Goal: Task Accomplishment & Management: Manage account settings

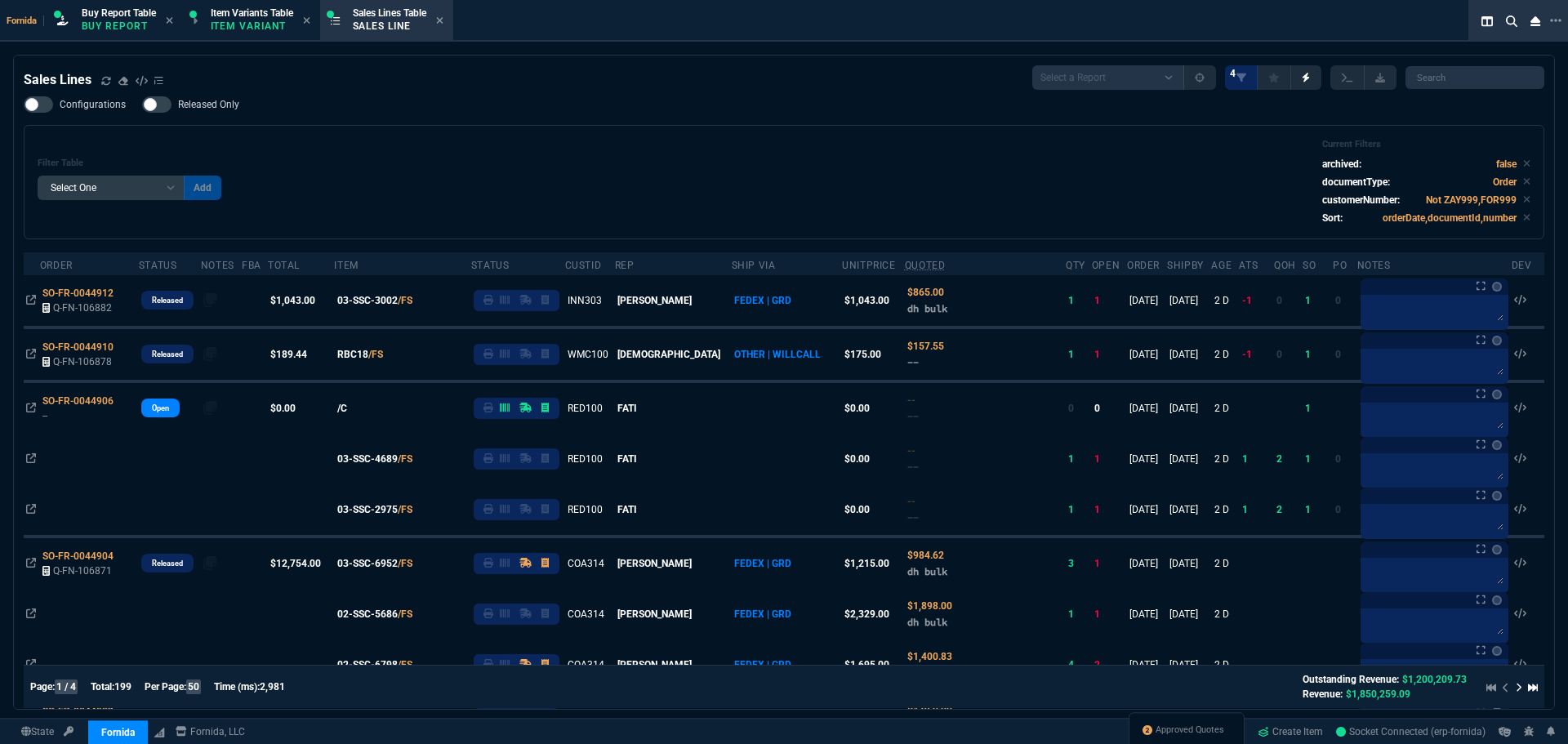
select select "1: BROV"
select select
click at [500, 189] on div "Filter Table Select One Add Filter () Age () ATS () Cond (itemVariantCode) Cust…" at bounding box center [784, 182] width 1493 height 87
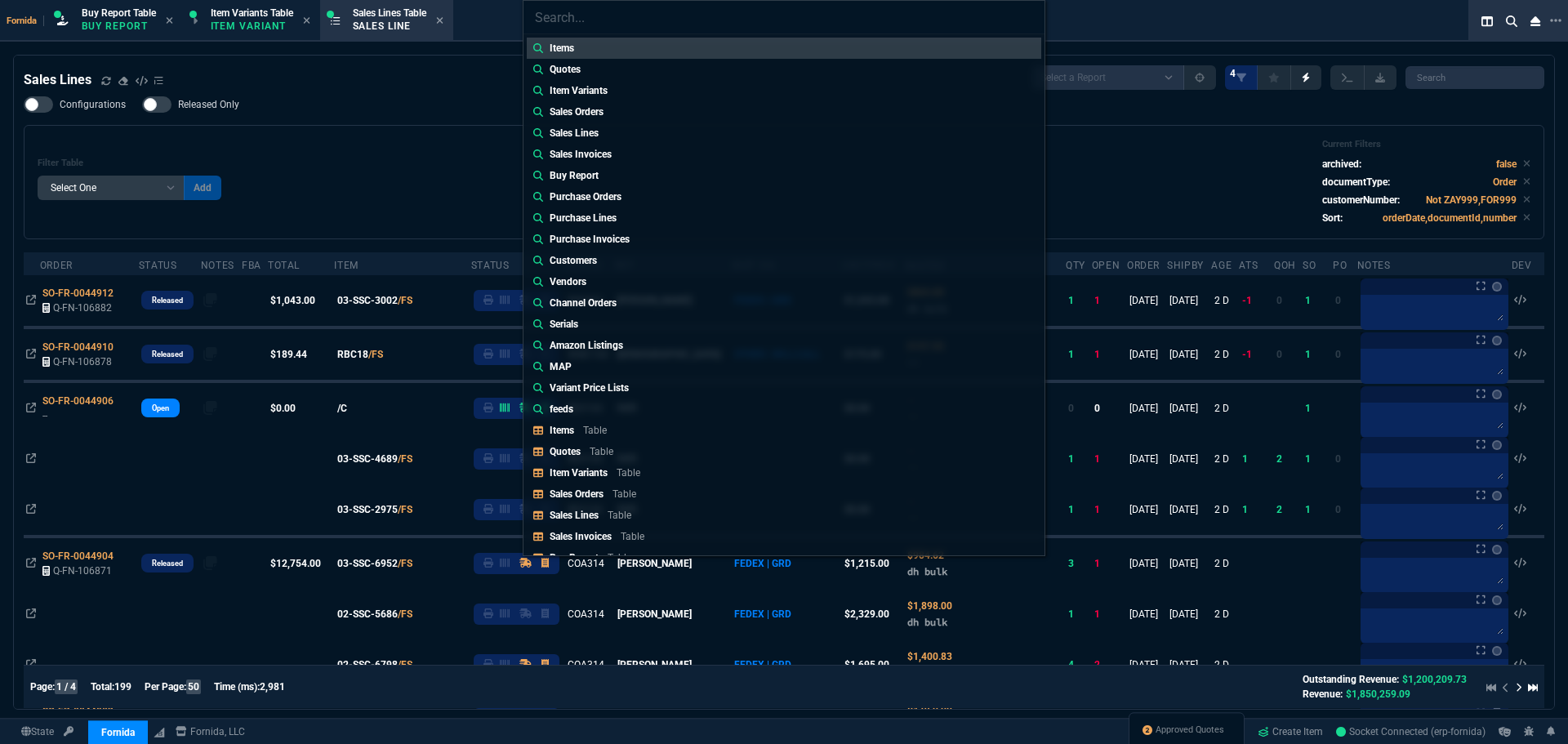
type input "u"
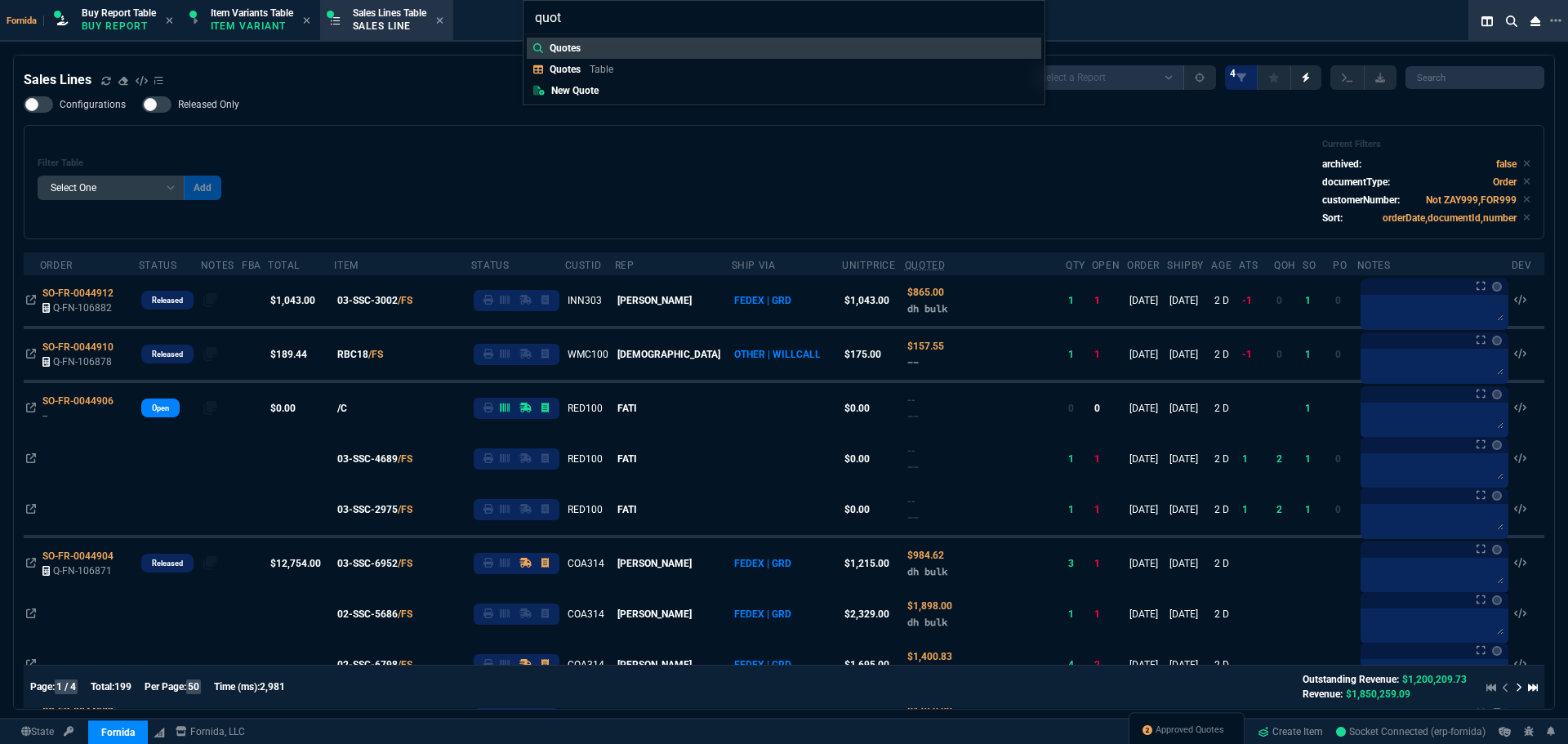
type input "quote"
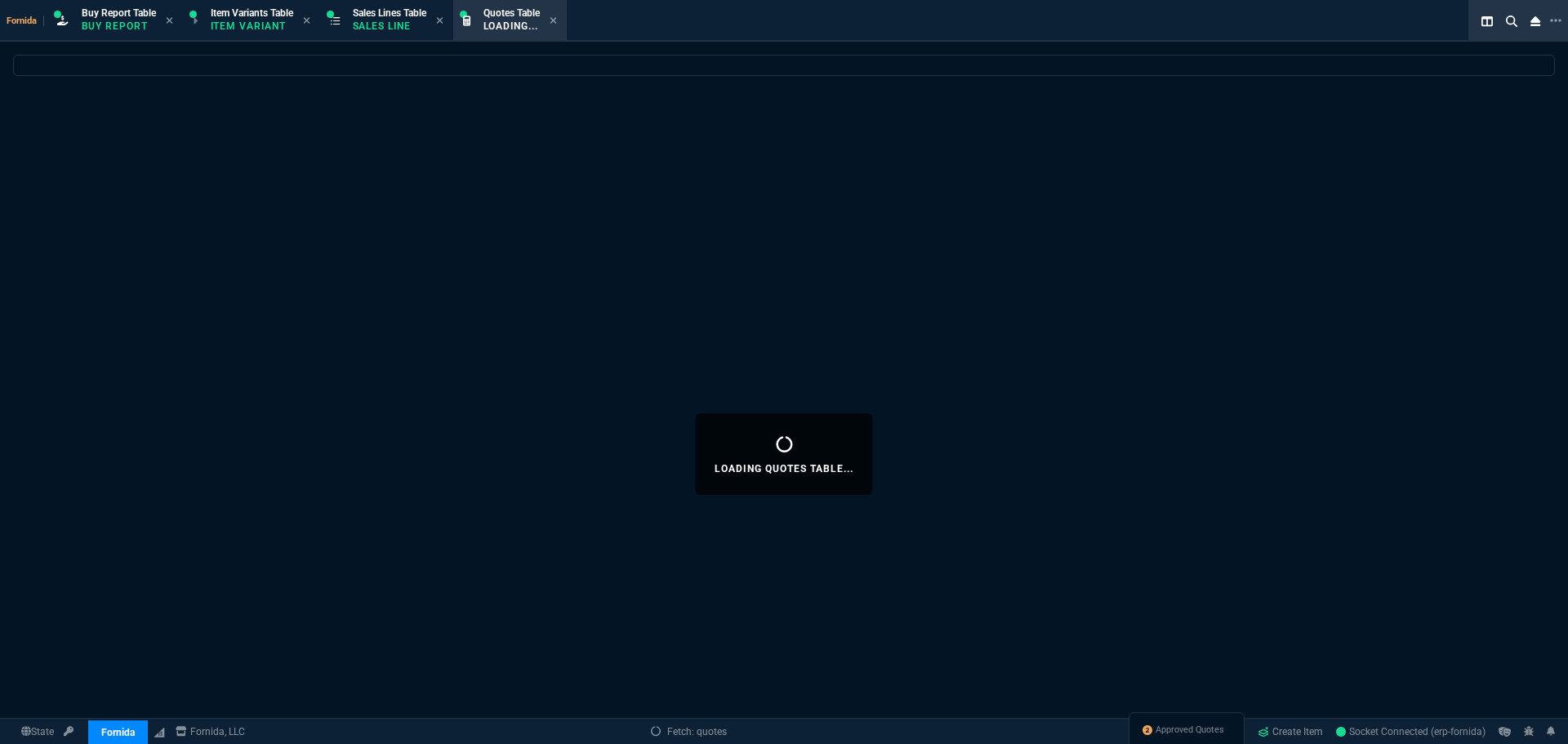
click at [403, 311] on div "Loading Quotes Table..." at bounding box center [784, 454] width 1568 height 799
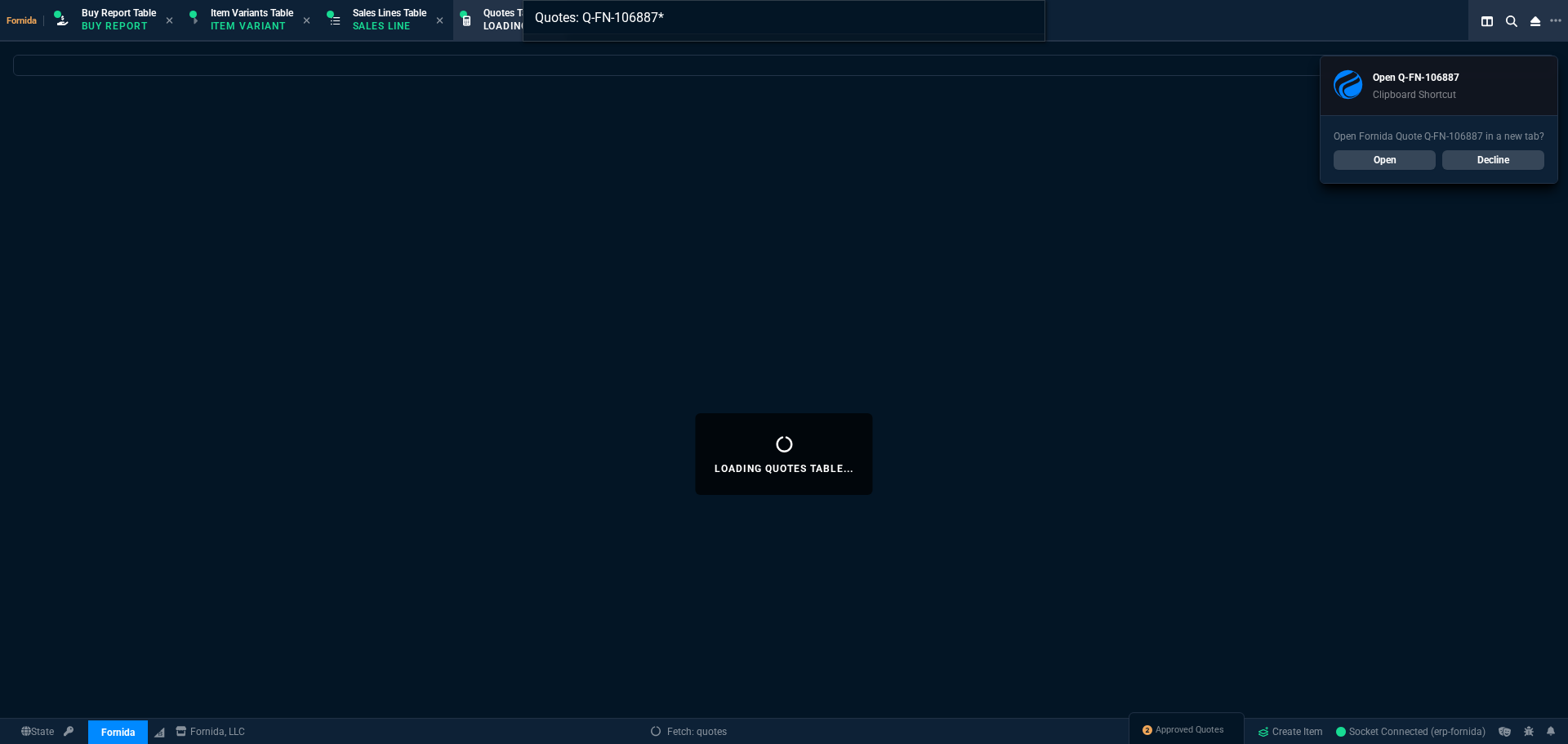
type input "Quotes: Q-FN-106887"
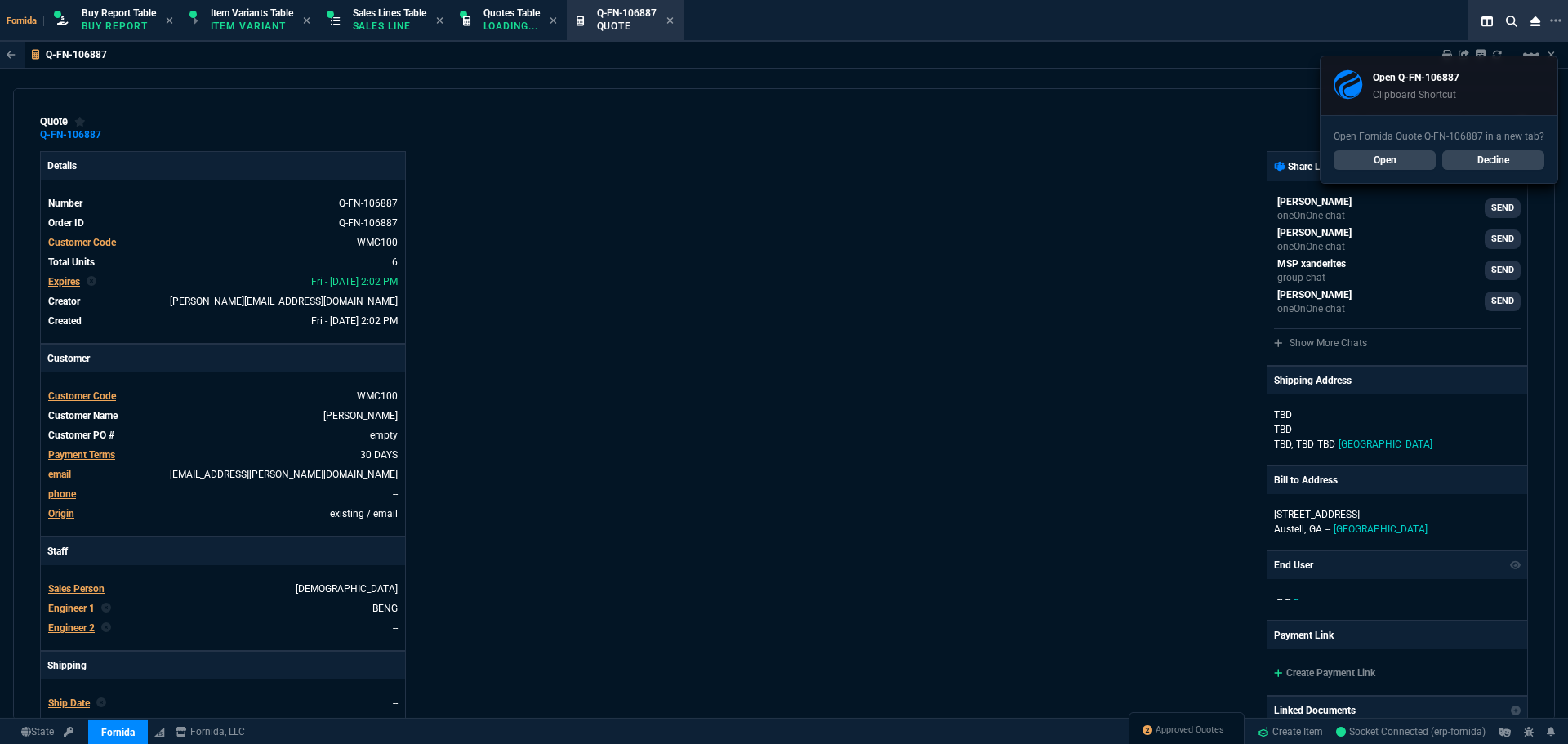
type input "0"
type input "22"
type input "176"
type input "100"
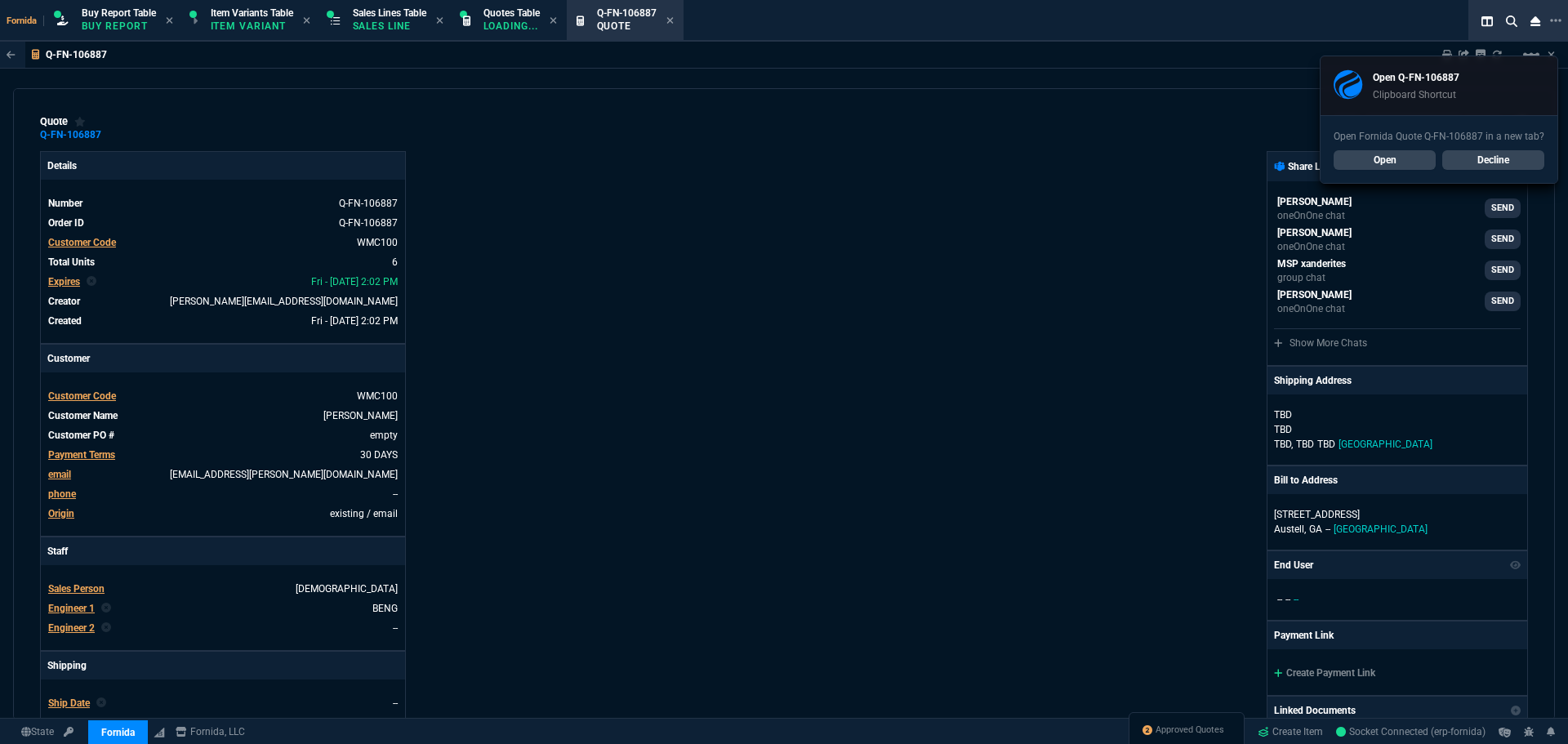
type input "250"
type input "9"
type input "118"
type input "25"
type input "48"
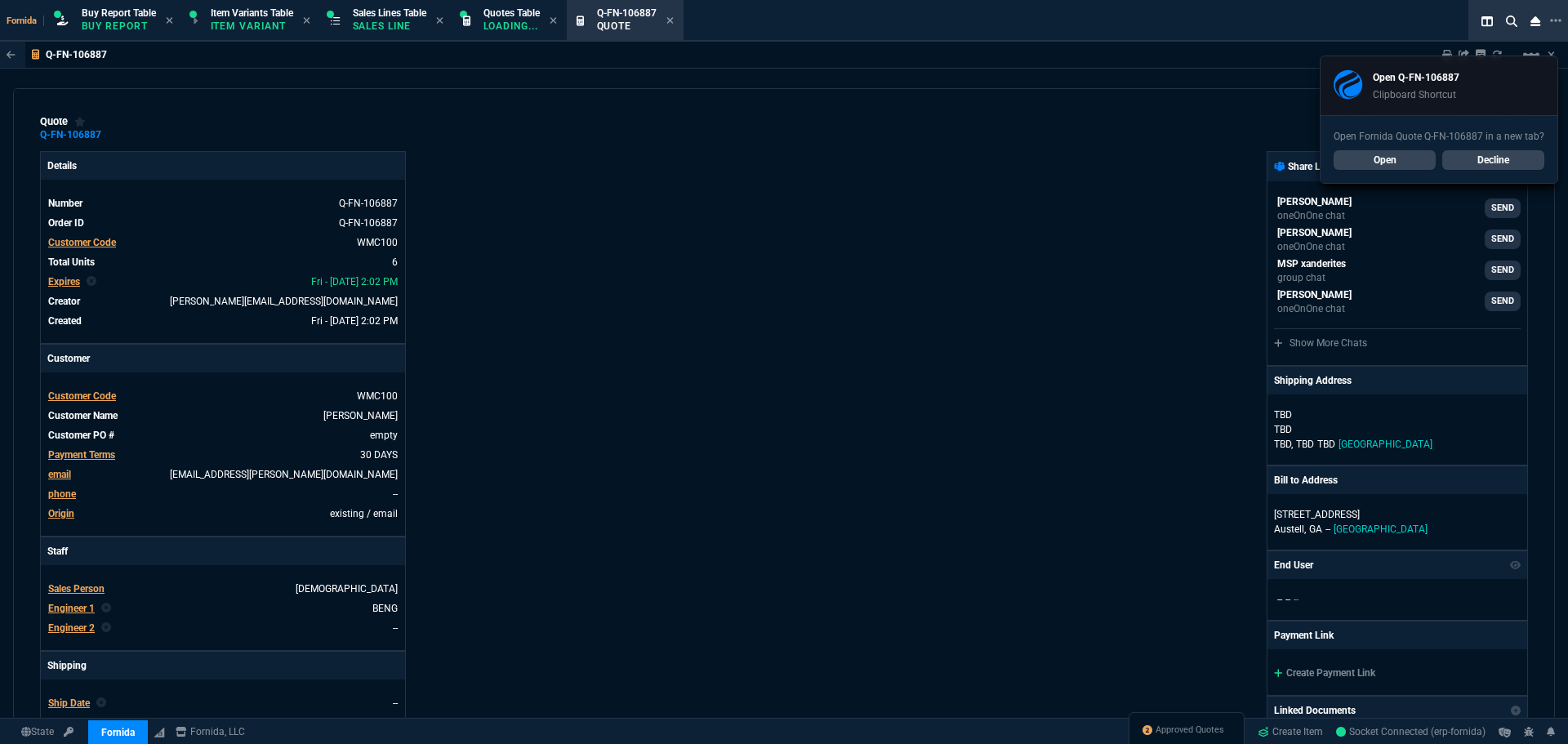
type input "339.99"
type input "100"
type input "250"
type input "-2"
type input "43"
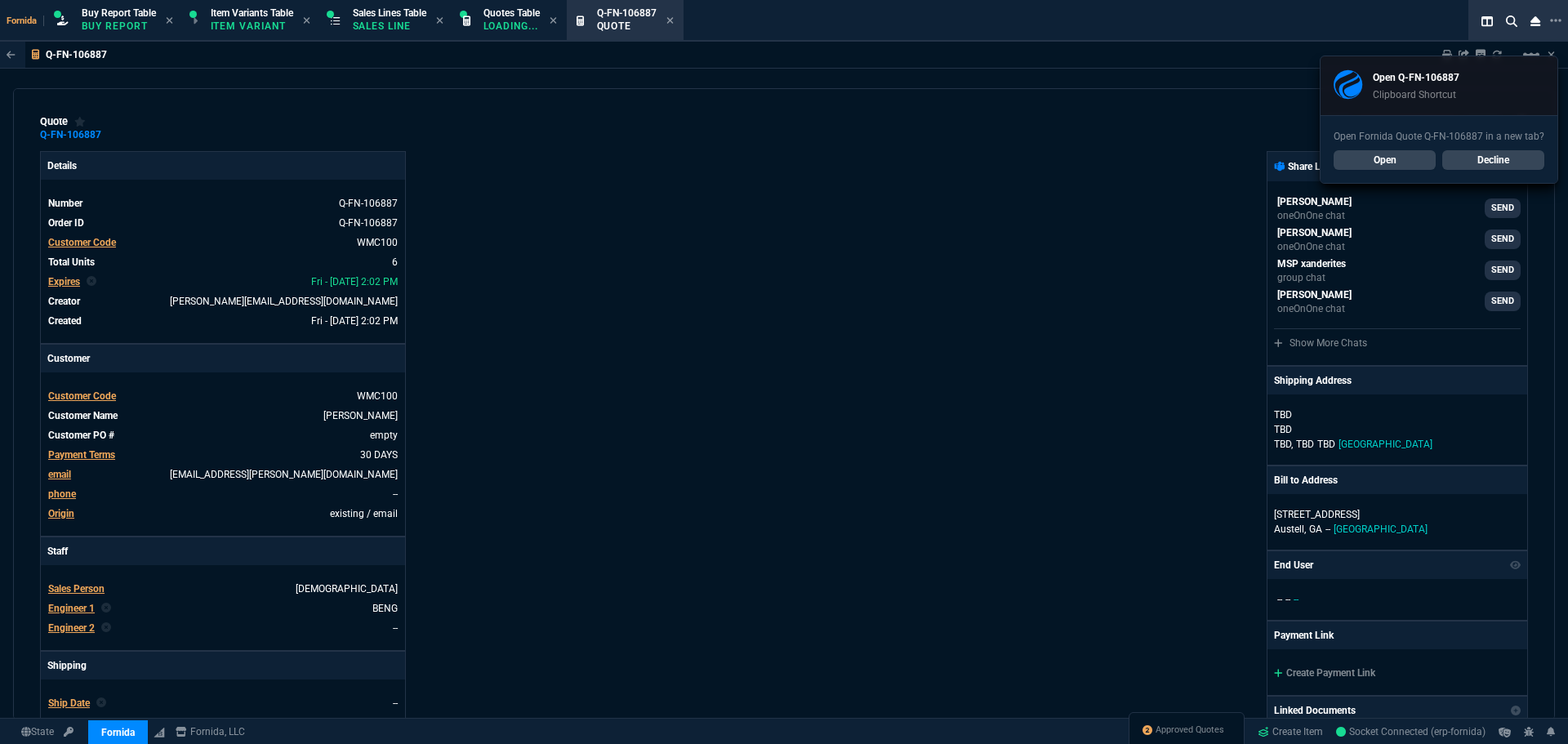
click at [1474, 161] on link "Decline" at bounding box center [1493, 160] width 102 height 20
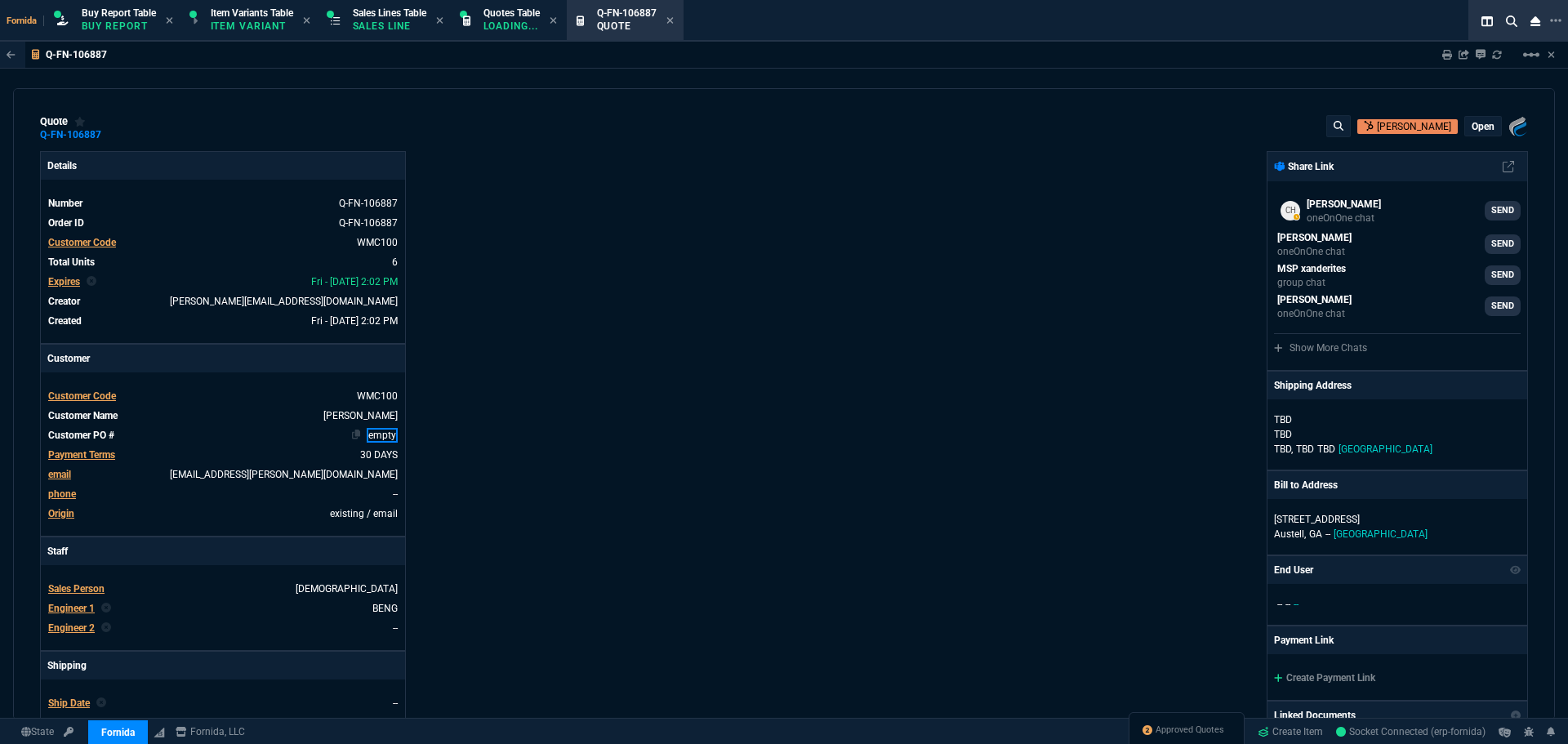
click at [379, 433] on link "empty" at bounding box center [382, 435] width 31 height 15
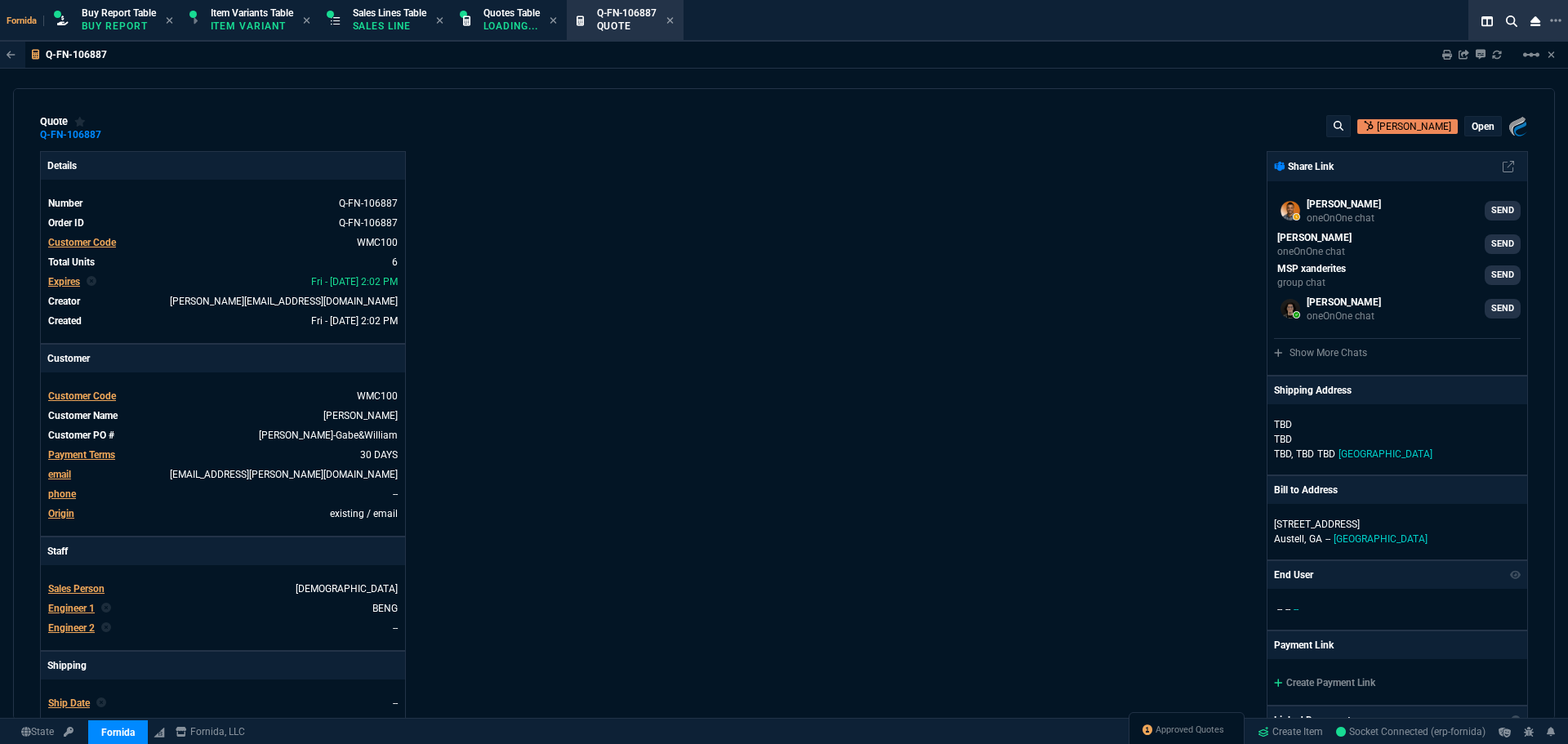
click at [708, 411] on div "Details Number Q-FN-106887 Order ID Q-FN-106887 Customer Code WMC100 Total Unit…" at bounding box center [412, 572] width 744 height 842
click at [1477, 134] on div "open" at bounding box center [1483, 127] width 36 height 19
click at [1465, 133] on div "open" at bounding box center [1483, 127] width 36 height 19
click at [1480, 129] on p "open" at bounding box center [1483, 127] width 23 height 13
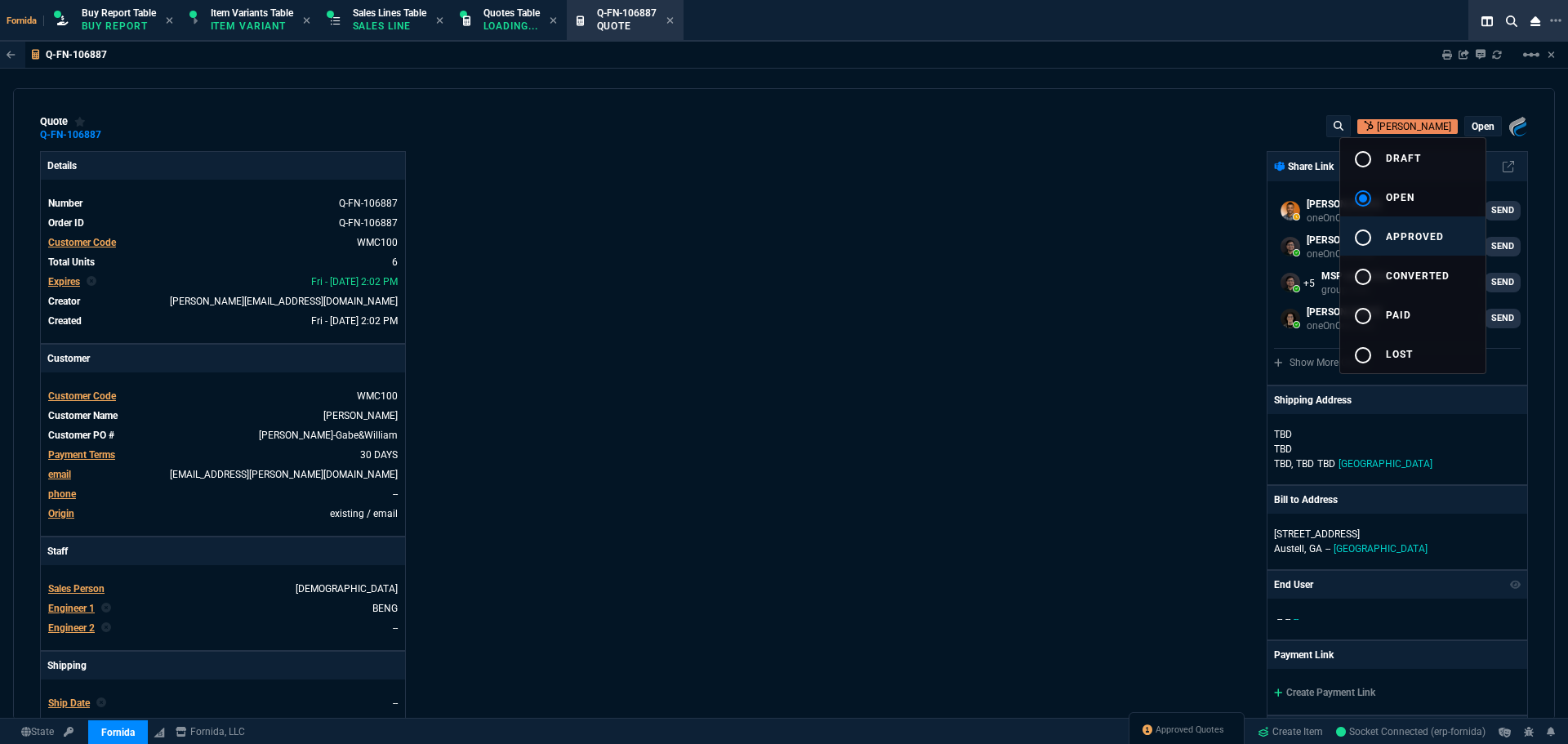
click at [1405, 239] on span "approved" at bounding box center [1415, 237] width 58 height 11
click at [926, 240] on div at bounding box center [784, 372] width 1568 height 744
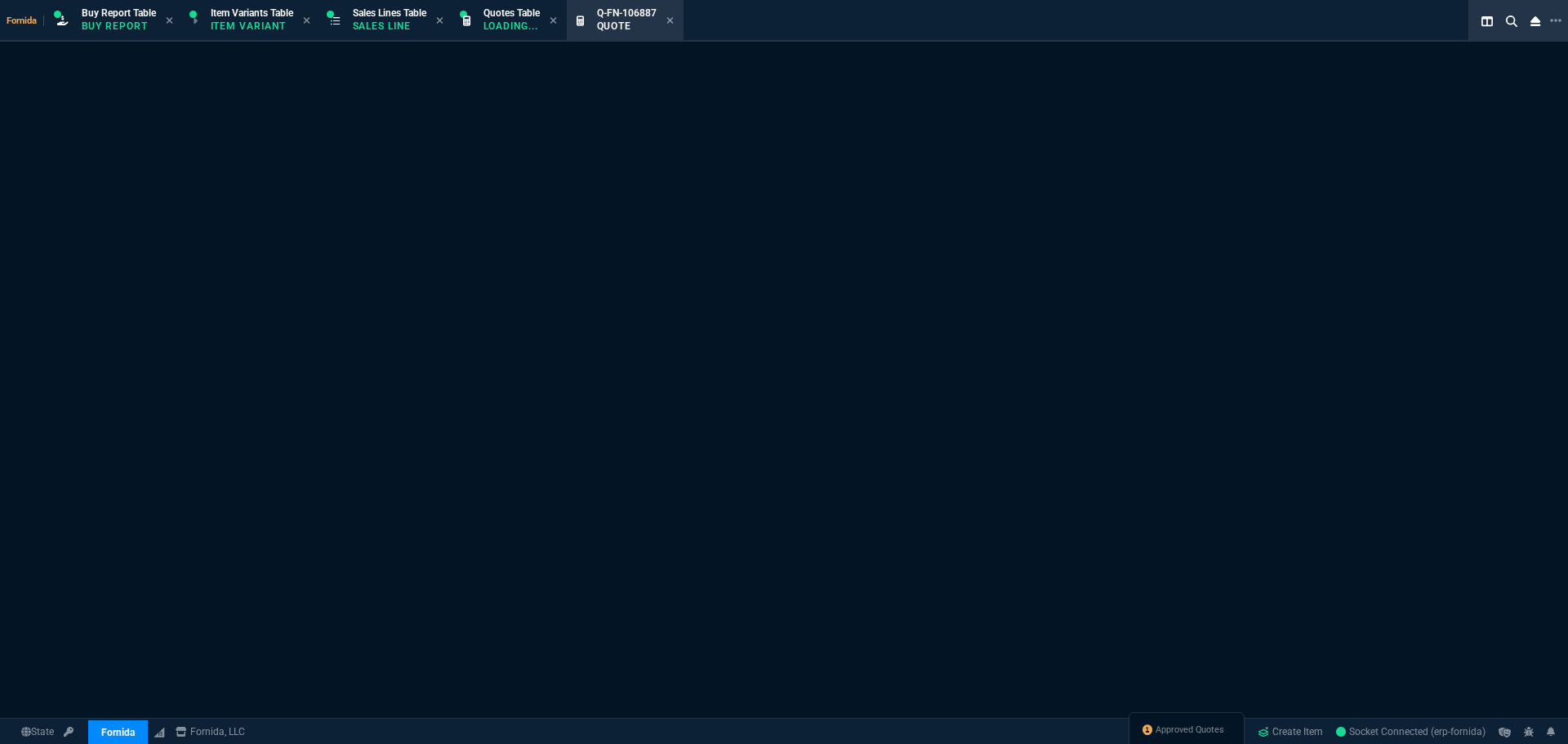
select select "1: BROV"
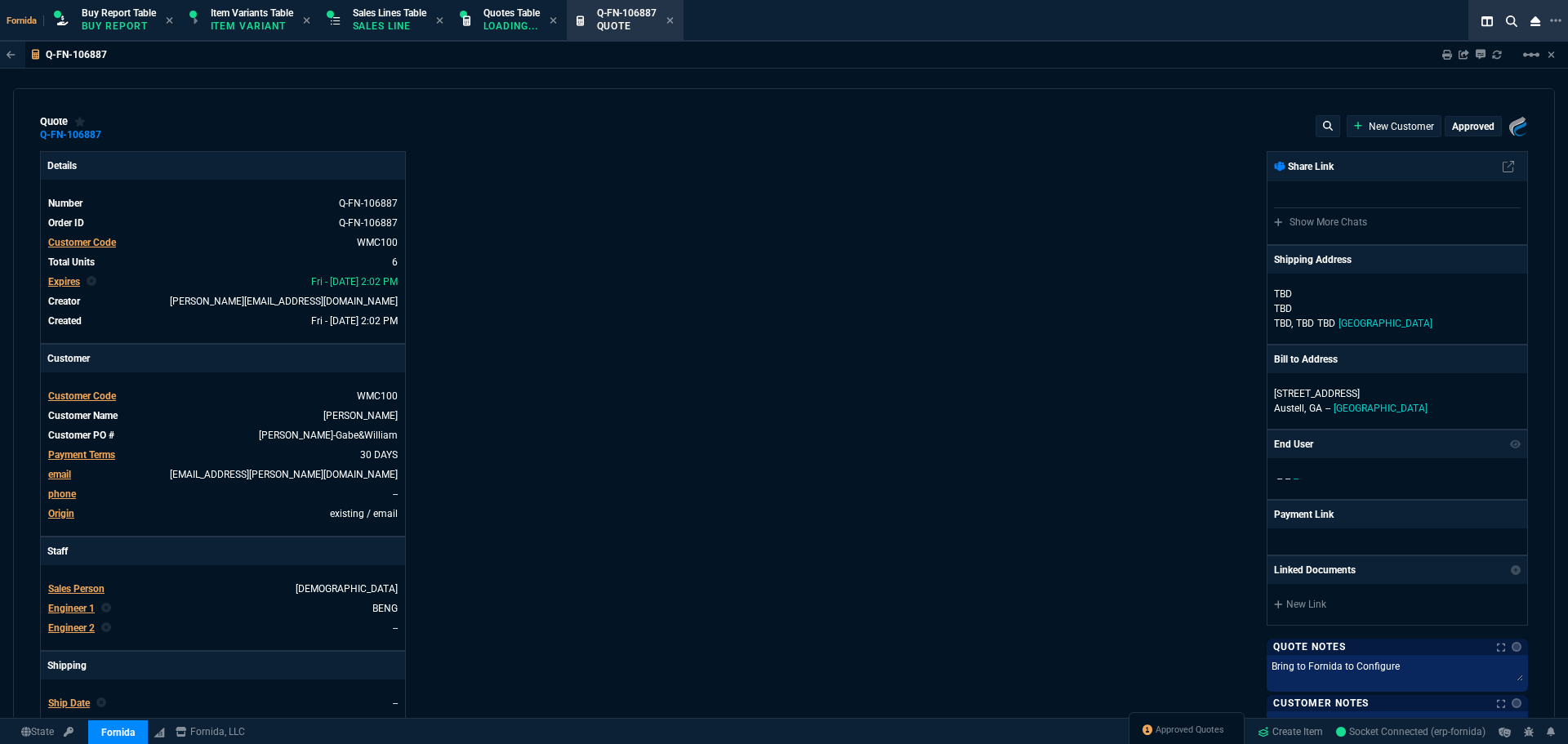
type input "0"
type input "22"
type input "176"
type input "100"
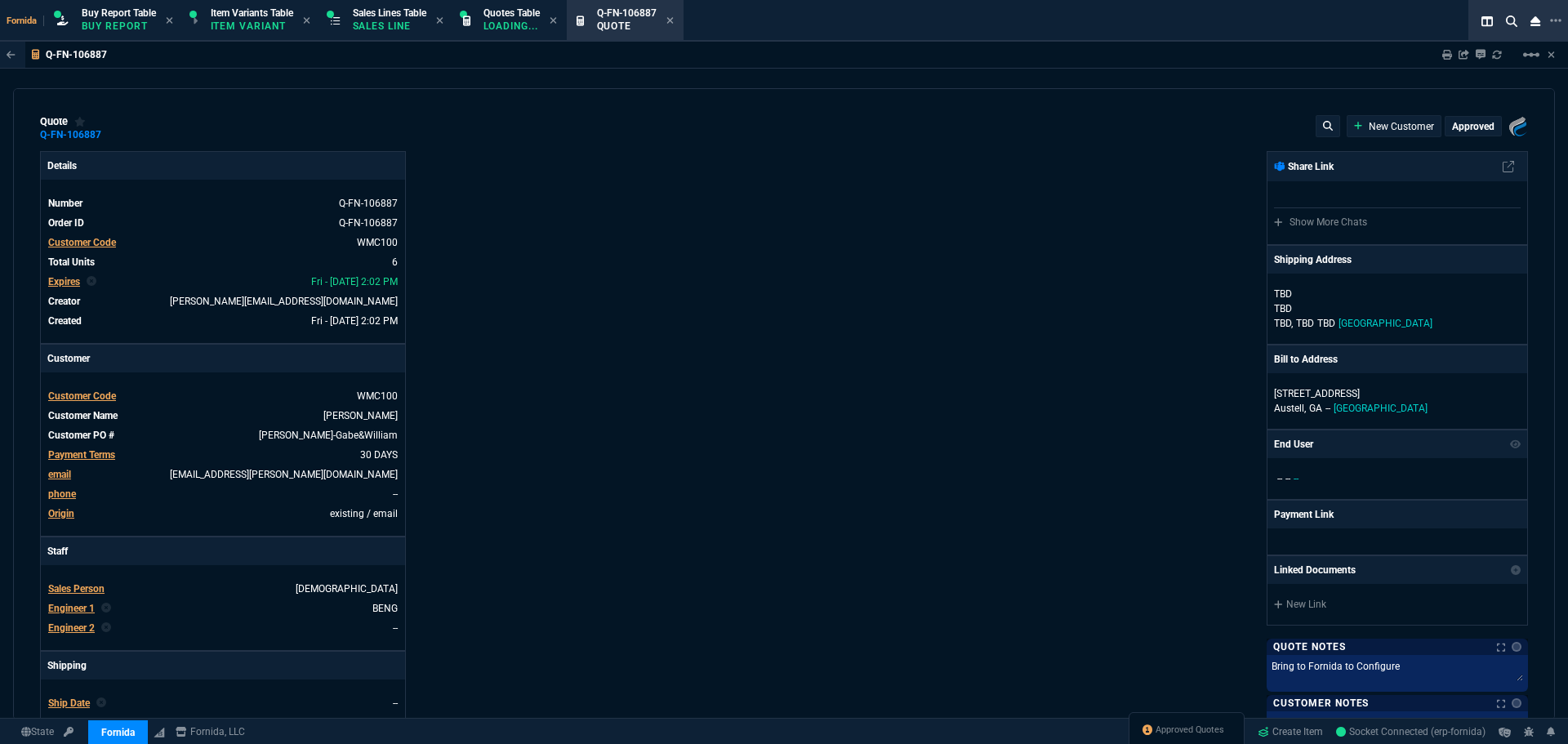
type input "250"
type input "9"
type input "118"
type input "25"
type input "48"
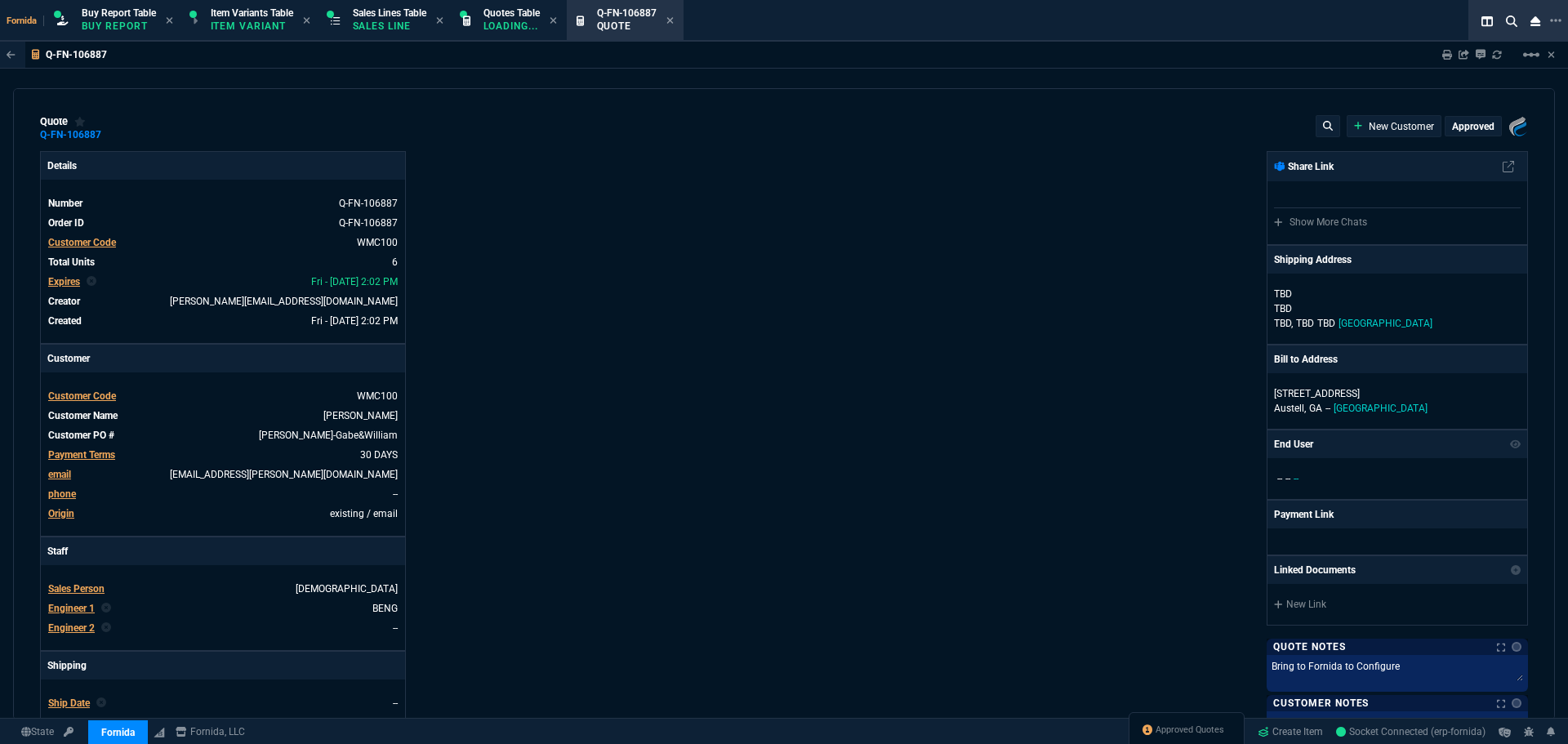
type input "339.99"
type input "100"
type input "250"
type input "-2"
type input "43"
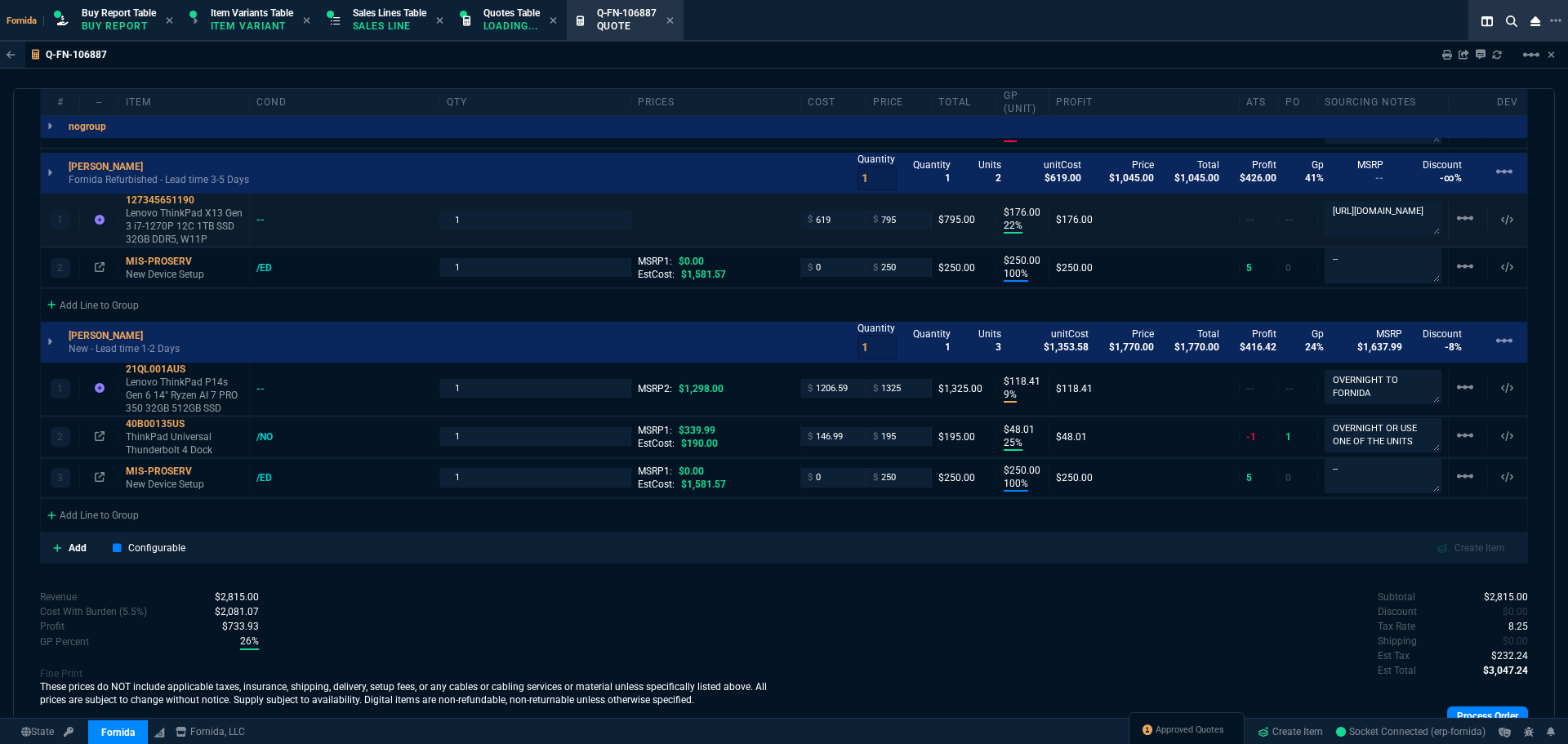
scroll to position [980, 0]
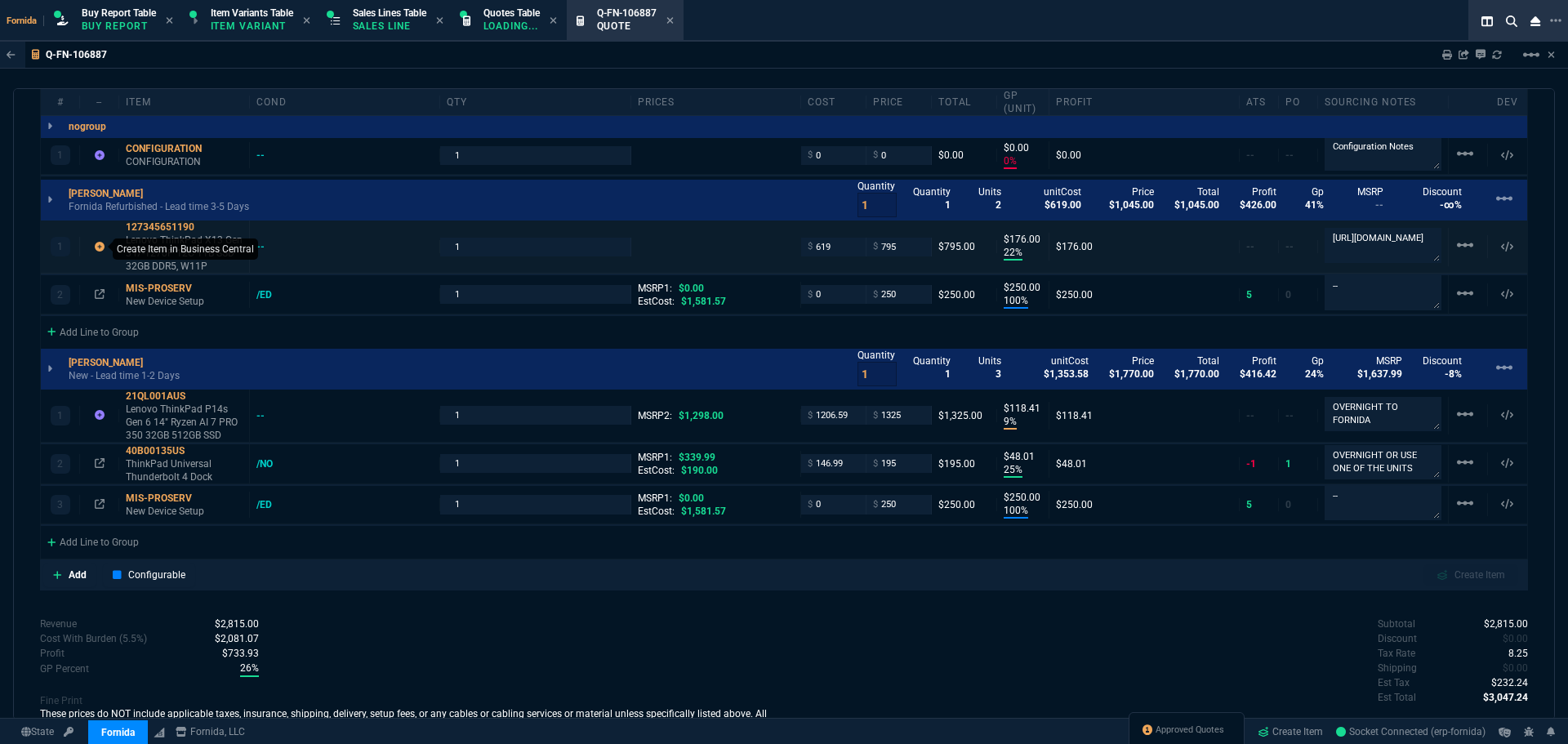
click at [103, 243] on icon at bounding box center [99, 246] width 9 height 9
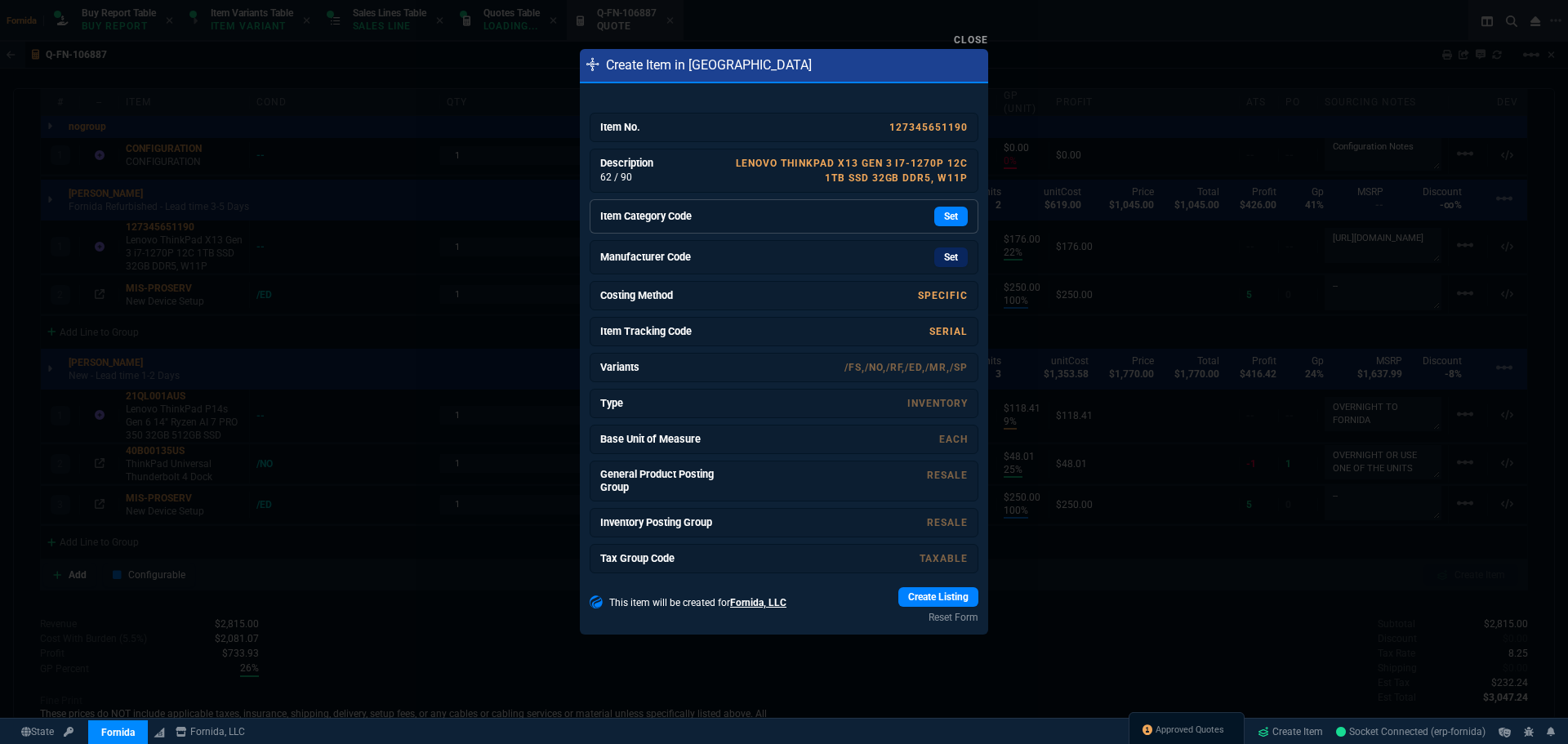
click at [799, 218] on div "Set" at bounding box center [844, 216] width 245 height 20
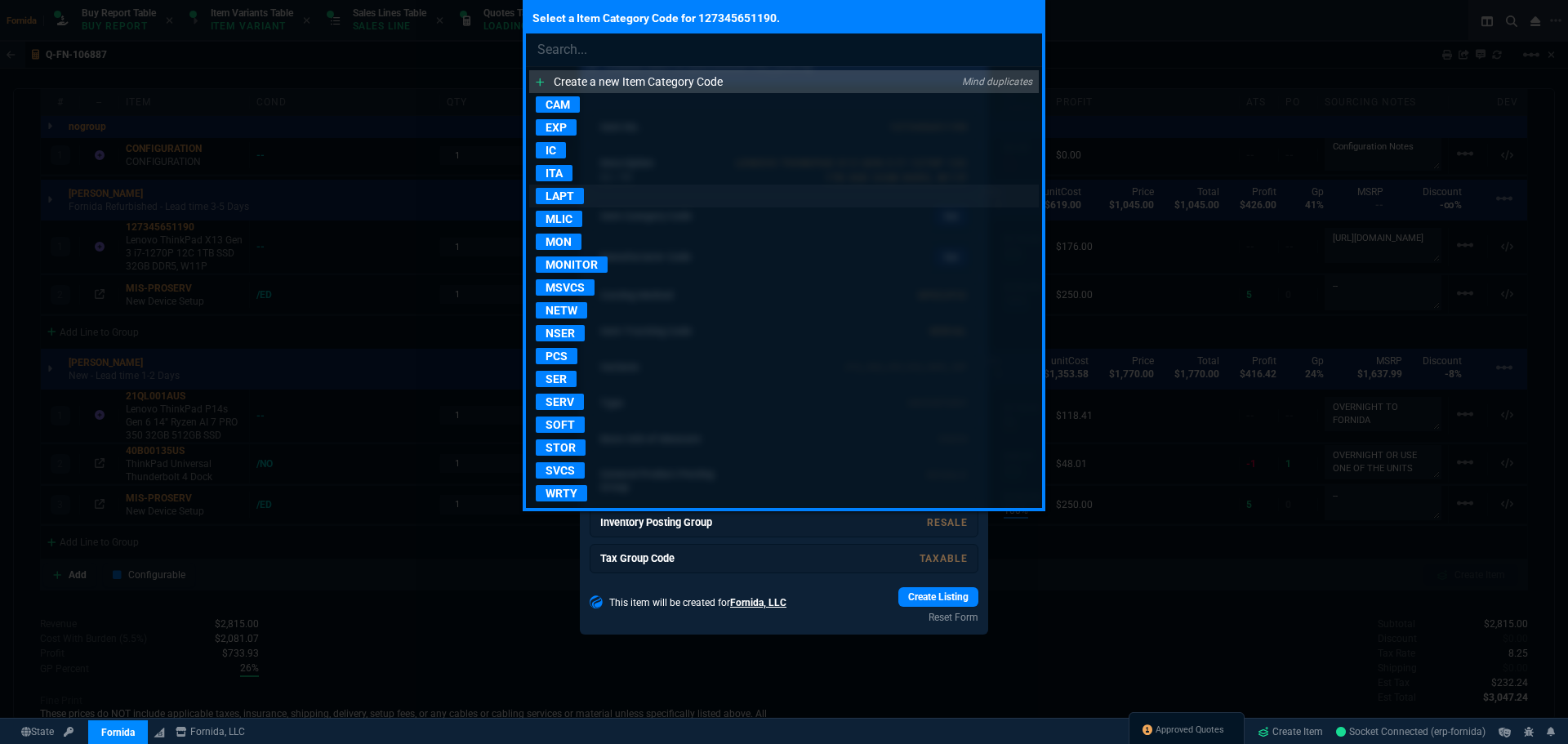
click at [575, 190] on p "LAPT" at bounding box center [559, 195] width 48 height 16
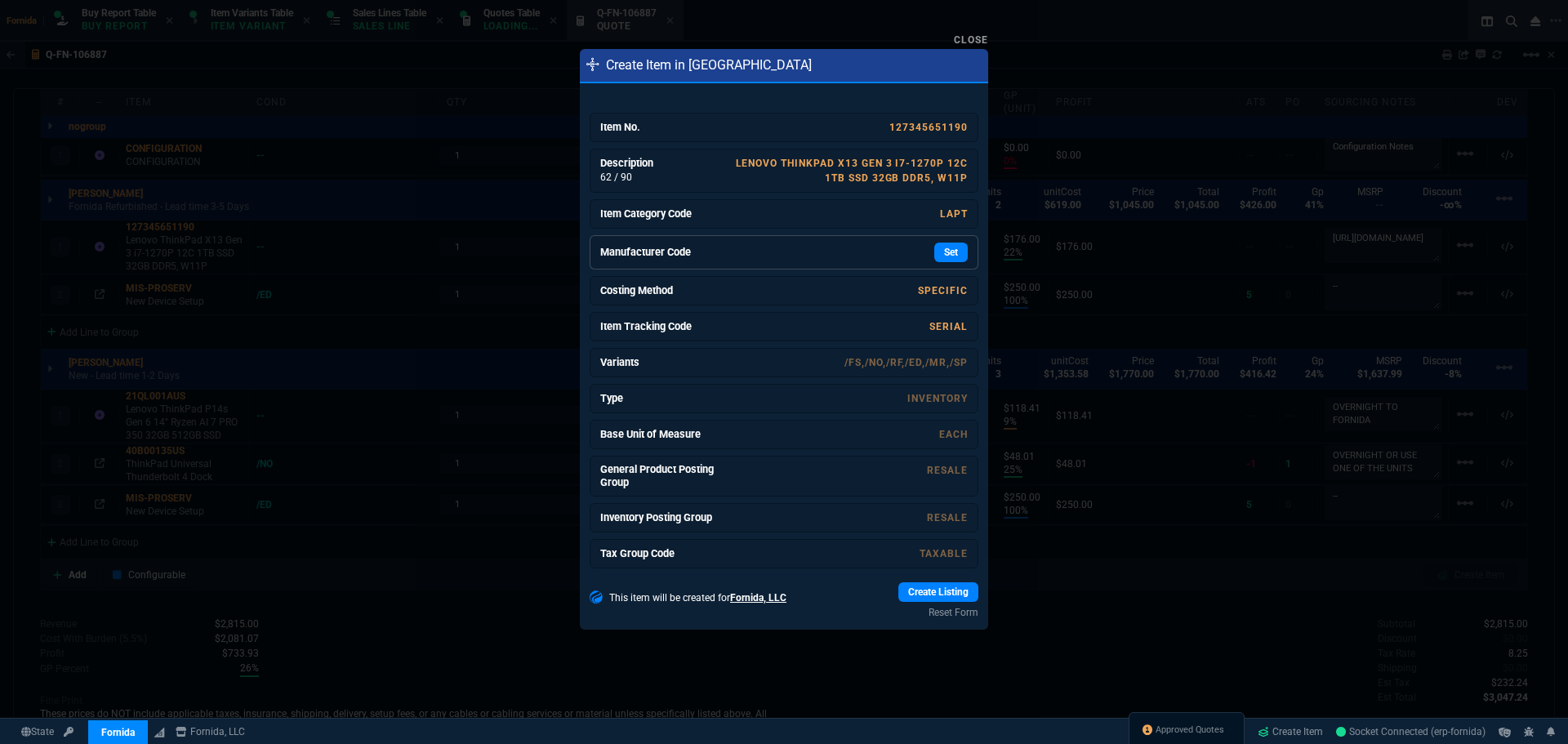
click at [819, 265] on link "Manufacturer Code Set" at bounding box center [784, 252] width 389 height 34
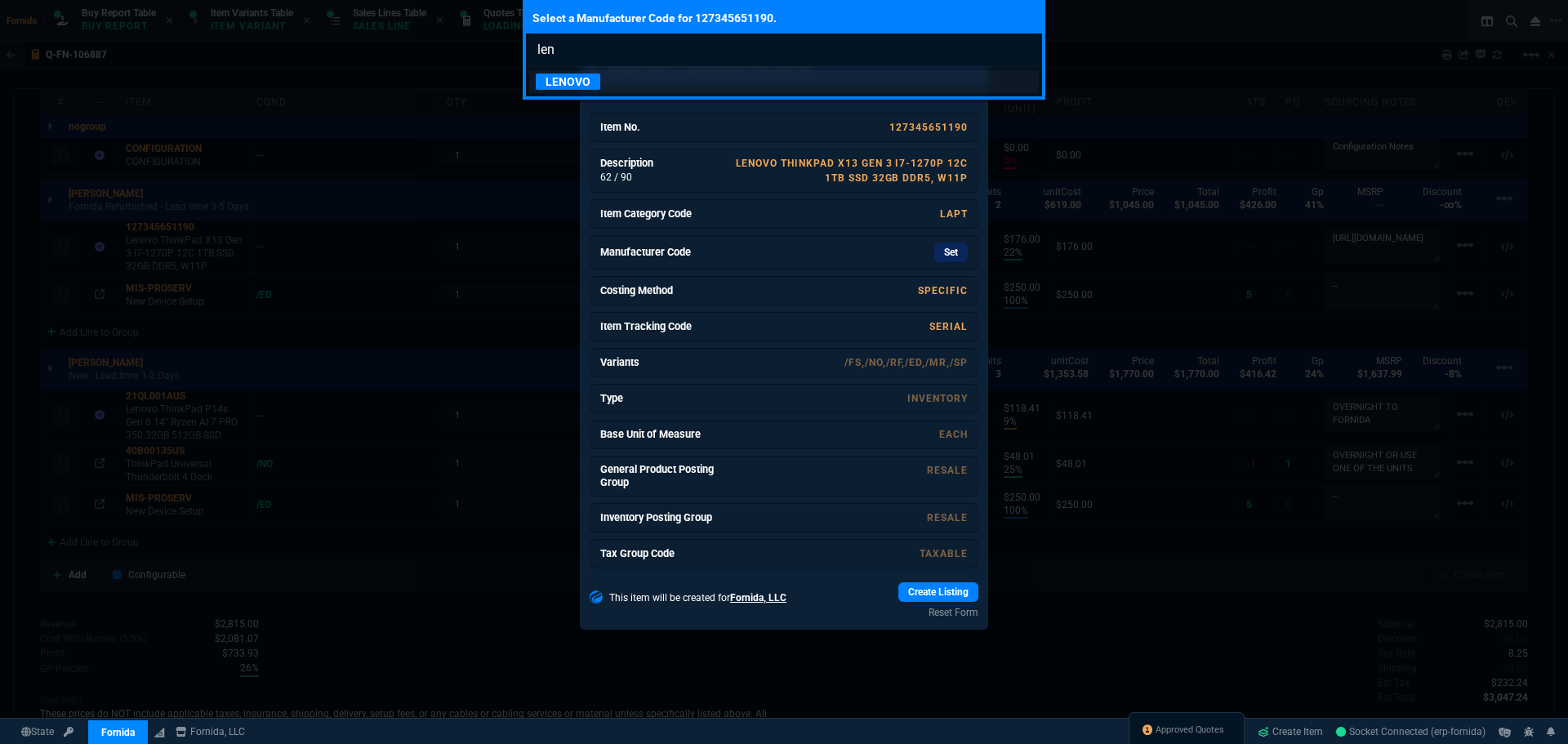
type input "len"
click at [671, 86] on link "LENOVO" at bounding box center [784, 81] width 510 height 23
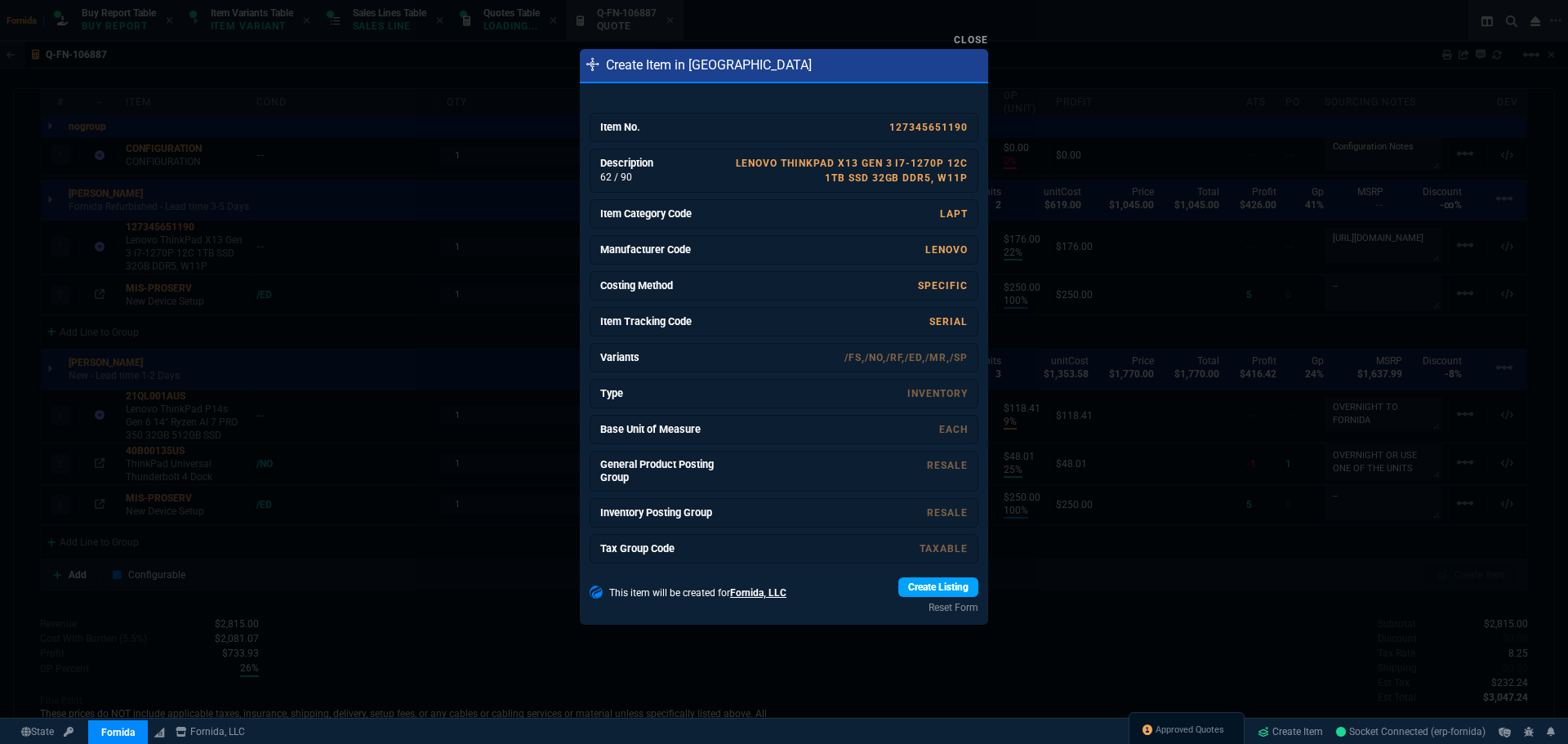
click at [915, 585] on link "Create Listing" at bounding box center [938, 586] width 80 height 20
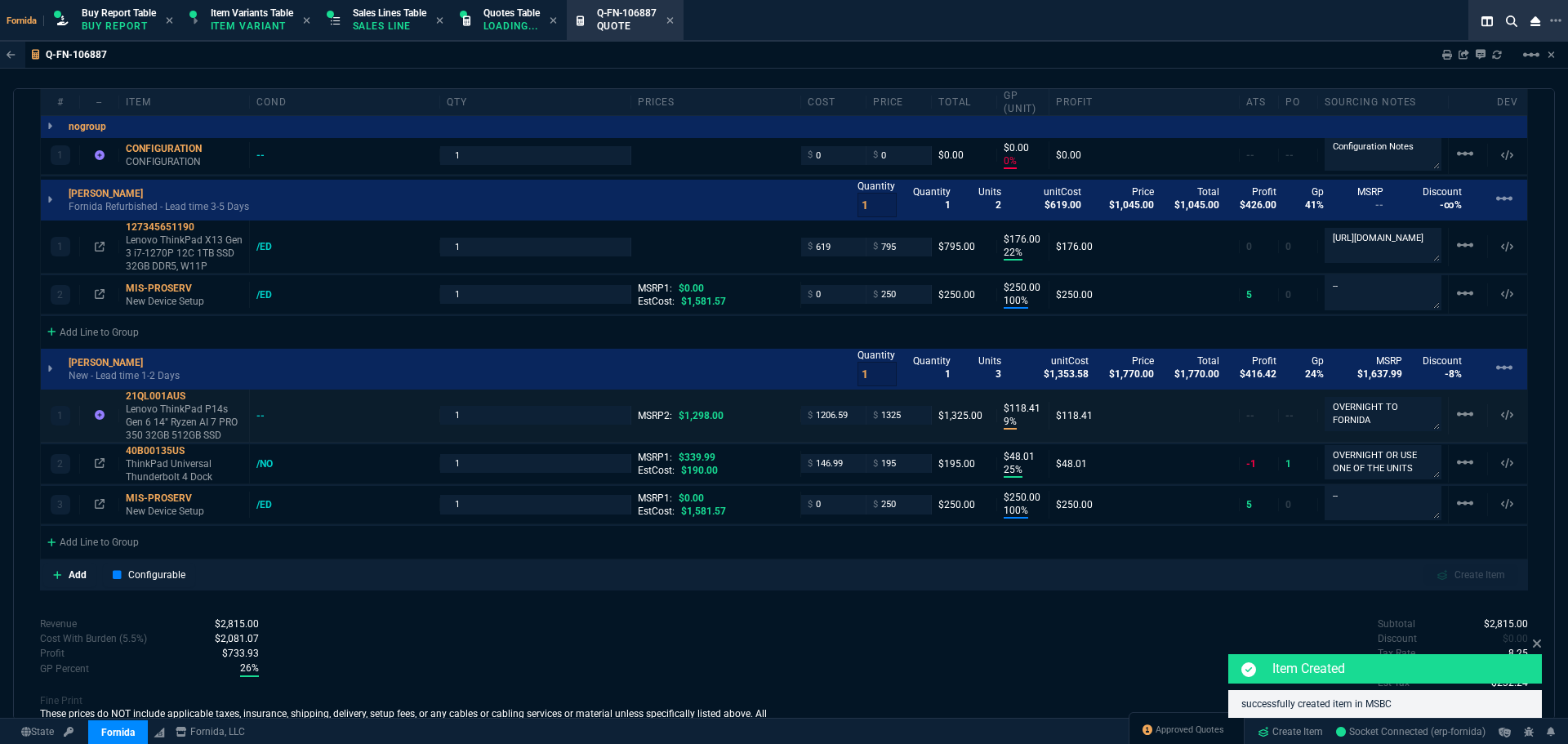
click at [93, 414] on div at bounding box center [99, 415] width 26 height 13
click at [98, 414] on icon at bounding box center [99, 414] width 9 height 9
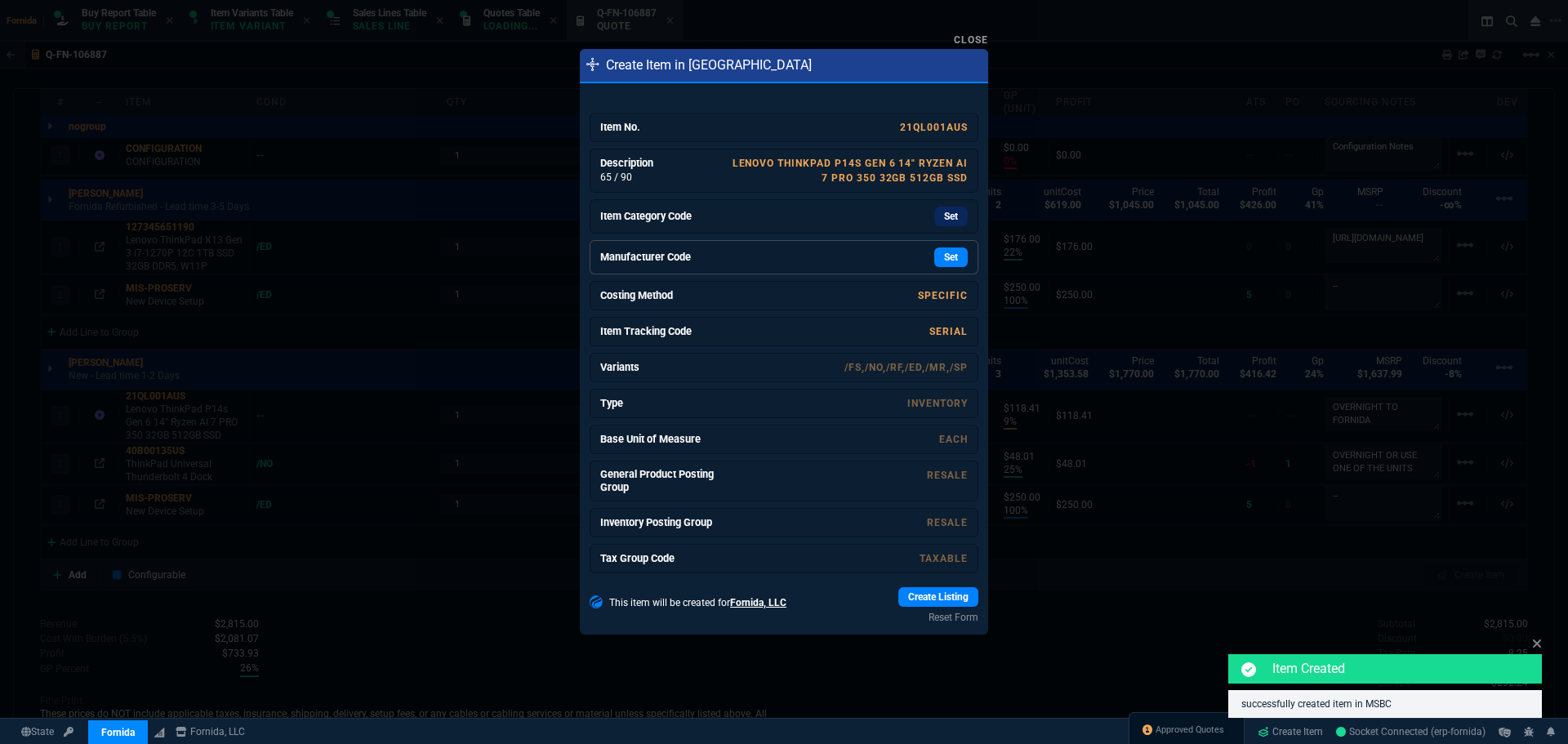
click at [838, 245] on link "Manufacturer Code Set" at bounding box center [784, 257] width 389 height 34
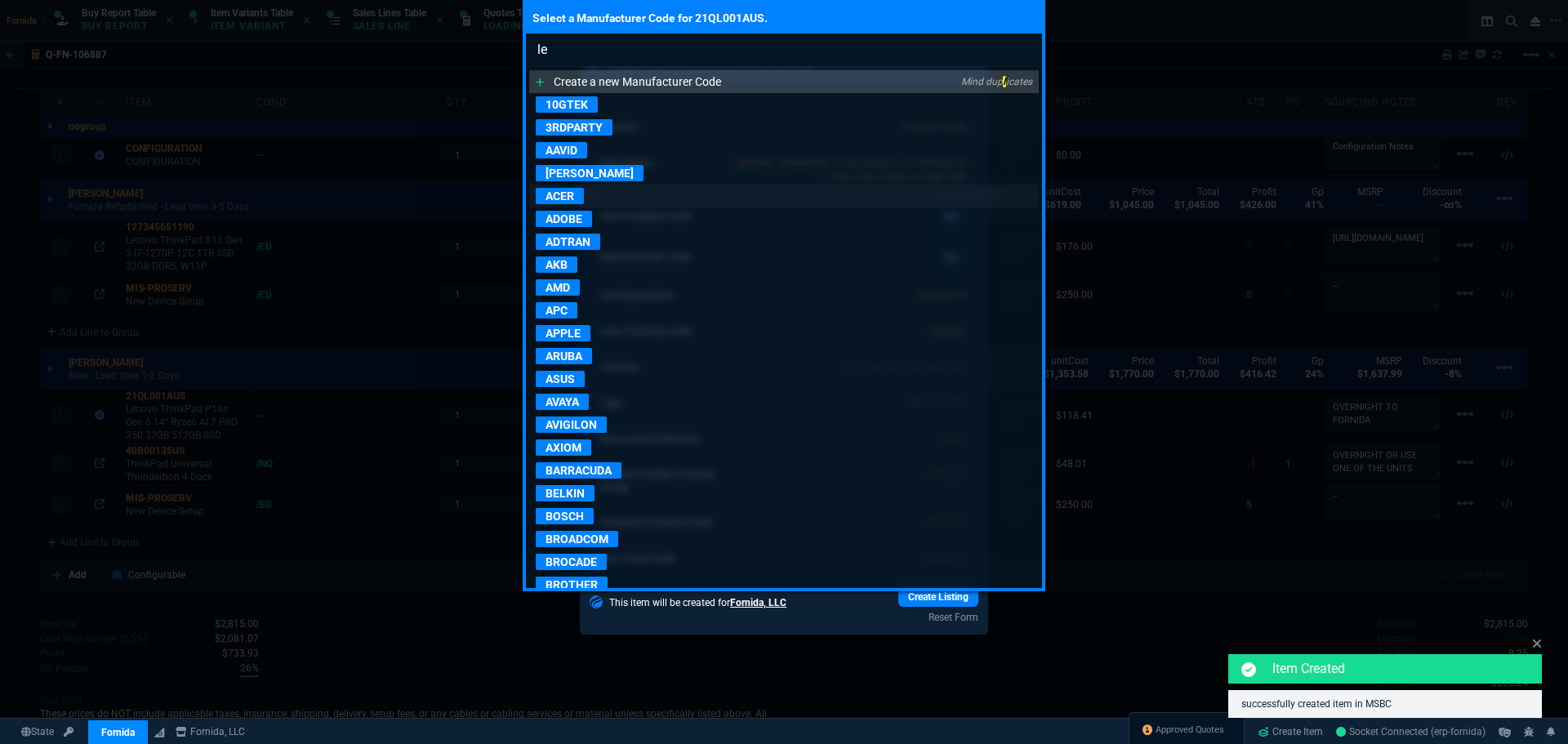
type input "len"
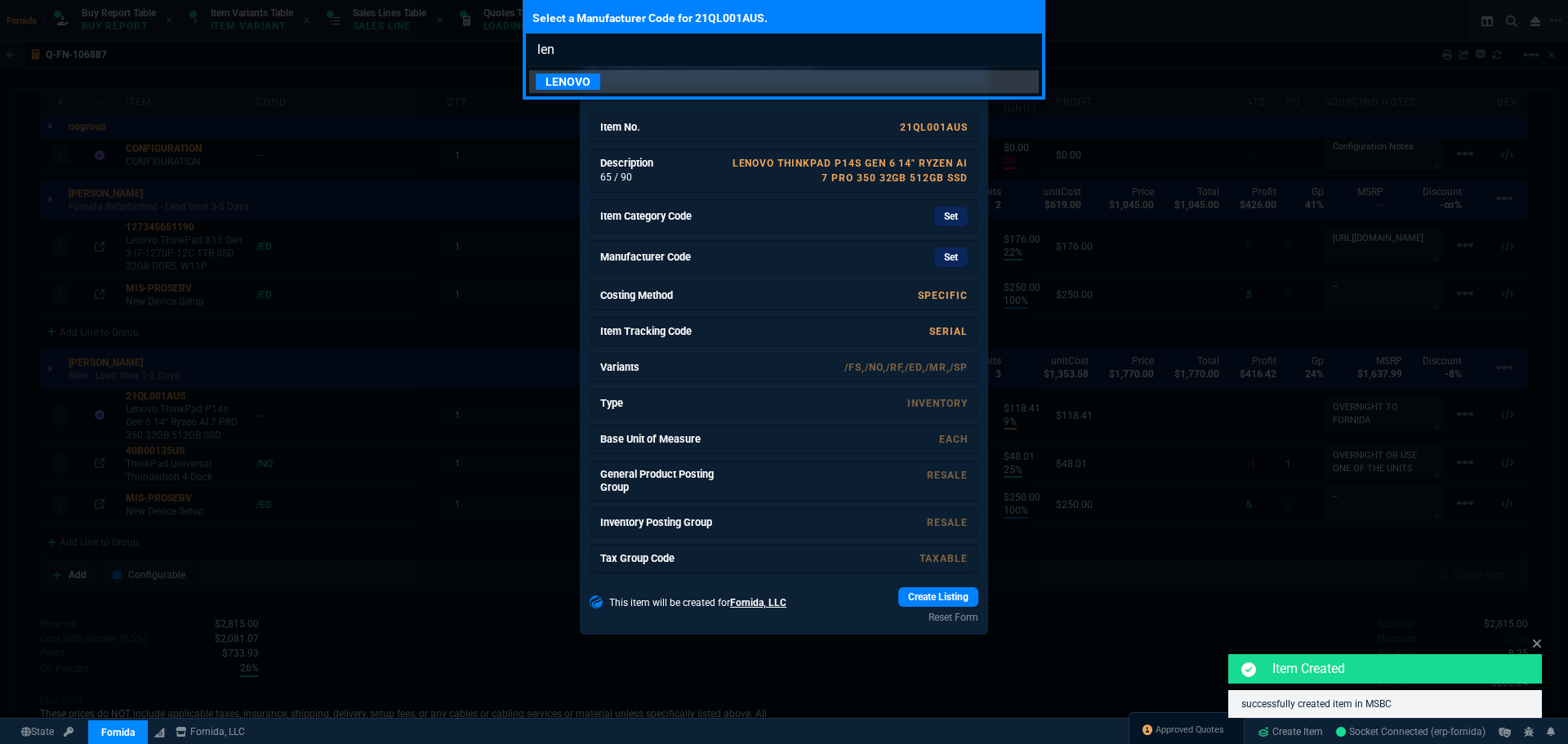
click at [596, 76] on p "LENOVO" at bounding box center [568, 81] width 64 height 16
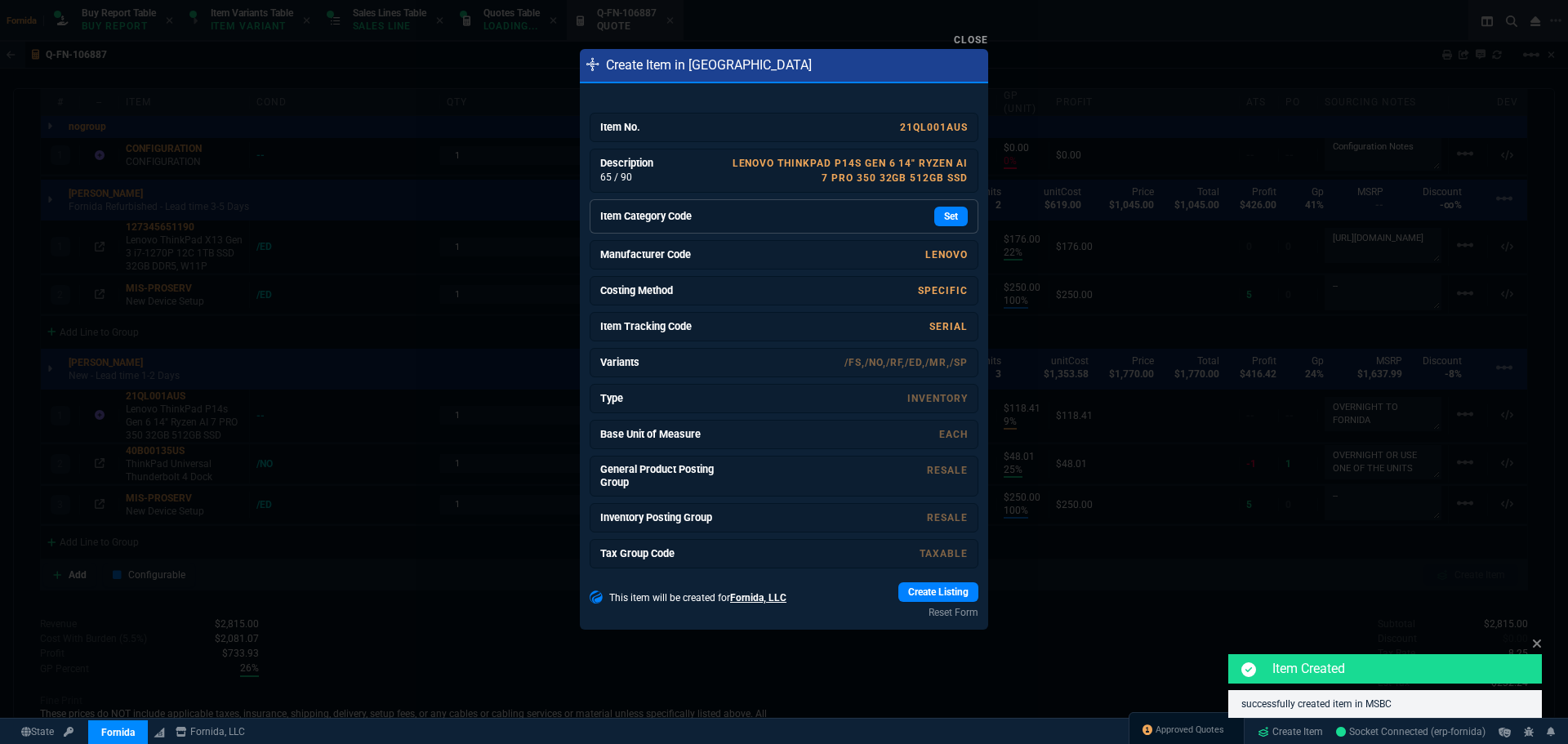
click at [761, 215] on div "Set" at bounding box center [844, 216] width 245 height 20
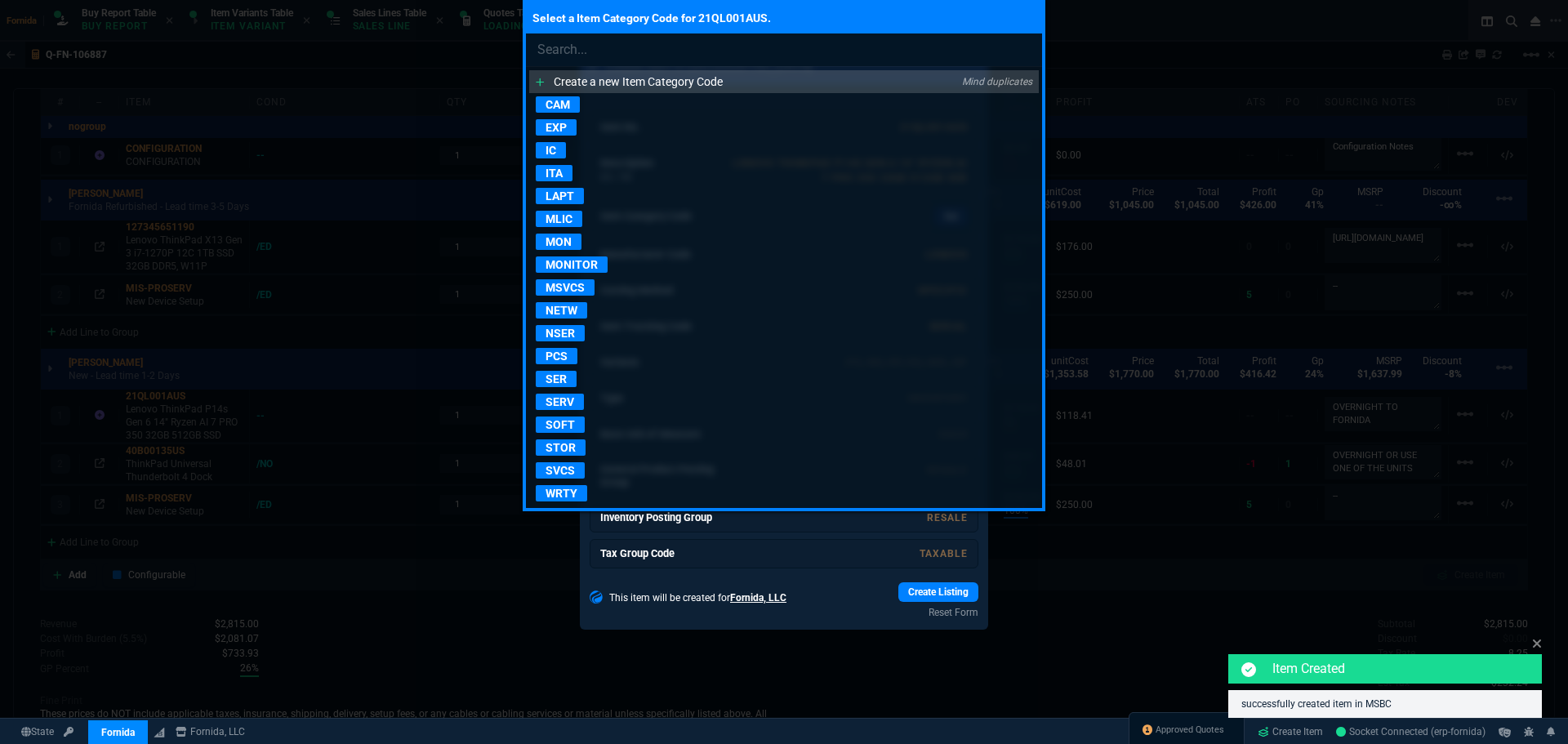
drag, startPoint x: 606, startPoint y: 193, endPoint x: 821, endPoint y: 374, distance: 281.0
click at [605, 192] on link "LAPT" at bounding box center [784, 195] width 510 height 23
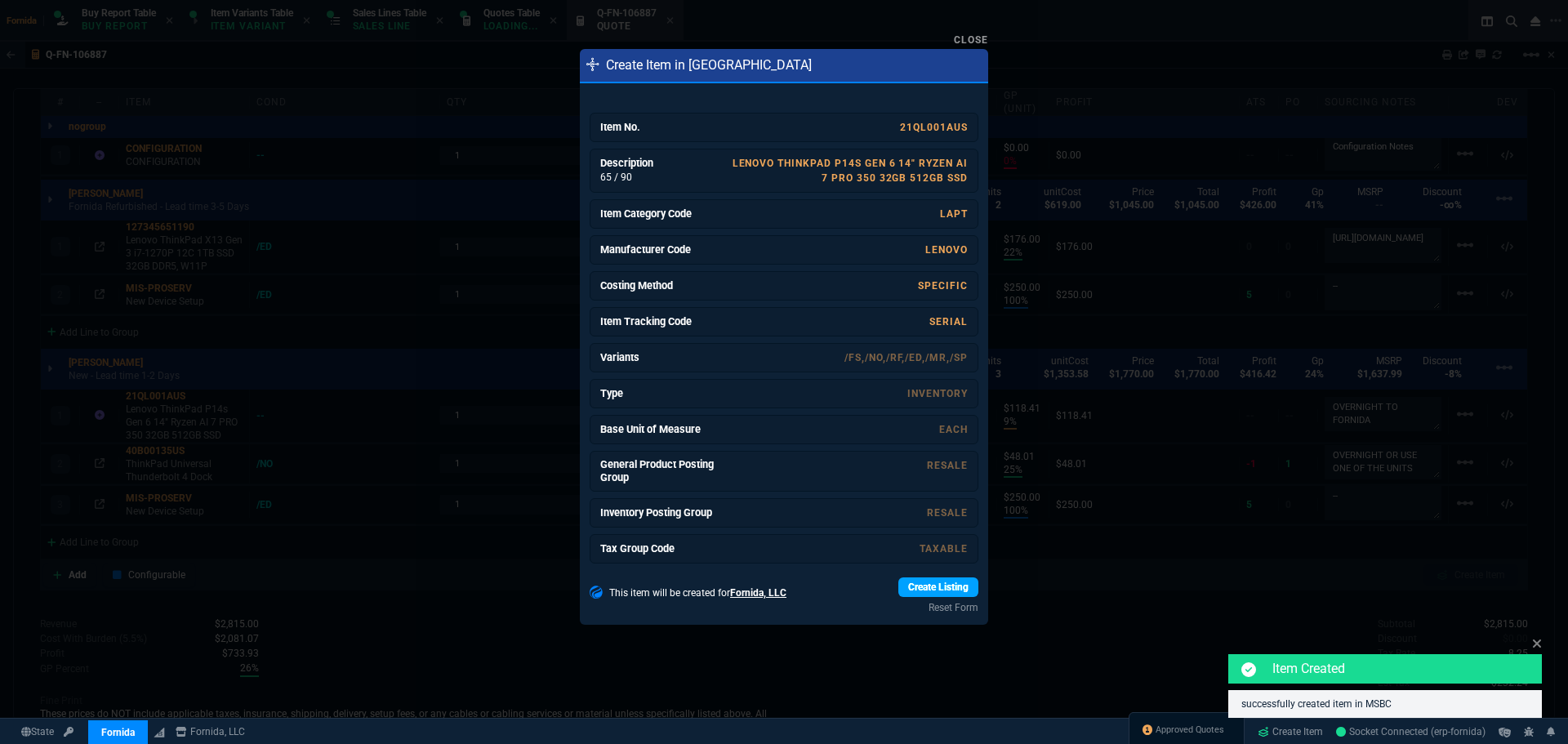
click at [932, 587] on link "Create Listing" at bounding box center [938, 586] width 80 height 20
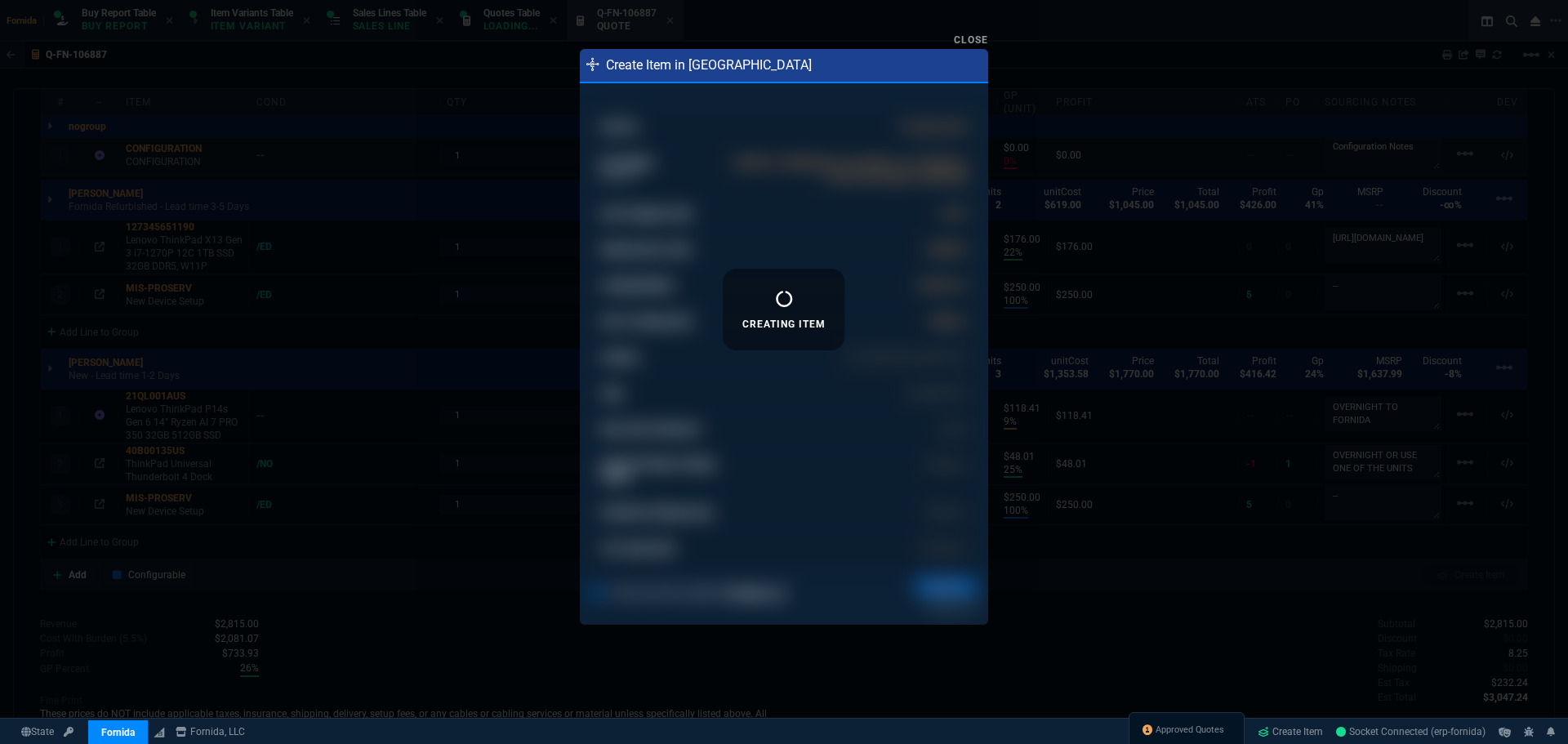
drag, startPoint x: 214, startPoint y: 132, endPoint x: 214, endPoint y: 141, distance: 9.0
click at [214, 132] on div at bounding box center [784, 372] width 1568 height 744
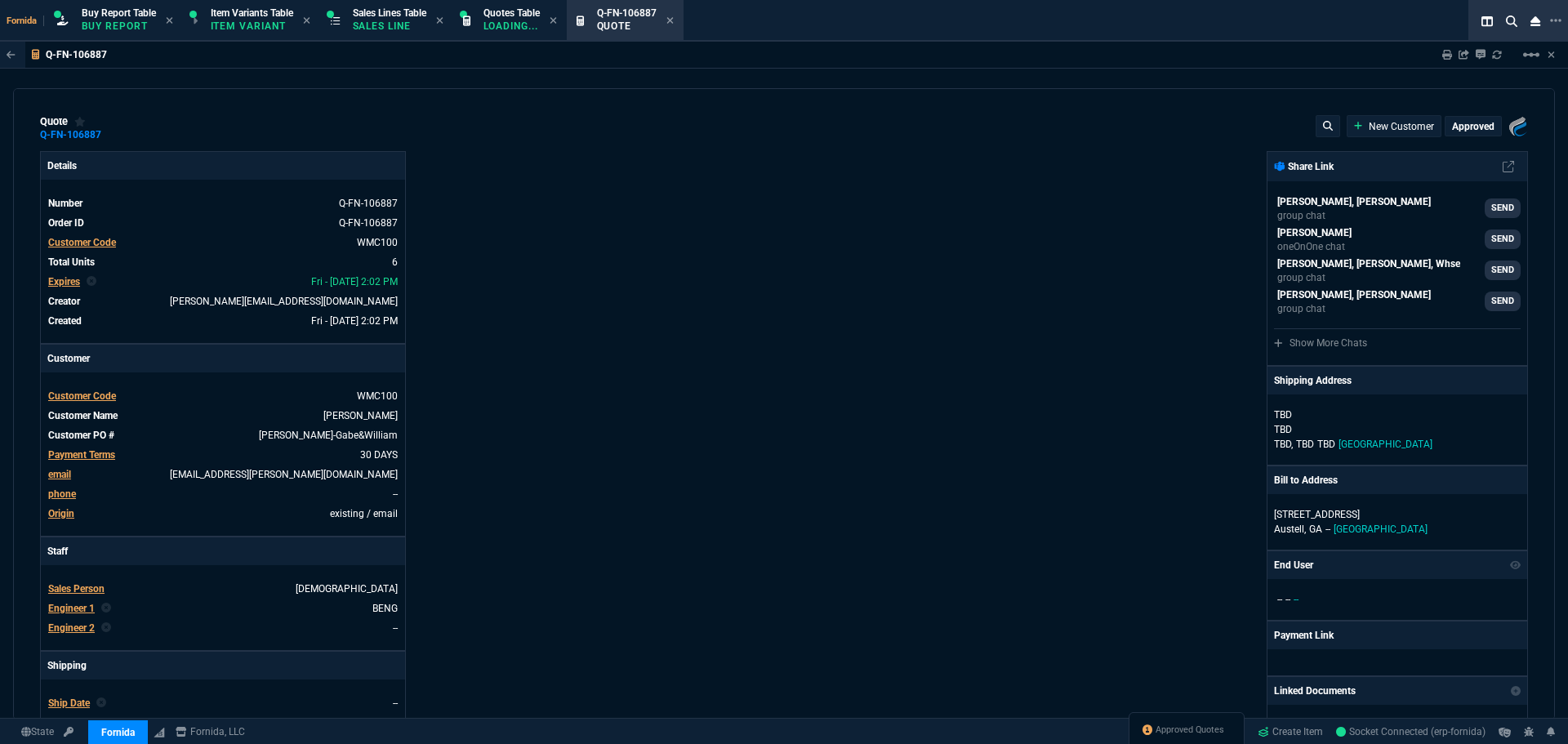
select select "1: BROV"
type input "0"
type input "22"
type input "176"
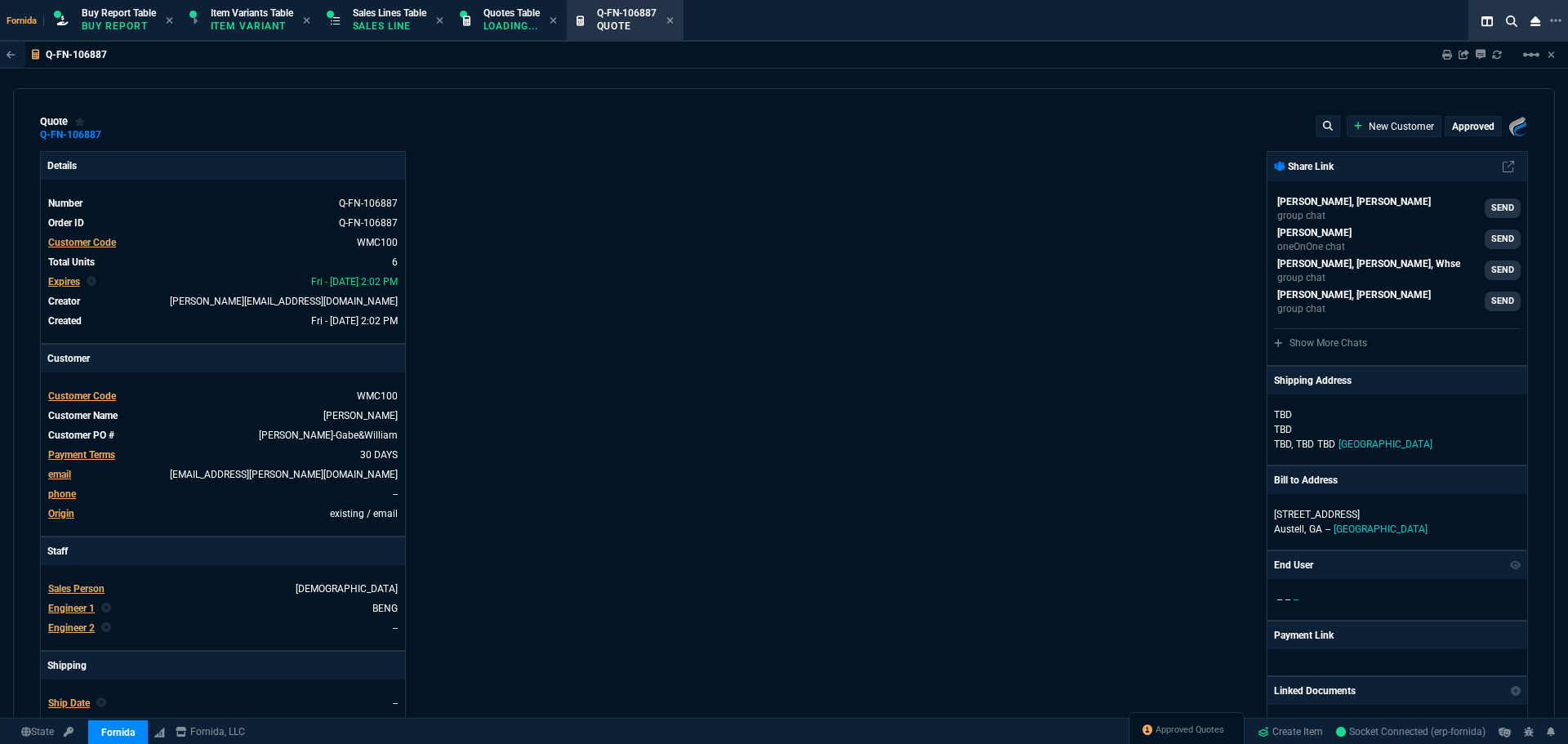
type input "100"
type input "250"
type input "9"
type input "118"
type input "25"
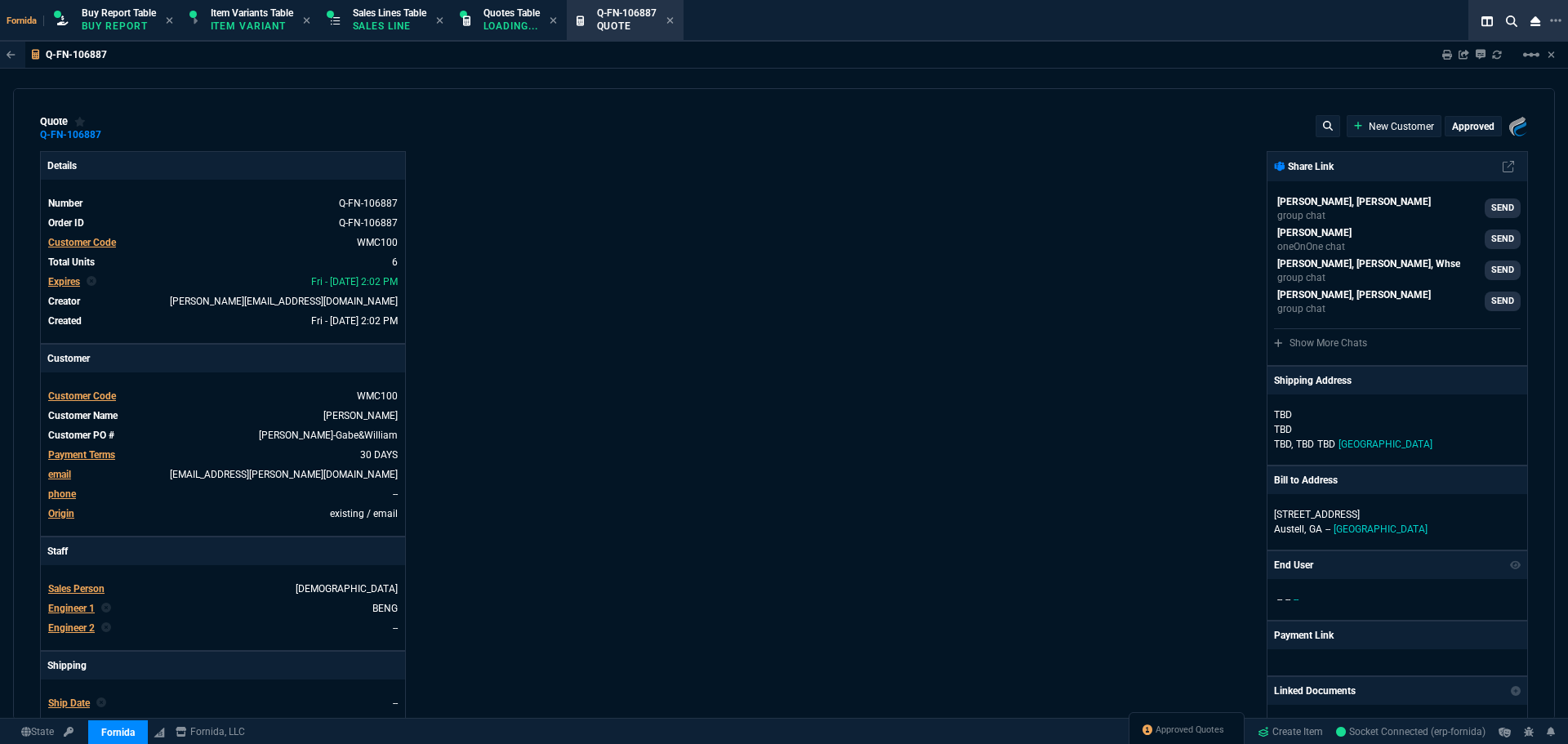
type input "48"
type input "100"
type input "250"
type input "-2"
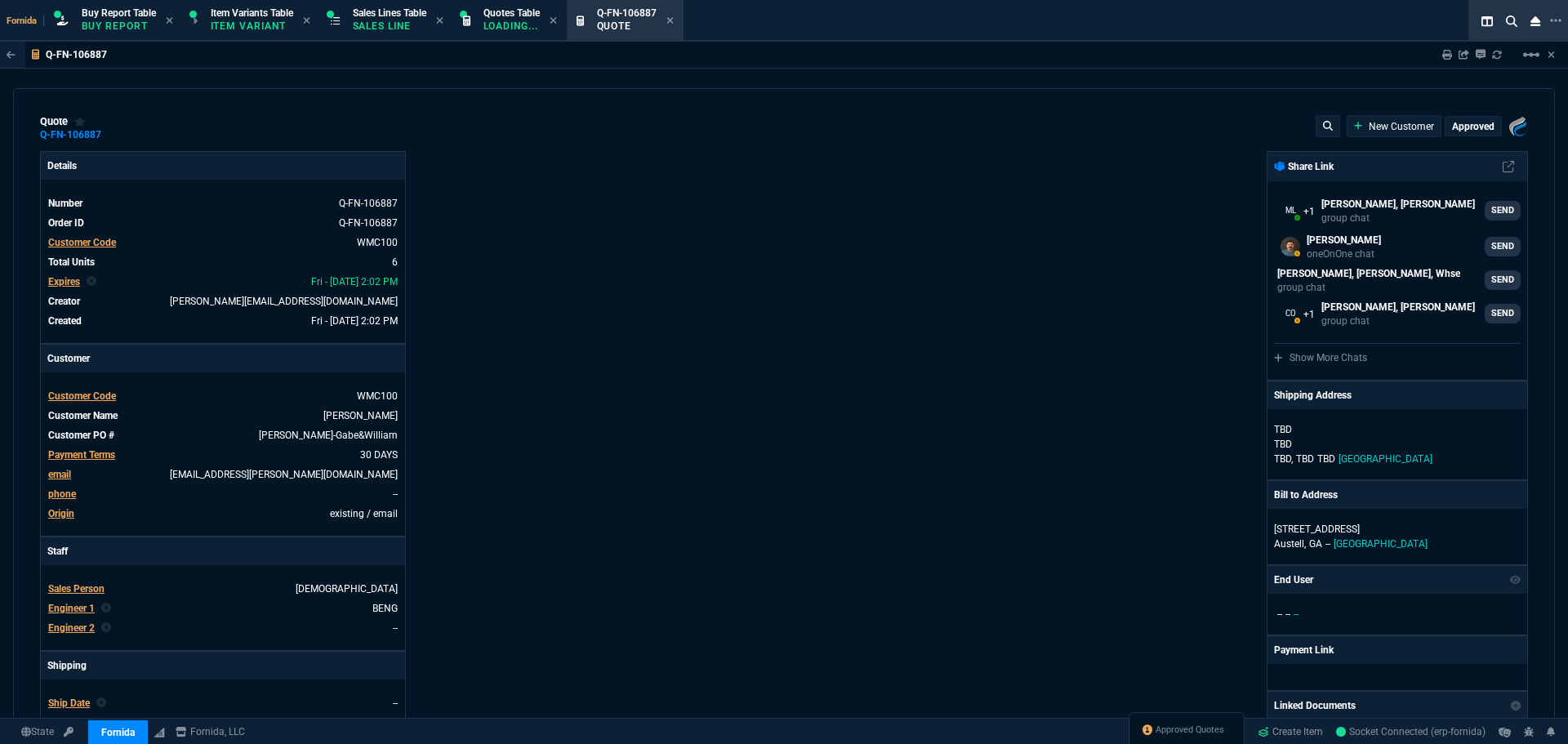
type input "339.99"
type input "43"
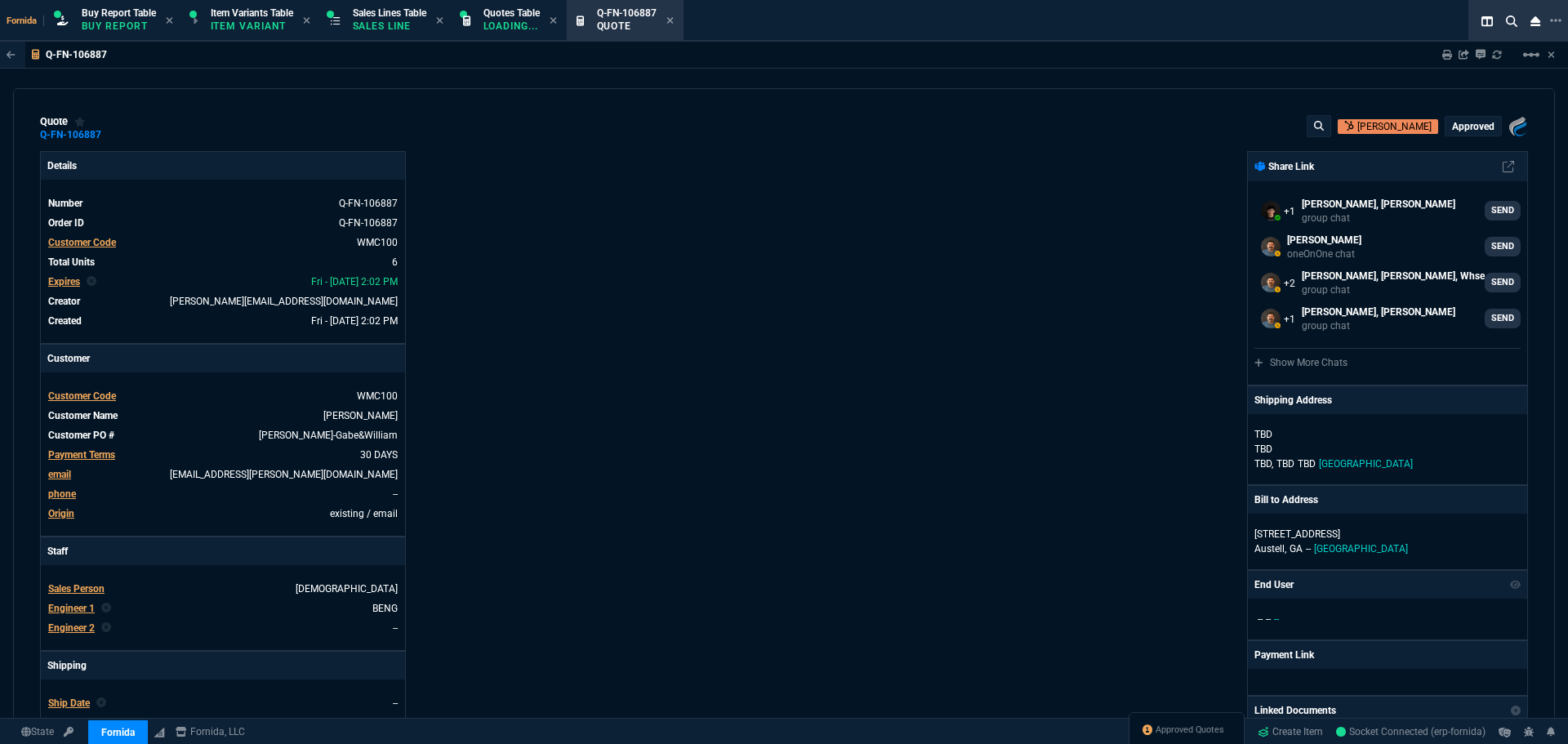
click at [826, 597] on div "Fornida, LLC 2609 Technology Dr Suite 300 Plano, TX 75074 Share Link Michael Li…" at bounding box center [1156, 572] width 744 height 842
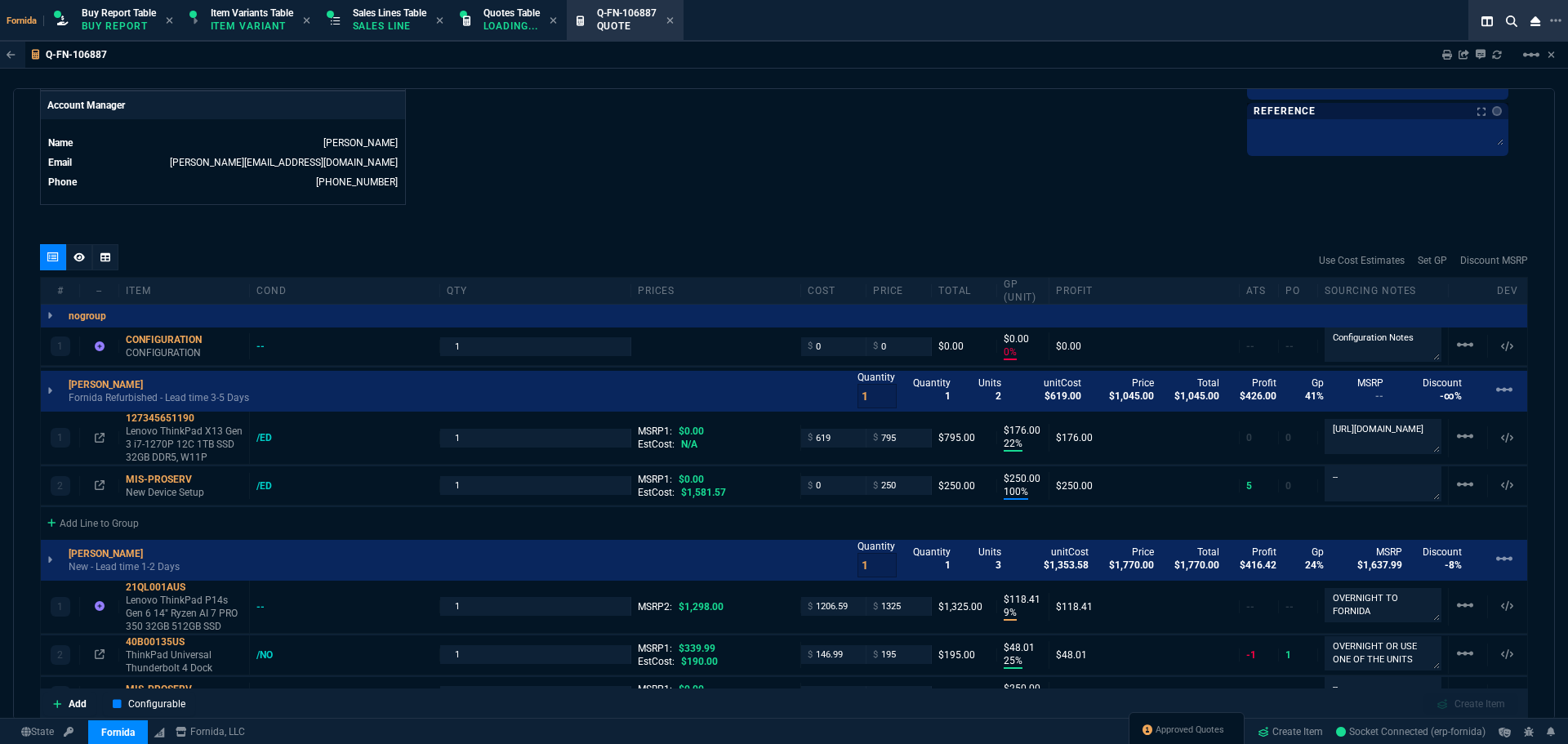
scroll to position [898, 0]
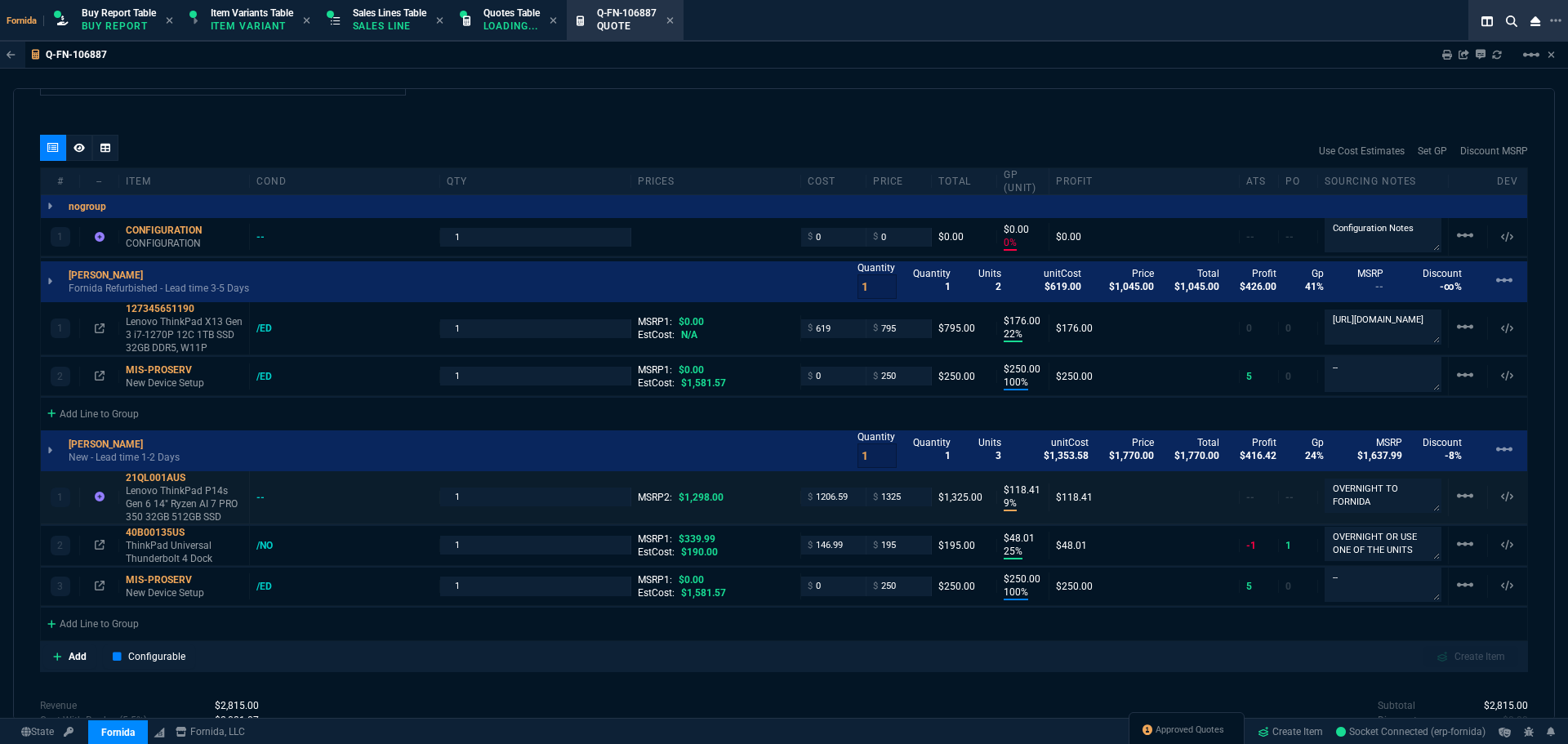
click at [91, 499] on div at bounding box center [99, 498] width 26 height 13
click at [95, 499] on icon at bounding box center [99, 497] width 9 height 9
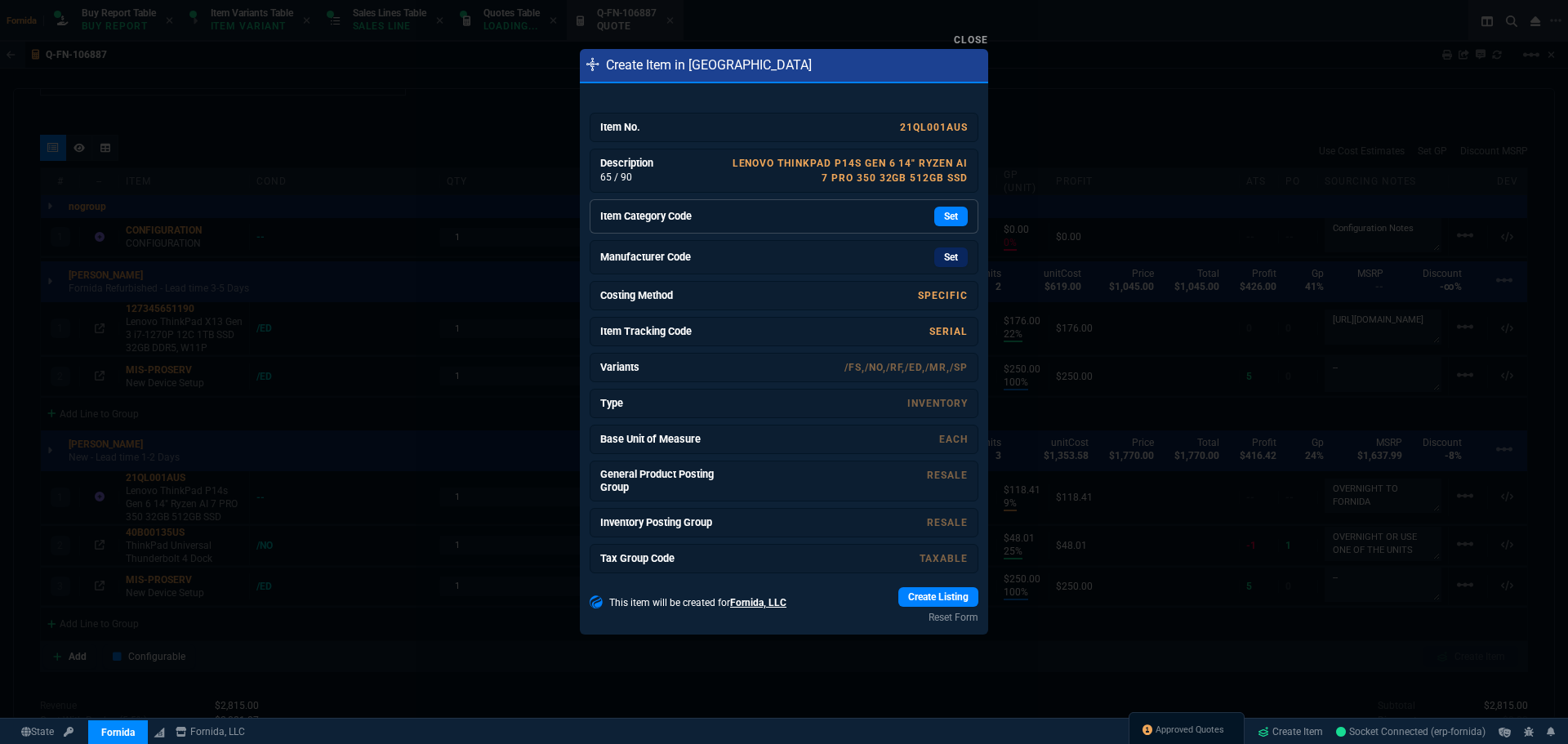
click at [813, 227] on link "Item Category Code Set" at bounding box center [784, 216] width 389 height 34
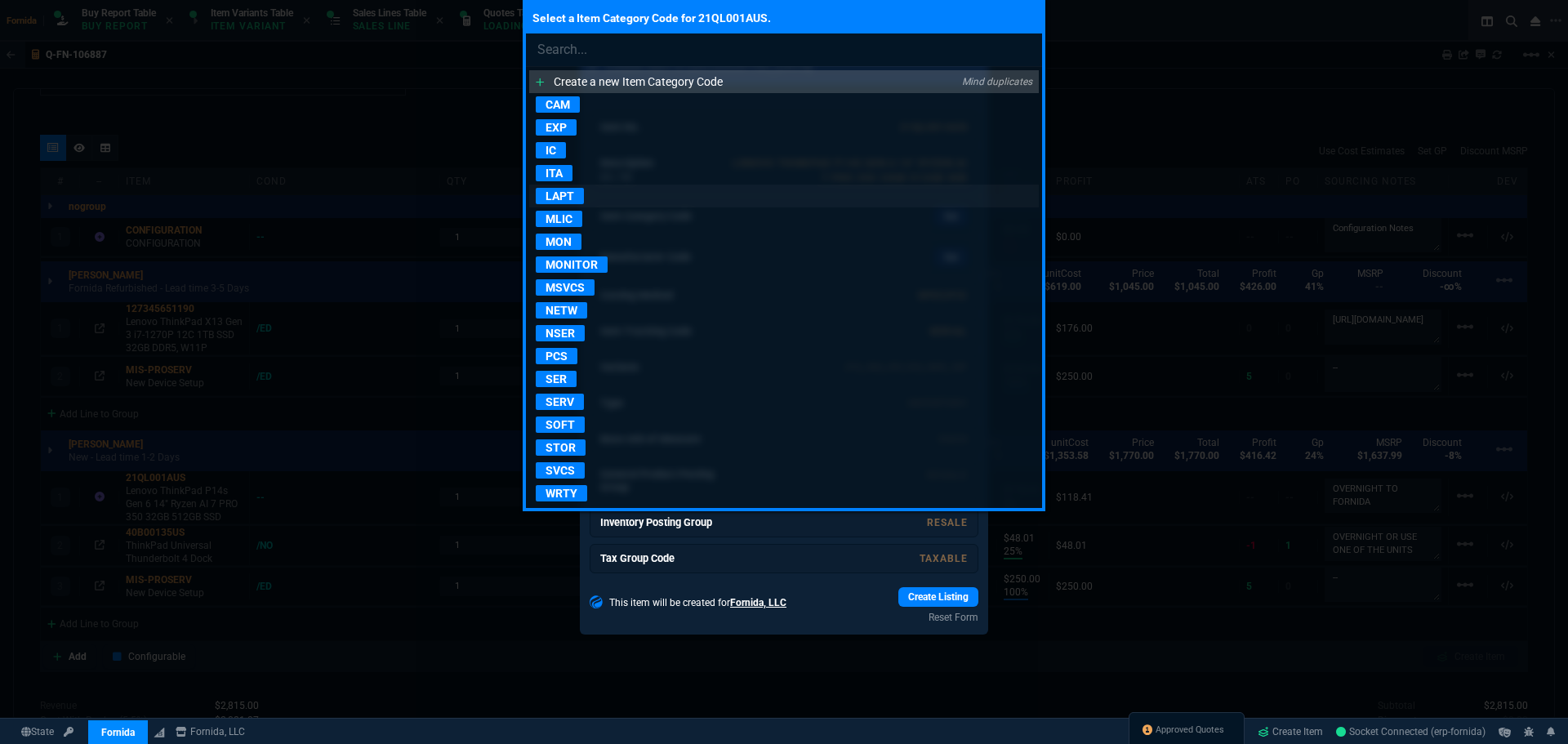
click at [578, 196] on p "LAPT" at bounding box center [559, 195] width 48 height 16
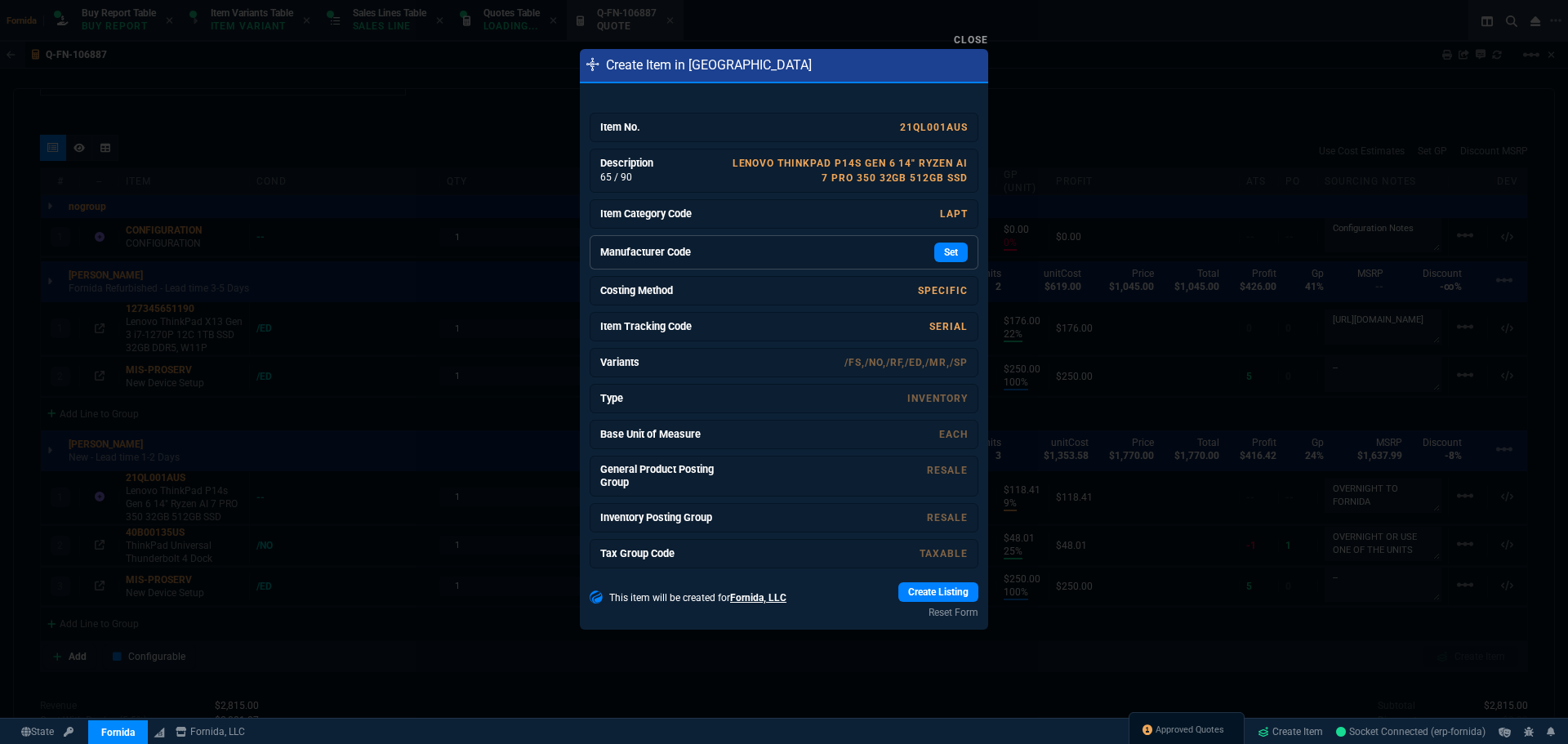
click at [762, 253] on div "Set" at bounding box center [844, 252] width 245 height 20
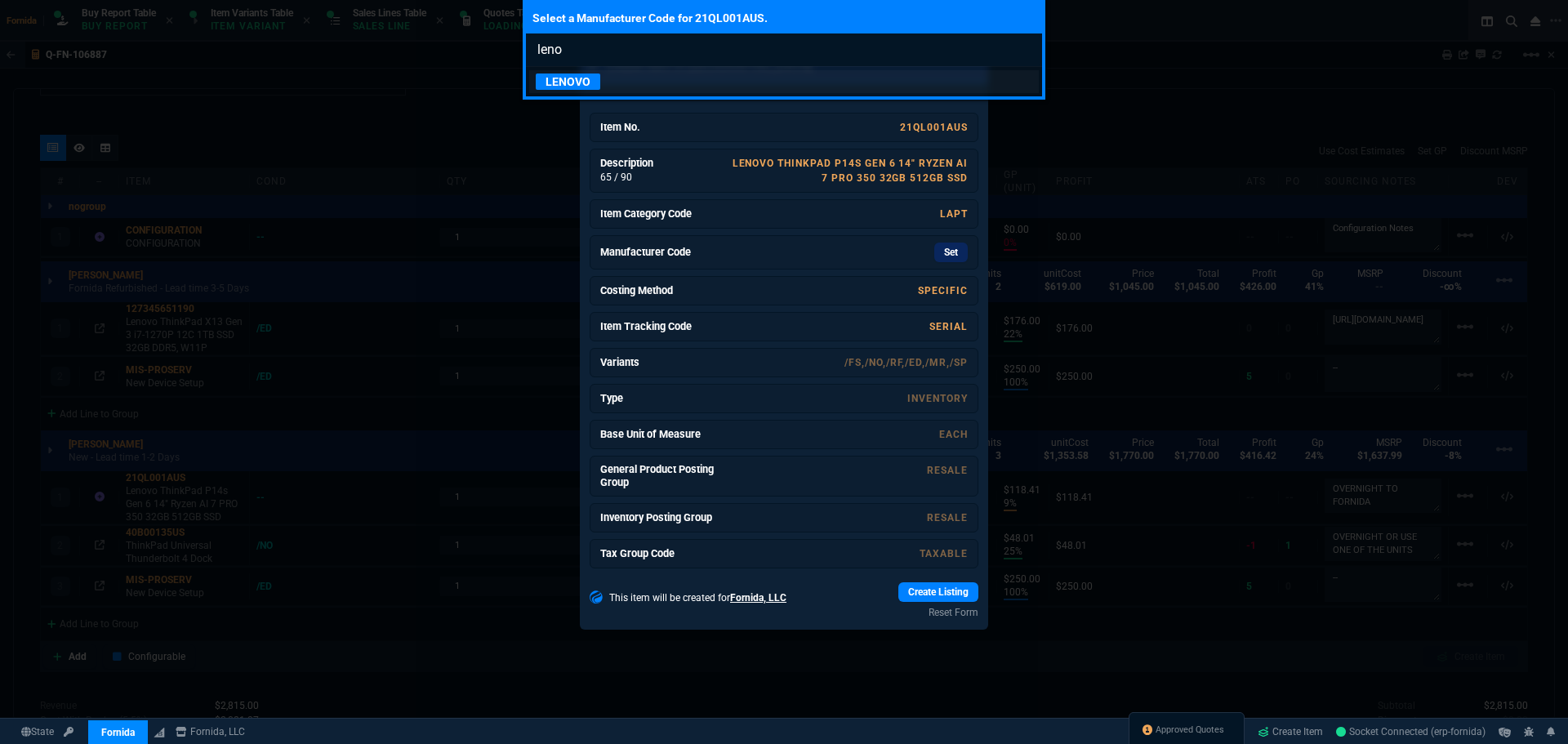
type input "leno"
click at [607, 77] on link "LENOVO" at bounding box center [784, 81] width 510 height 23
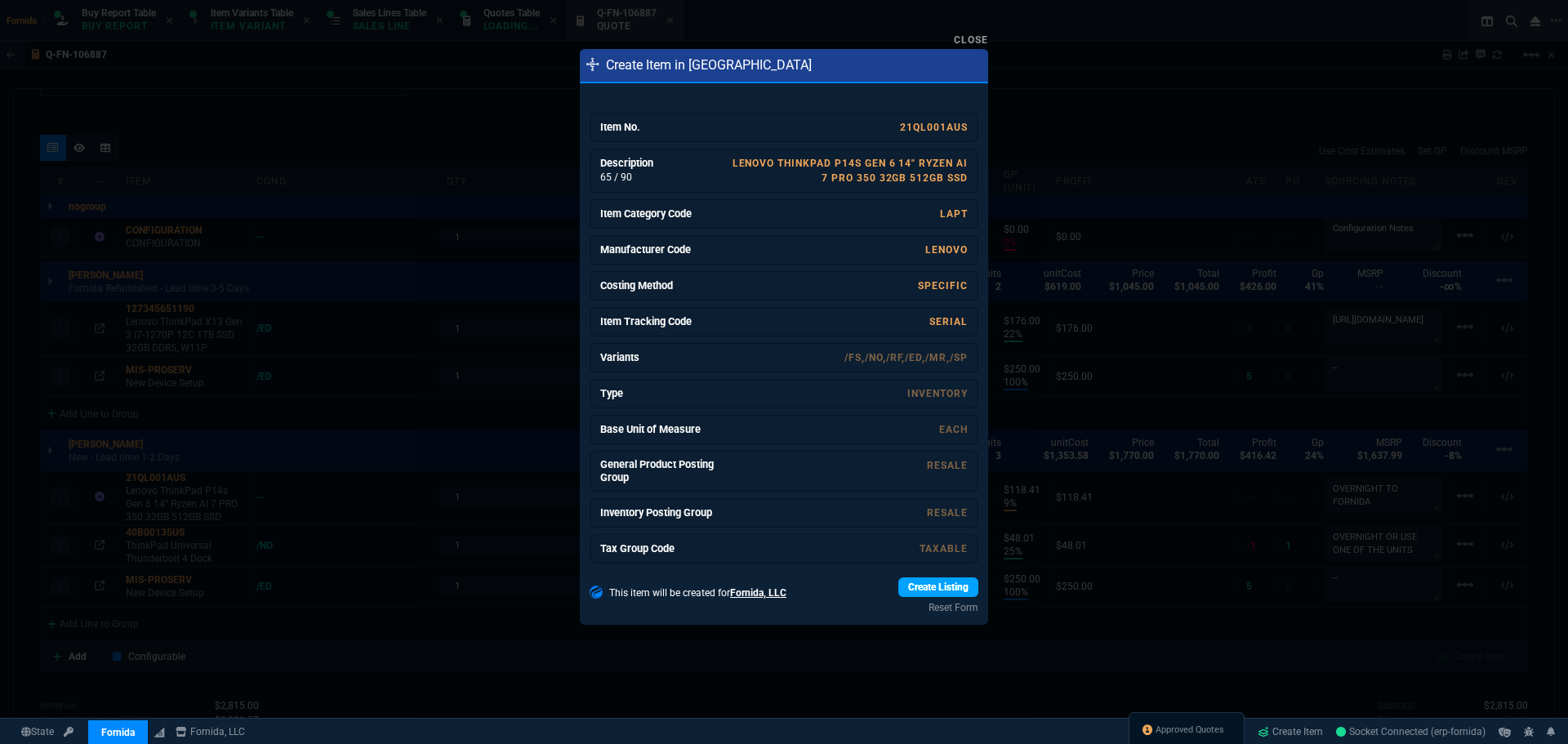
click at [952, 592] on link "Create Listing" at bounding box center [938, 586] width 80 height 20
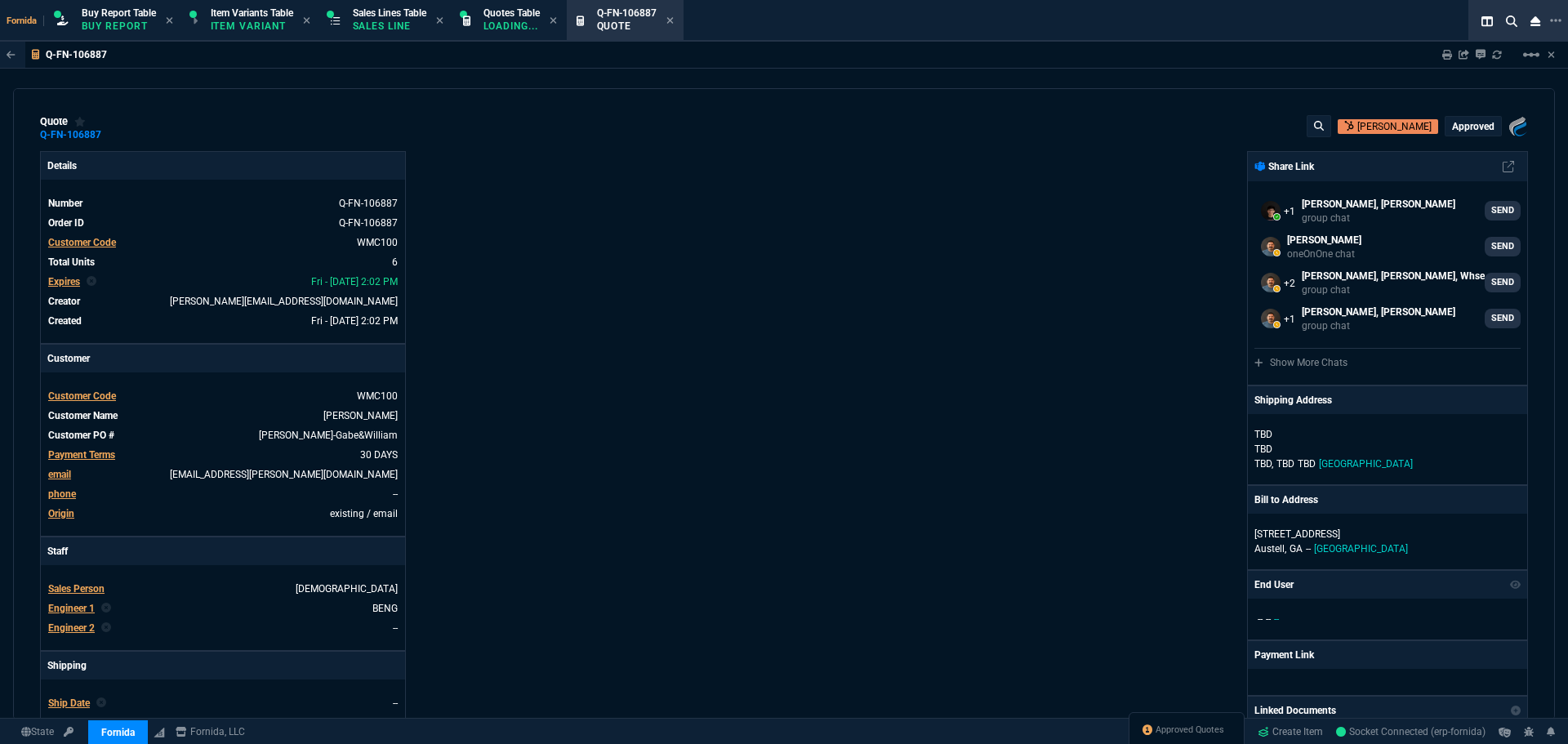
select select "1: BROV"
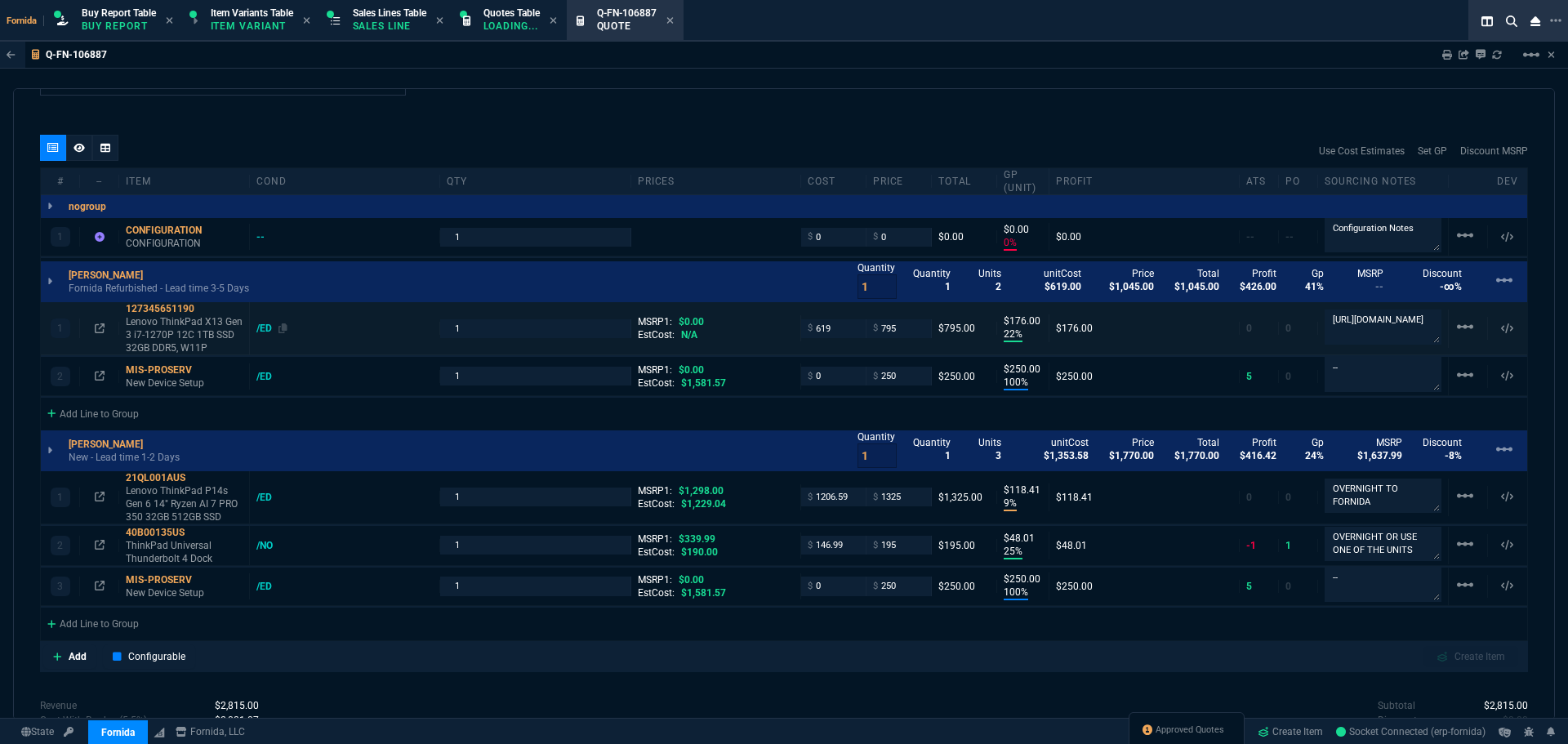
click at [262, 325] on div "/ED" at bounding box center [272, 329] width 31 height 13
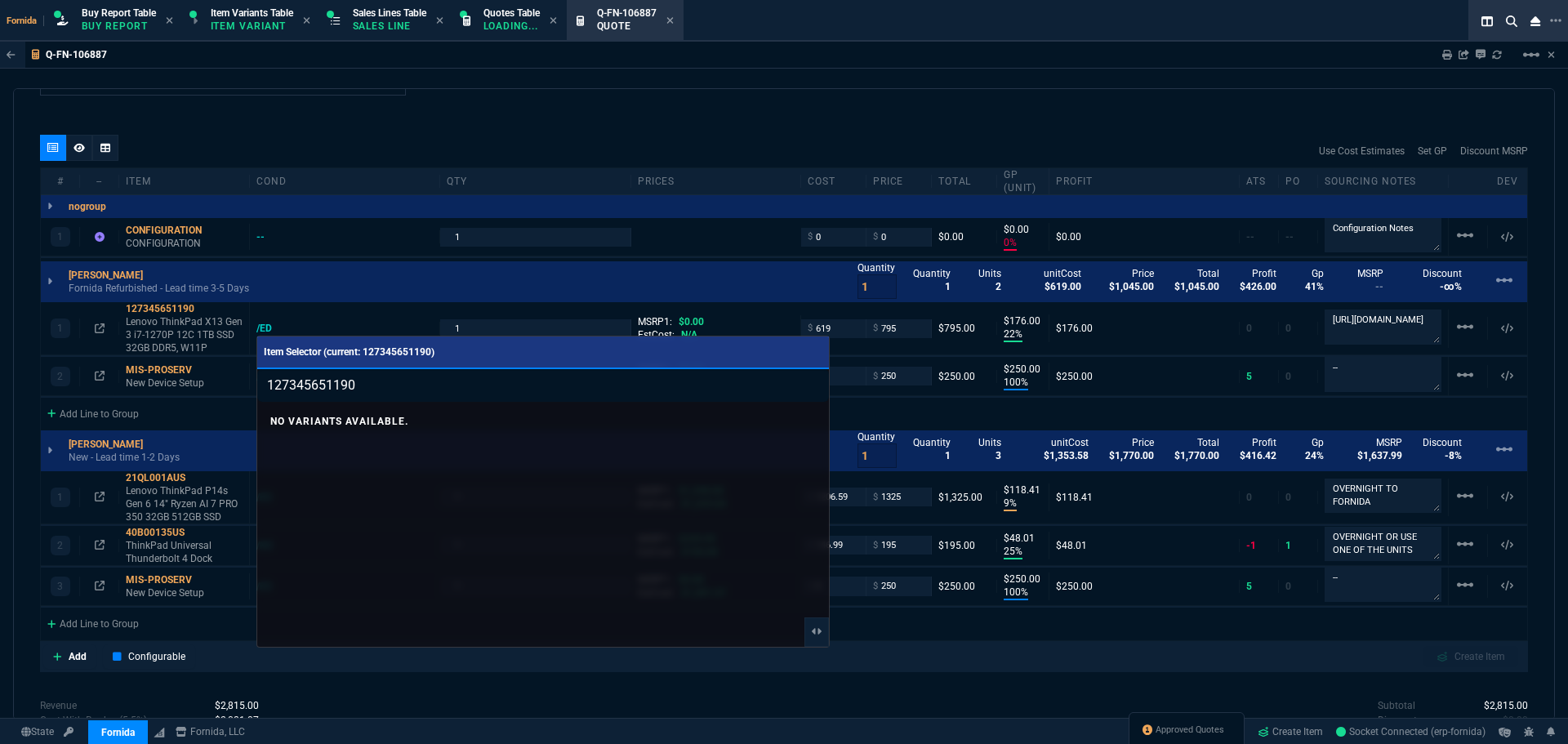
click at [361, 304] on div at bounding box center [784, 372] width 1568 height 744
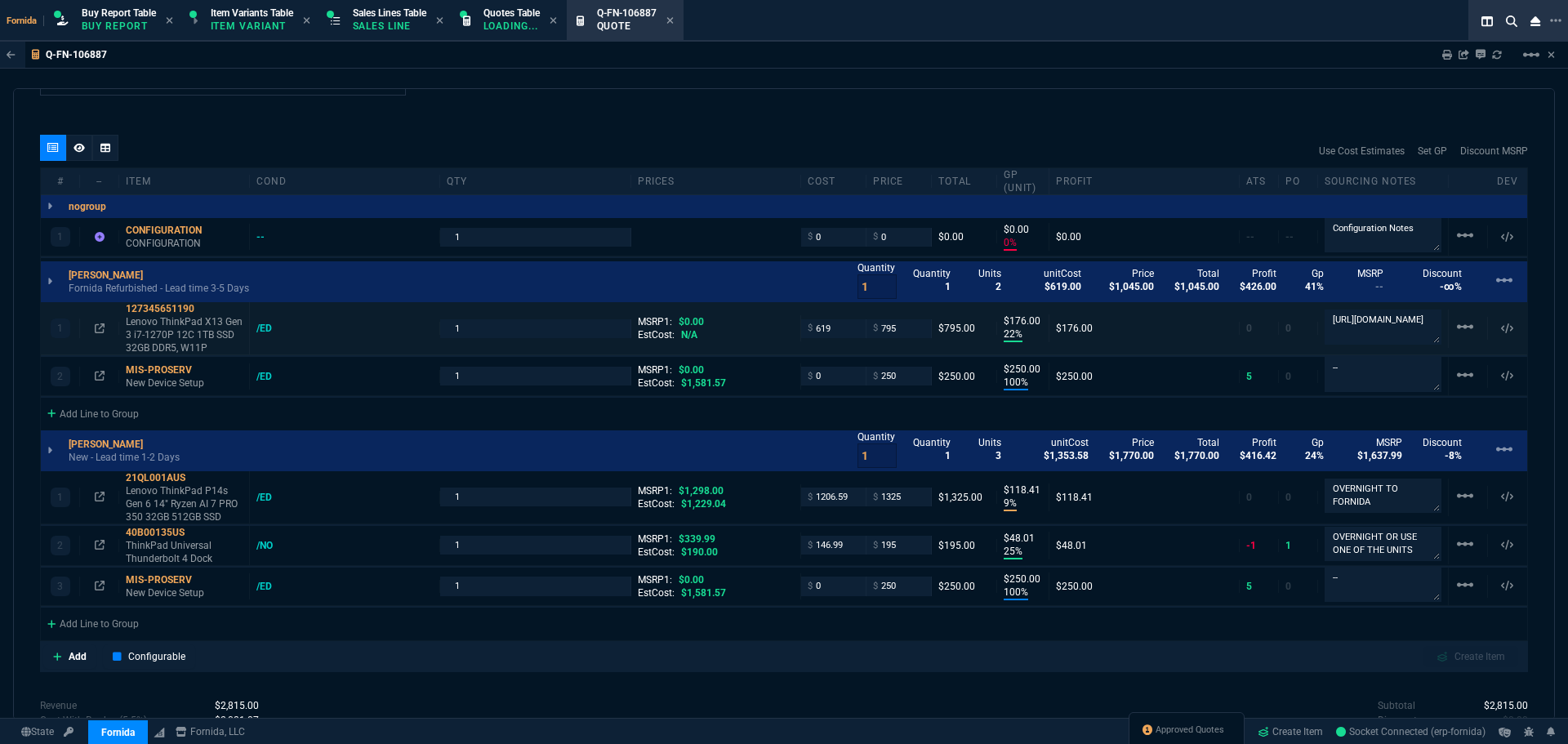
click at [257, 321] on div "1 127345651190 Lenovo ThinkPad X13 Gen 3 i7-1270P 12C 1TB SSD 32GB DDR5, W11P /…" at bounding box center [784, 329] width 1487 height 53
click at [257, 322] on div "1 127345651190 Lenovo ThinkPad X13 Gen 3 i7-1270P 12C 1TB SSD 32GB DDR5, W11P /…" at bounding box center [784, 329] width 1487 height 53
click at [260, 325] on div "/ED" at bounding box center [272, 329] width 31 height 13
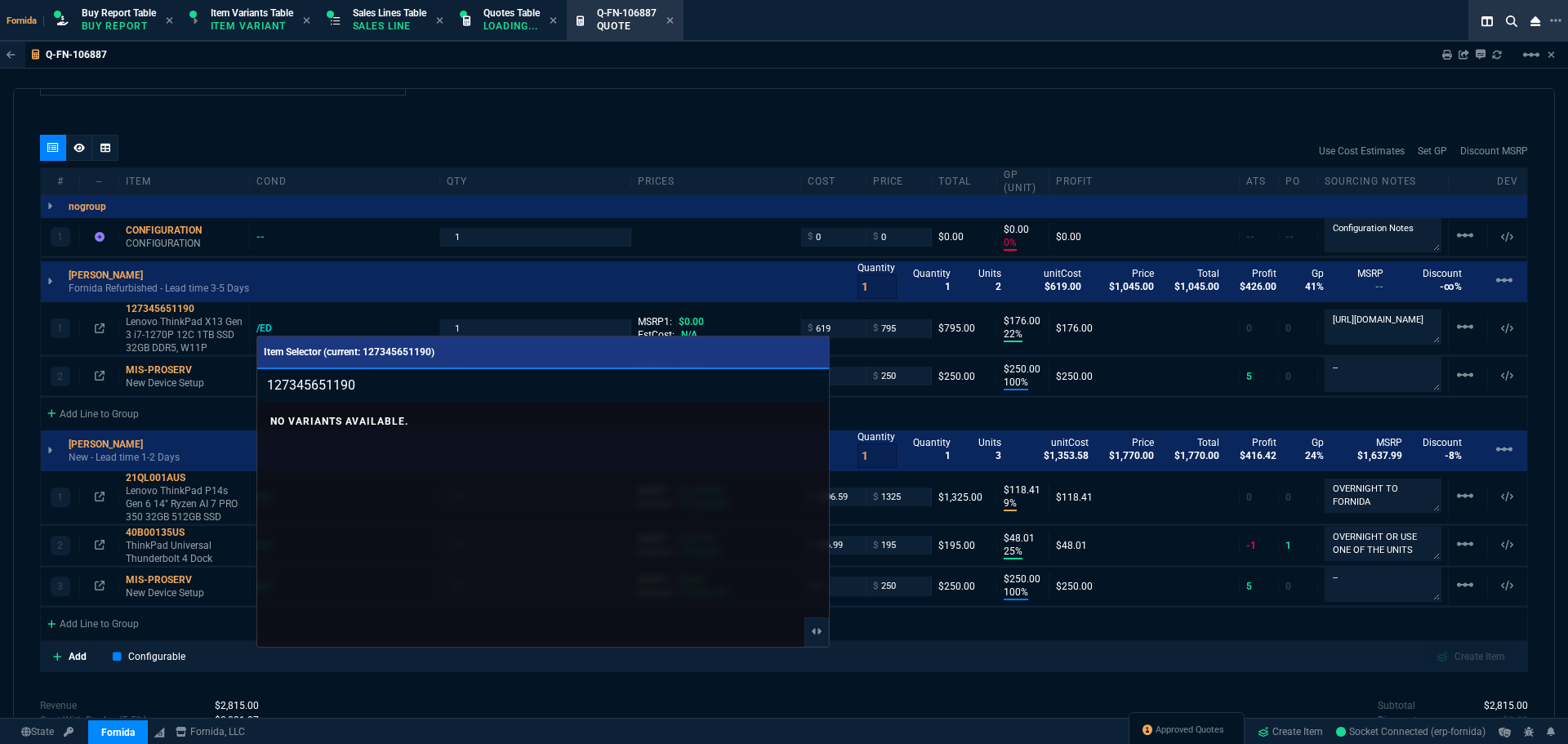
click at [989, 174] on div at bounding box center [784, 372] width 1568 height 744
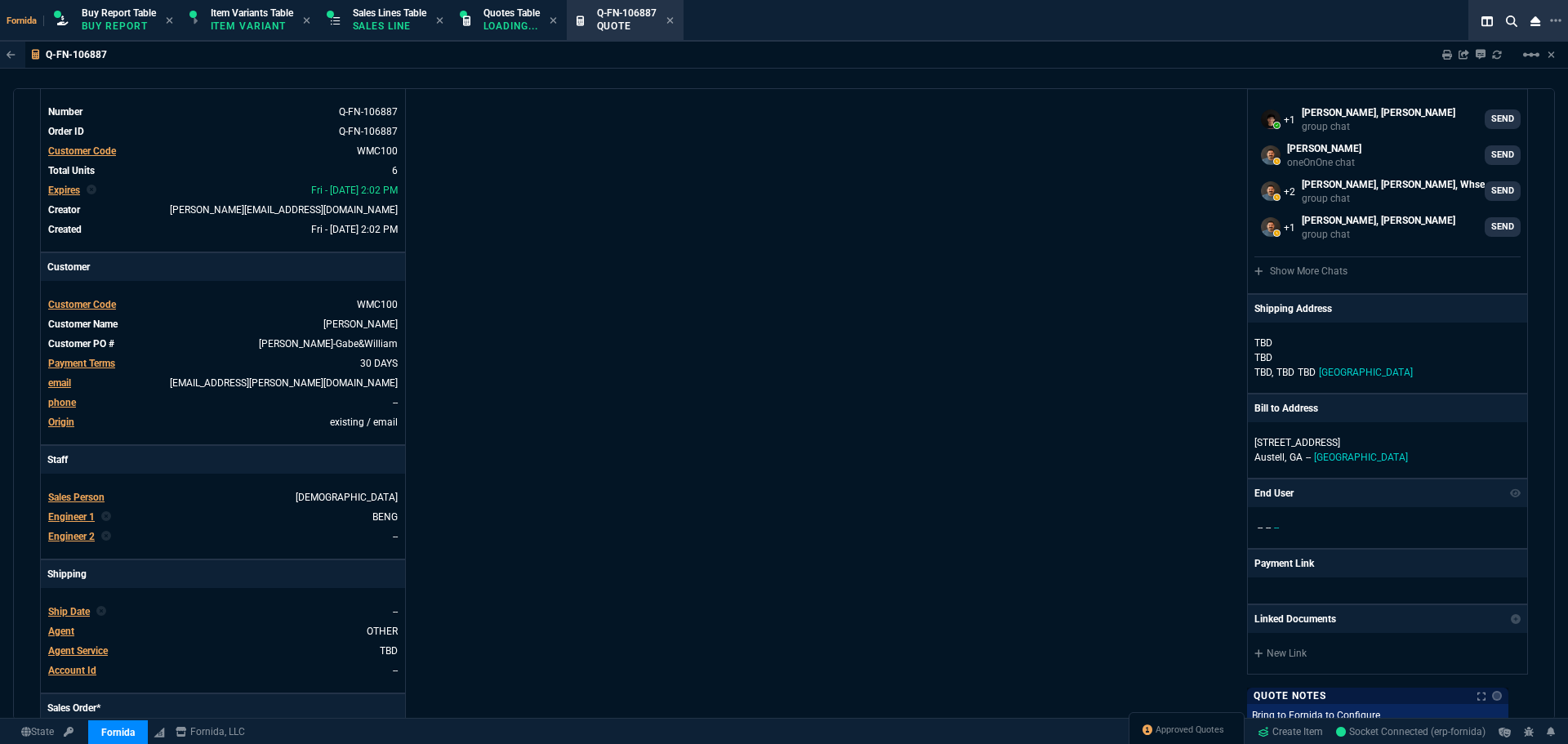
scroll to position [0, 0]
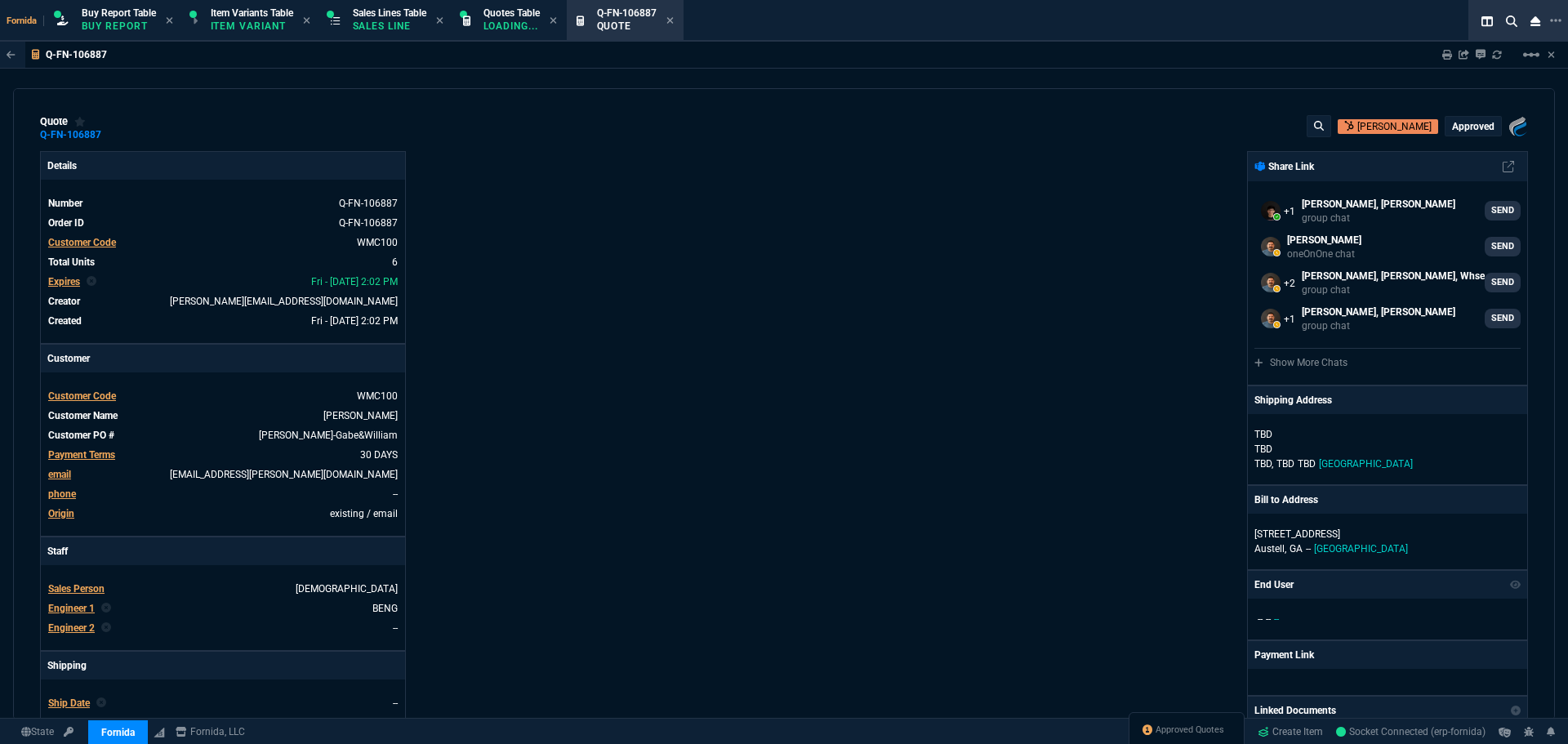
click at [1459, 120] on p "approved" at bounding box center [1474, 127] width 43 height 13
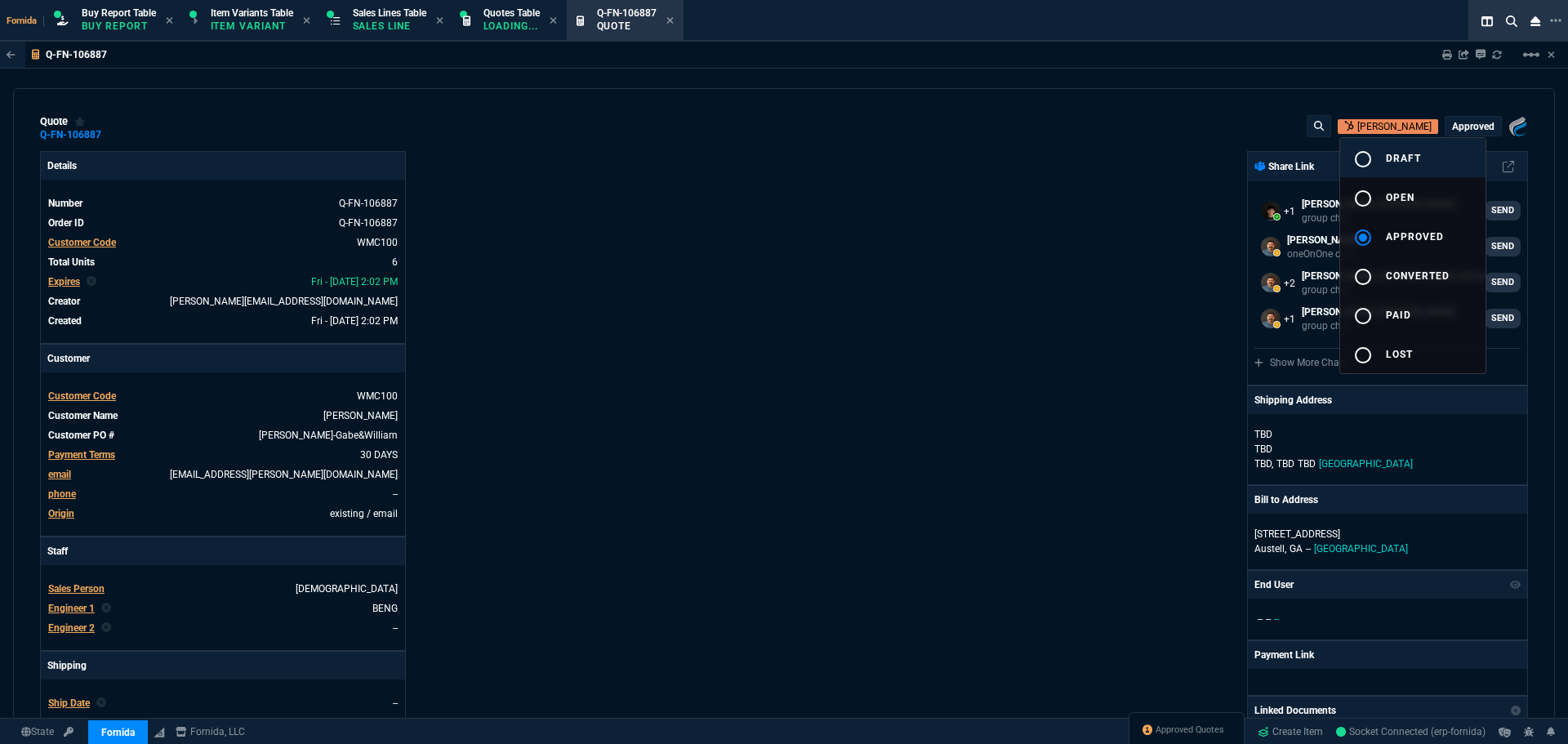
click at [1388, 158] on span "draft" at bounding box center [1404, 159] width 35 height 11
click at [997, 299] on div at bounding box center [784, 372] width 1568 height 744
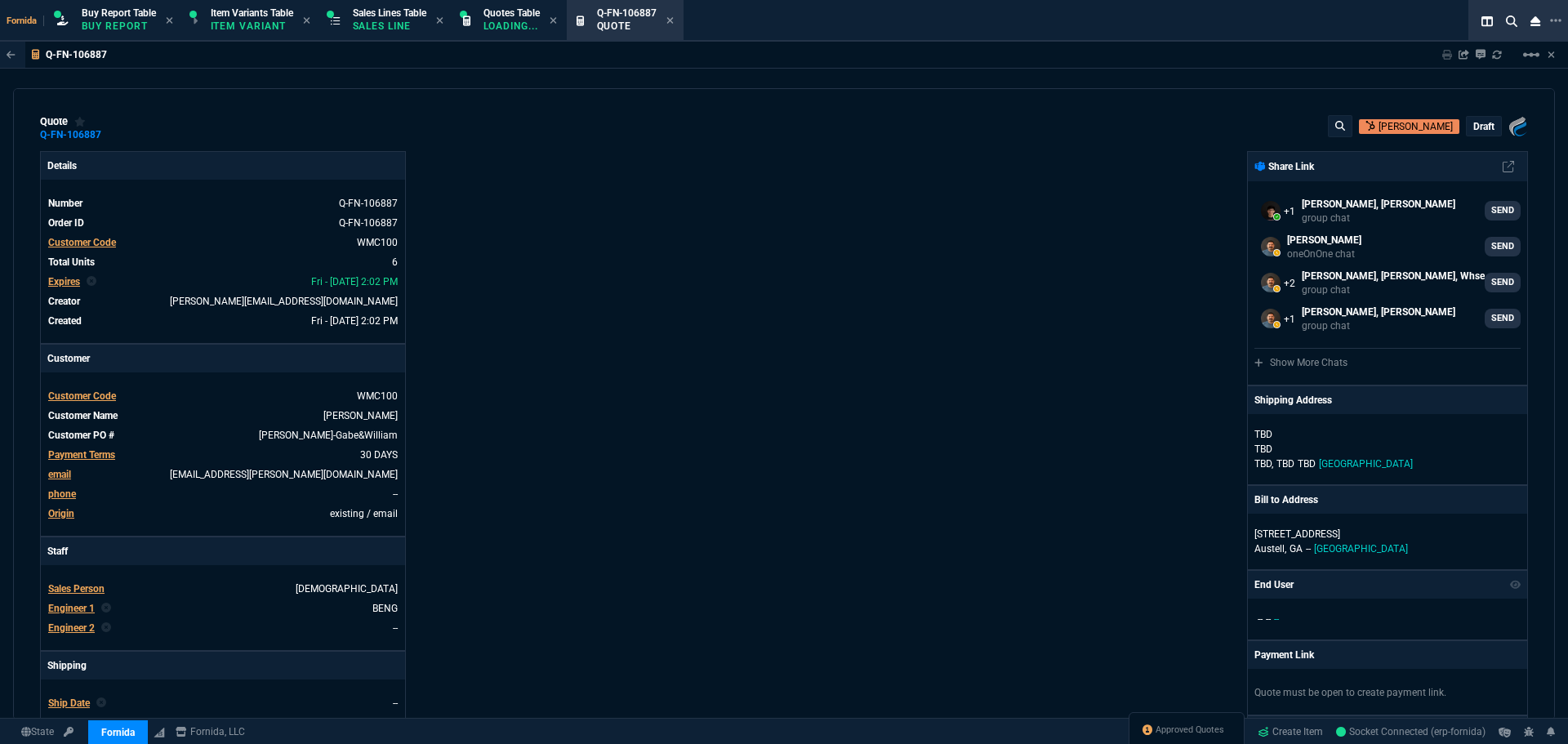
type input "0"
type input "22"
type input "176"
type input "100"
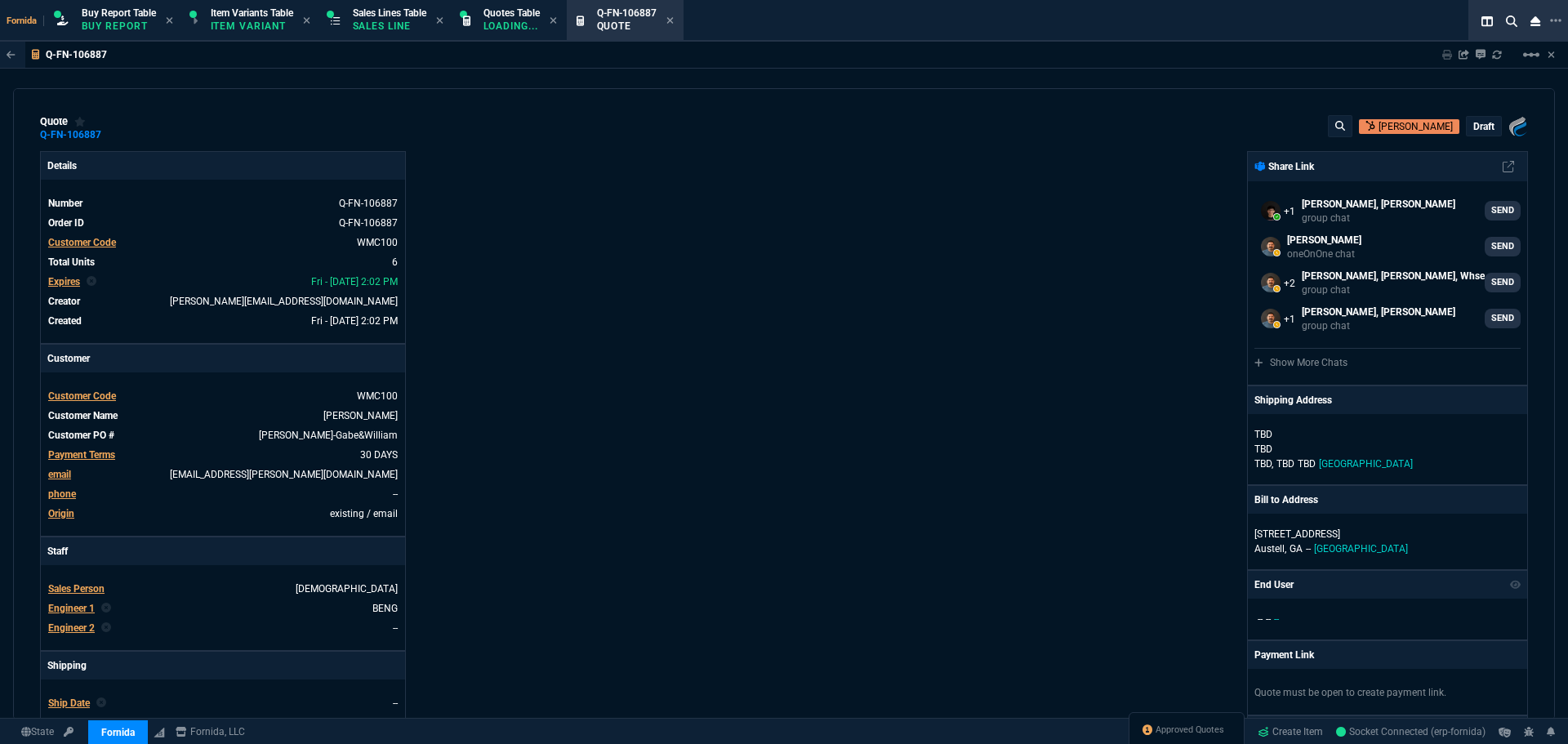
type input "250"
type input "9"
type input "118"
type input "25"
type input "48"
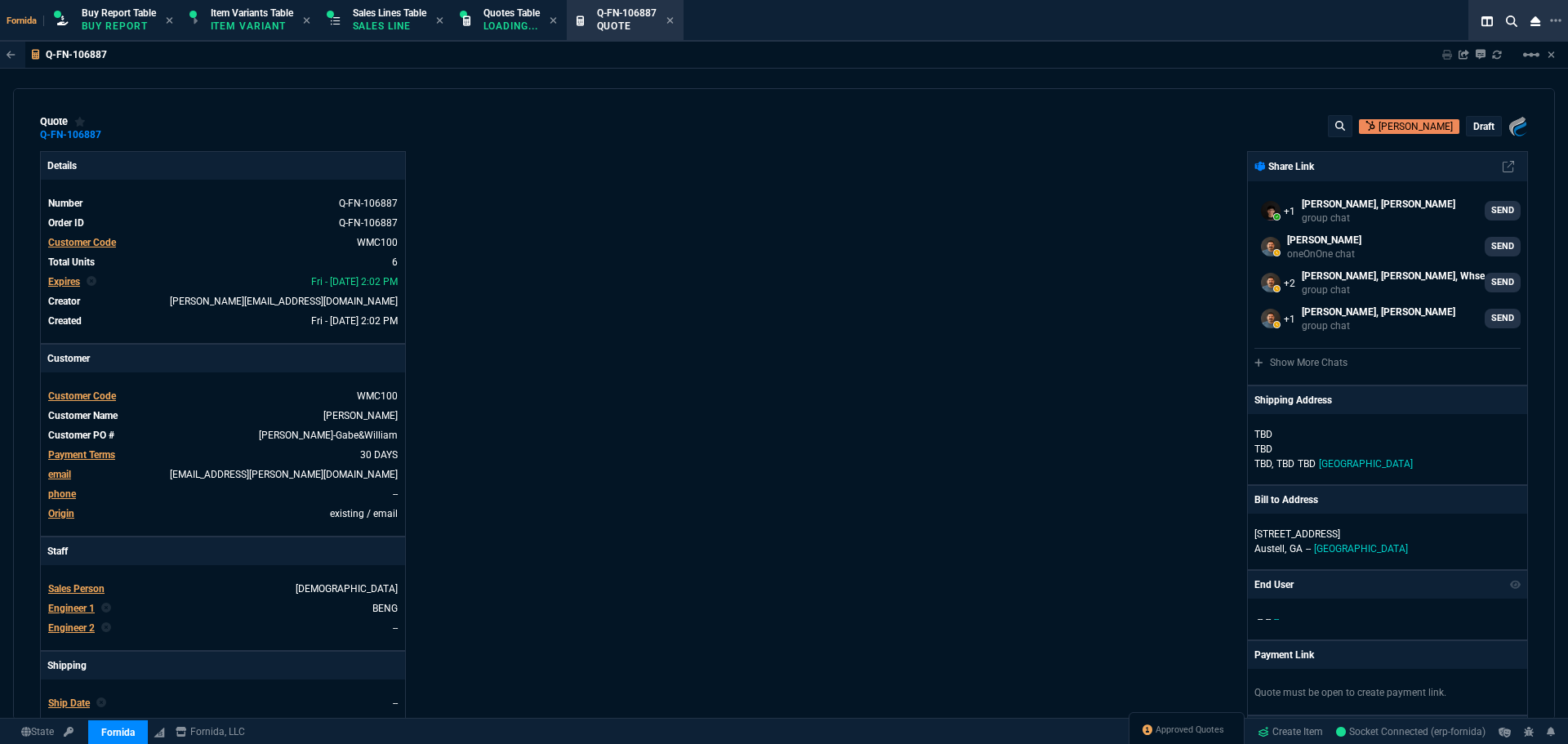
type input "100"
type input "250"
type input "-2"
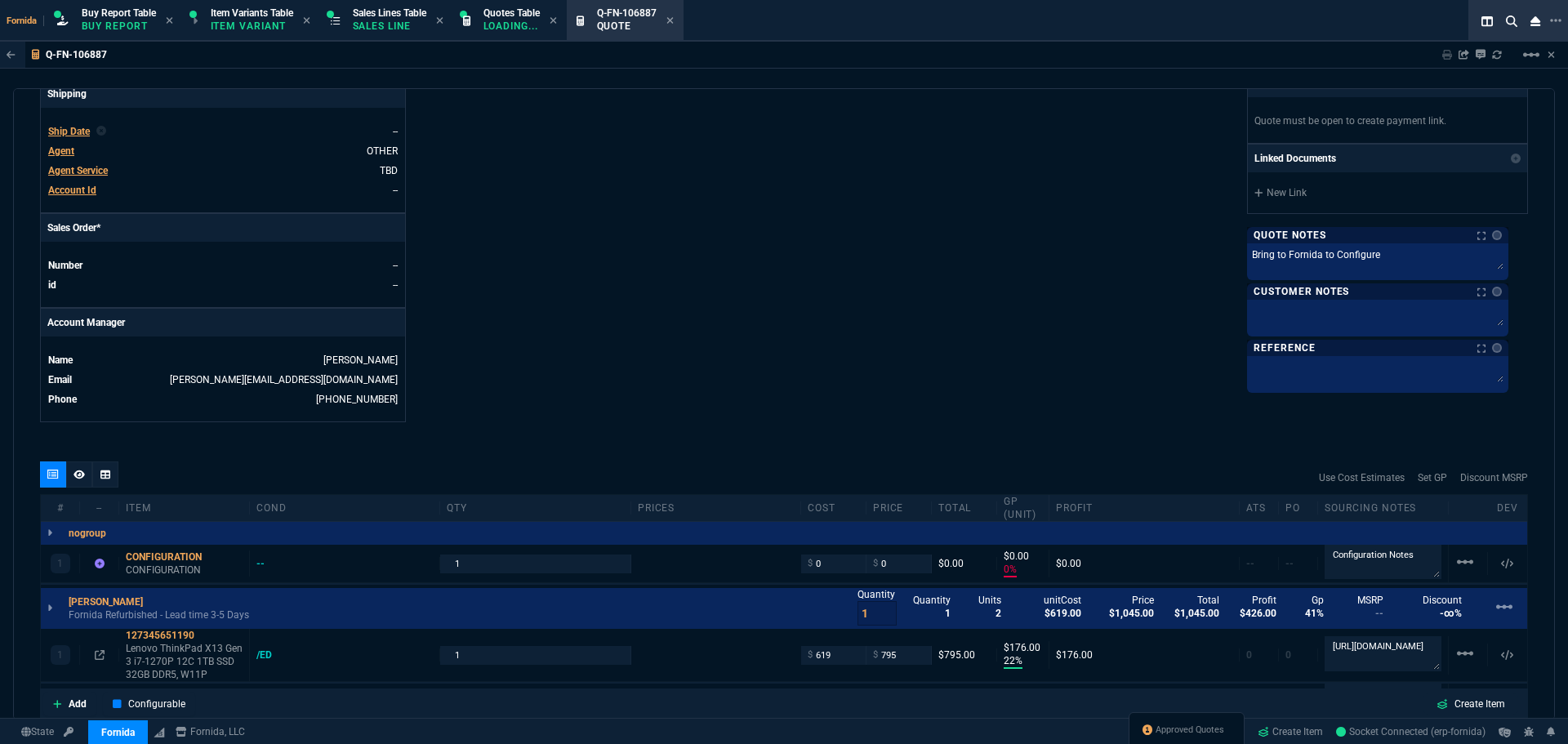
type input "339.99"
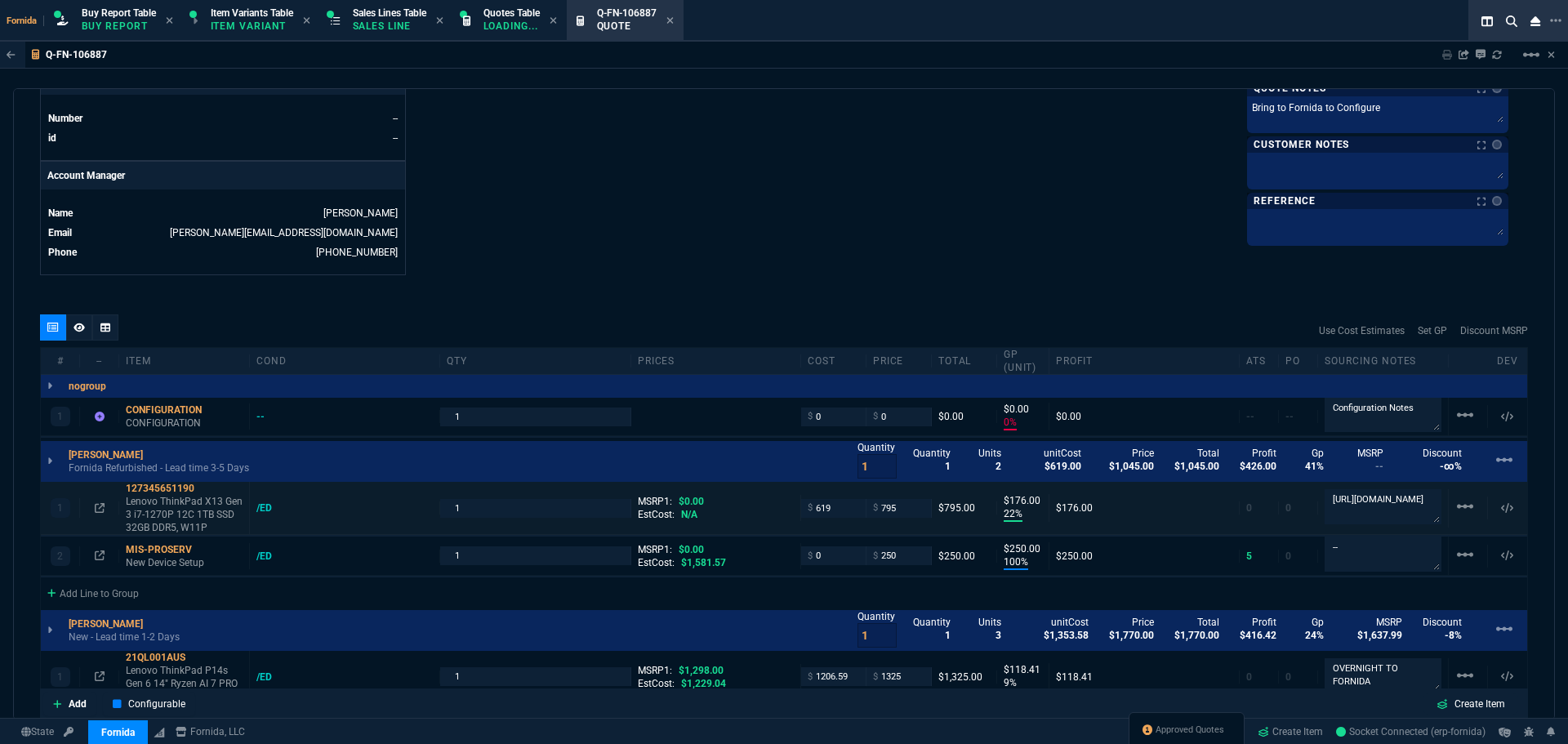
type input "43"
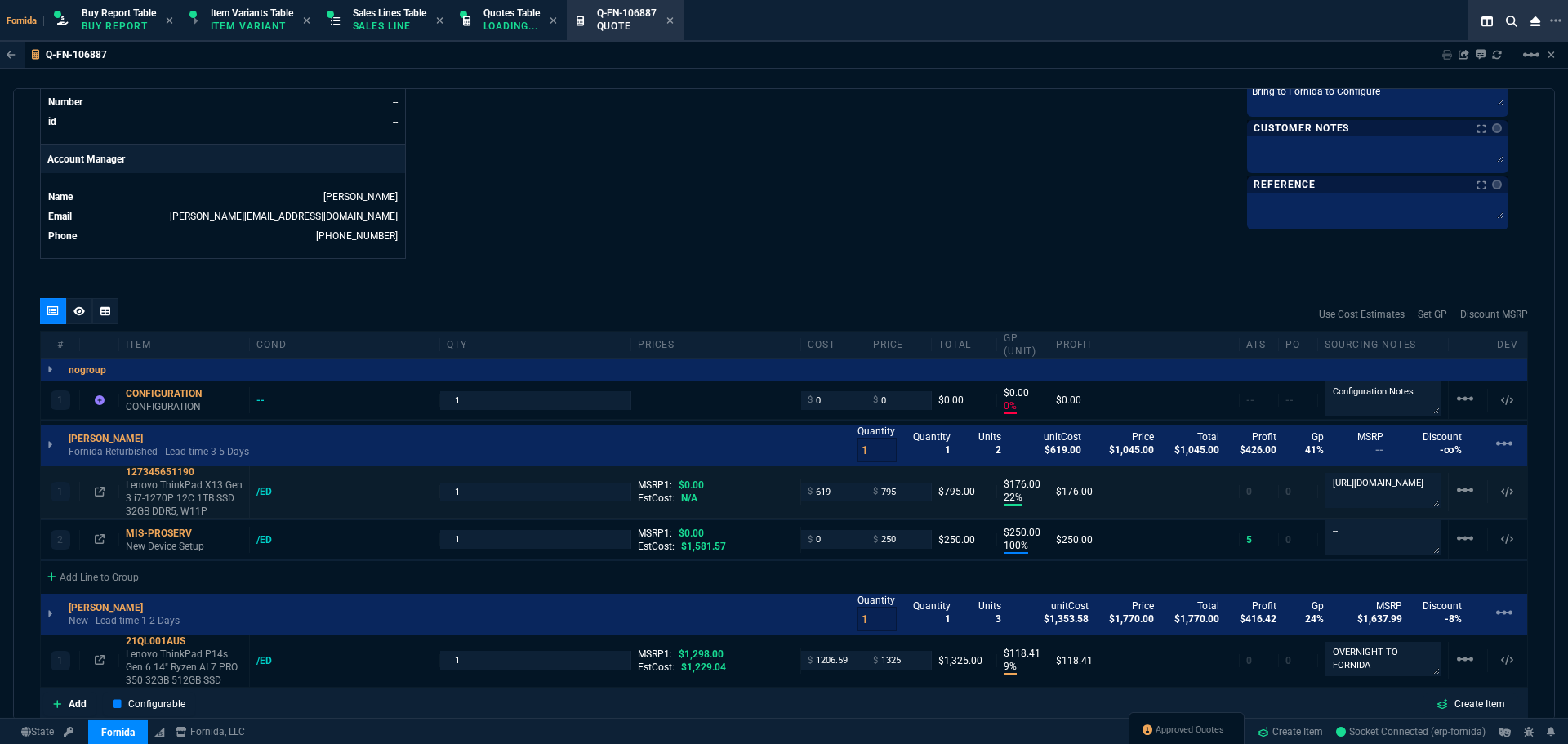
click at [264, 499] on div "1 127345651190 Lenovo ThinkPad X13 Gen 3 i7-1270P 12C 1TB SSD 32GB DDR5, W11P /…" at bounding box center [784, 492] width 1487 height 53
click at [264, 496] on div "/ED" at bounding box center [272, 492] width 31 height 13
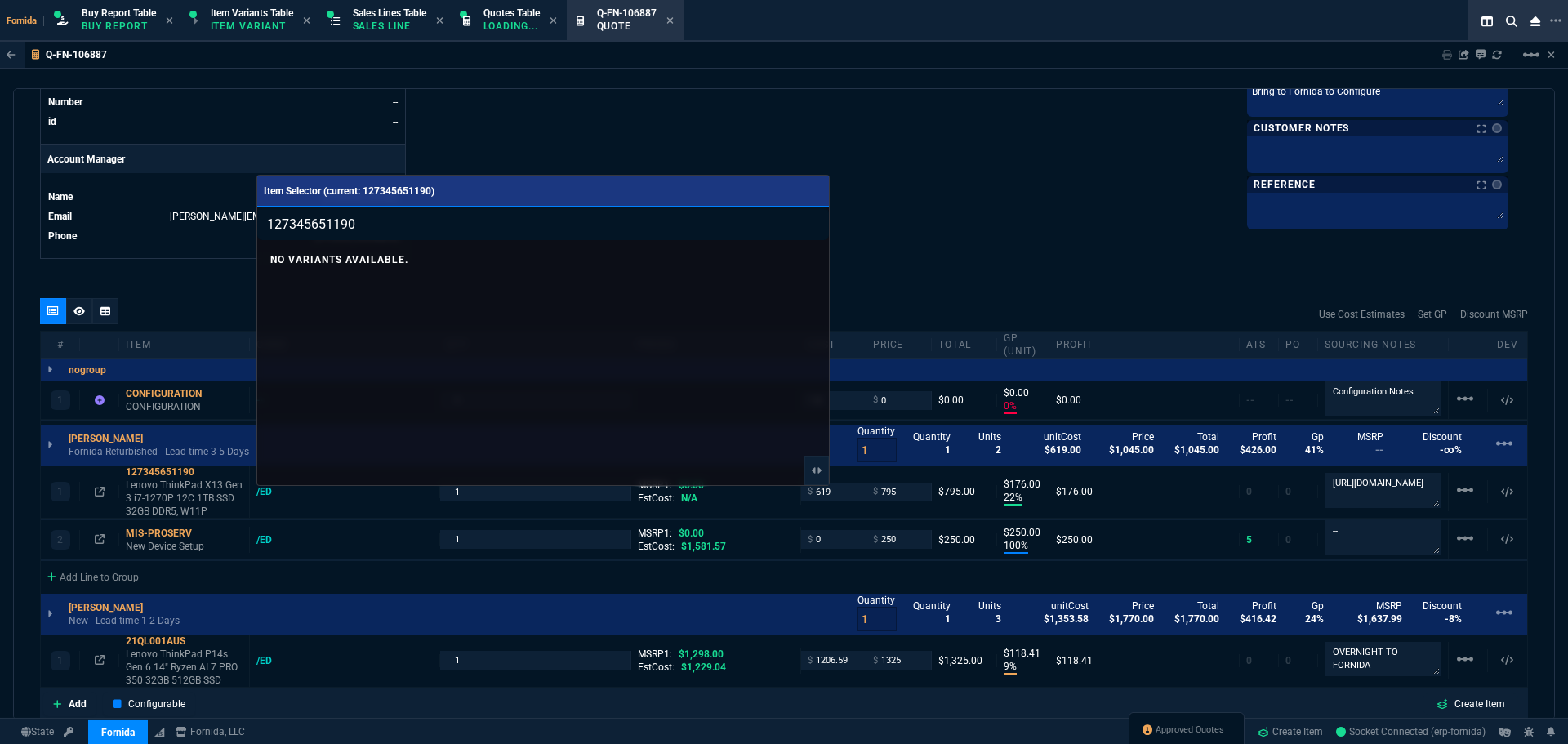
click at [1035, 214] on div at bounding box center [784, 372] width 1568 height 744
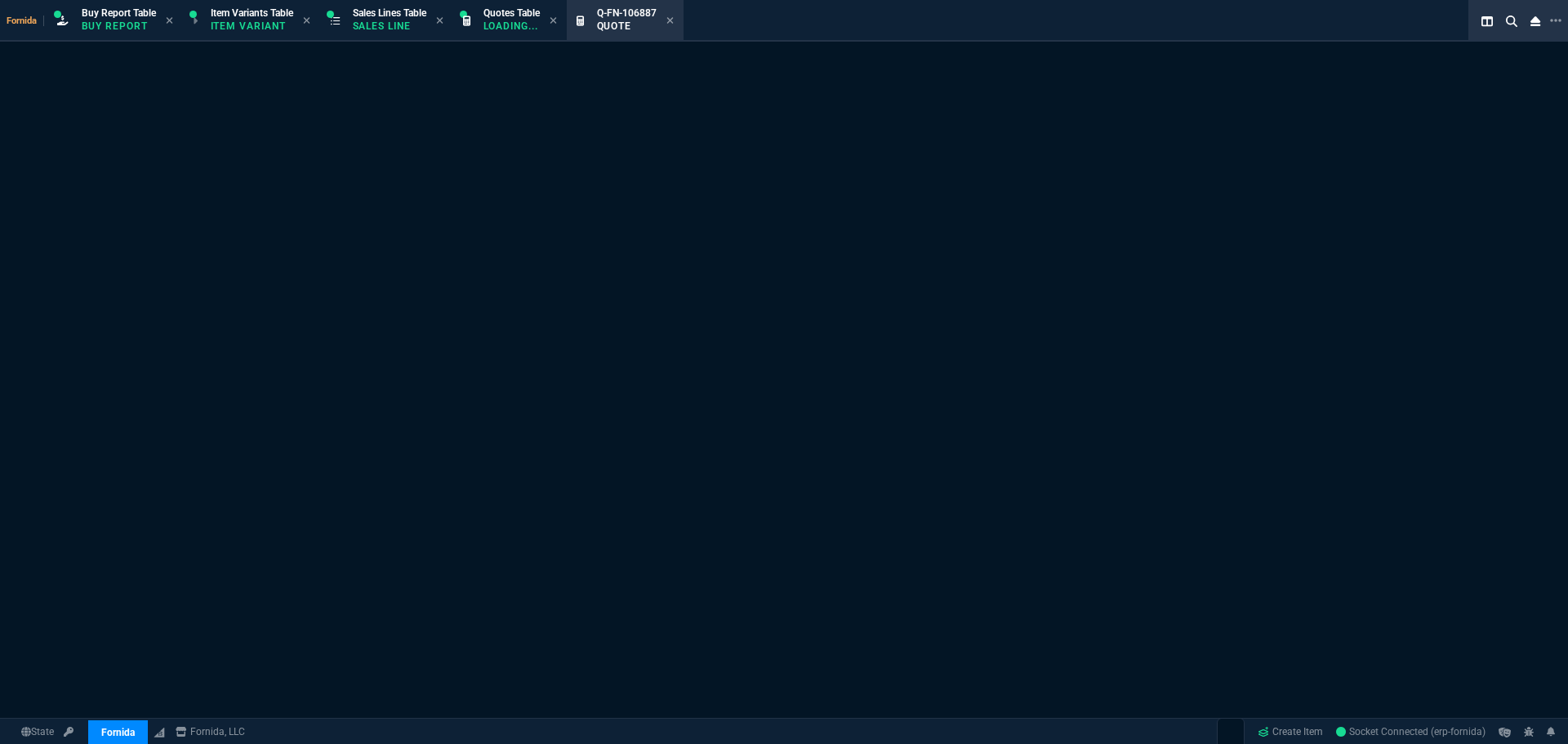
select select "1: BROV"
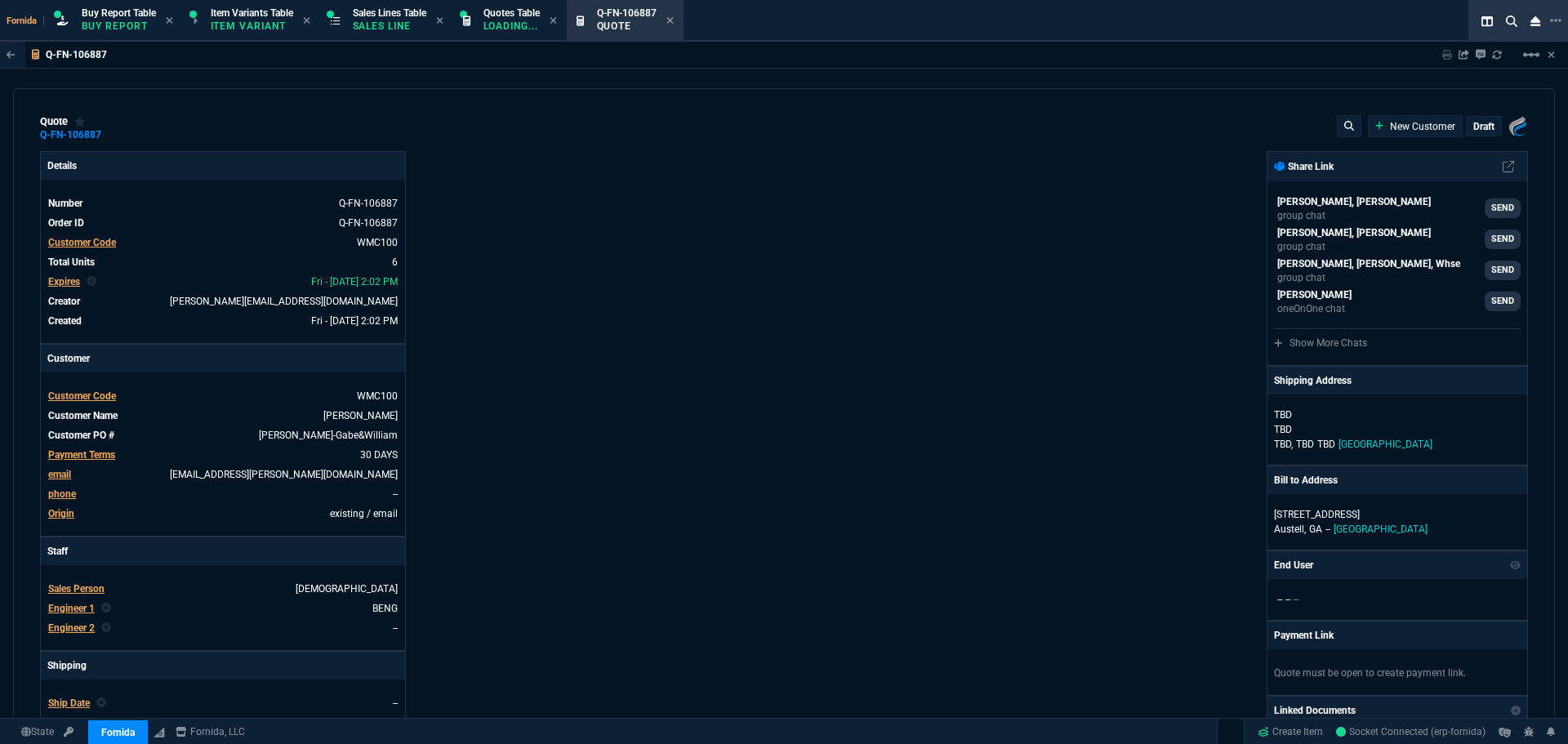
type input "0"
type input "22"
type input "176"
type input "100"
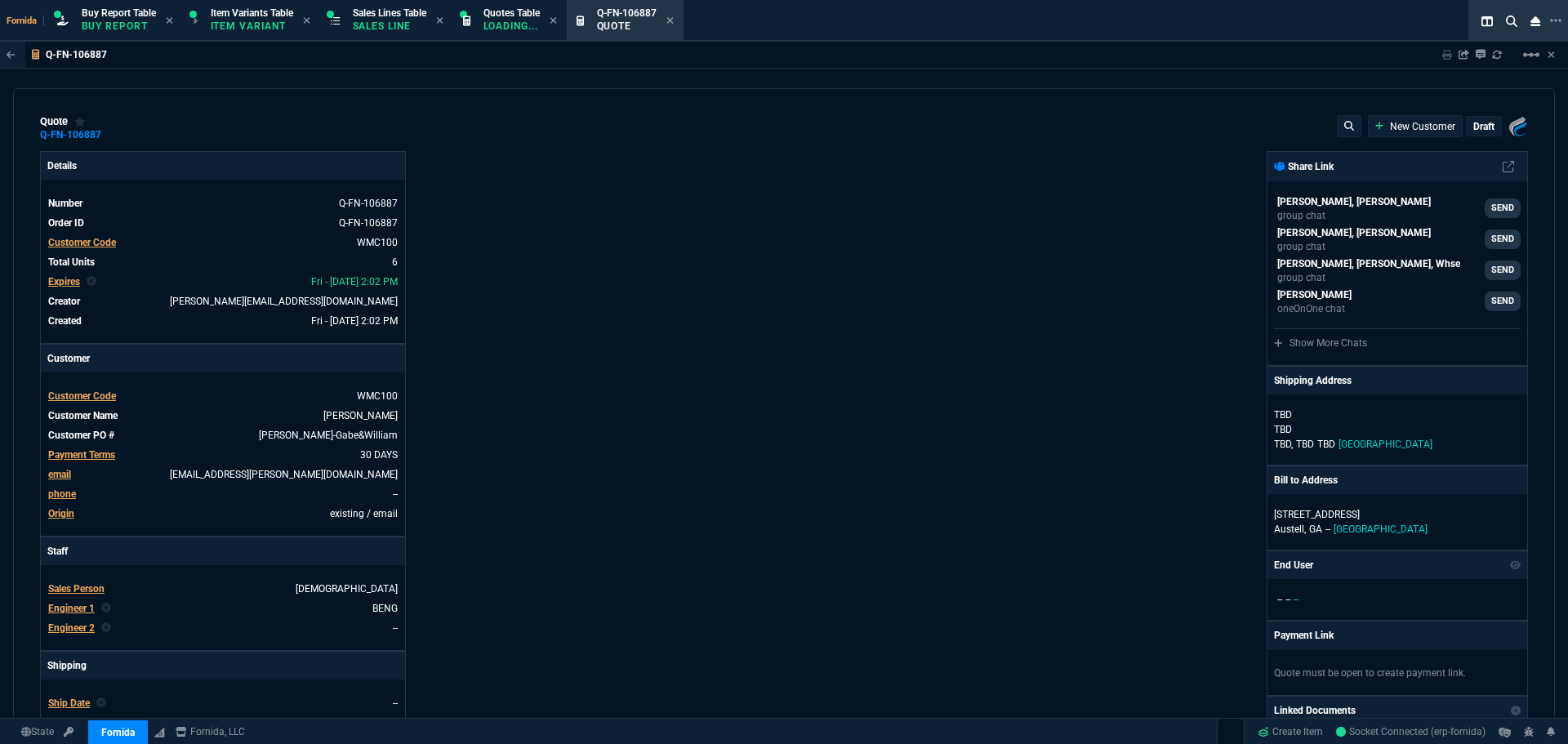
type input "250"
type input "9"
type input "118"
type input "25"
type input "48"
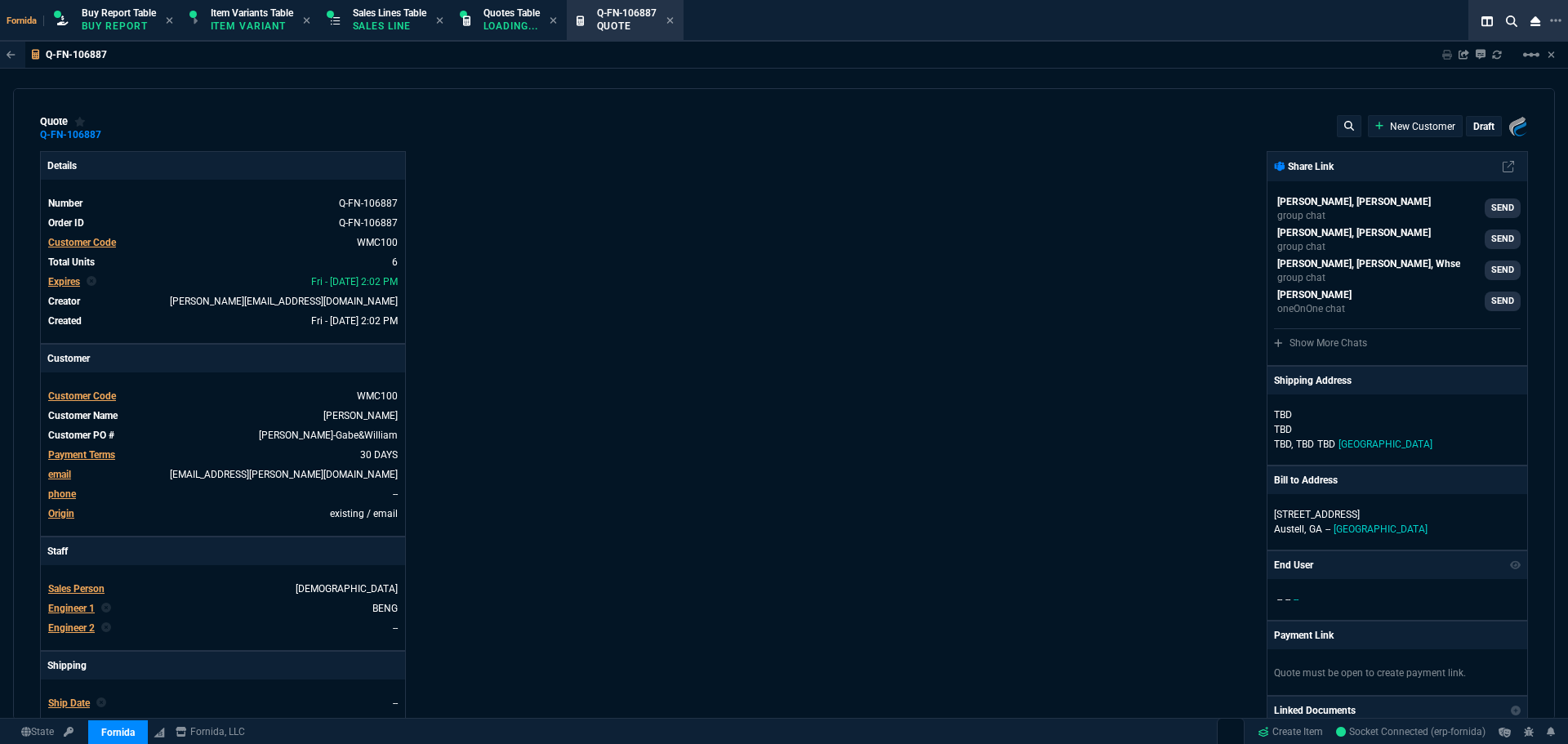
type input "100"
type input "250"
type input "-2"
type input "339.99"
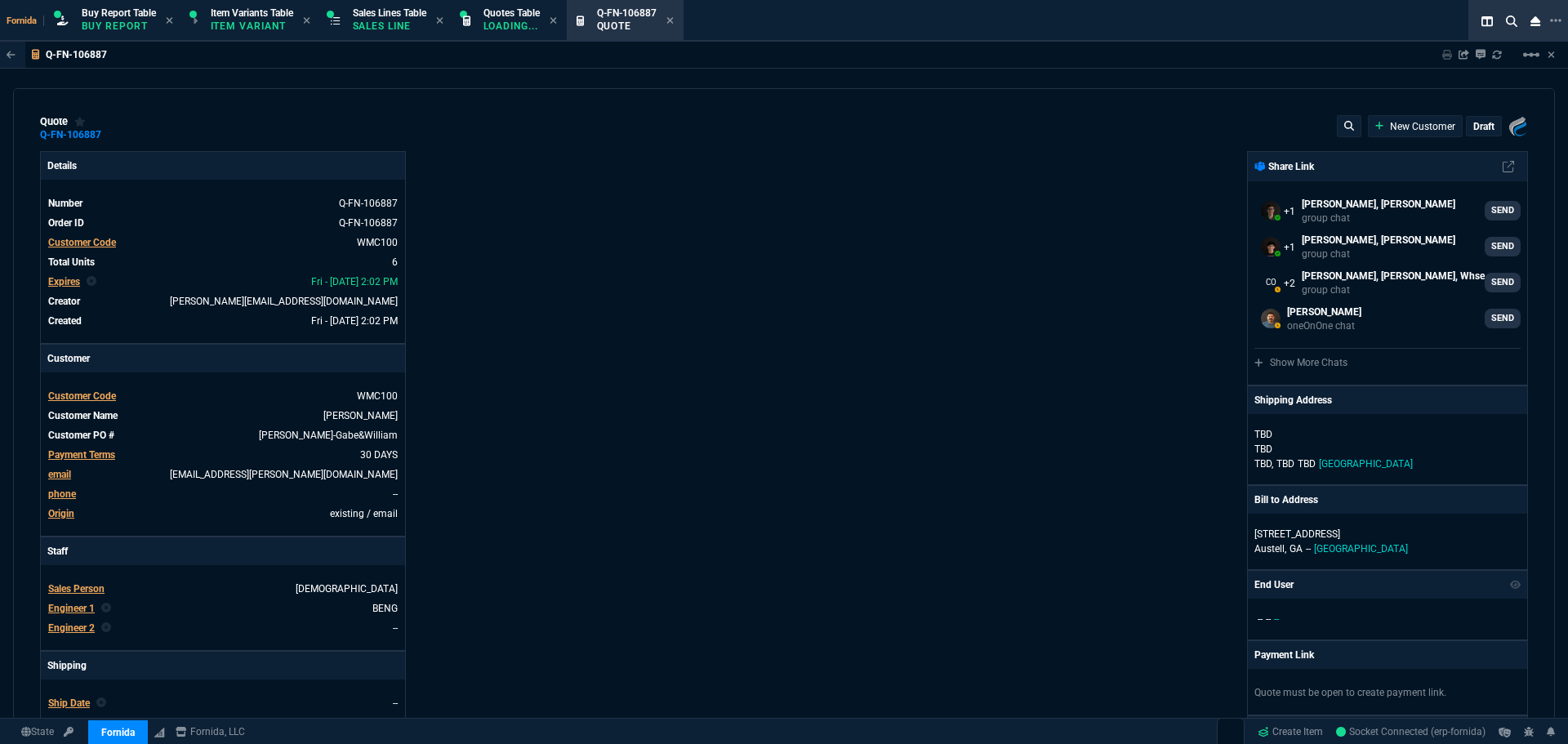
type input "43"
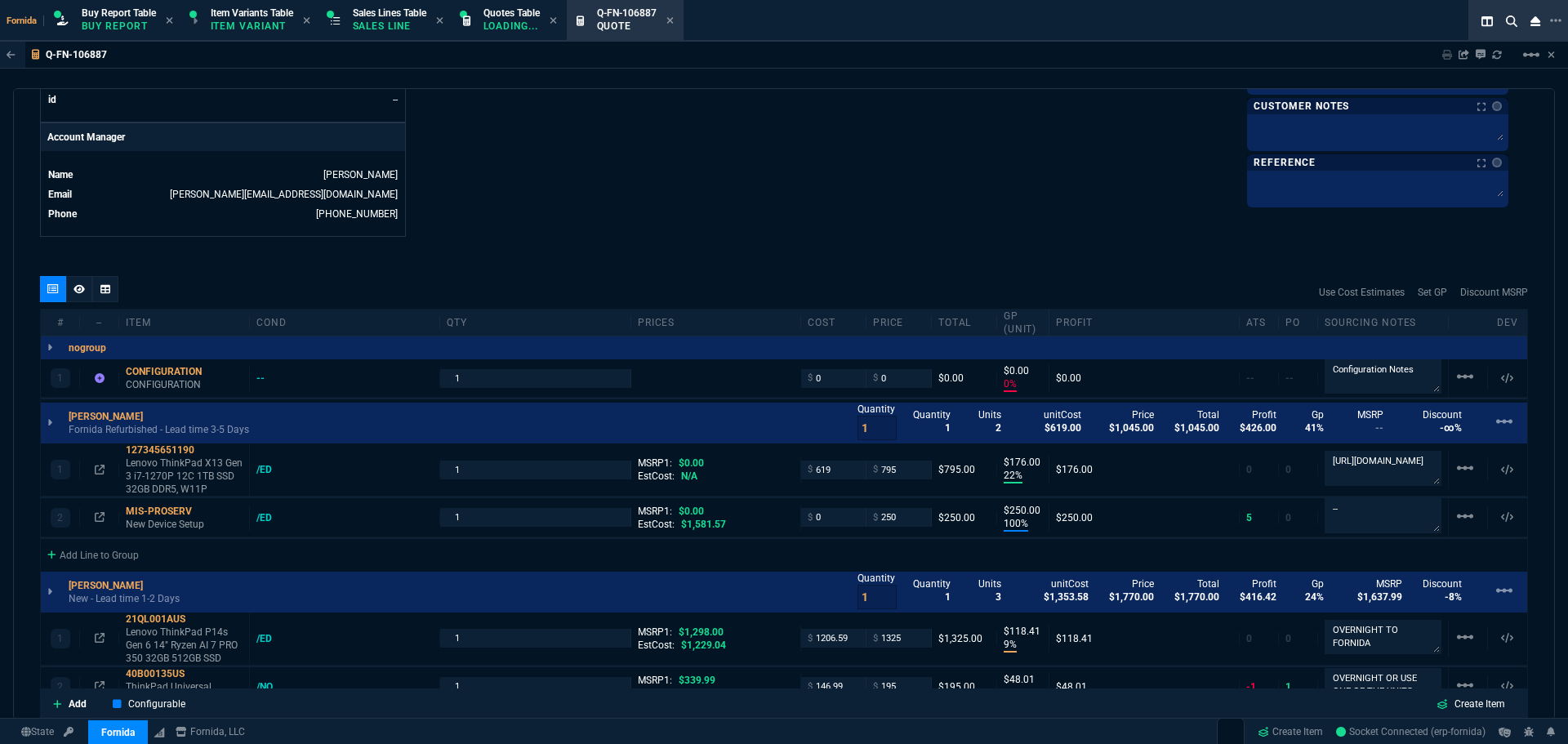
scroll to position [980, 0]
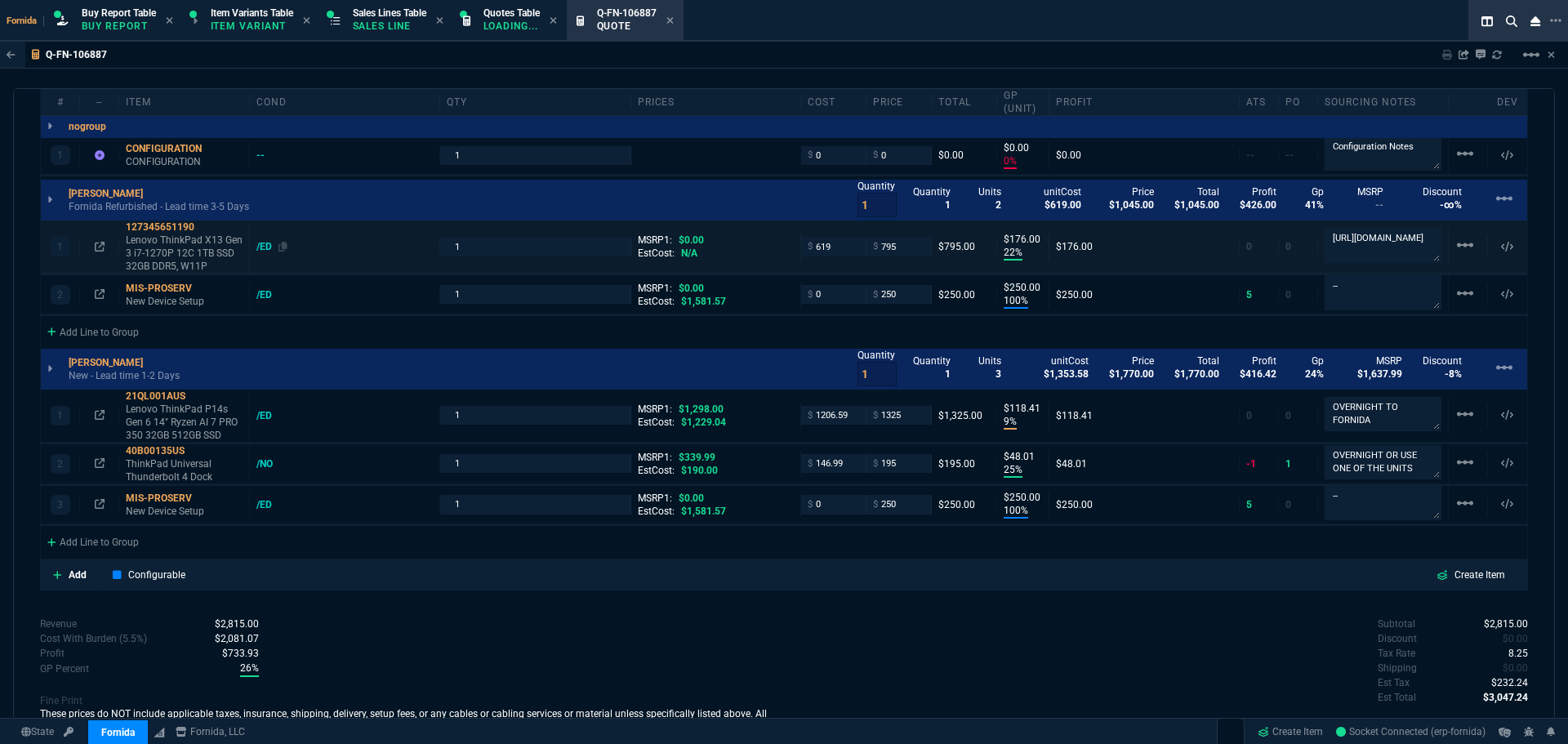
click at [266, 252] on div "/ED" at bounding box center [272, 246] width 31 height 13
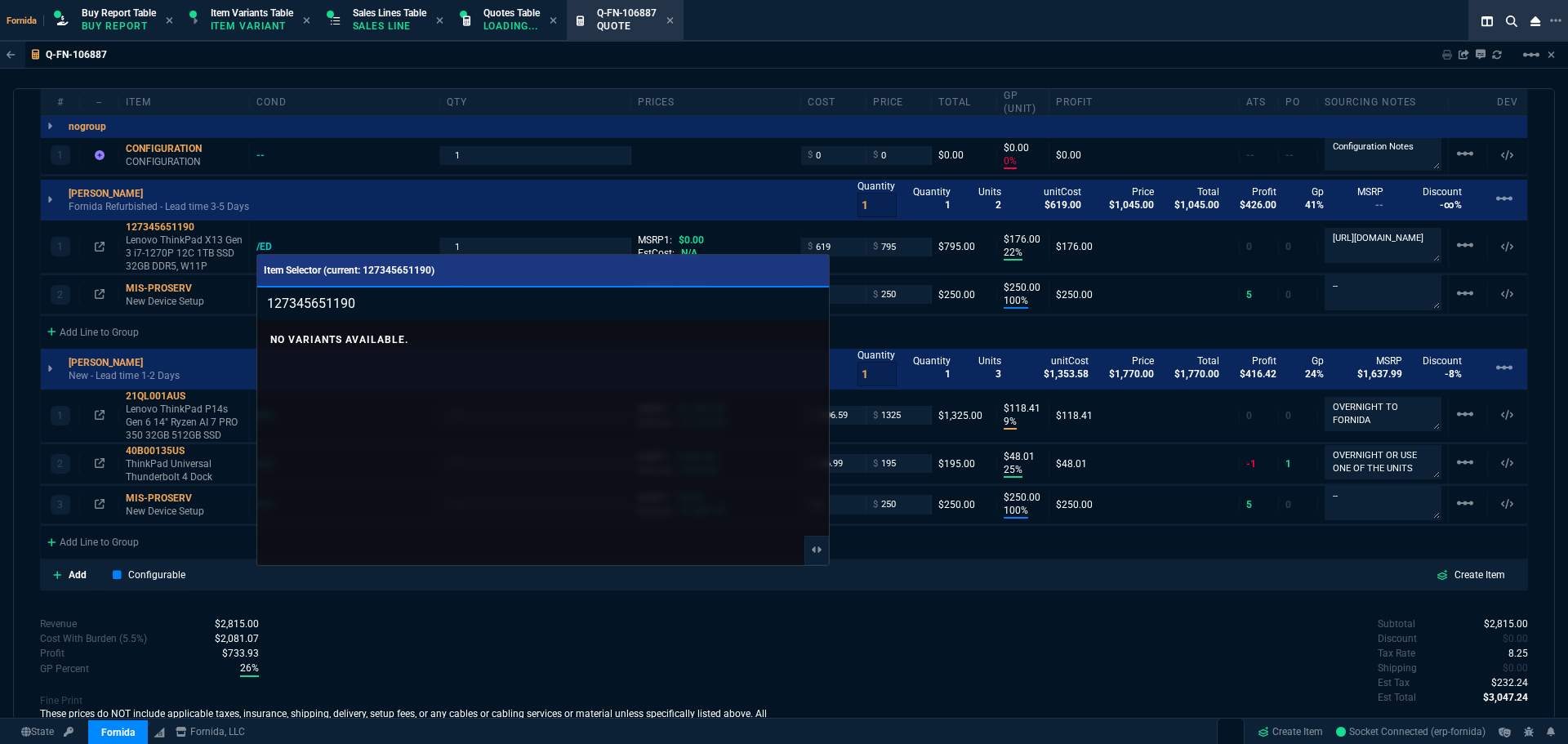
click at [311, 228] on div at bounding box center [784, 372] width 1568 height 744
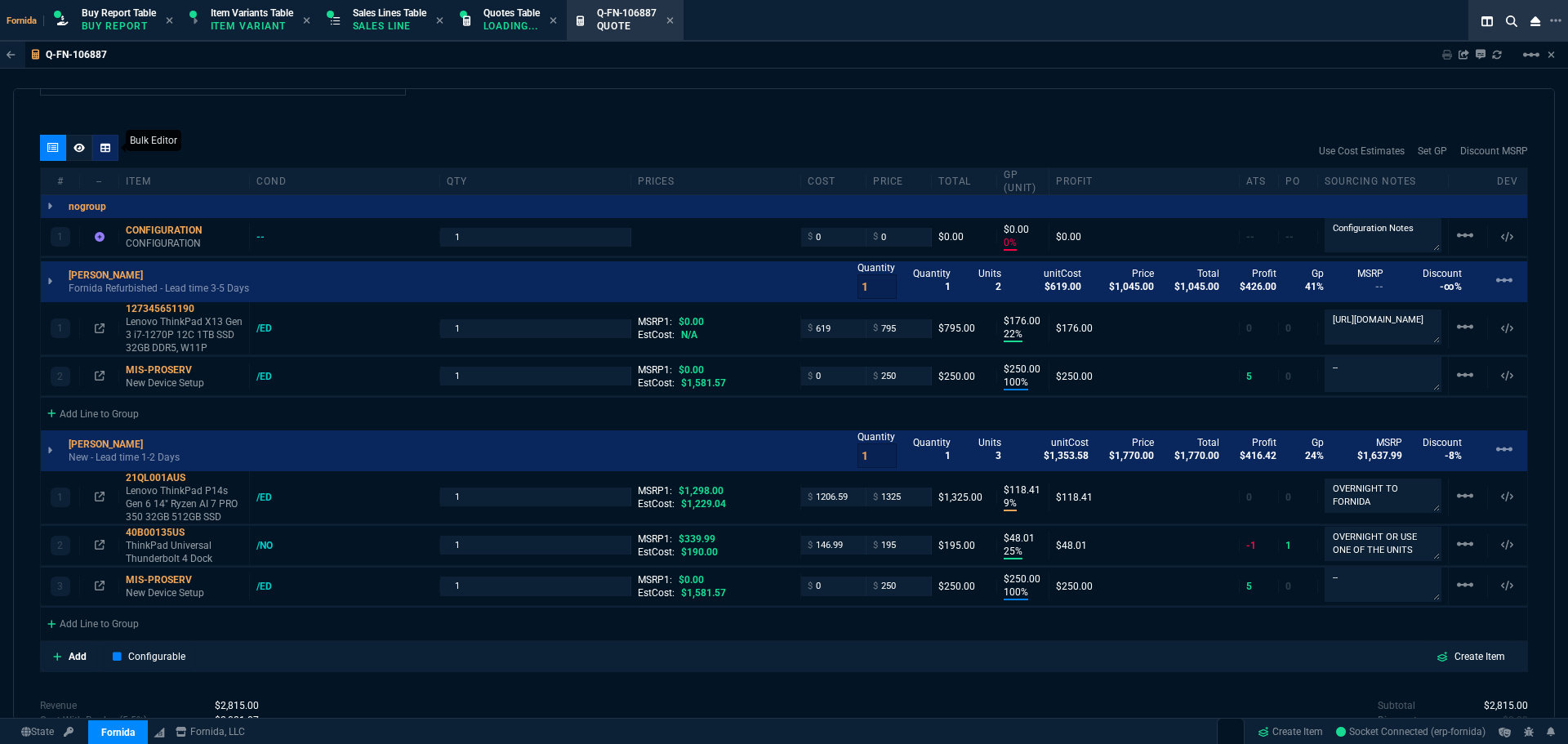
click at [105, 148] on icon at bounding box center [105, 147] width 9 height 9
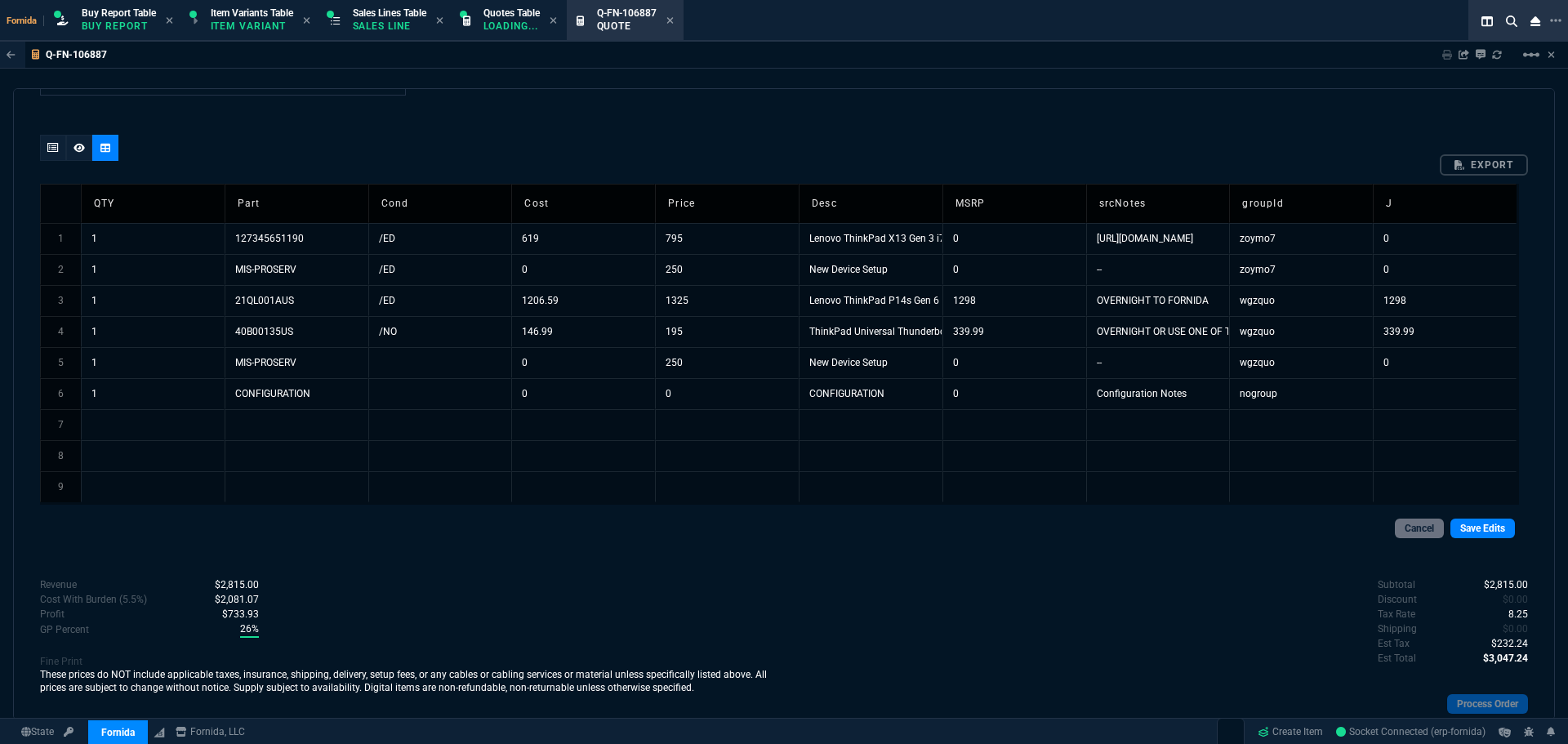
scroll to position [898, 0]
click at [408, 245] on td "/ED" at bounding box center [440, 238] width 144 height 31
type input "FS"
click at [401, 341] on td "/NO" at bounding box center [440, 331] width 144 height 31
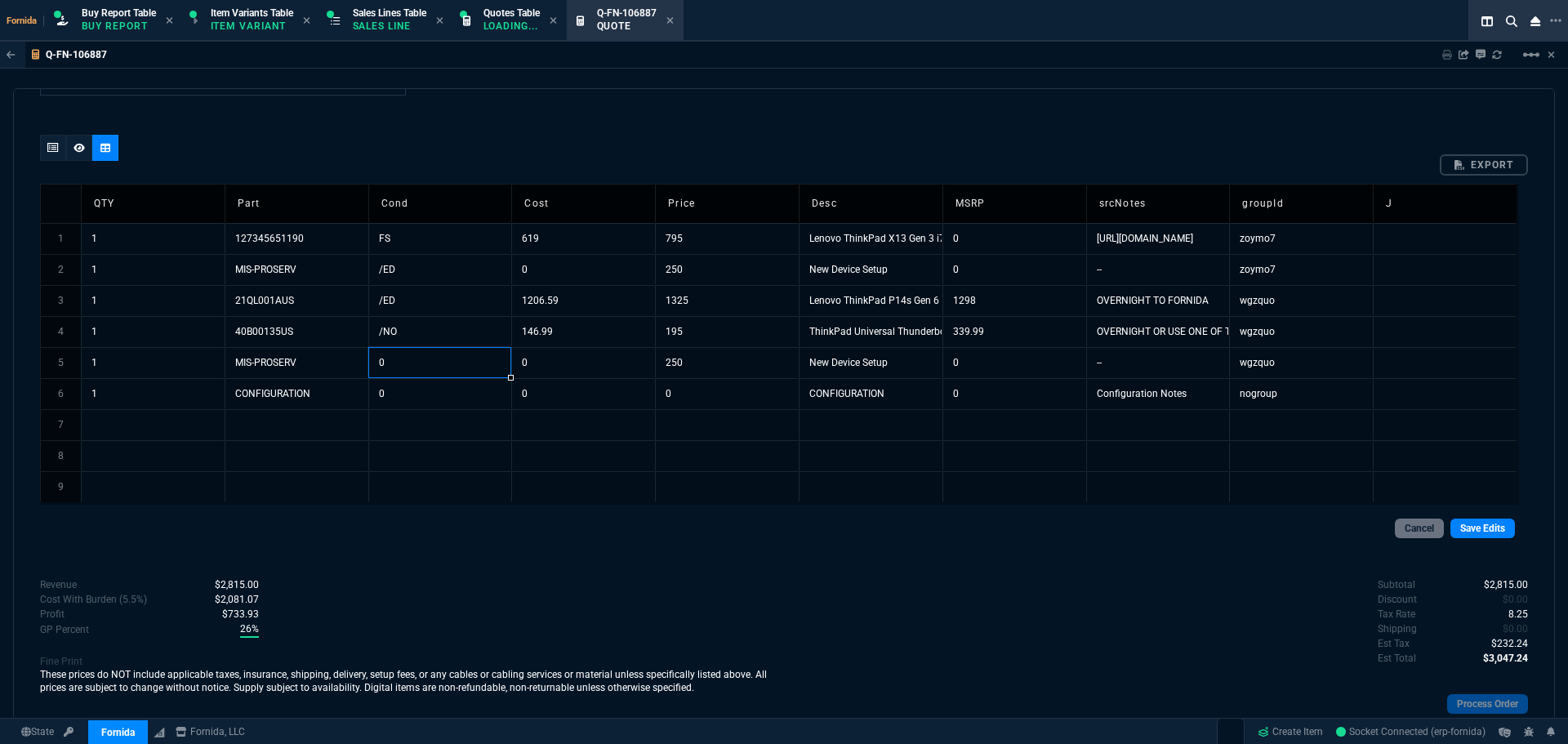
click at [408, 365] on td "0" at bounding box center [440, 363] width 144 height 31
click at [412, 300] on td "/ED" at bounding box center [440, 300] width 144 height 31
type input "FS"
click at [1474, 522] on link "Save Edits" at bounding box center [1483, 528] width 64 height 20
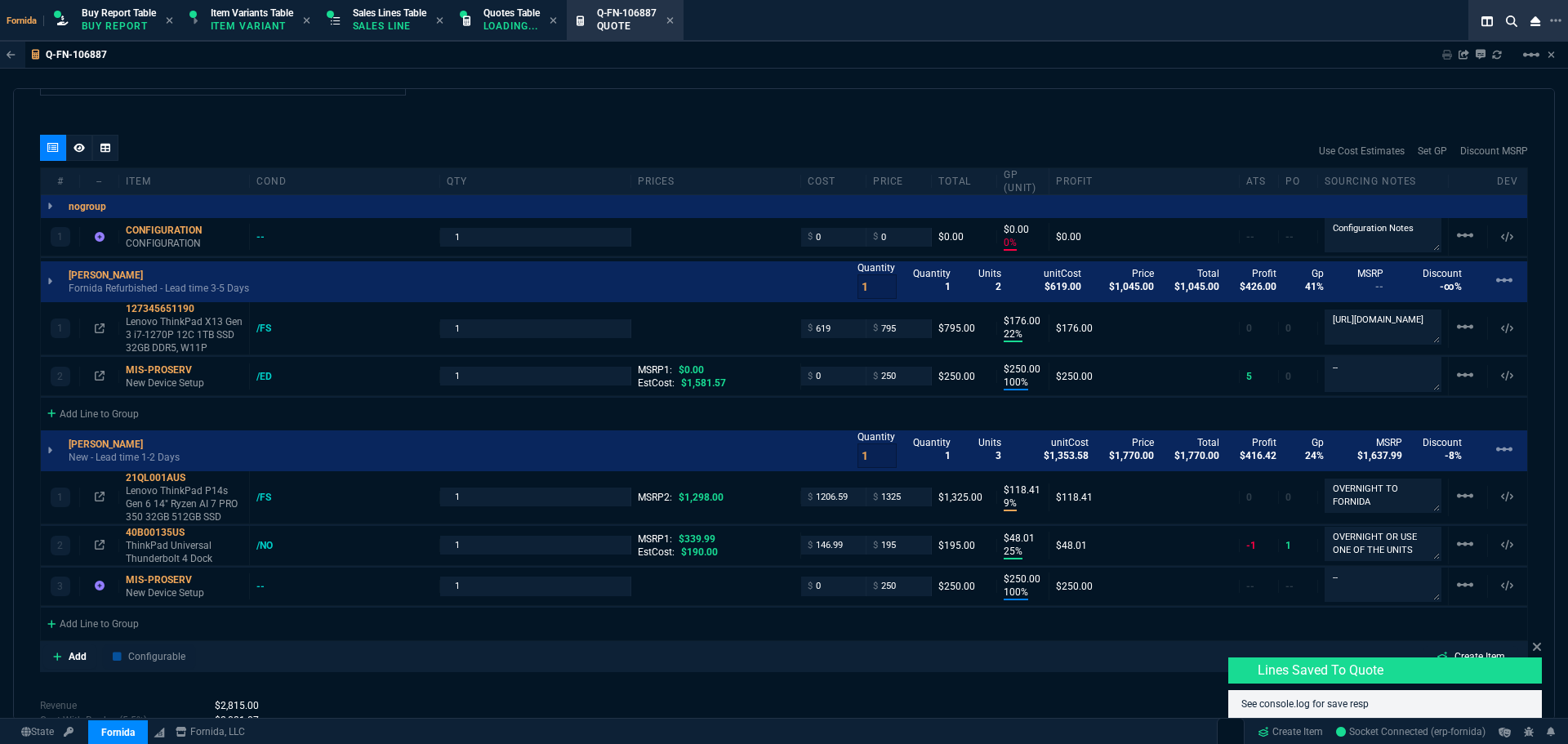
type input "0"
type input "22"
type input "176"
type input "100"
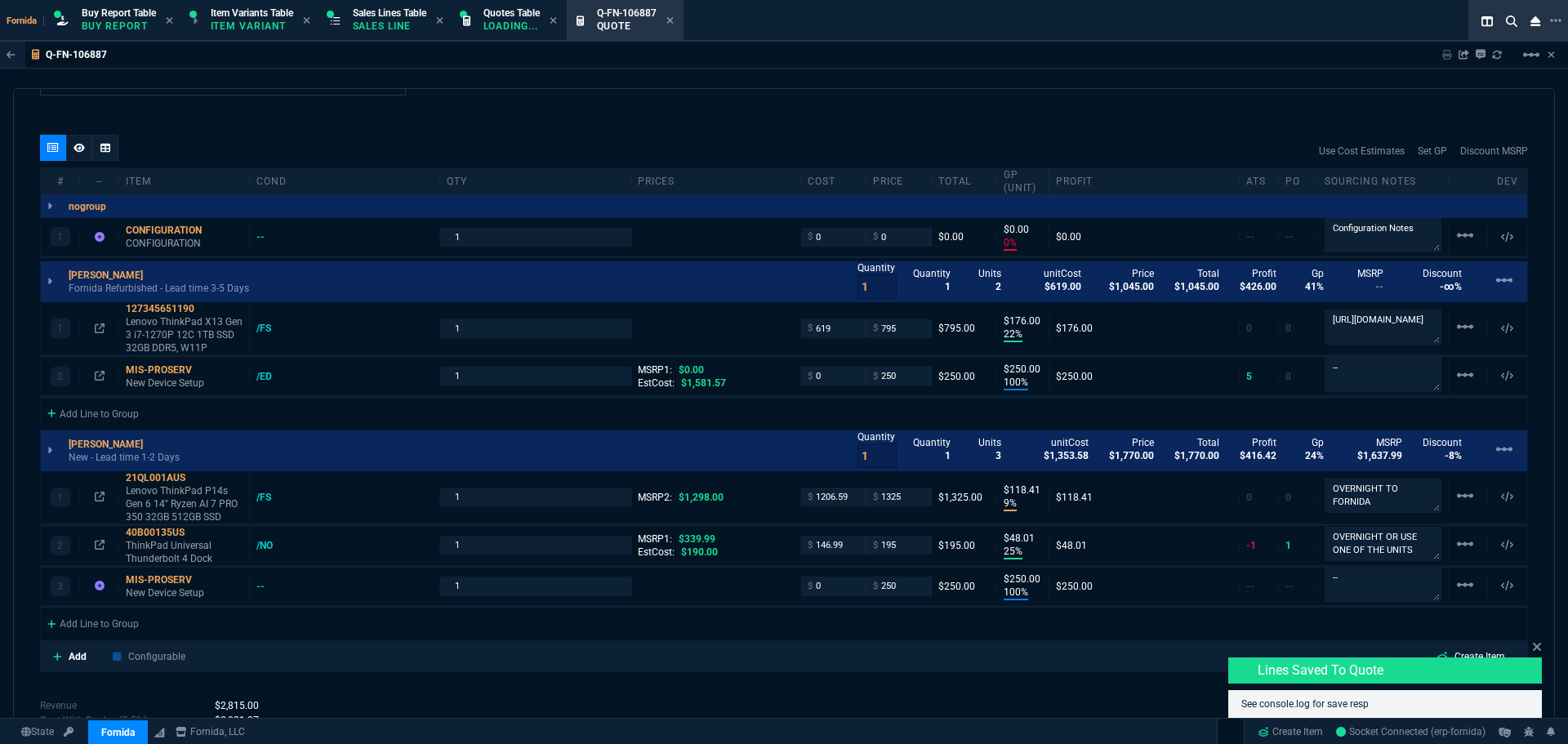
type input "250"
type input "9"
type input "118"
type input "25"
type input "48"
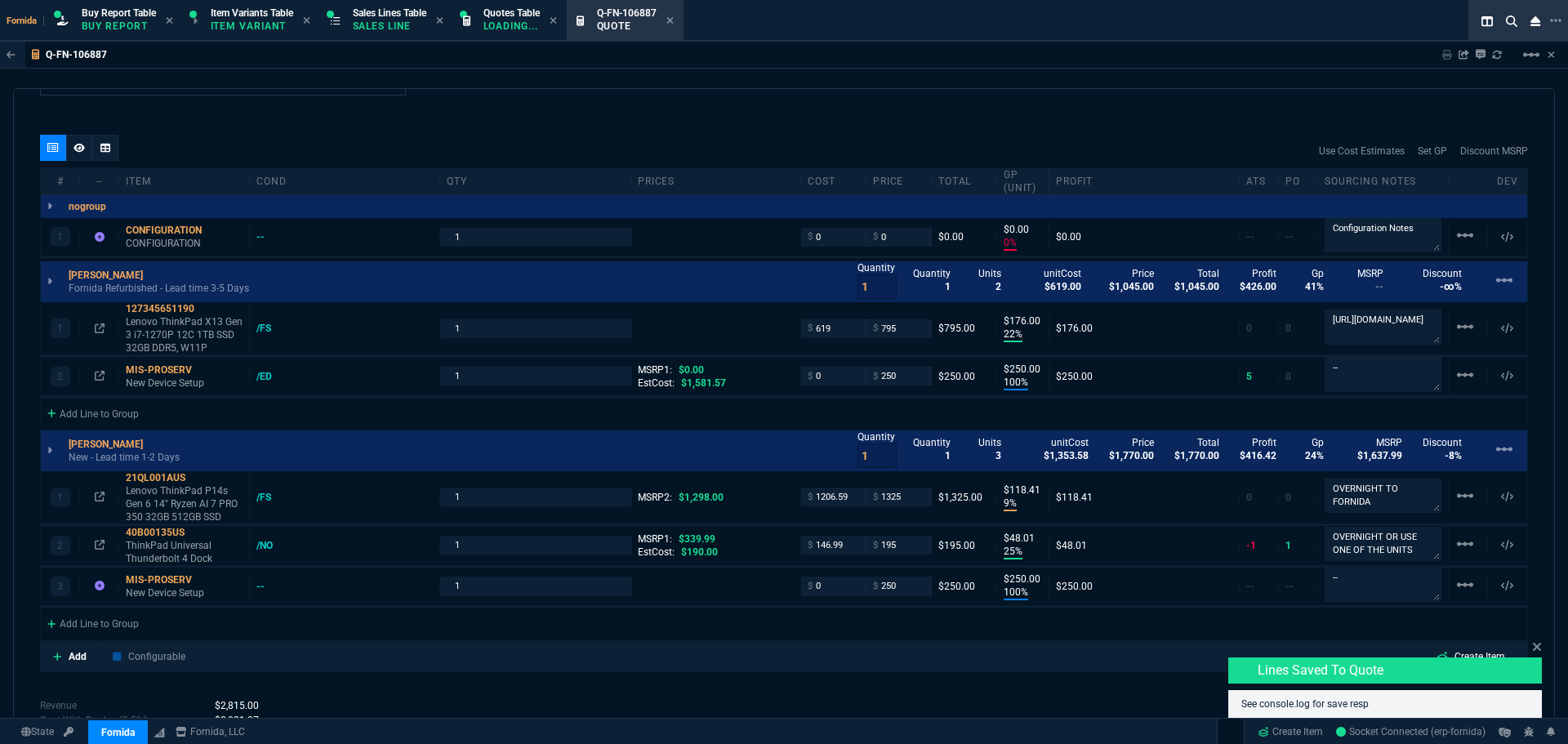
type input "100"
type input "250"
type input "-2"
type input "43"
type input "0"
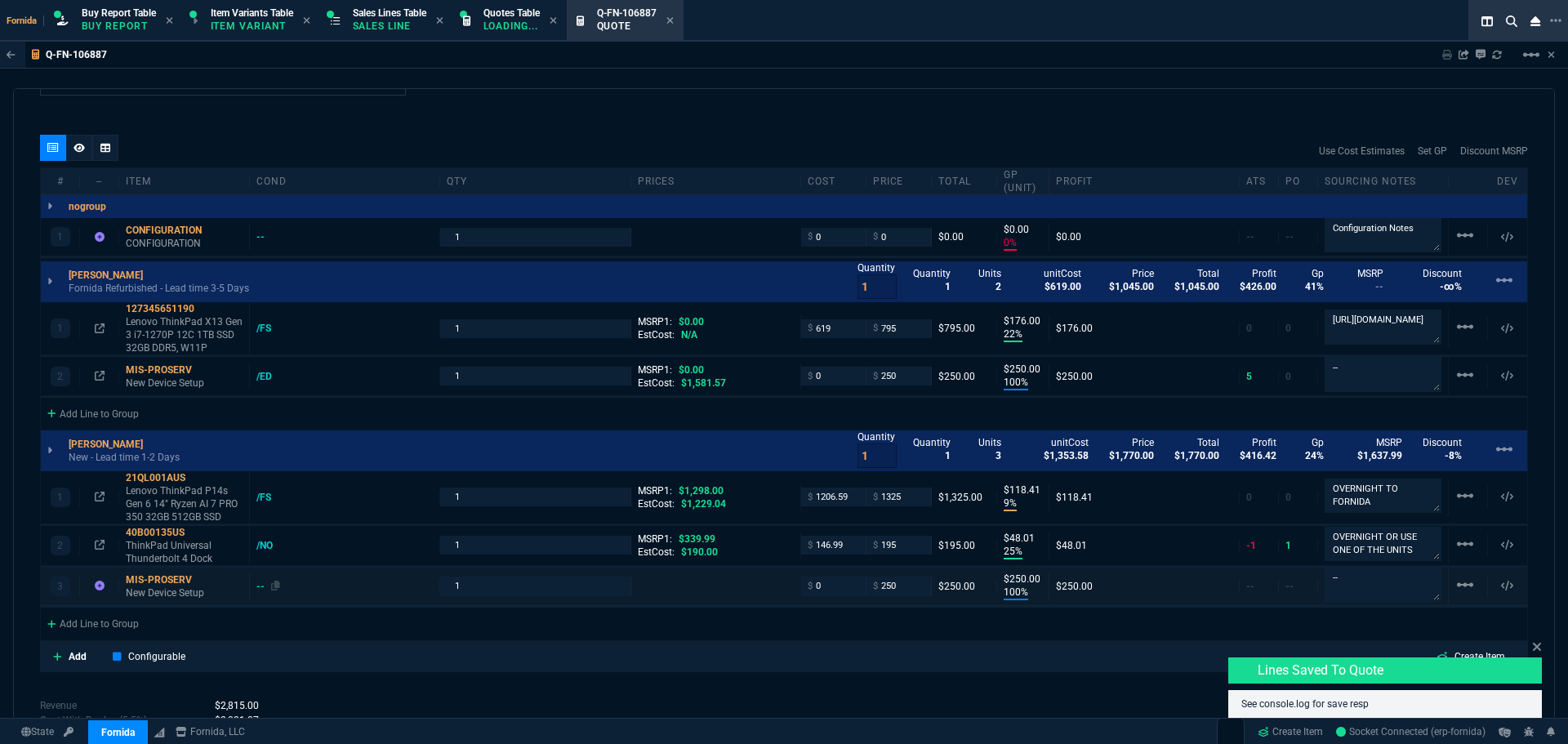
type input "0"
type input "22"
type input "176"
type input "100"
type input "250"
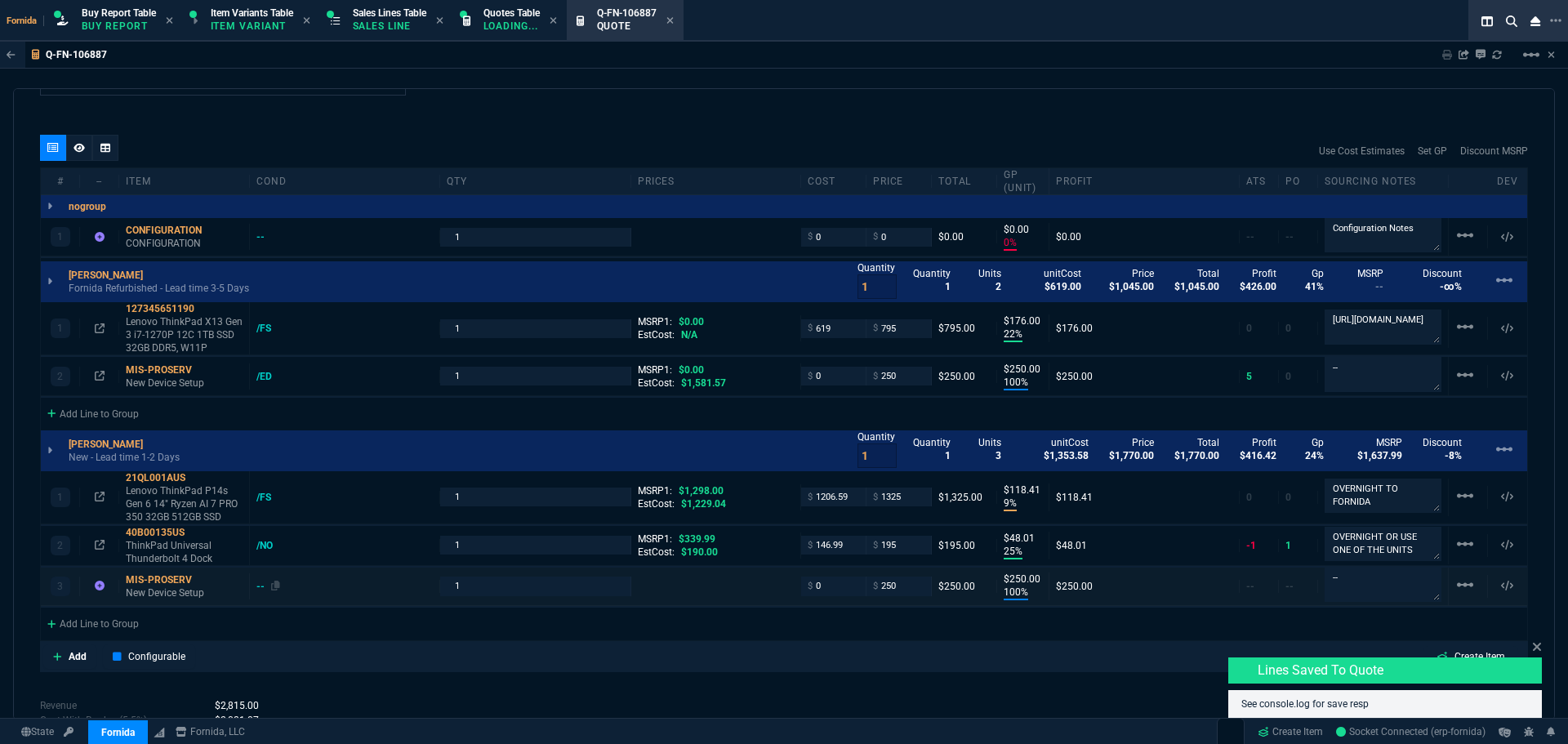
type input "9"
type input "118"
type input "25"
type input "48"
type input "100"
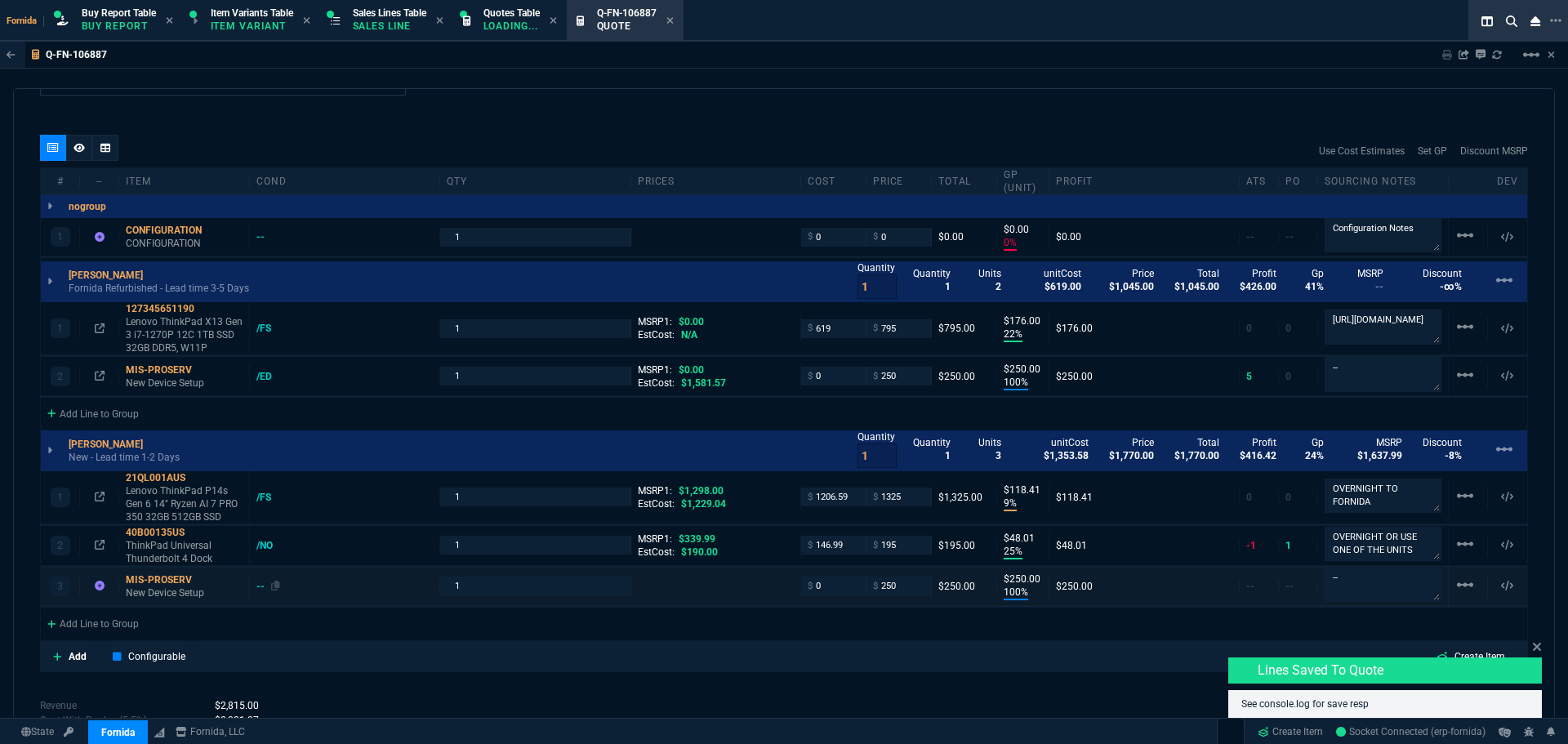
type input "250"
type input "-2"
type input "43"
click at [264, 583] on div "--" at bounding box center [268, 586] width 24 height 13
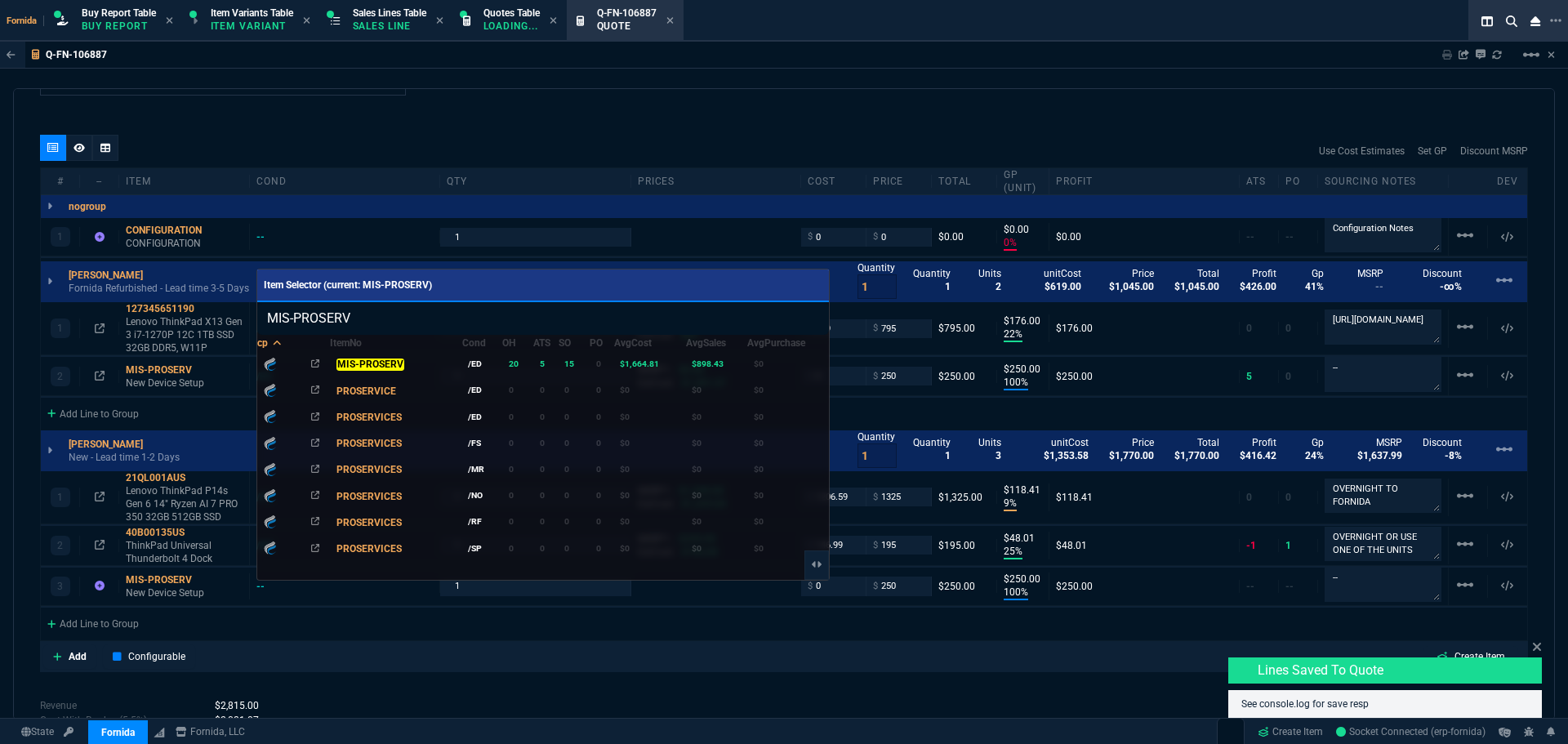
drag, startPoint x: 453, startPoint y: 369, endPoint x: 420, endPoint y: 524, distance: 158.5
click at [453, 368] on div "MIS-PROSERV" at bounding box center [396, 364] width 119 height 17
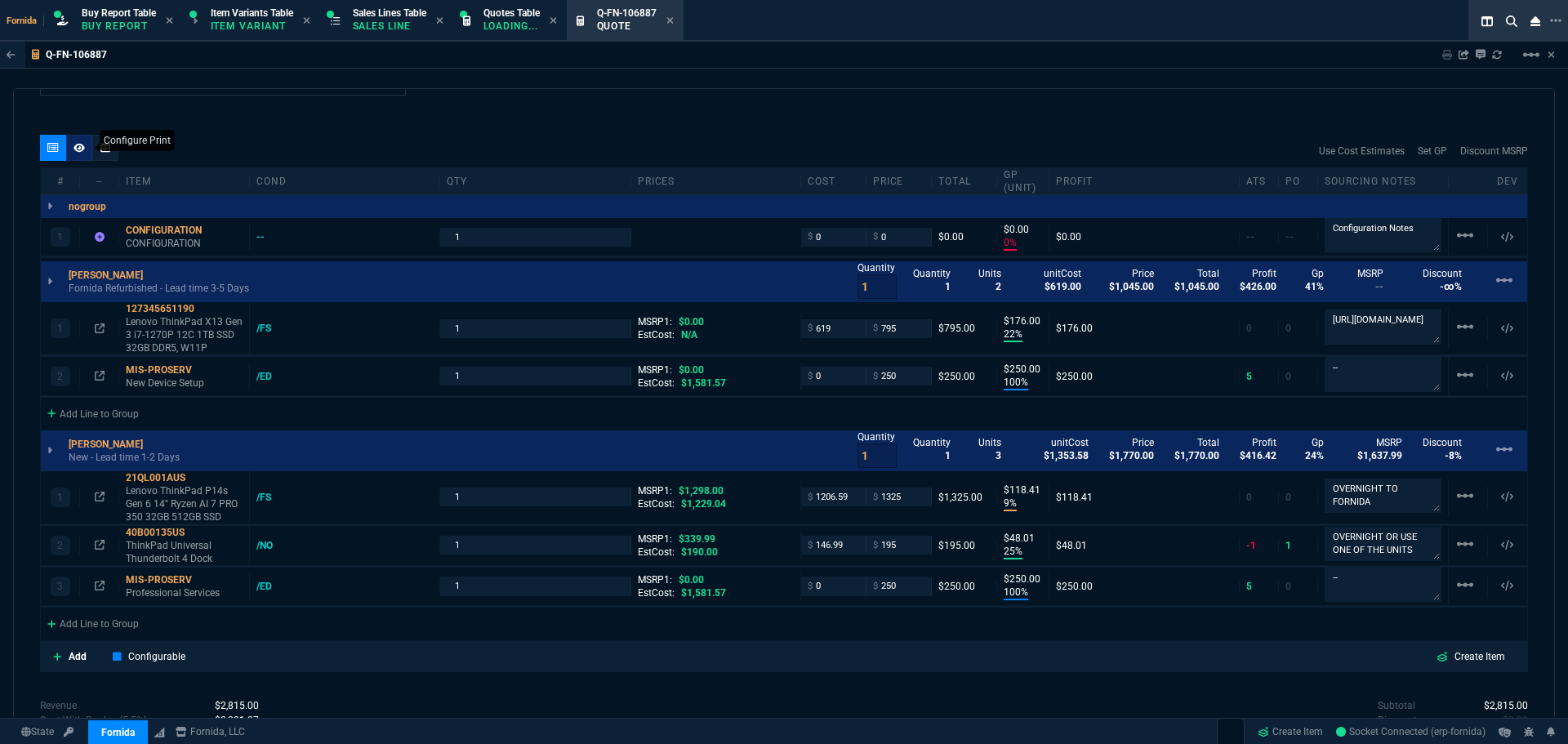
click at [72, 144] on div at bounding box center [79, 148] width 26 height 26
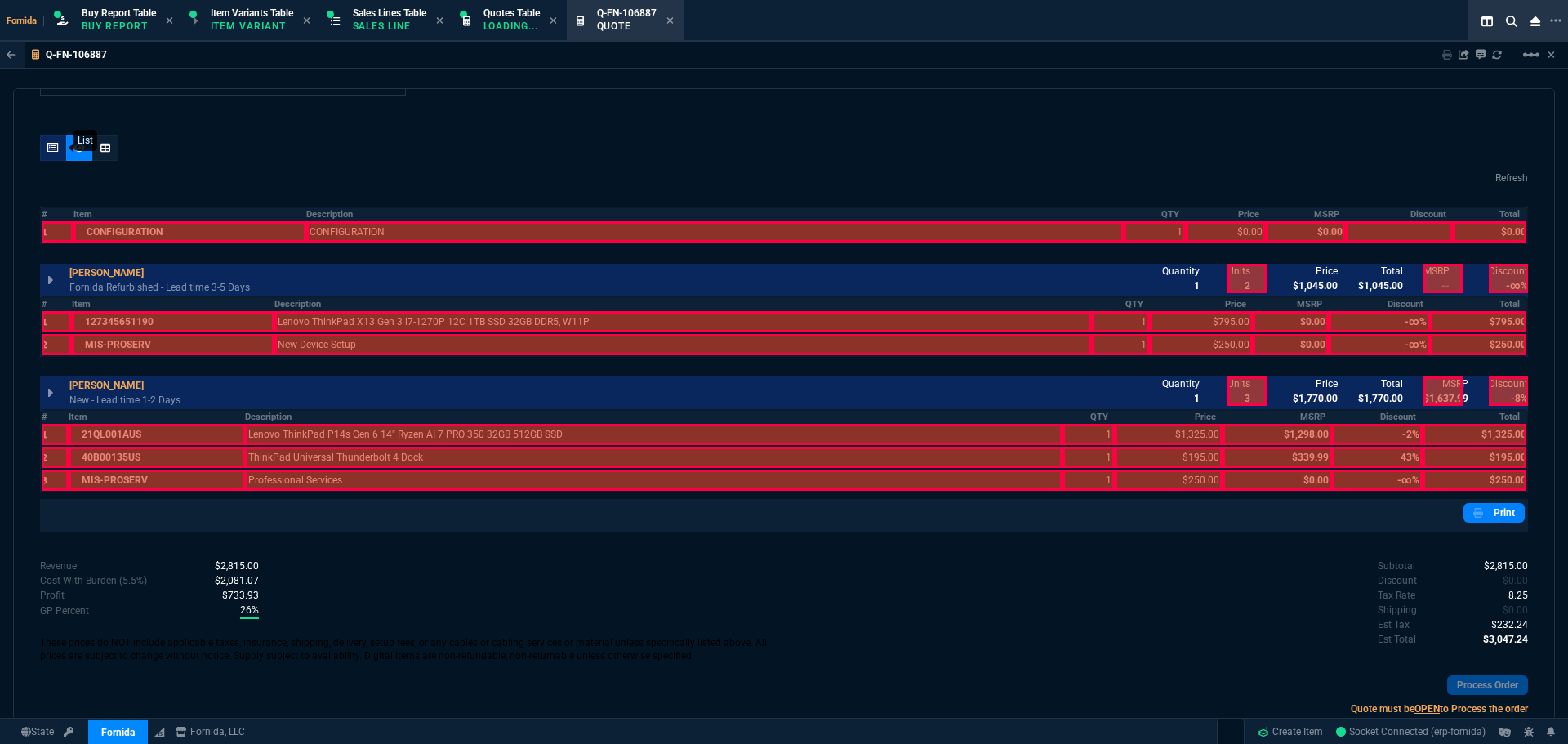
click at [43, 155] on div at bounding box center [53, 148] width 26 height 26
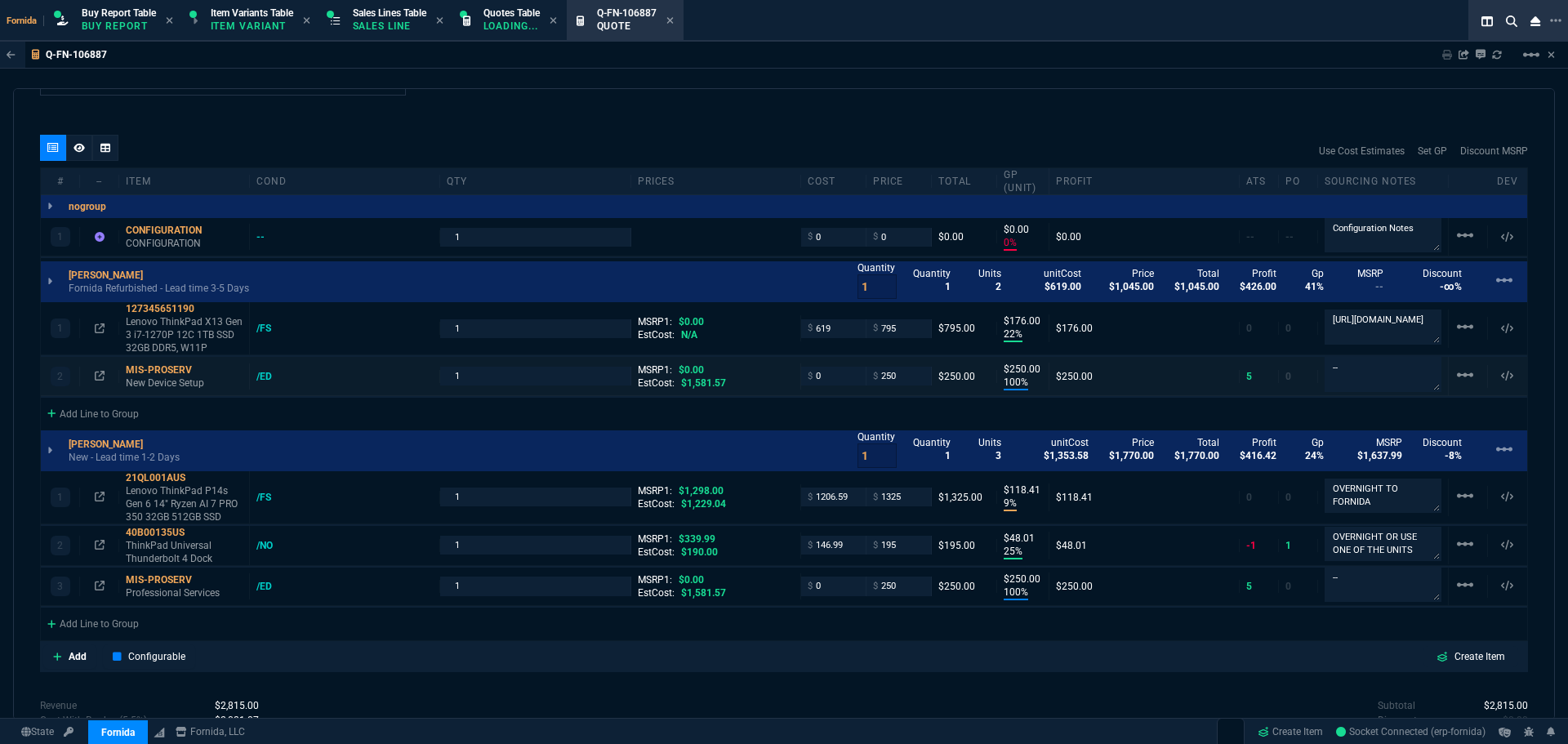
type input "0"
type input "22"
type input "176"
type input "100"
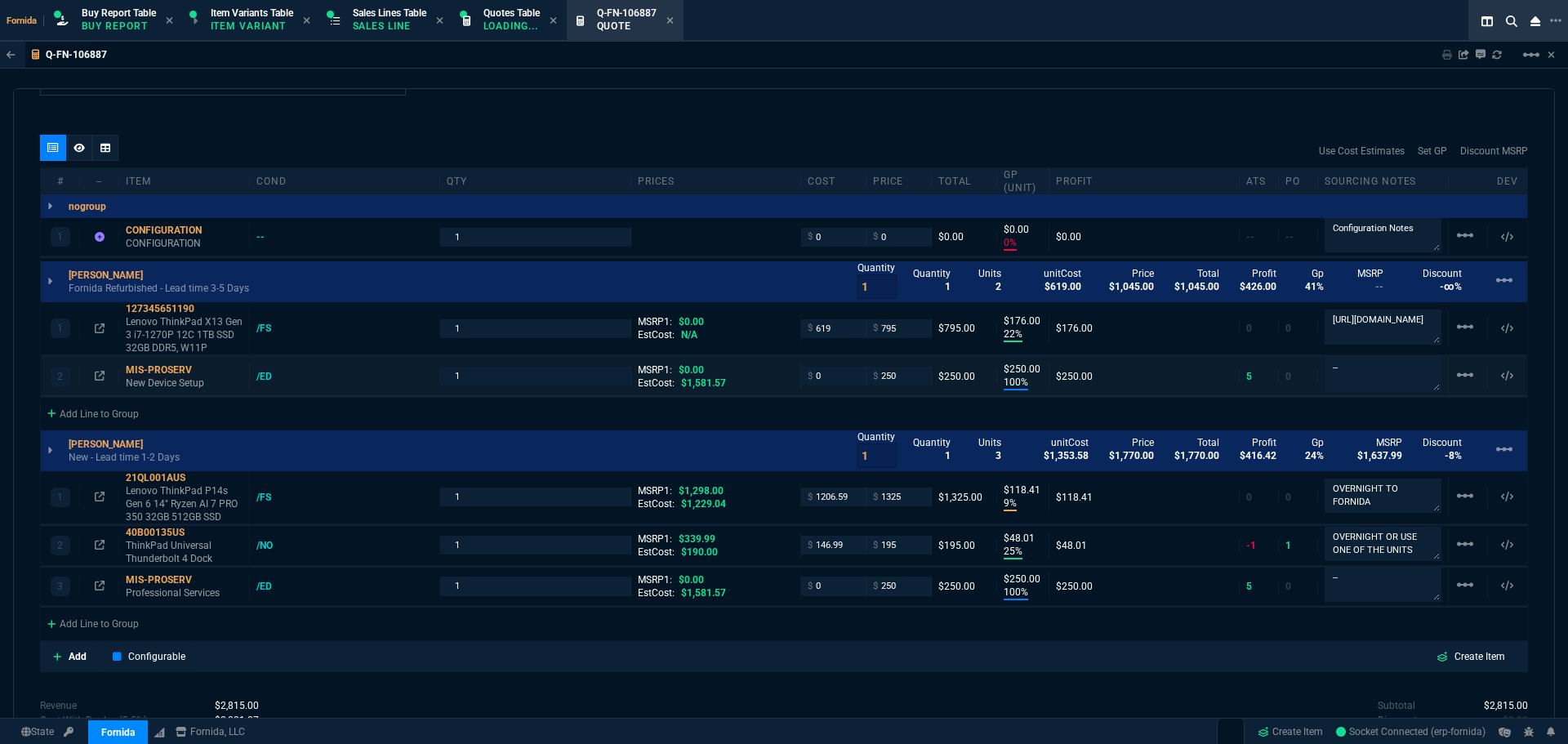
type input "250"
type input "9"
type input "118"
type input "25"
type input "48"
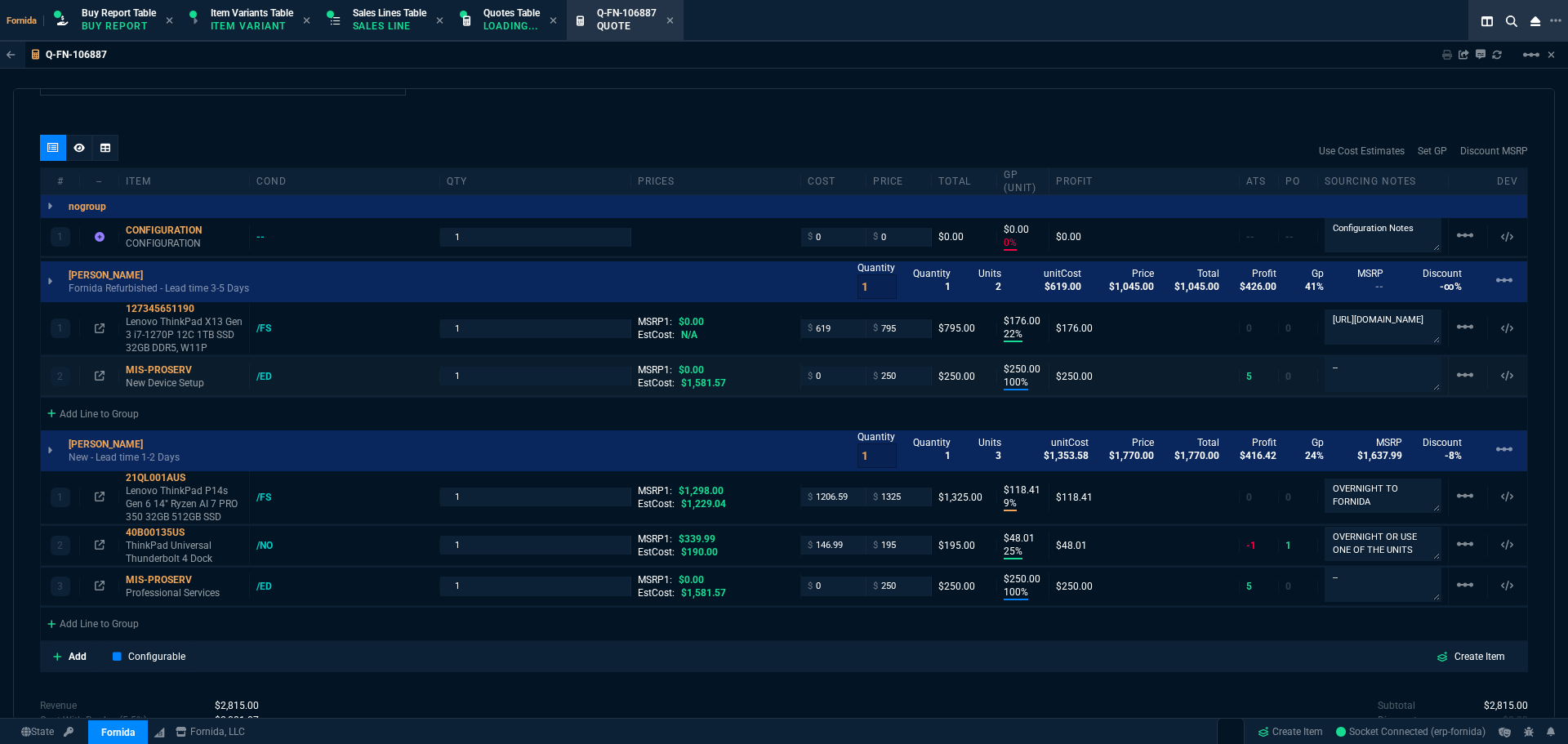
type input "100"
type input "250"
type input "-2"
type input "43"
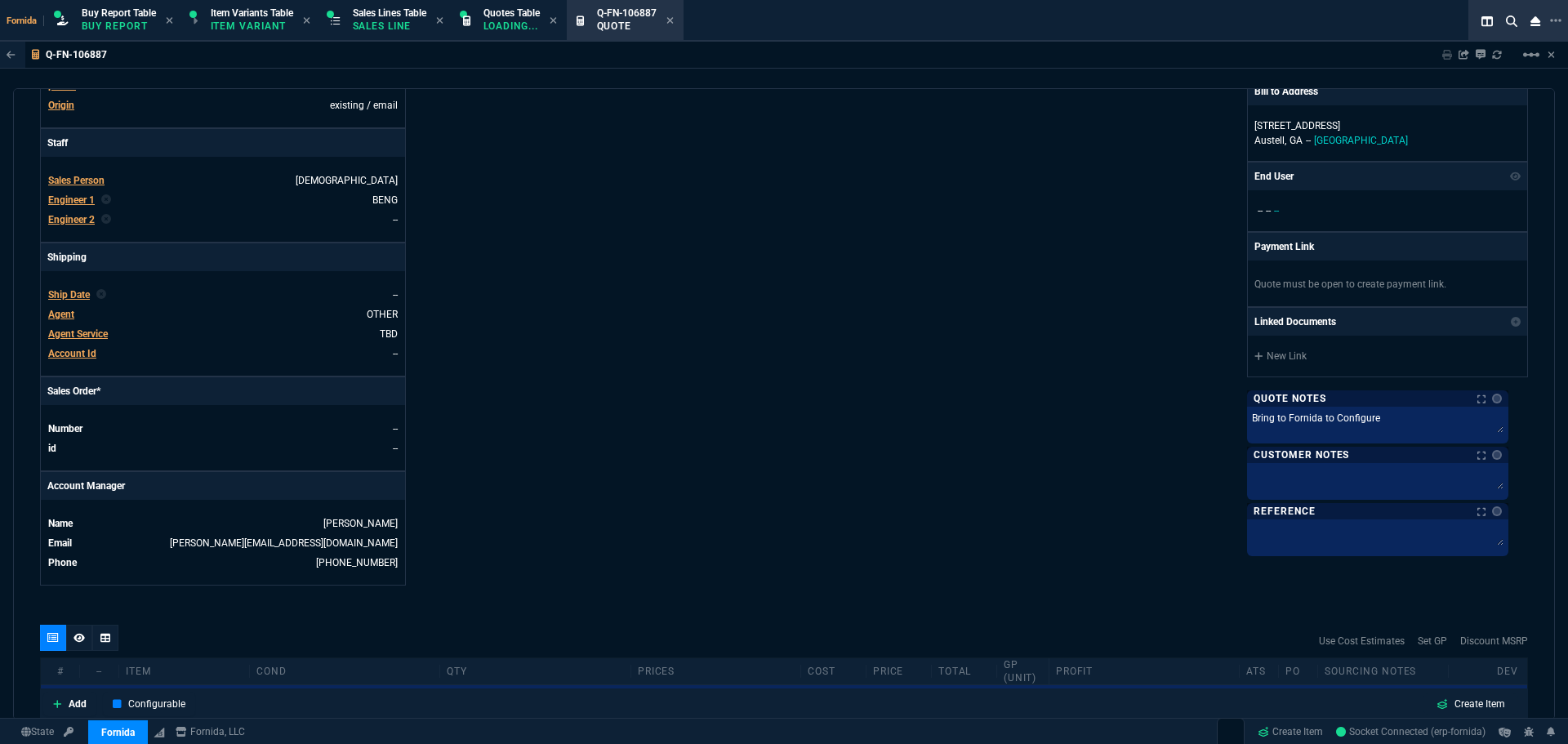
scroll to position [0, 0]
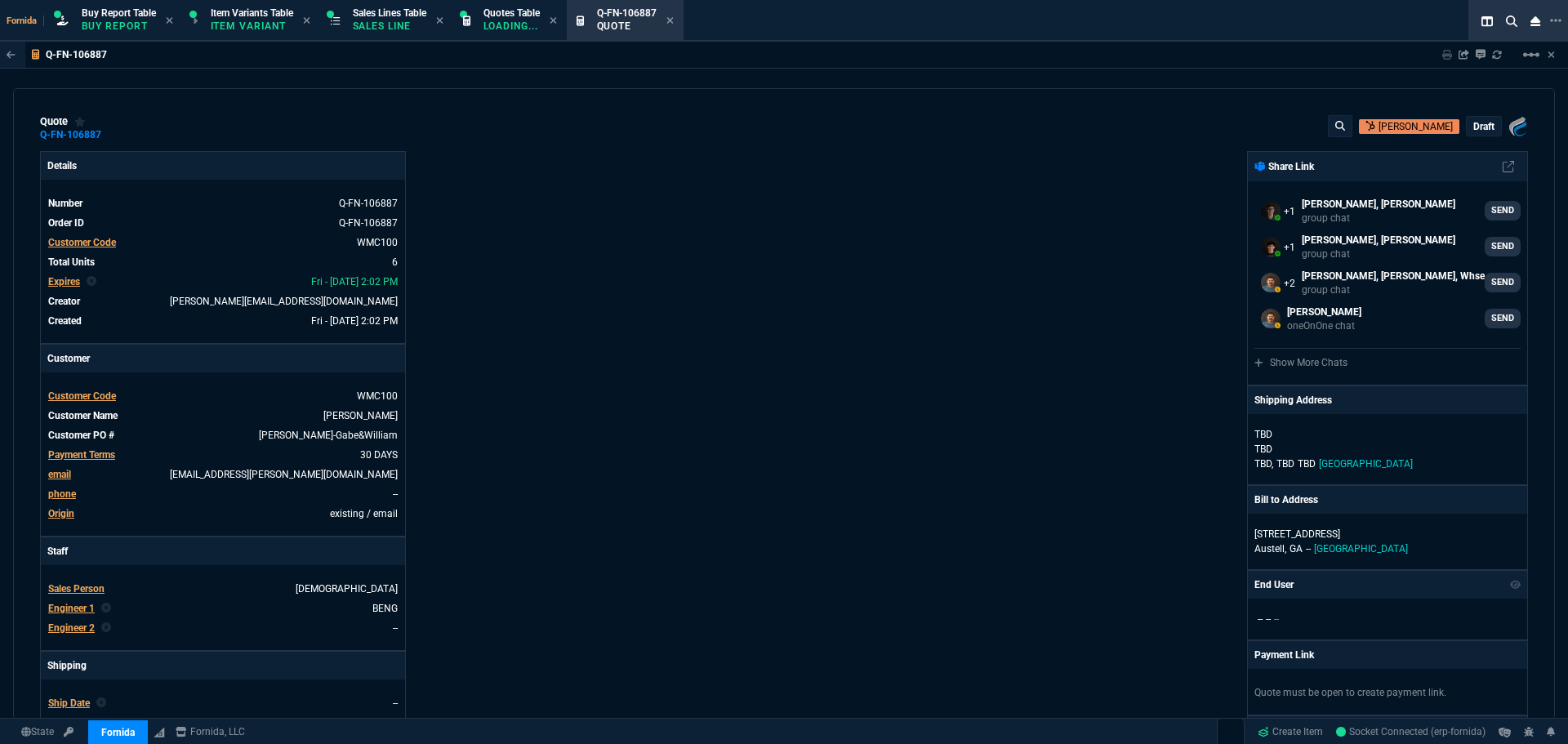
click at [1474, 130] on p "draft" at bounding box center [1484, 127] width 21 height 13
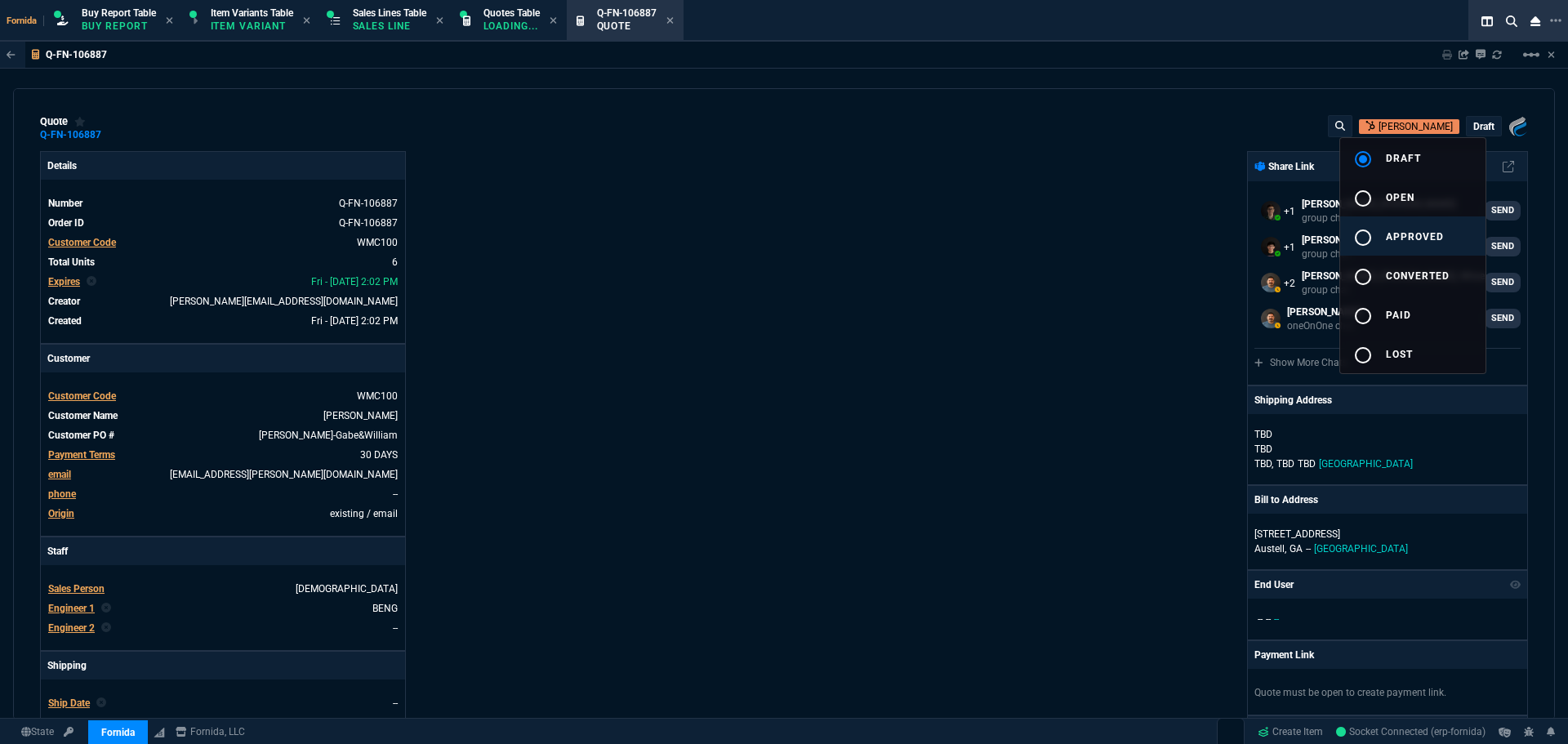
click at [1423, 234] on span "approved" at bounding box center [1415, 237] width 58 height 11
click at [1006, 240] on div at bounding box center [784, 372] width 1568 height 744
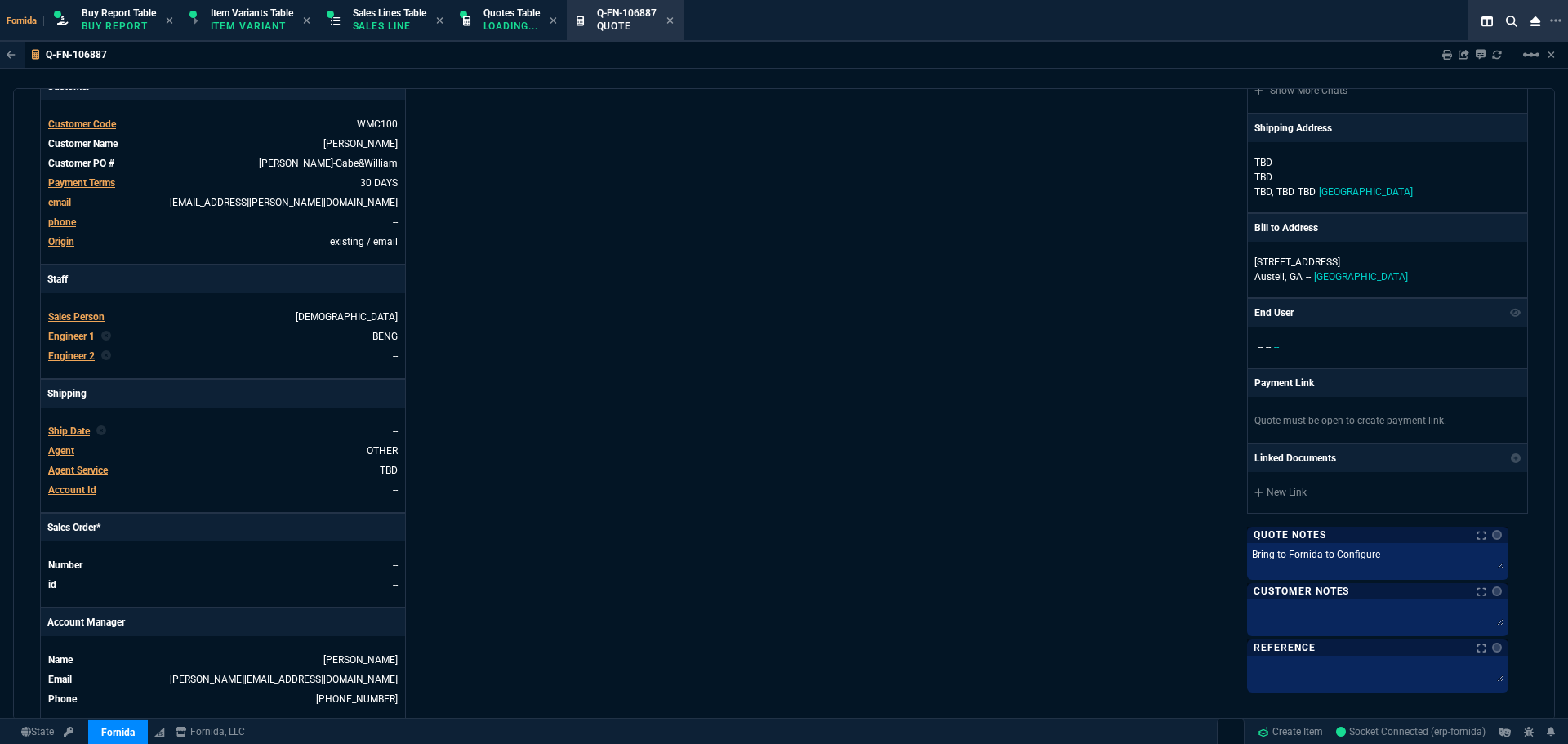
scroll to position [408, 0]
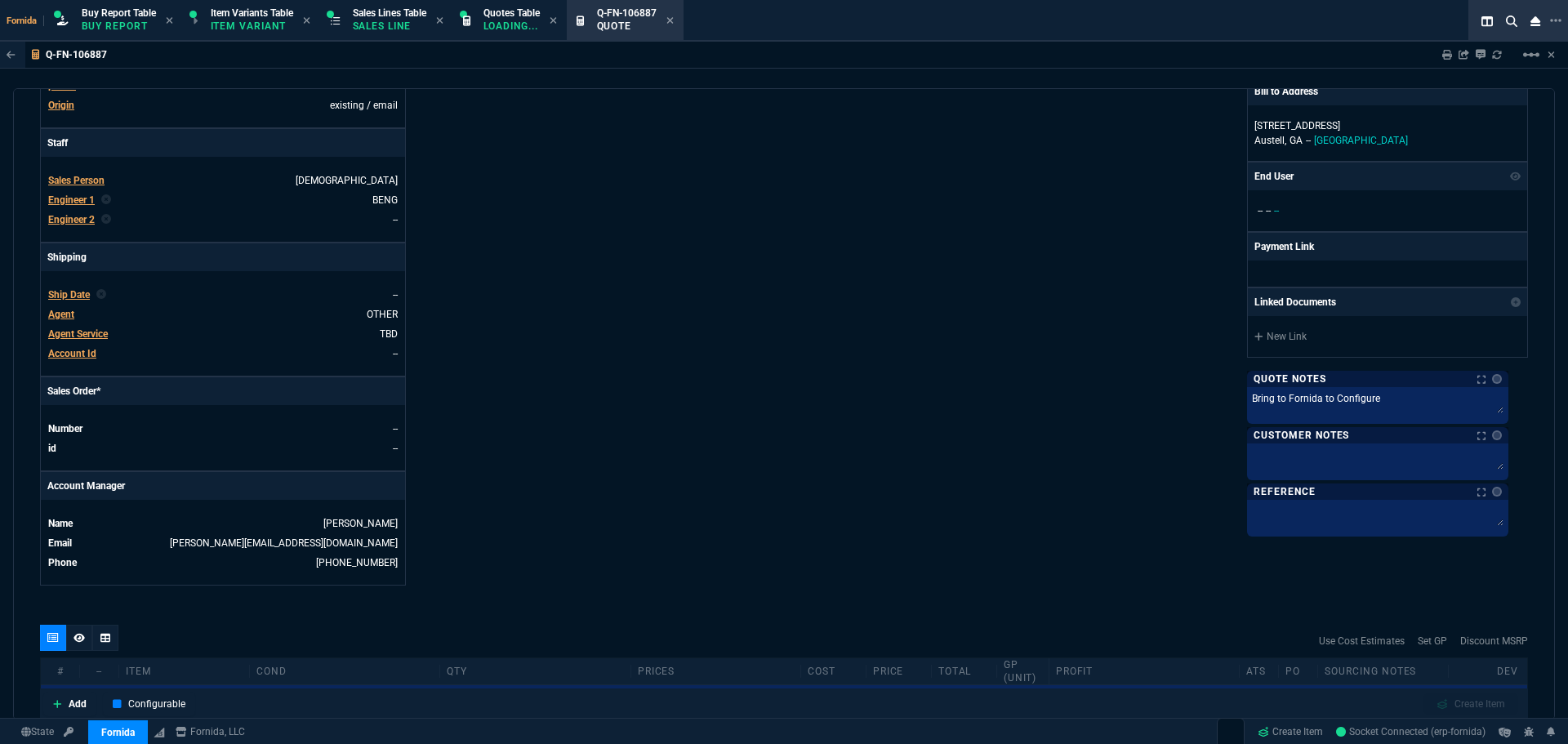
type input "0"
type input "22"
type input "176"
type input "100"
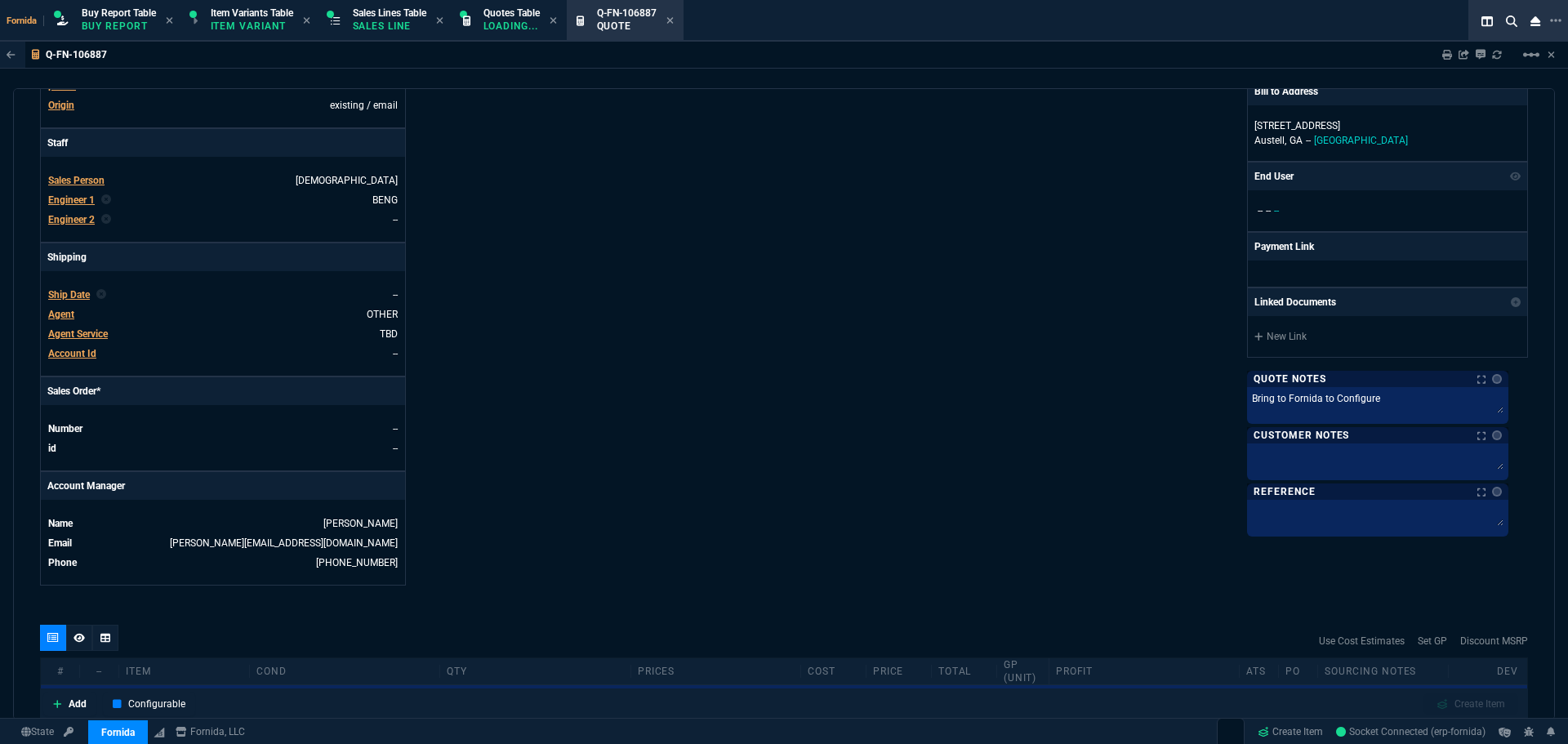
type input "250"
type input "9"
type input "118"
type input "25"
type input "48"
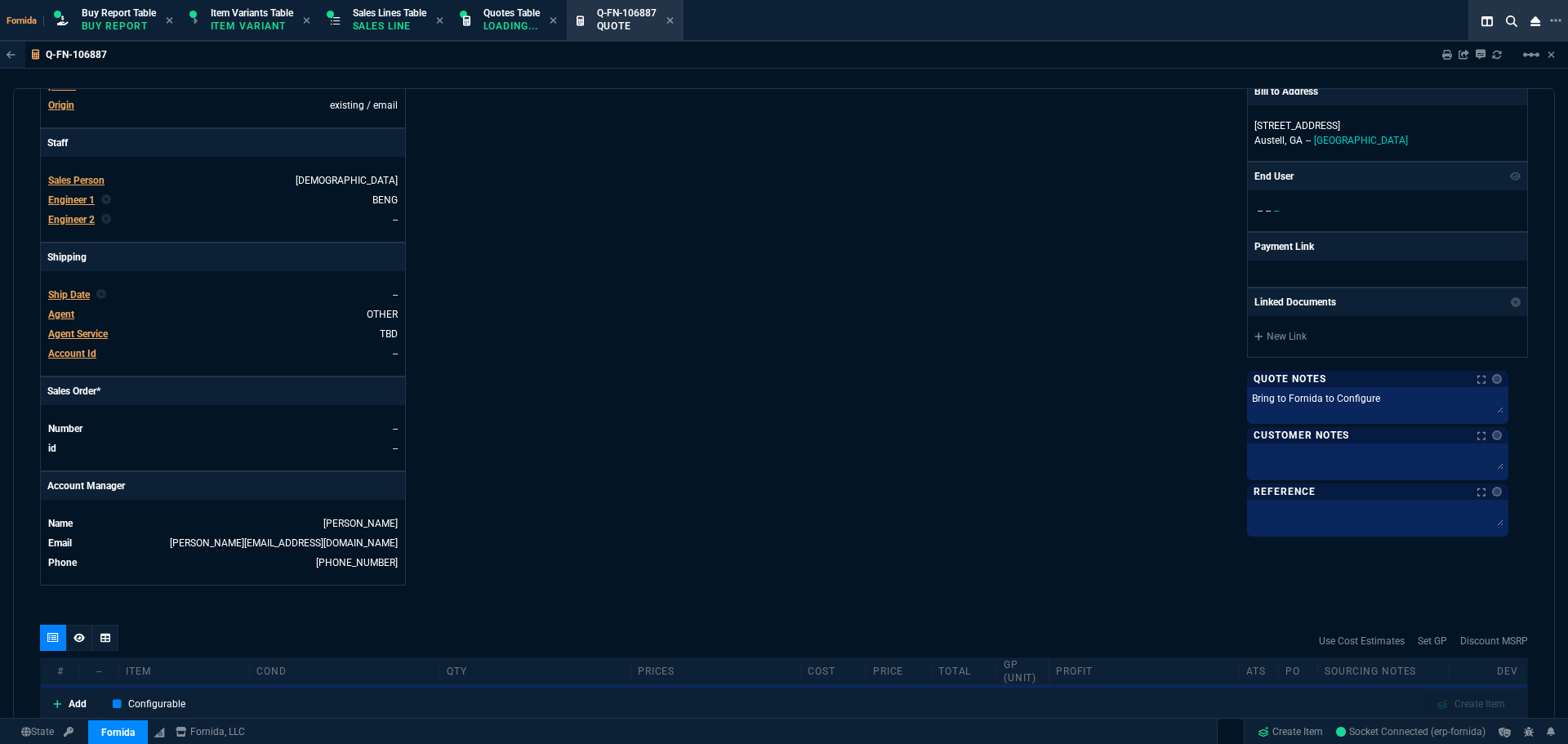
type input "100"
type input "250"
type input "-2"
type input "43"
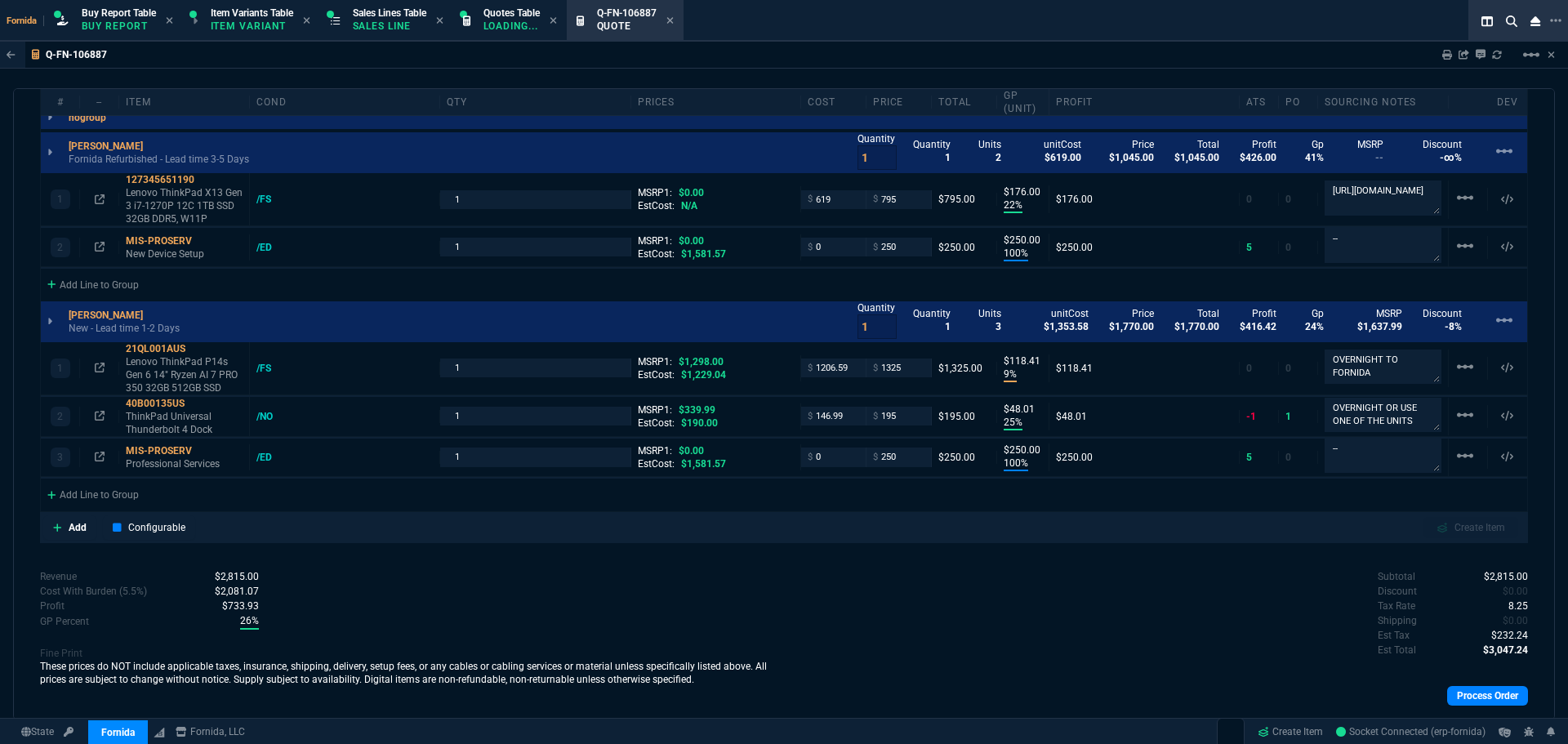
scroll to position [1062, 0]
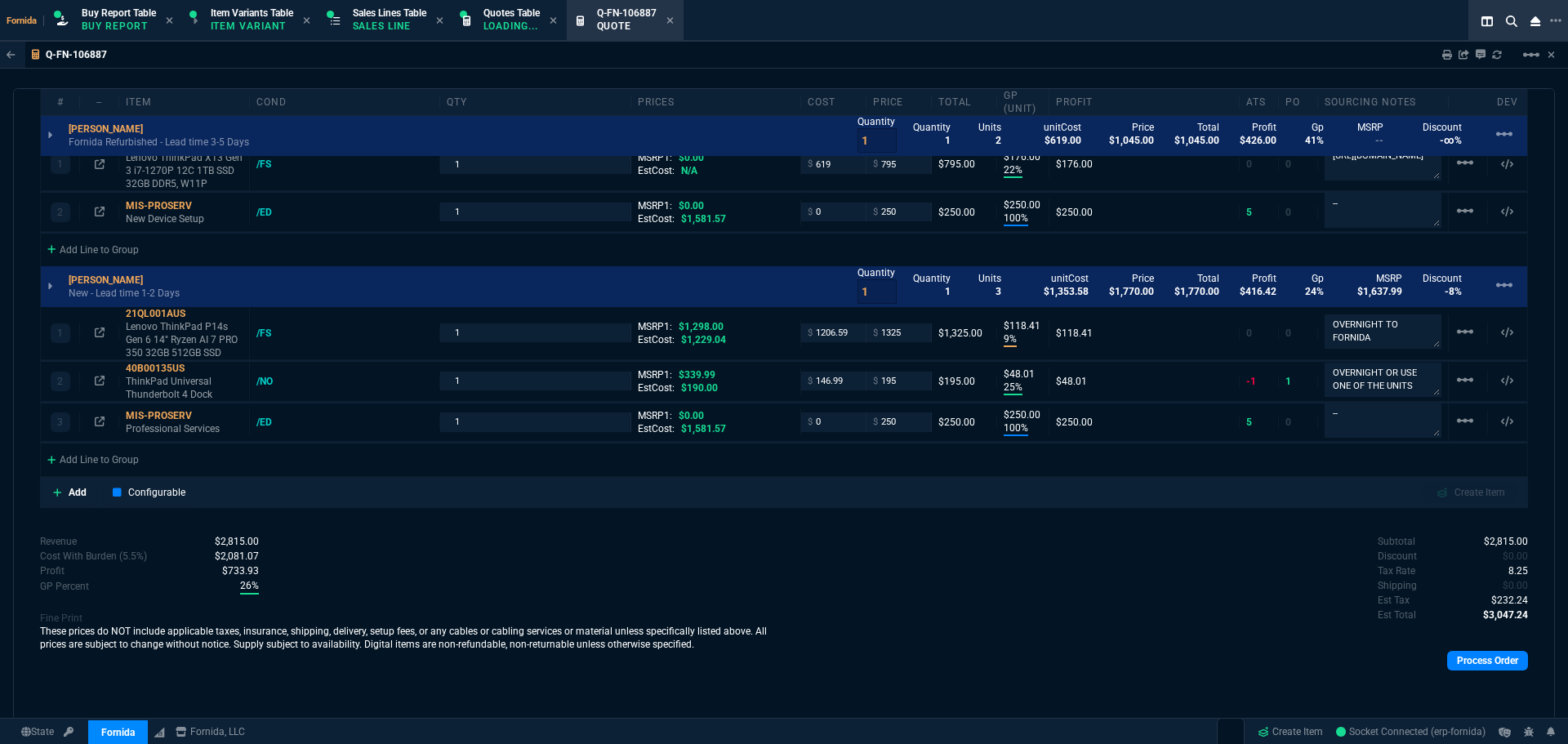
click at [1491, 672] on div "Process Order" at bounding box center [1156, 659] width 744 height 33
click at [1490, 668] on link "Process Order" at bounding box center [1488, 660] width 81 height 20
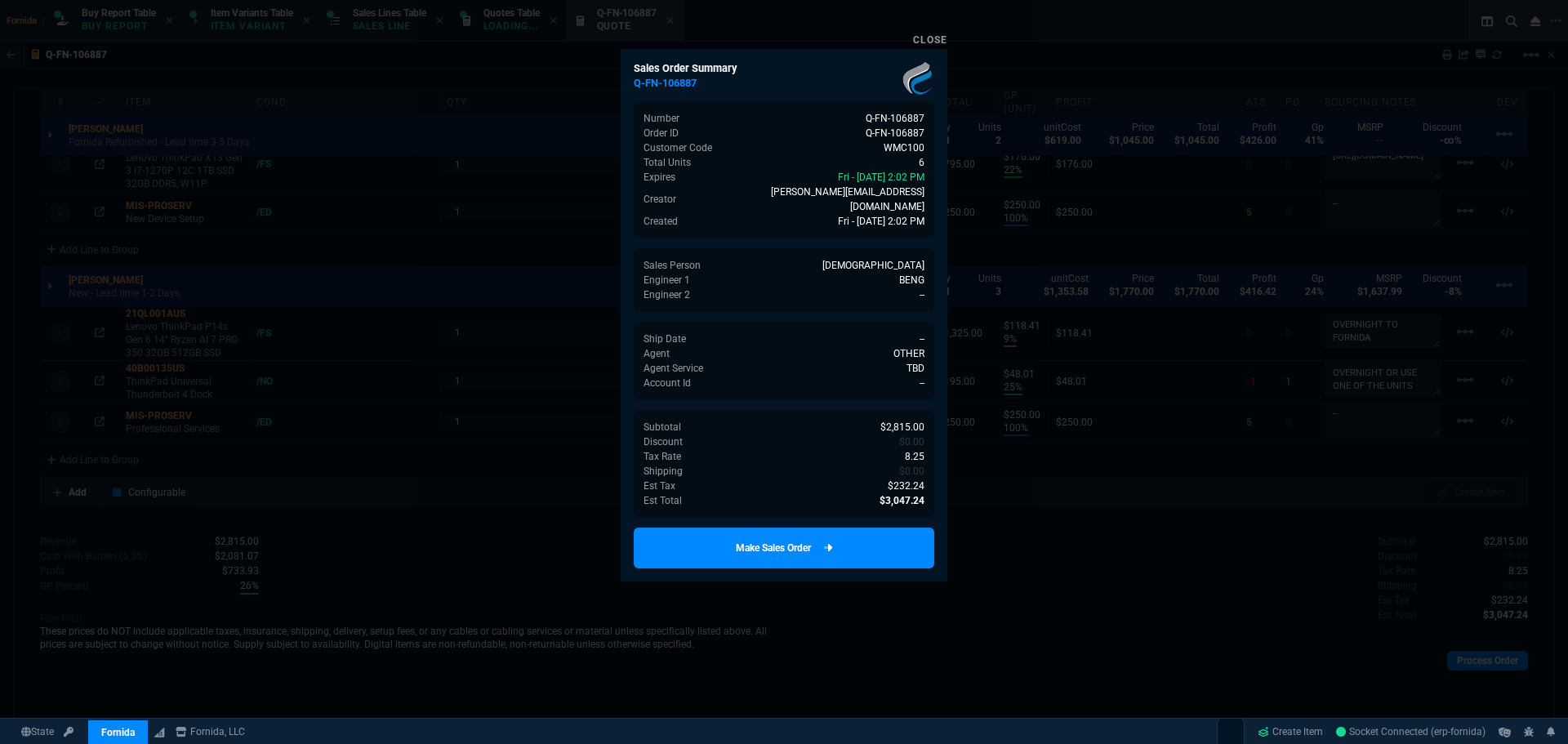
click at [849, 536] on link "Make Sales Order" at bounding box center [784, 548] width 300 height 41
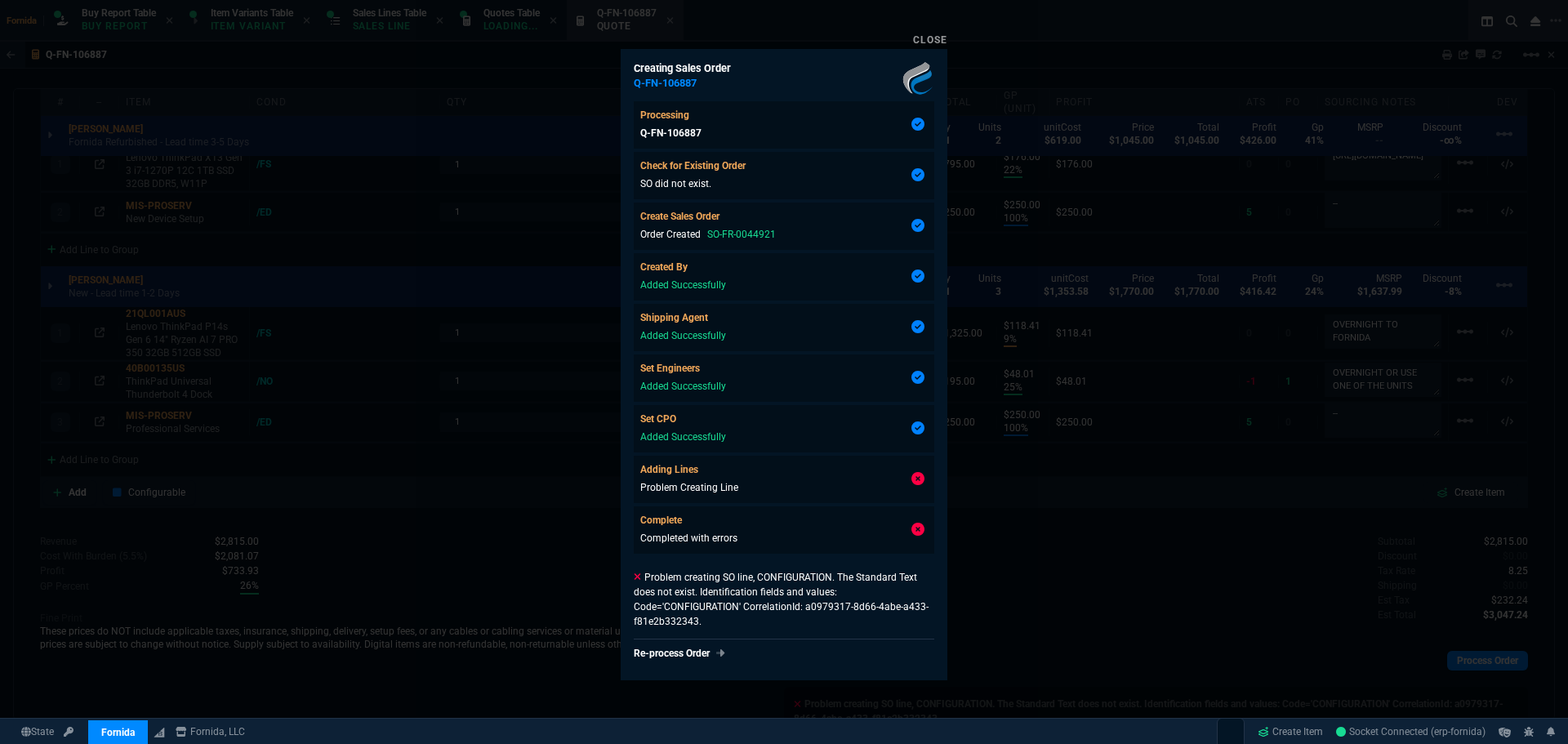
type input "0"
type input "22"
type input "176"
type input "100"
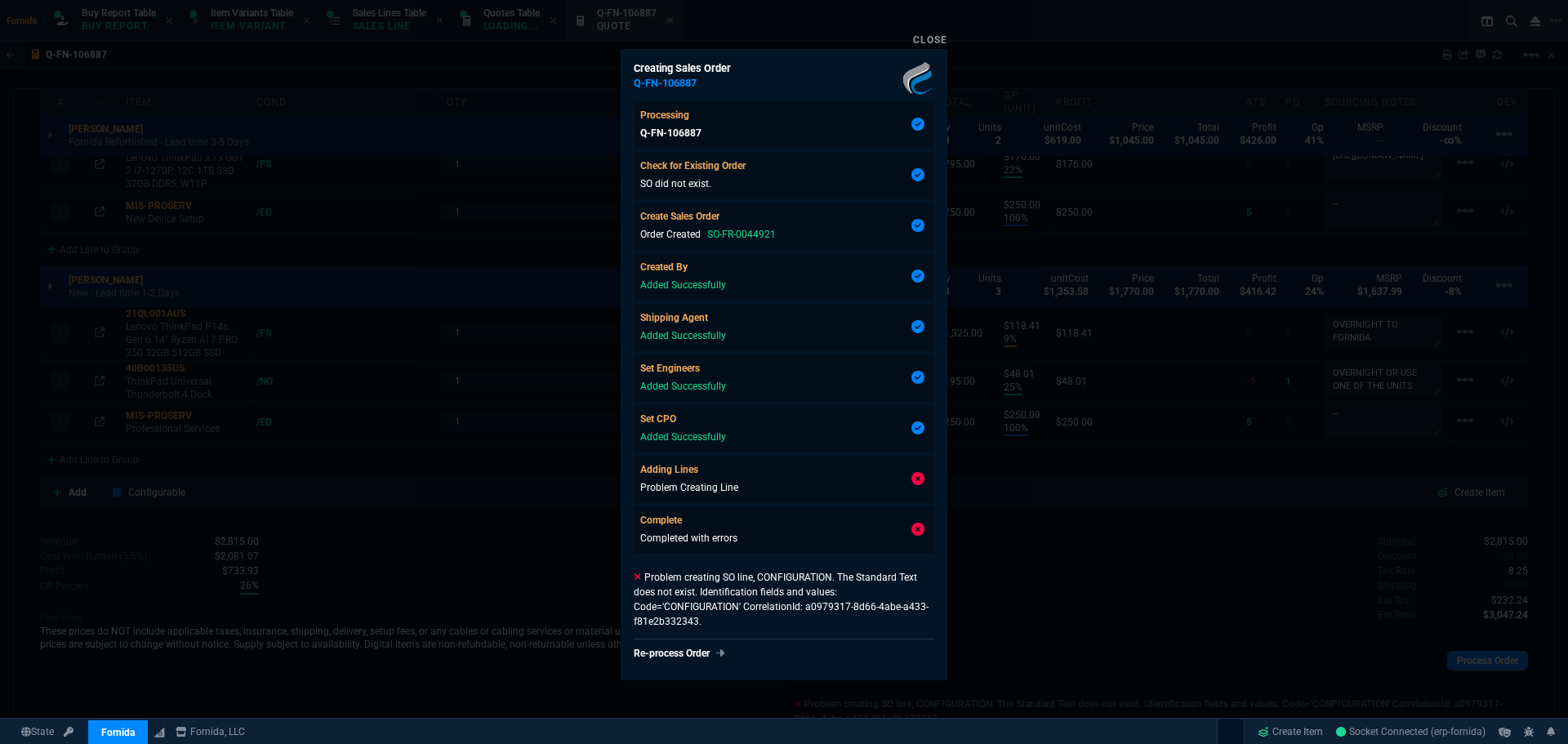
type input "250"
type input "9"
type input "118"
type input "25"
type input "48"
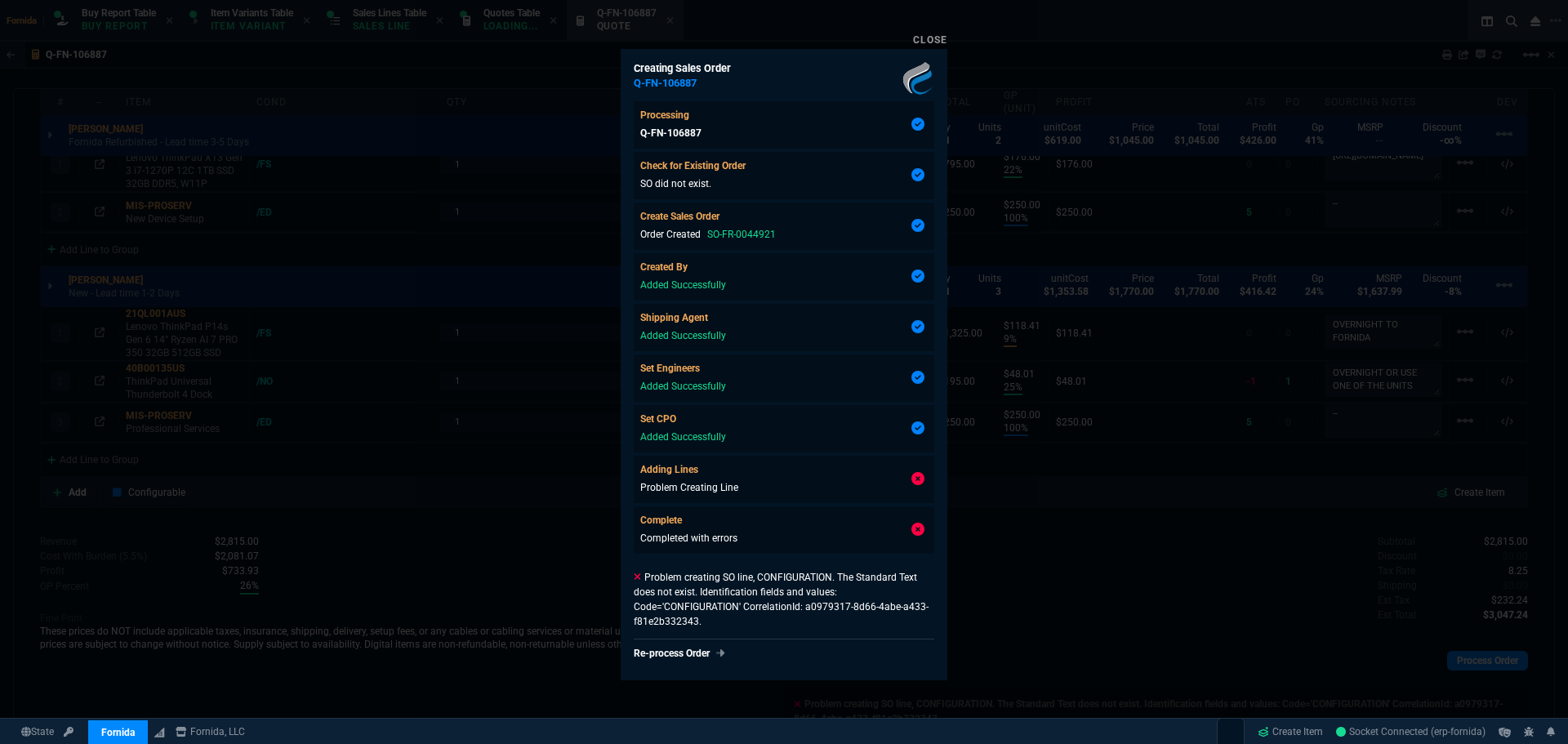
type input "100"
type input "250"
type input "-2"
type input "43"
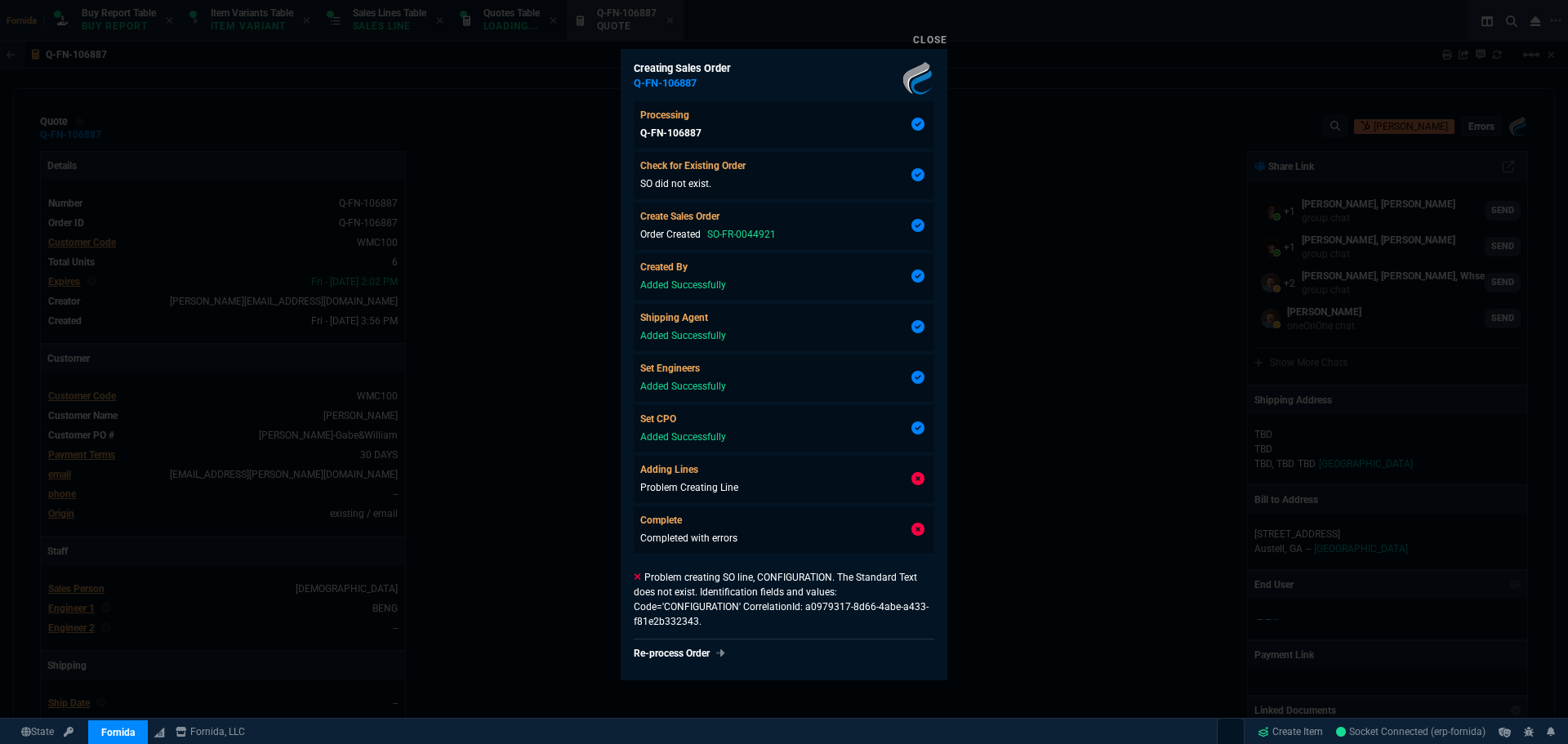
select select "1: BROV"
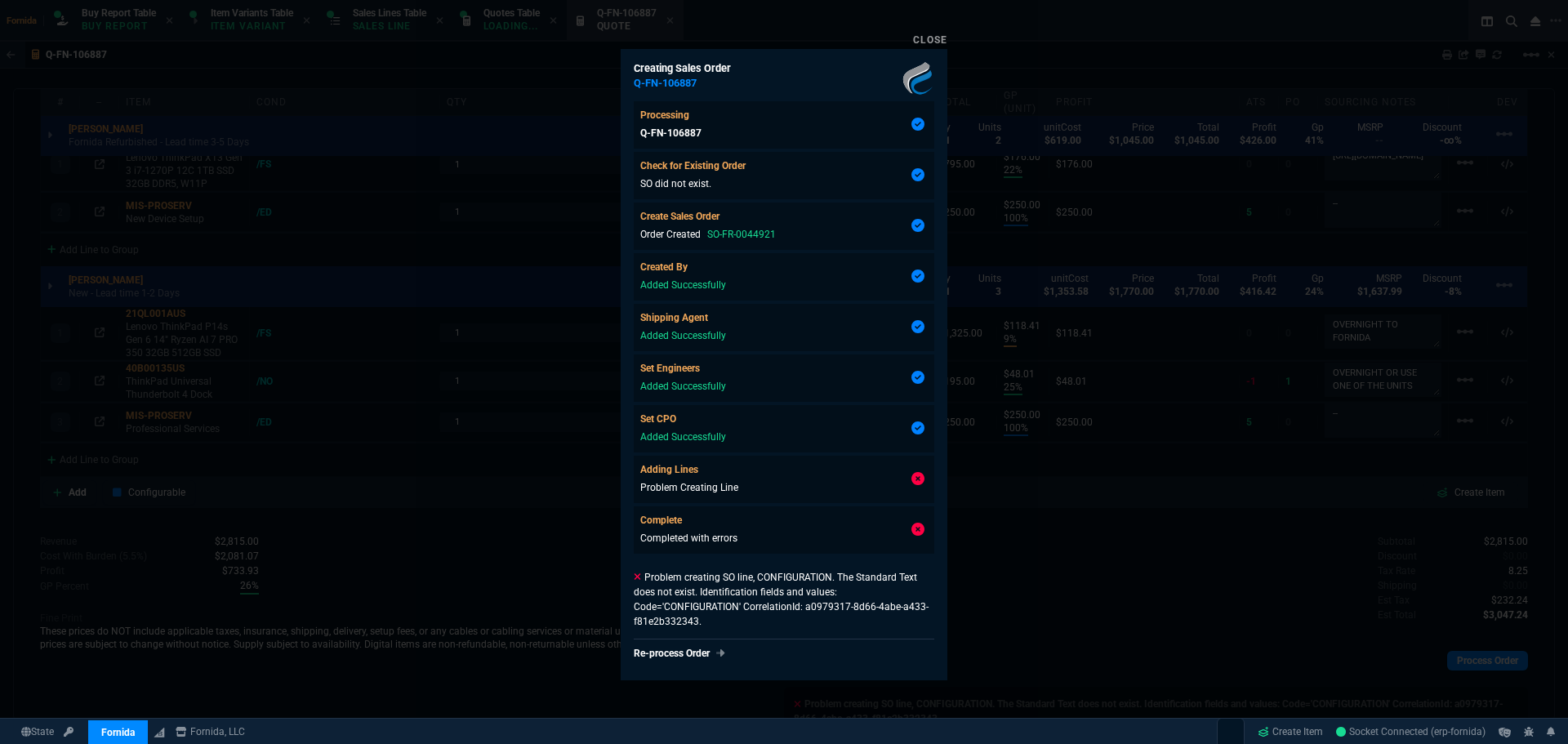
click at [1022, 510] on div at bounding box center [784, 372] width 1568 height 744
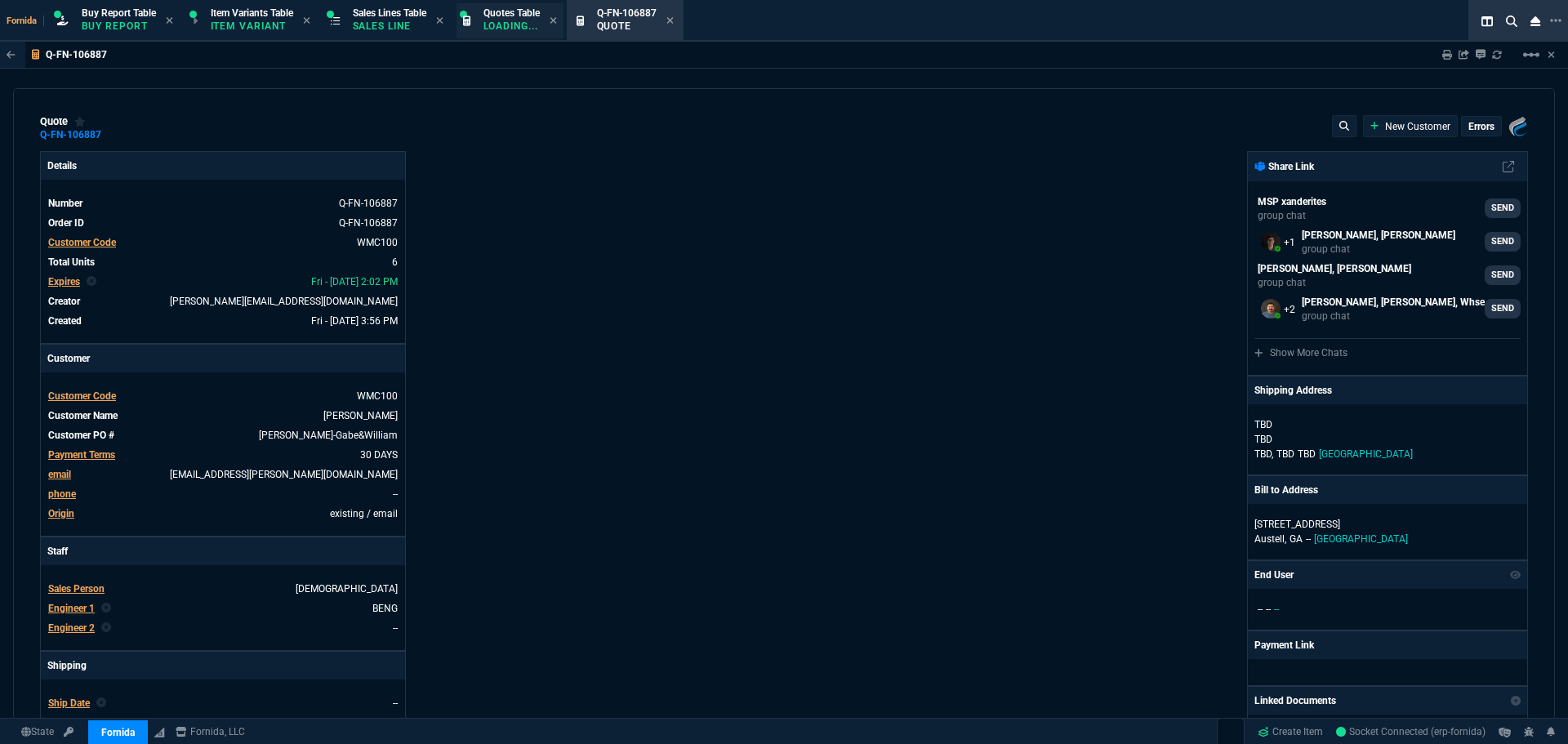
type input "0"
type input "22"
type input "176"
type input "100"
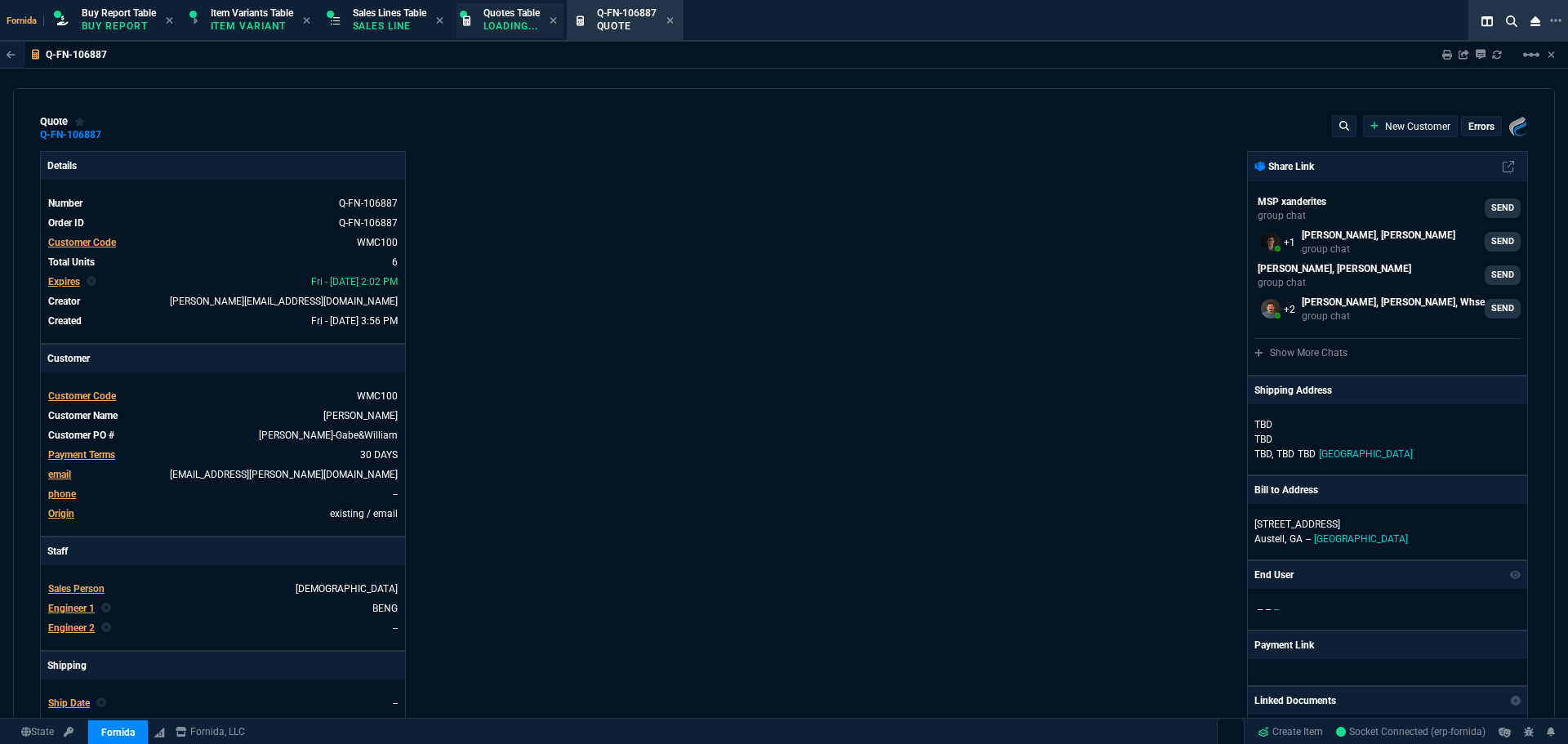
type input "250"
type input "9"
type input "118"
type input "25"
type input "48"
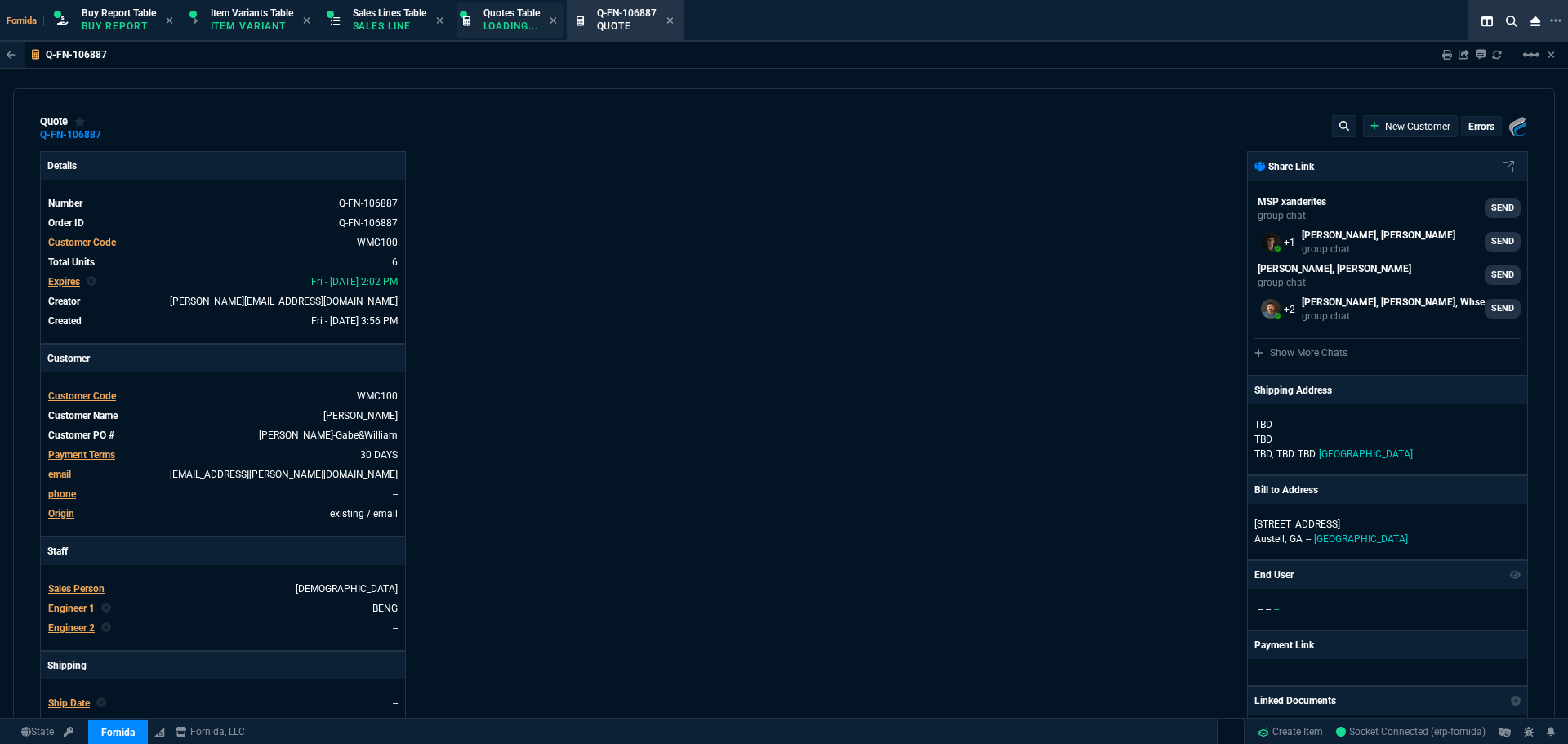
type input "100"
type input "250"
type input "-2"
type input "43"
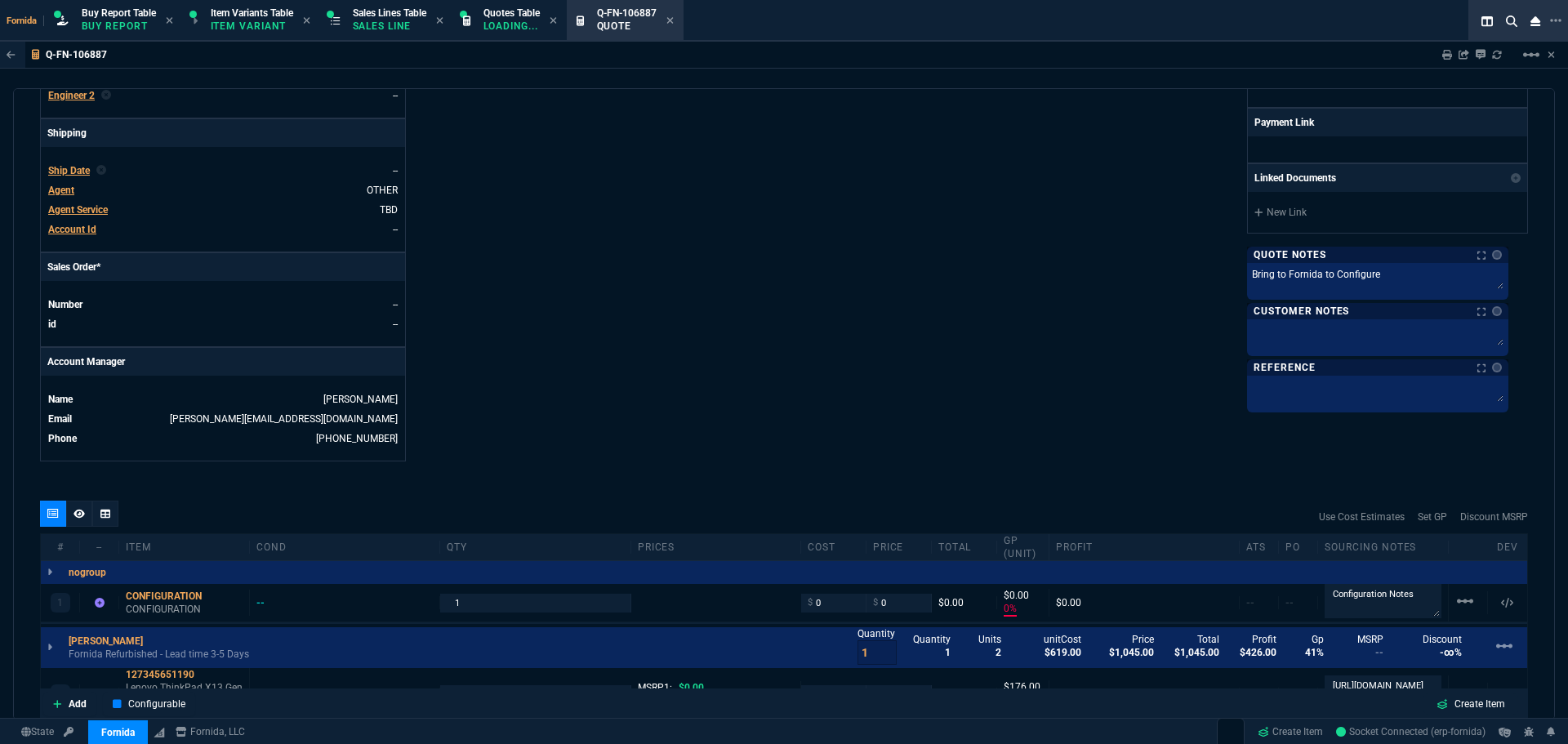
select select "1: BROV"
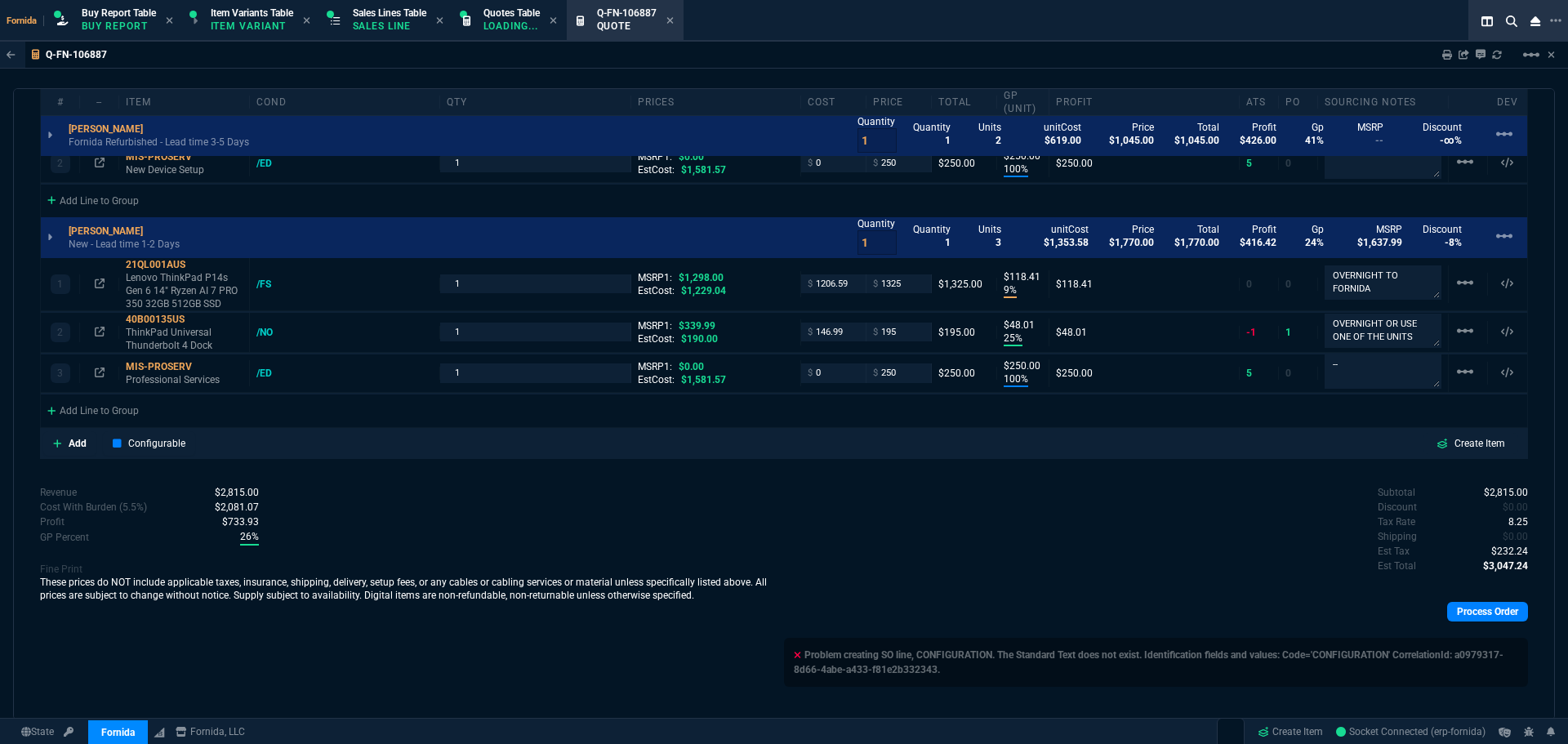
scroll to position [1121, 0]
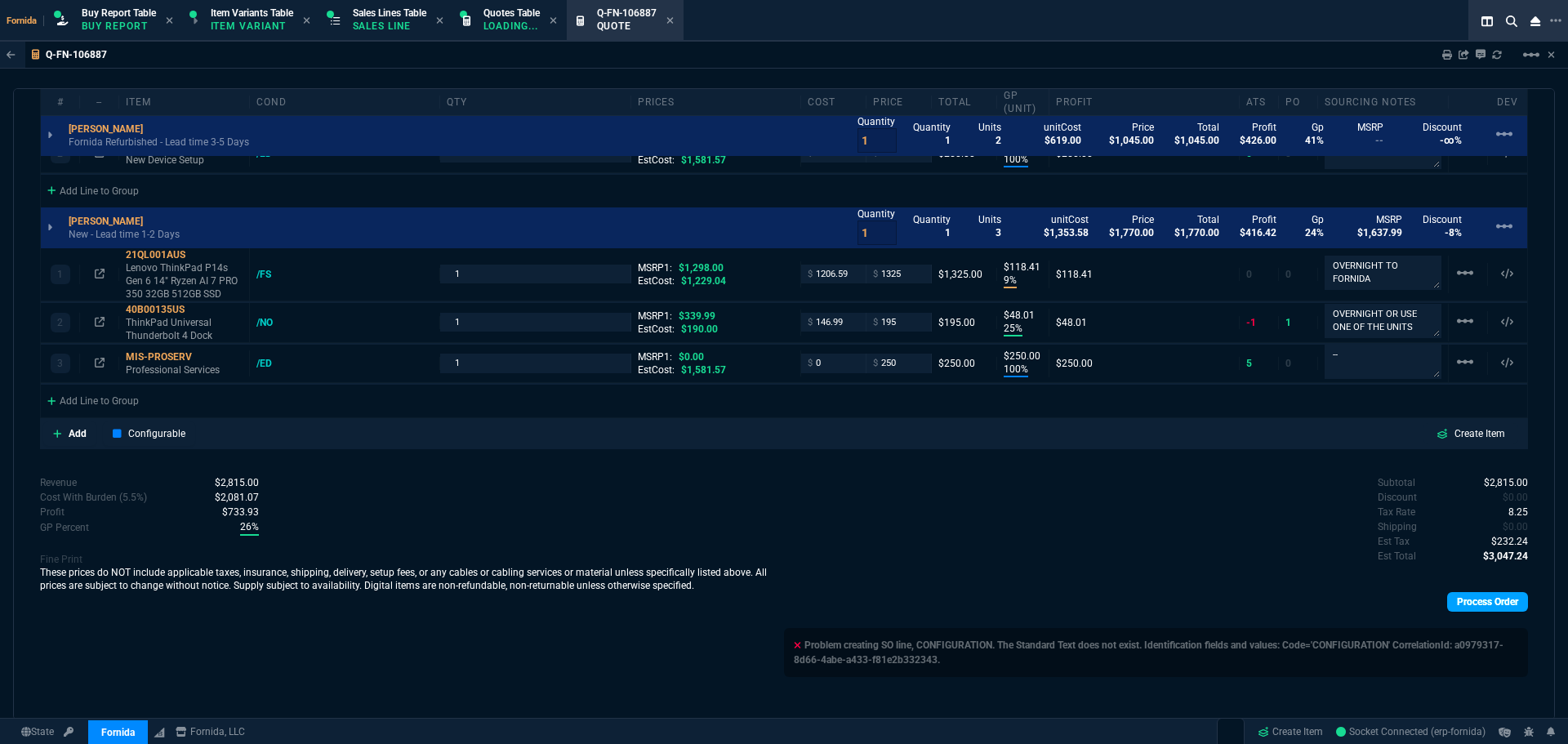
click at [1490, 600] on link "Process Order" at bounding box center [1488, 601] width 81 height 20
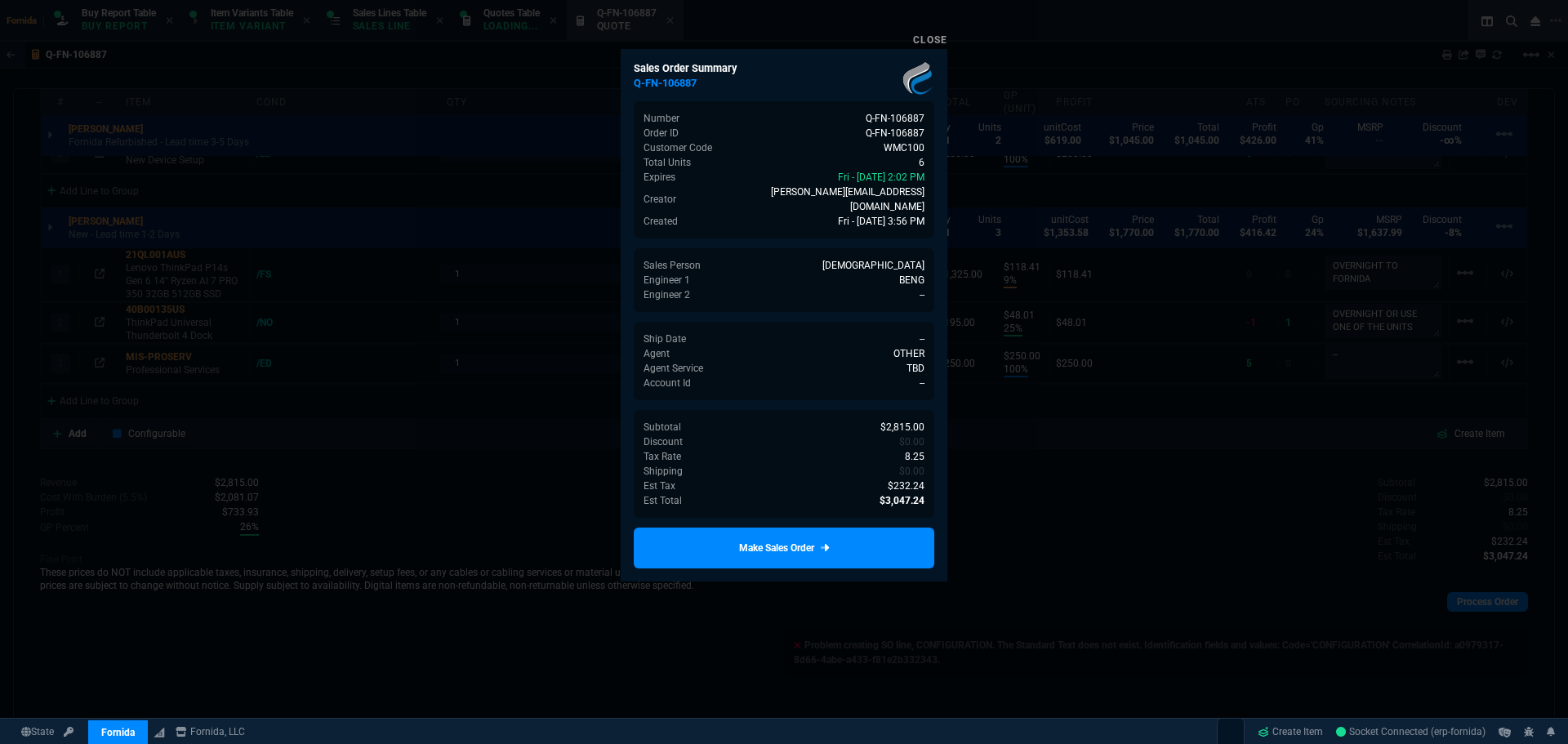
click at [848, 528] on link "Make Sales Order" at bounding box center [784, 548] width 300 height 41
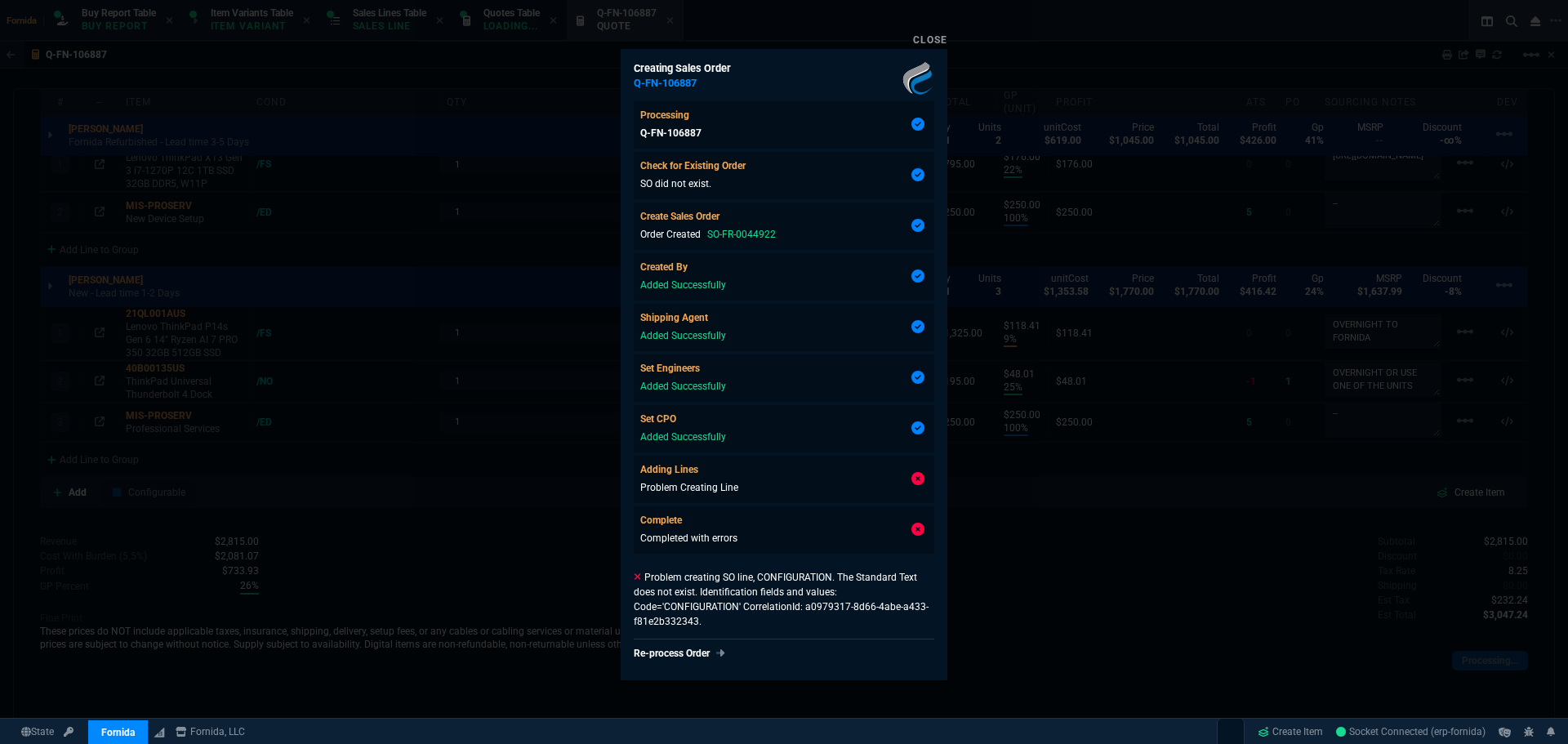
scroll to position [1062, 0]
type input "0"
type input "22"
type input "176"
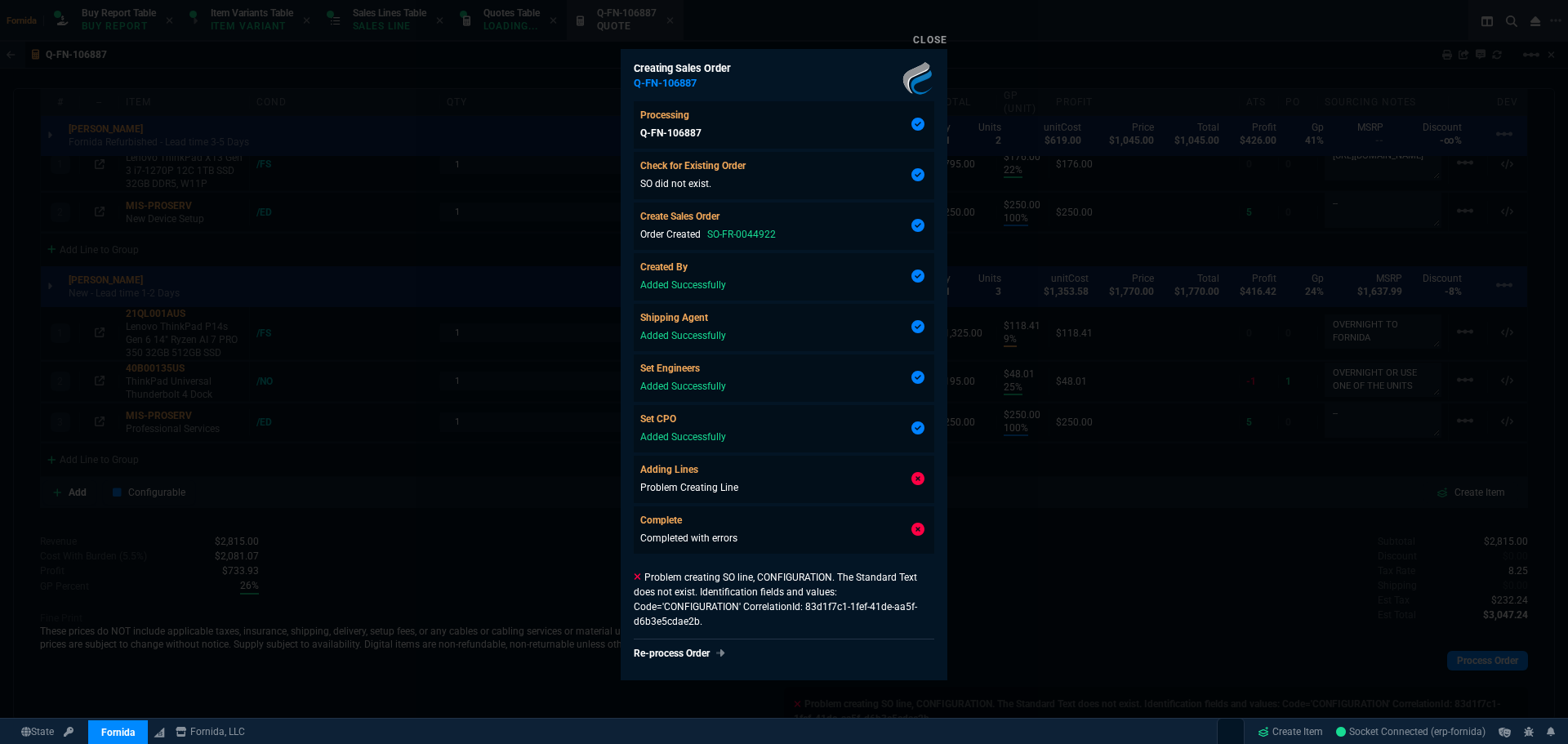
type input "100"
type input "250"
type input "9"
type input "118"
type input "25"
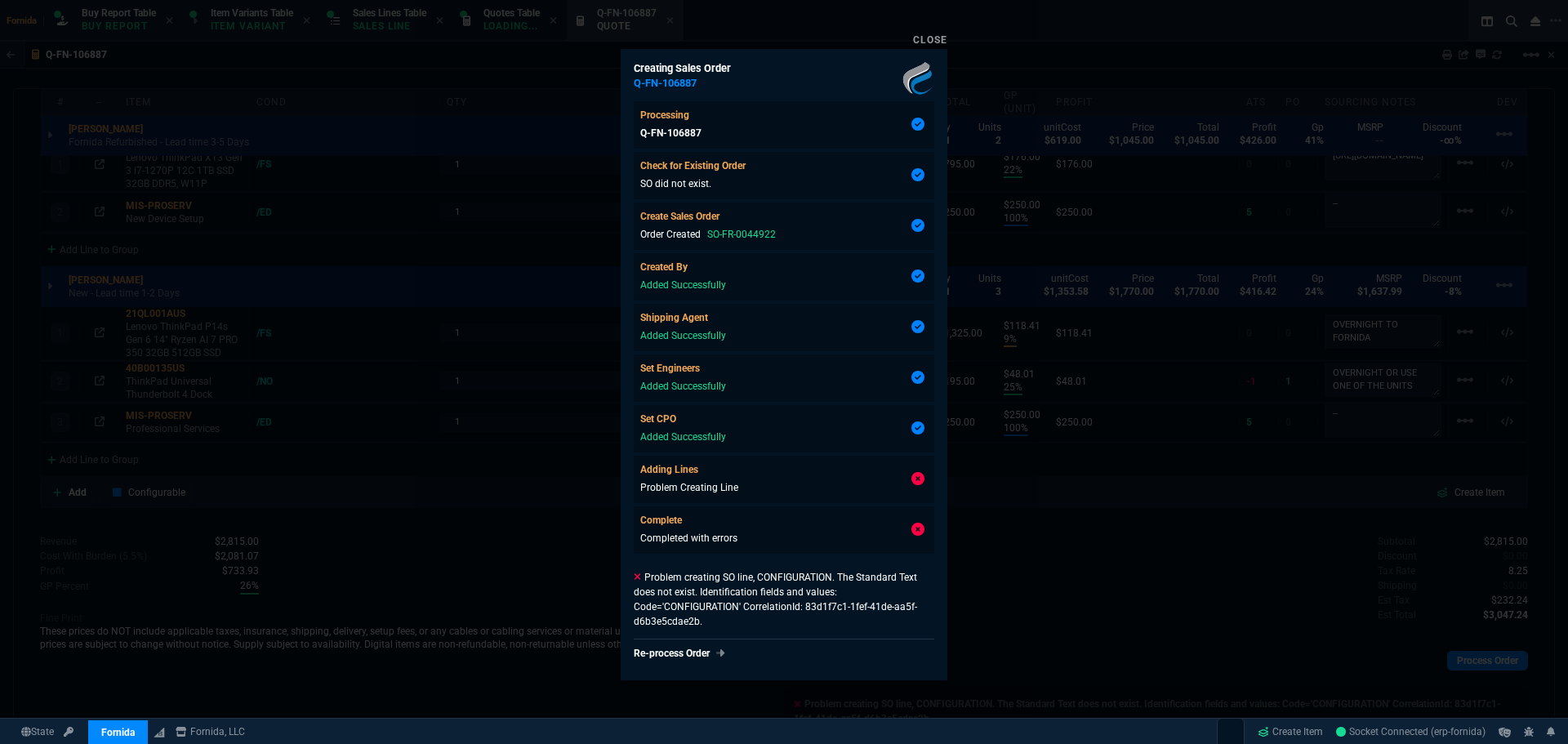
type input "48"
type input "100"
type input "250"
type input "-2"
type input "43"
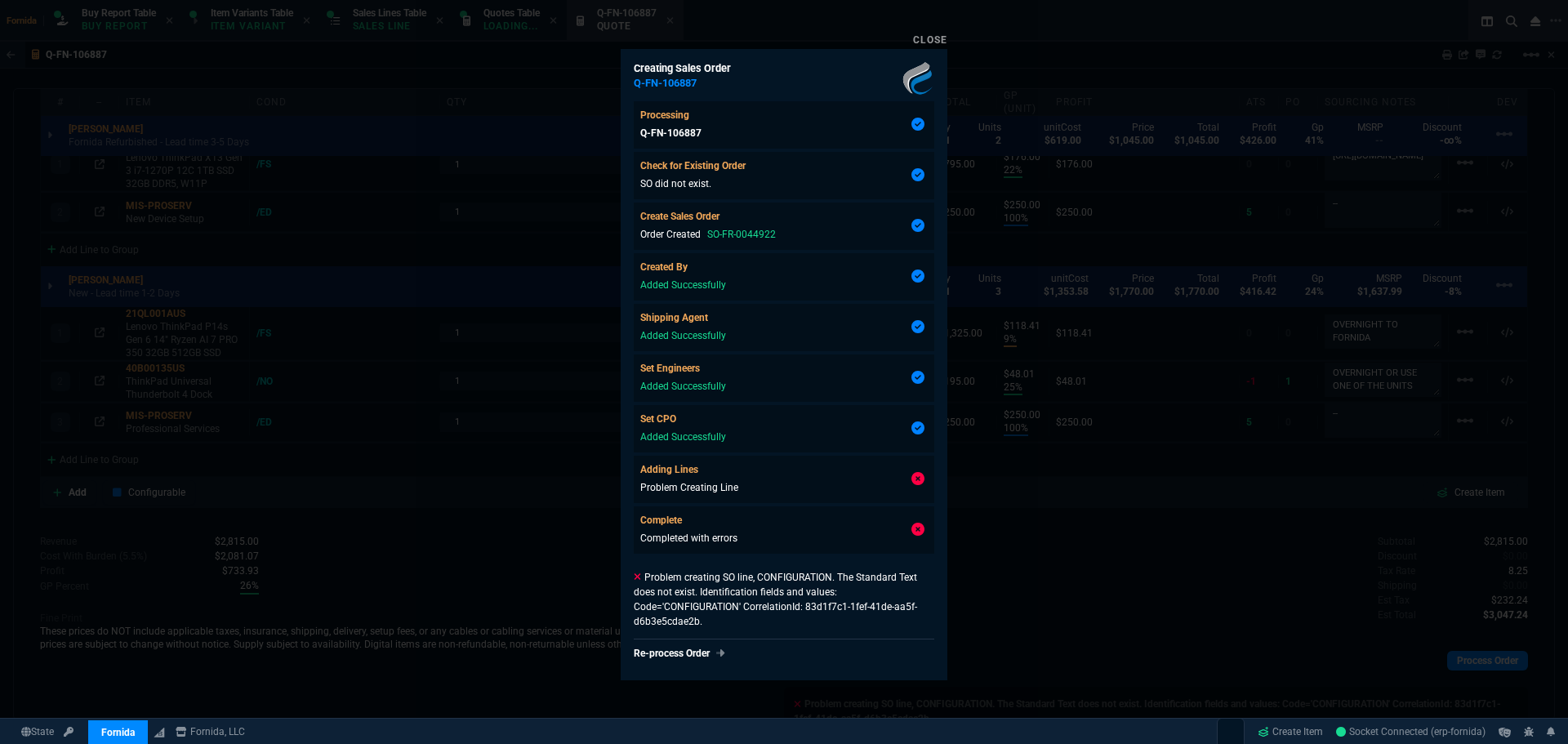
click at [1175, 383] on div at bounding box center [784, 372] width 1568 height 744
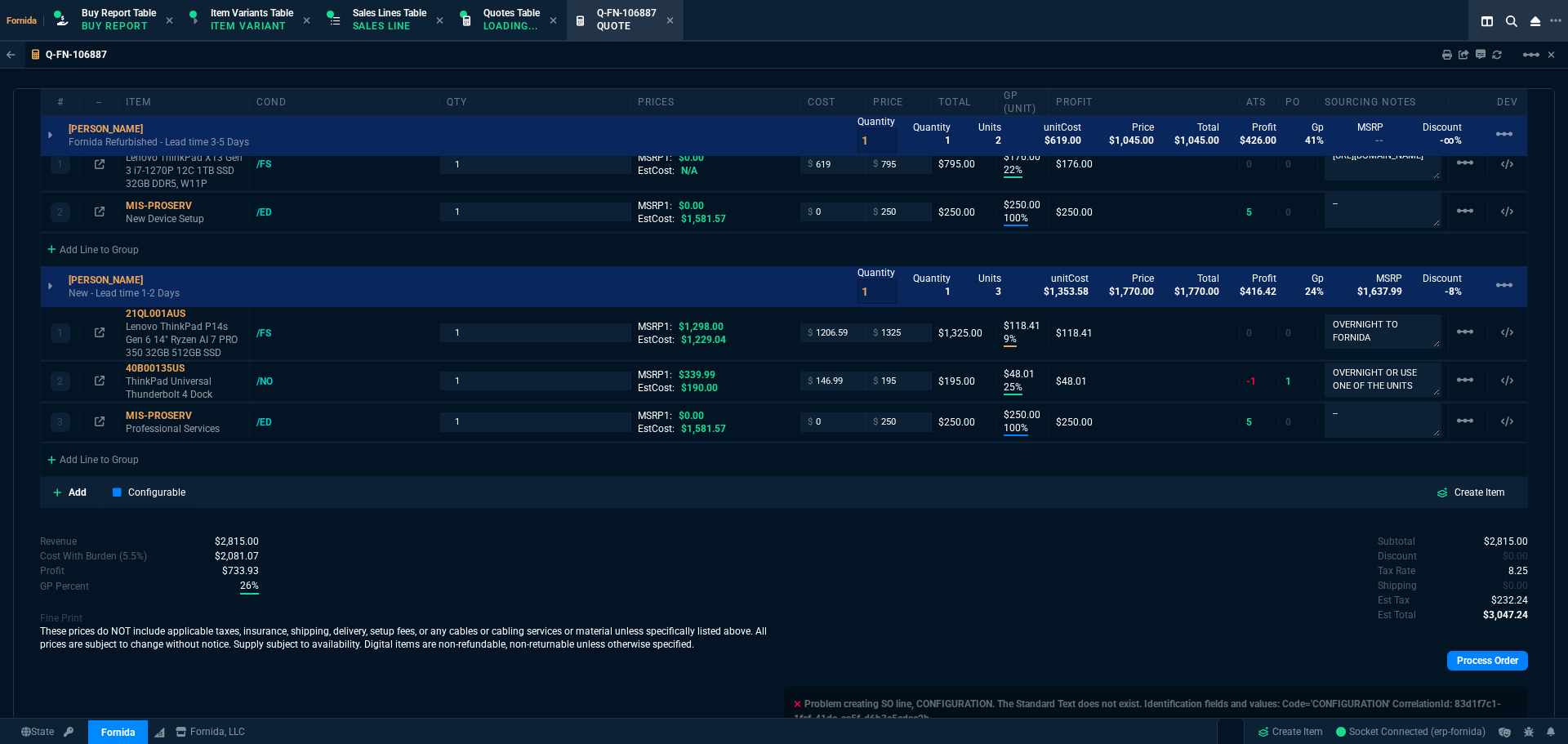
scroll to position [736, 0]
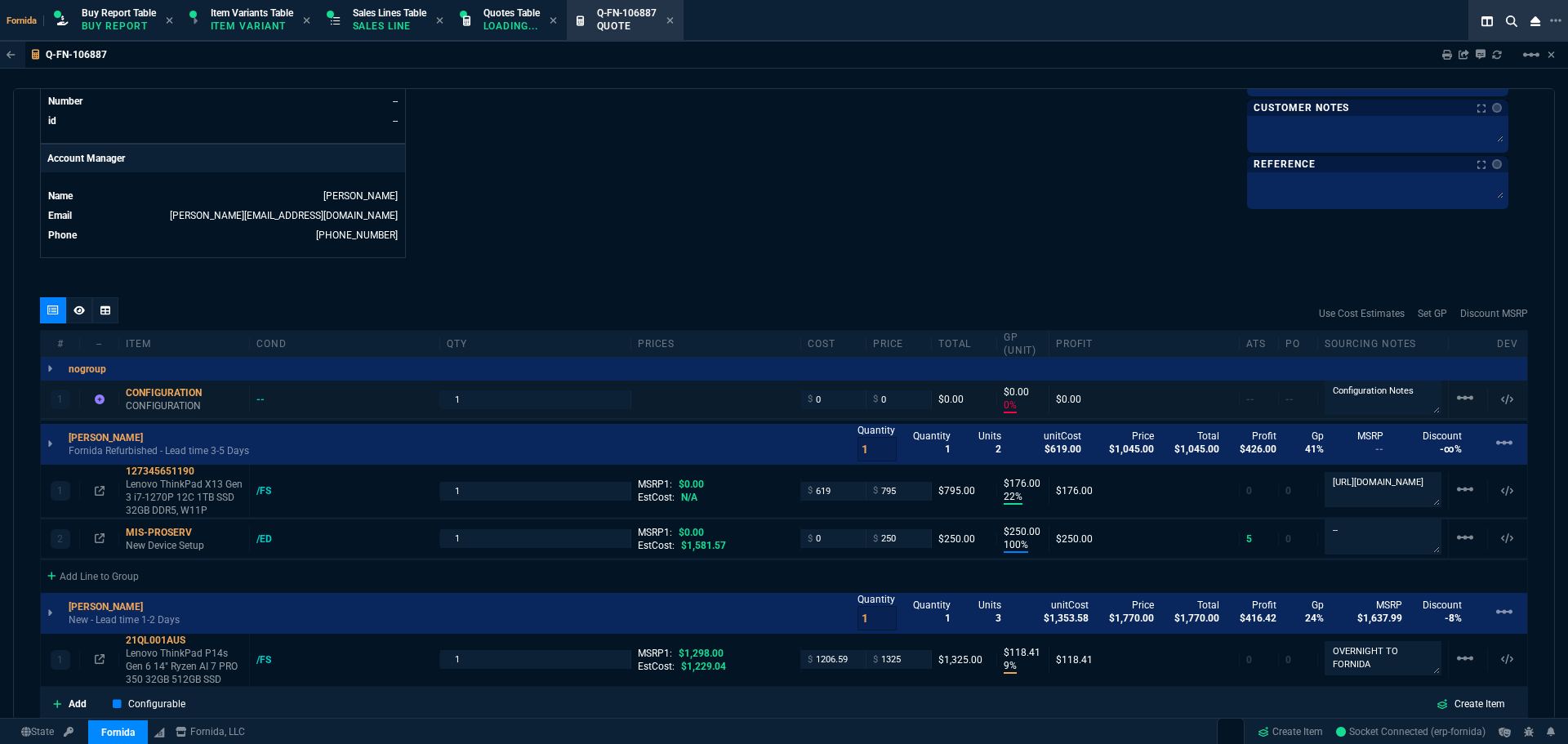
click at [256, 395] on div "--" at bounding box center [346, 399] width 191 height 13
click at [265, 400] on div "--" at bounding box center [268, 399] width 24 height 13
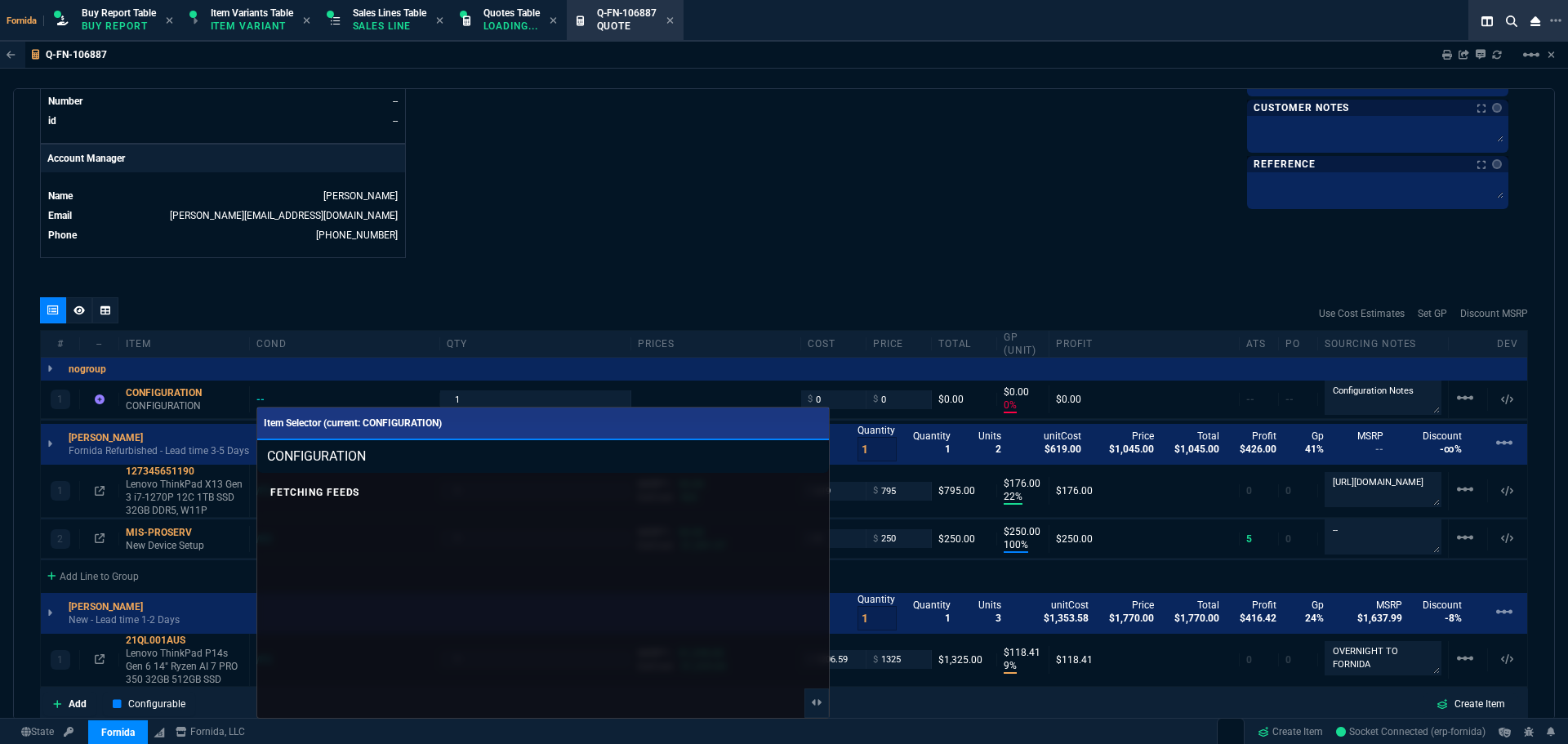
click at [815, 220] on div at bounding box center [784, 372] width 1568 height 744
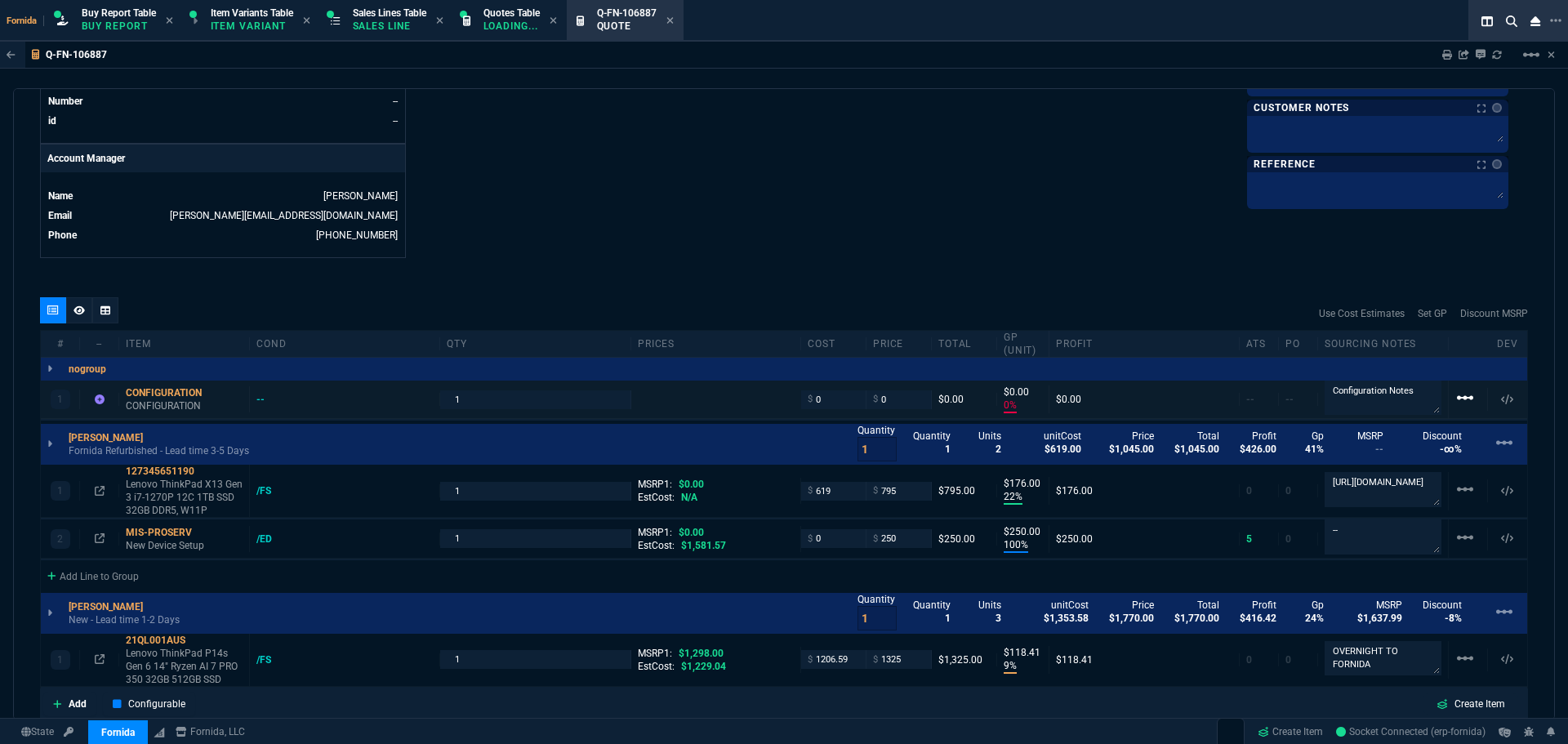
click at [1459, 403] on mat-icon "linear_scale" at bounding box center [1465, 397] width 20 height 20
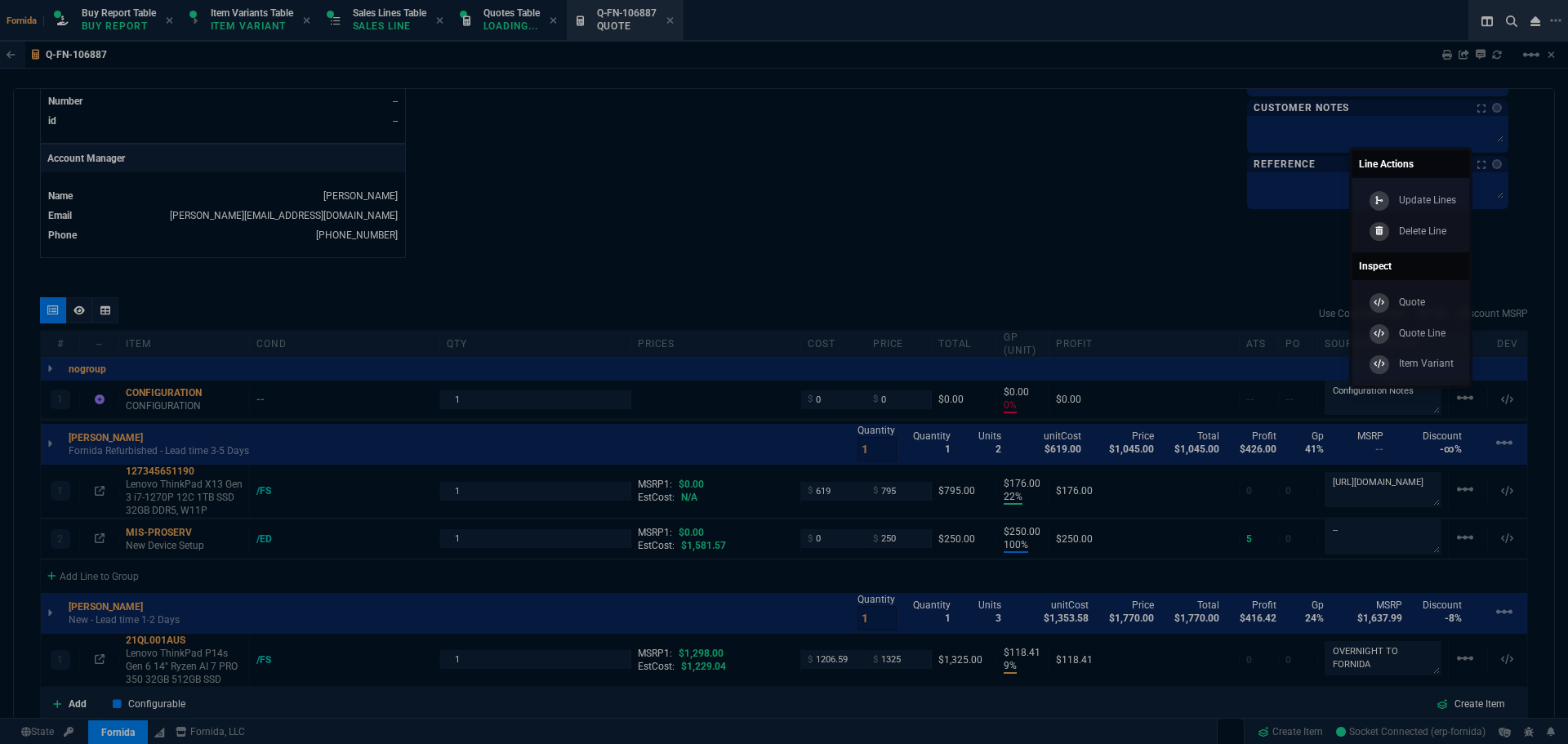
click at [1392, 239] on link "Delete Line" at bounding box center [1411, 230] width 104 height 31
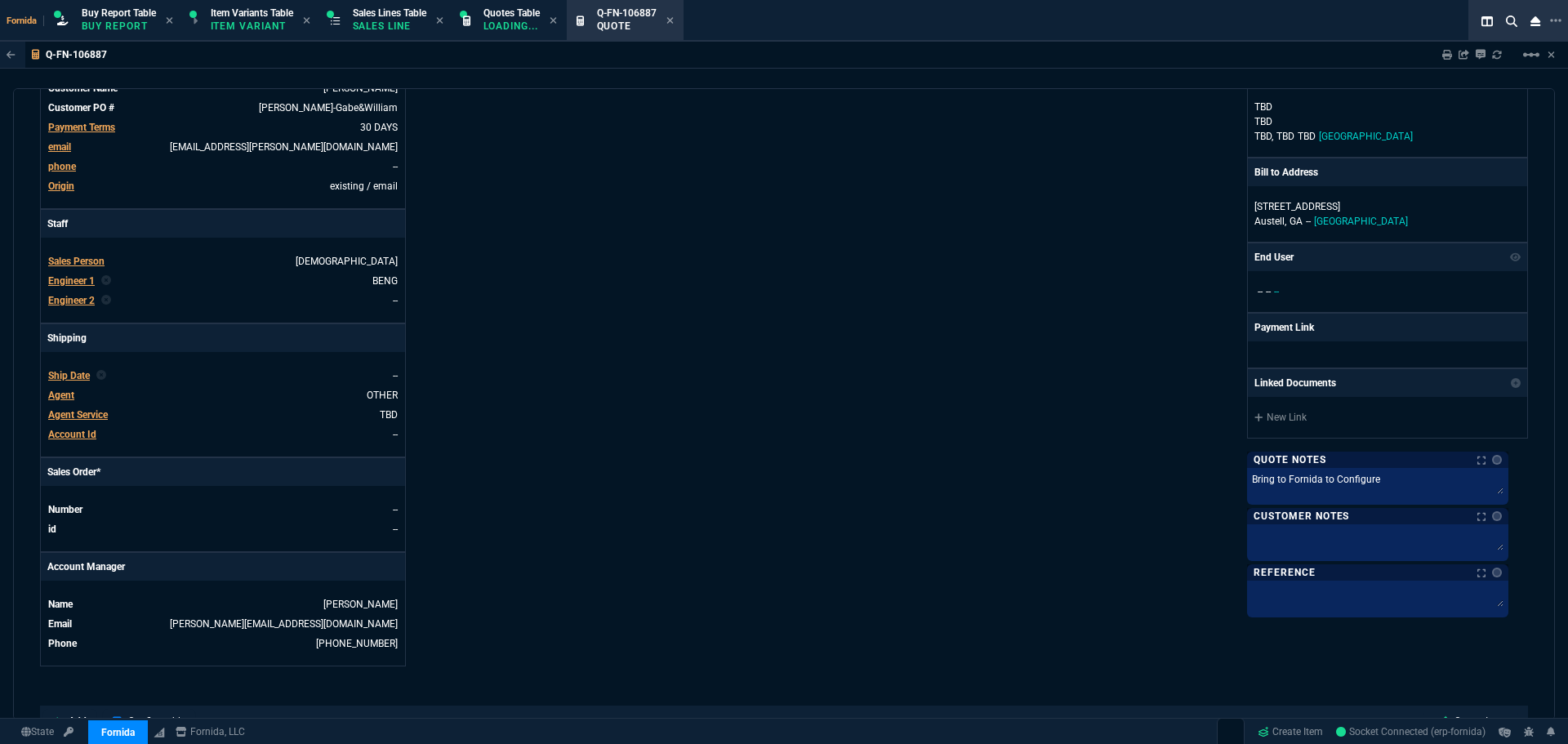
scroll to position [0, 0]
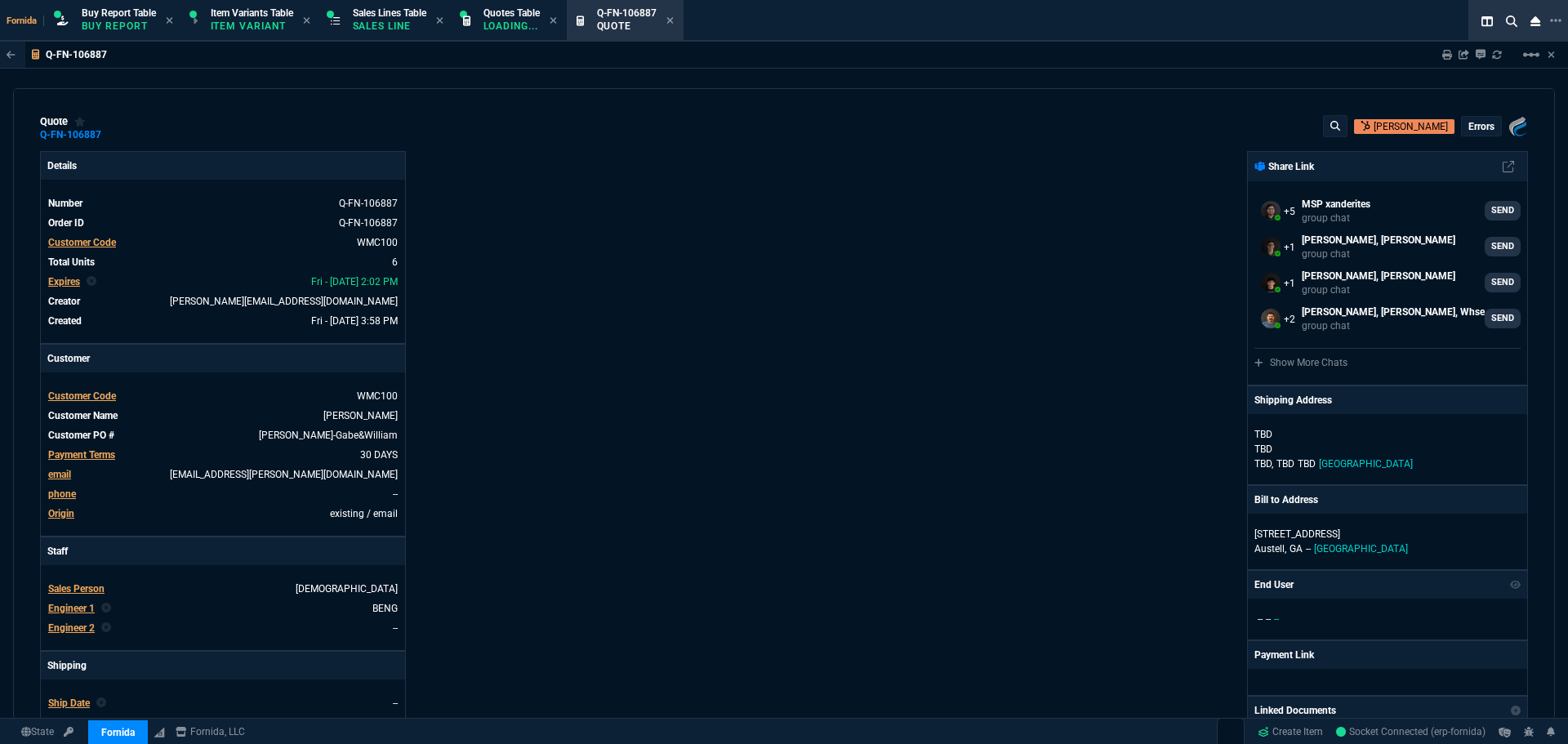
click at [1480, 126] on p "errors" at bounding box center [1482, 127] width 26 height 13
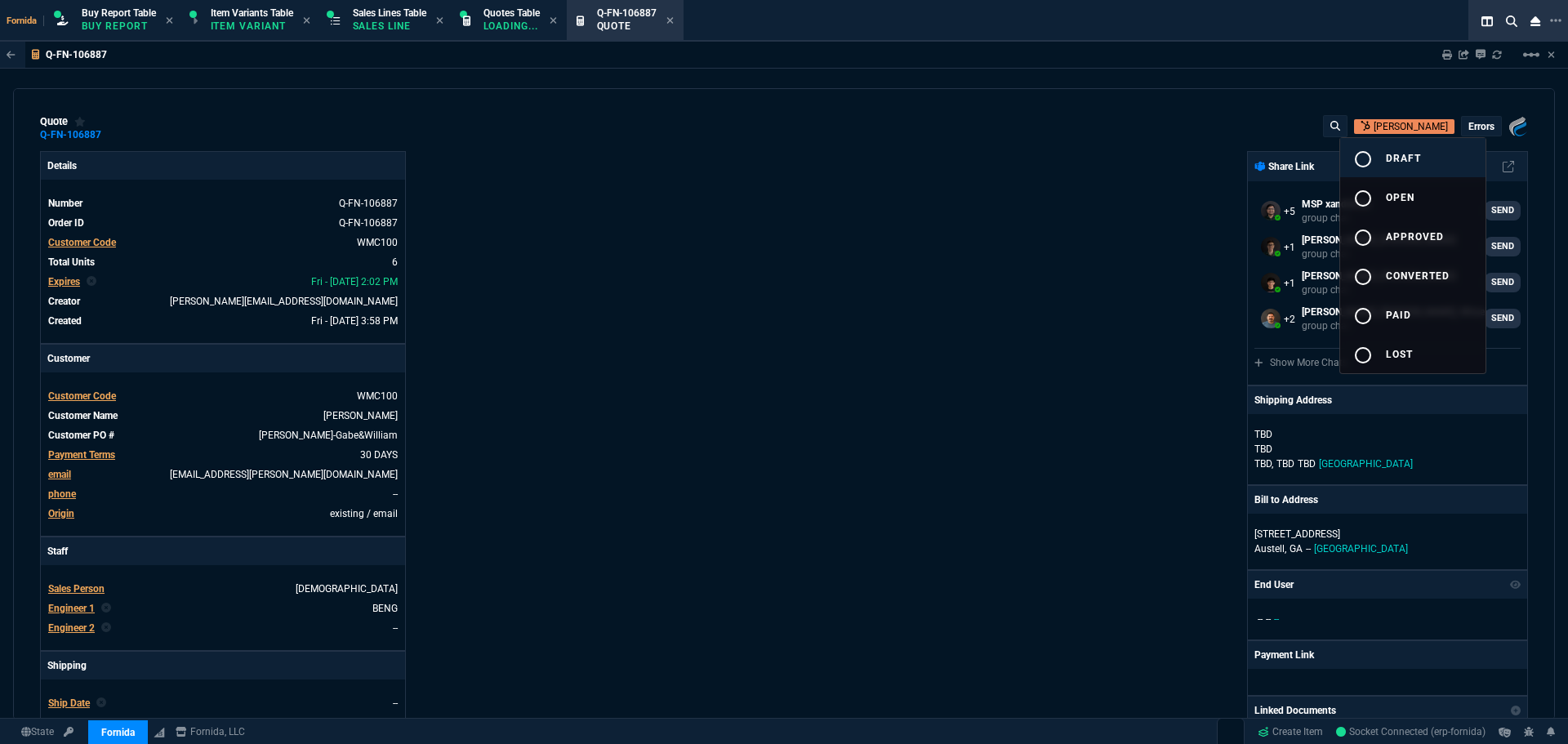
drag, startPoint x: 1441, startPoint y: 156, endPoint x: 1427, endPoint y: 161, distance: 14.9
click at [1440, 156] on button "radio_button_unchecked draft" at bounding box center [1413, 158] width 145 height 40
click at [1174, 239] on div at bounding box center [784, 372] width 1568 height 744
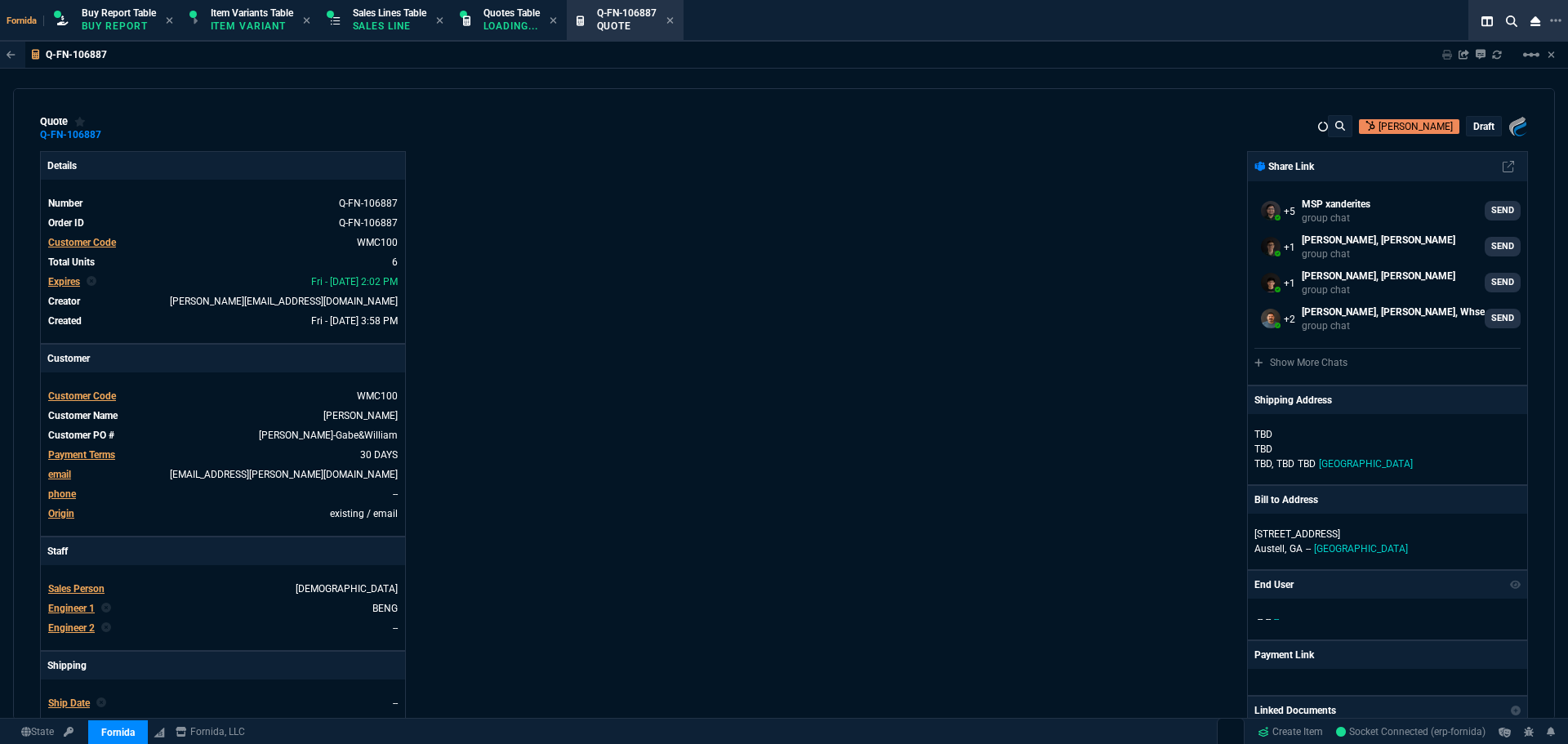
click at [1127, 285] on nx-fornida-erp-document "Q-FN-106887 Sharing Q-FN-106887 Link Dev Link Share on Teams linear_scale quote…" at bounding box center [784, 420] width 1568 height 757
type input "0"
type input "22"
type input "176"
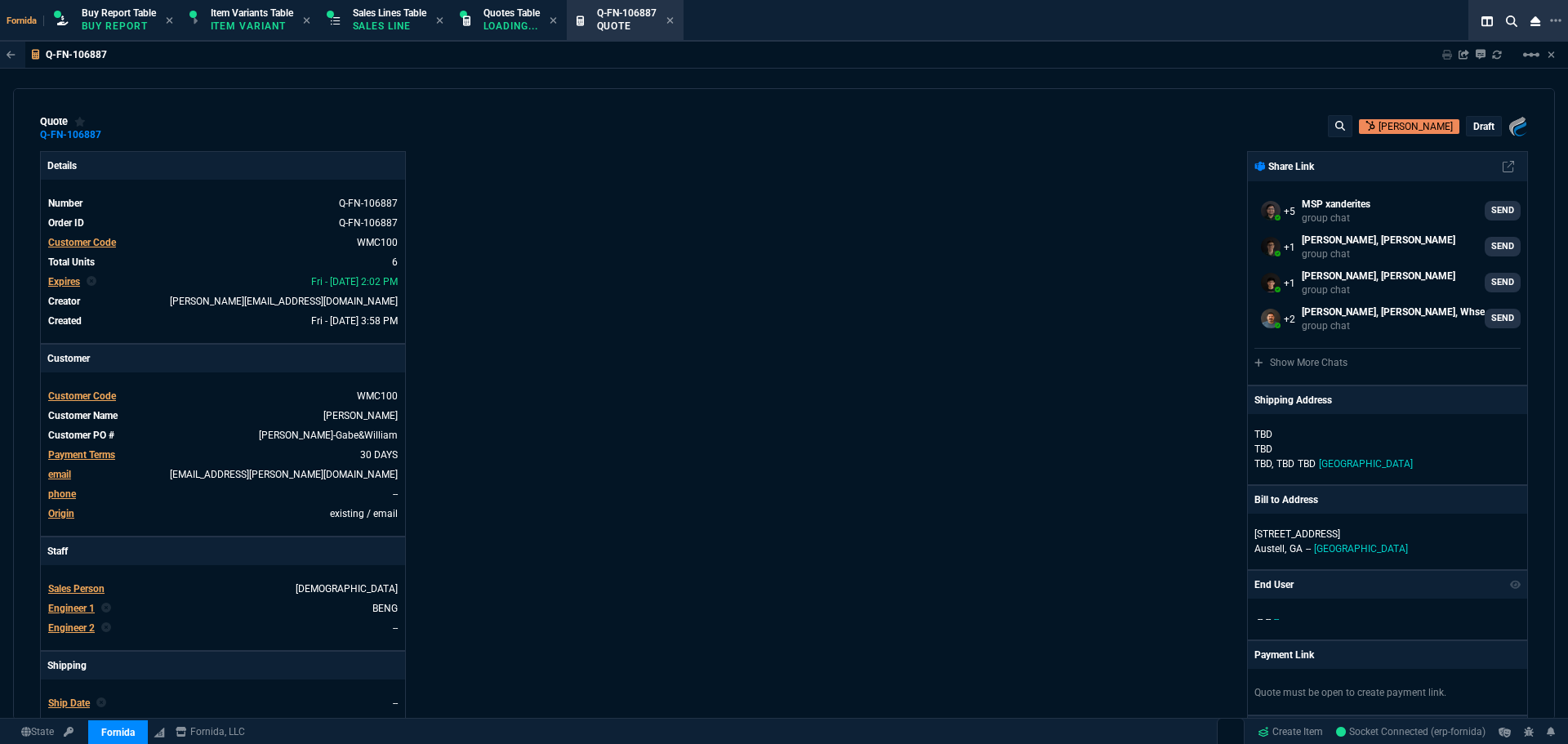
type input "100"
type input "250"
type input "9"
type input "118"
type input "25"
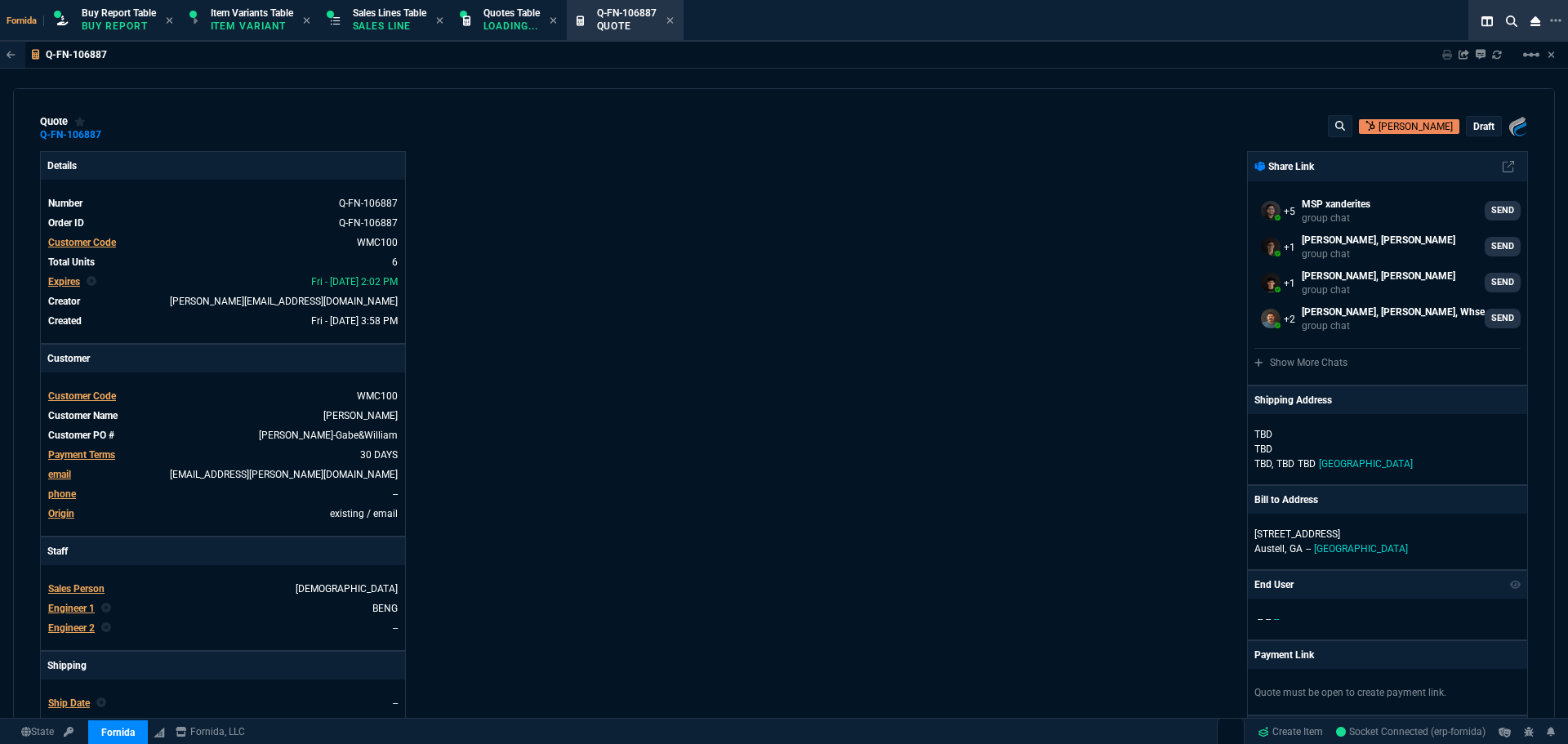
type input "48"
type input "100"
type input "250"
type input "-2"
type input "43"
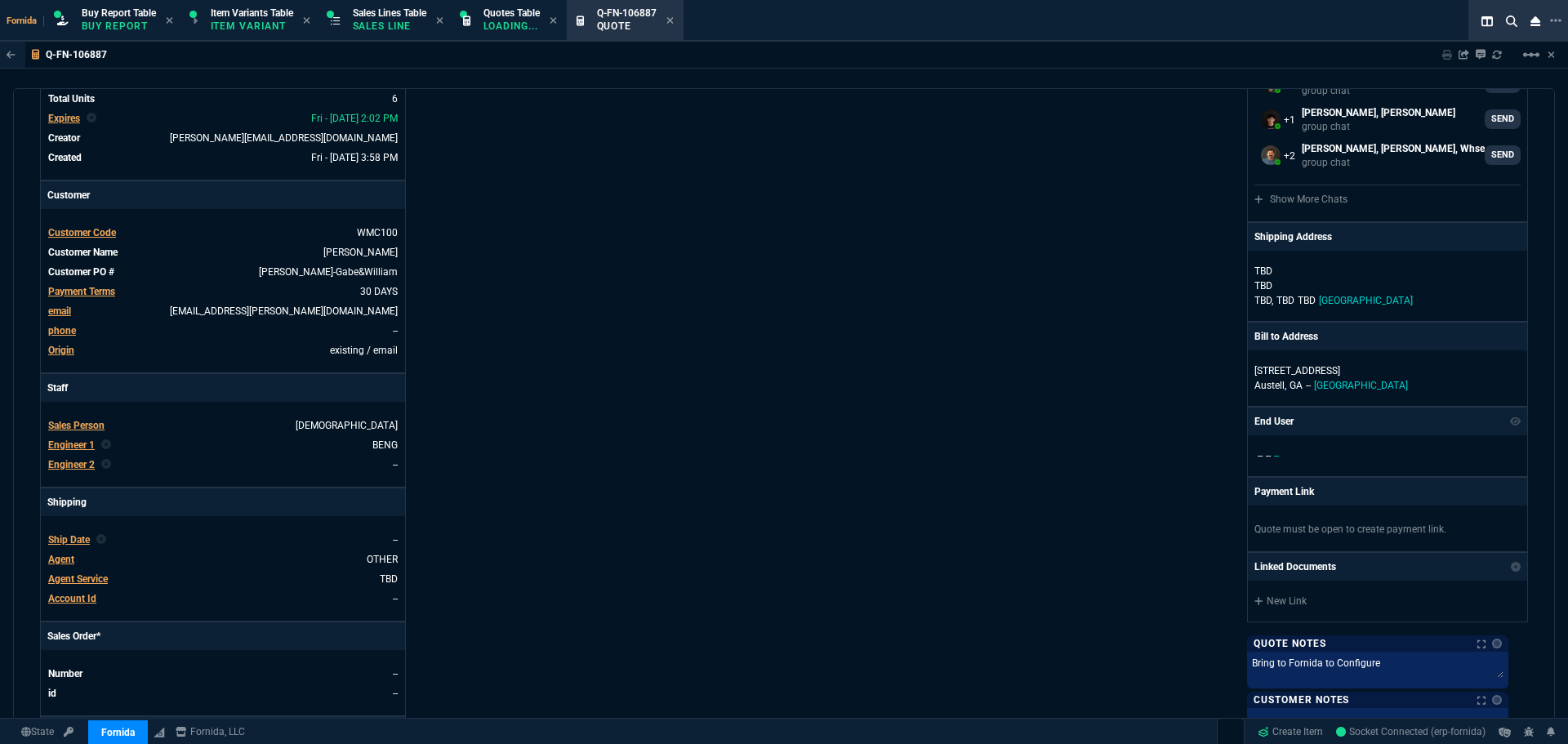
scroll to position [735, 0]
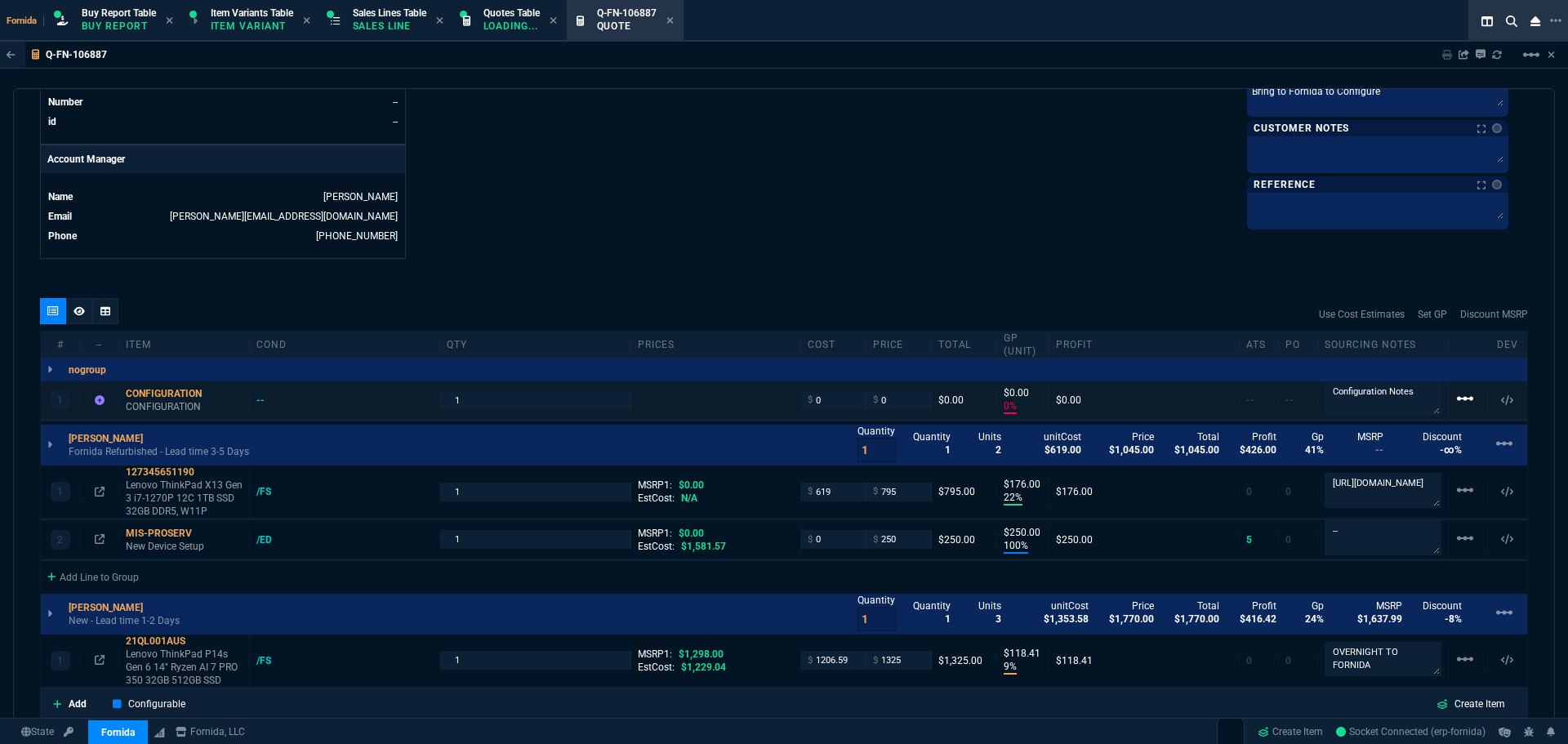
click at [1459, 397] on mat-icon "linear_scale" at bounding box center [1465, 398] width 20 height 20
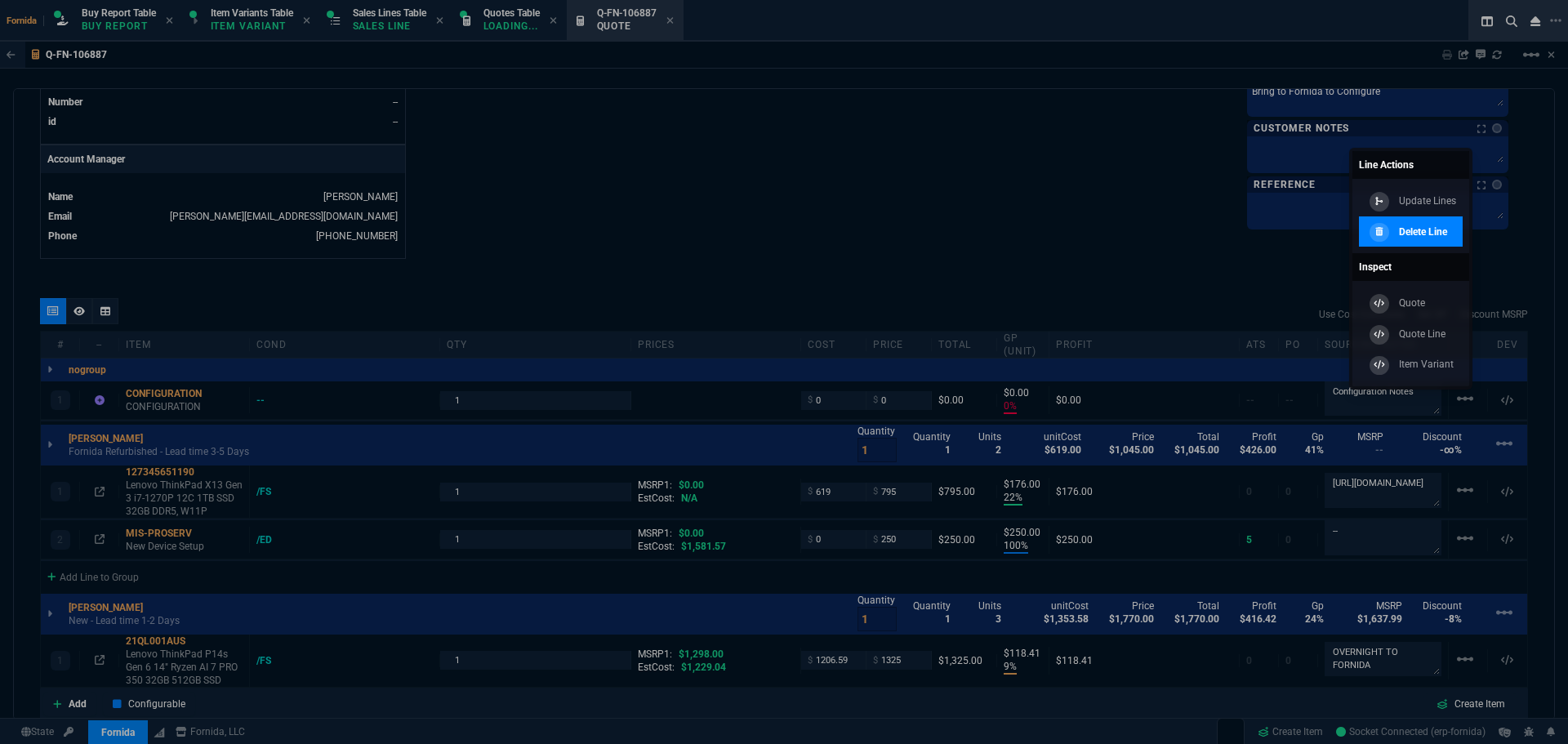
click at [1409, 236] on p "Delete Line" at bounding box center [1423, 232] width 48 height 15
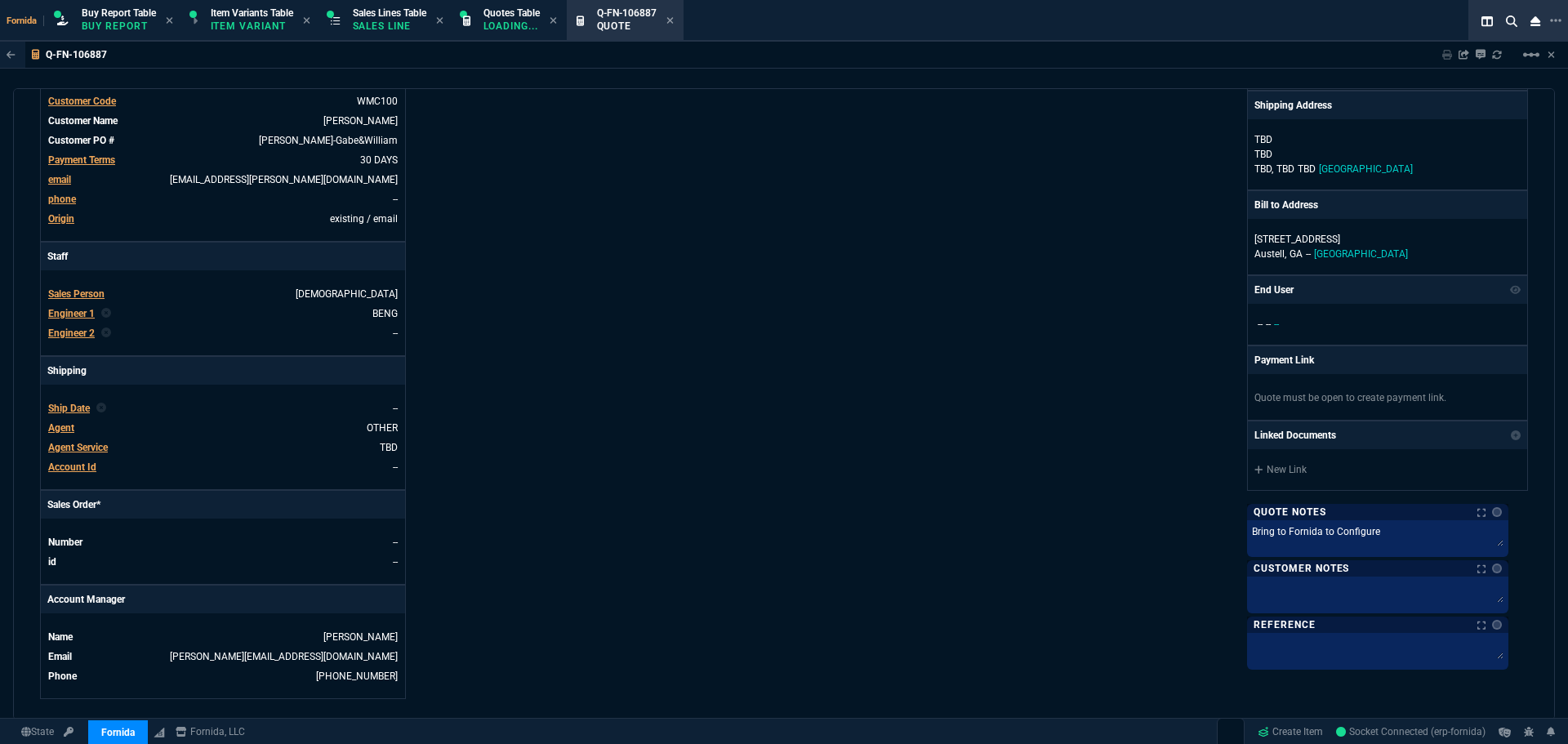
scroll to position [0, 0]
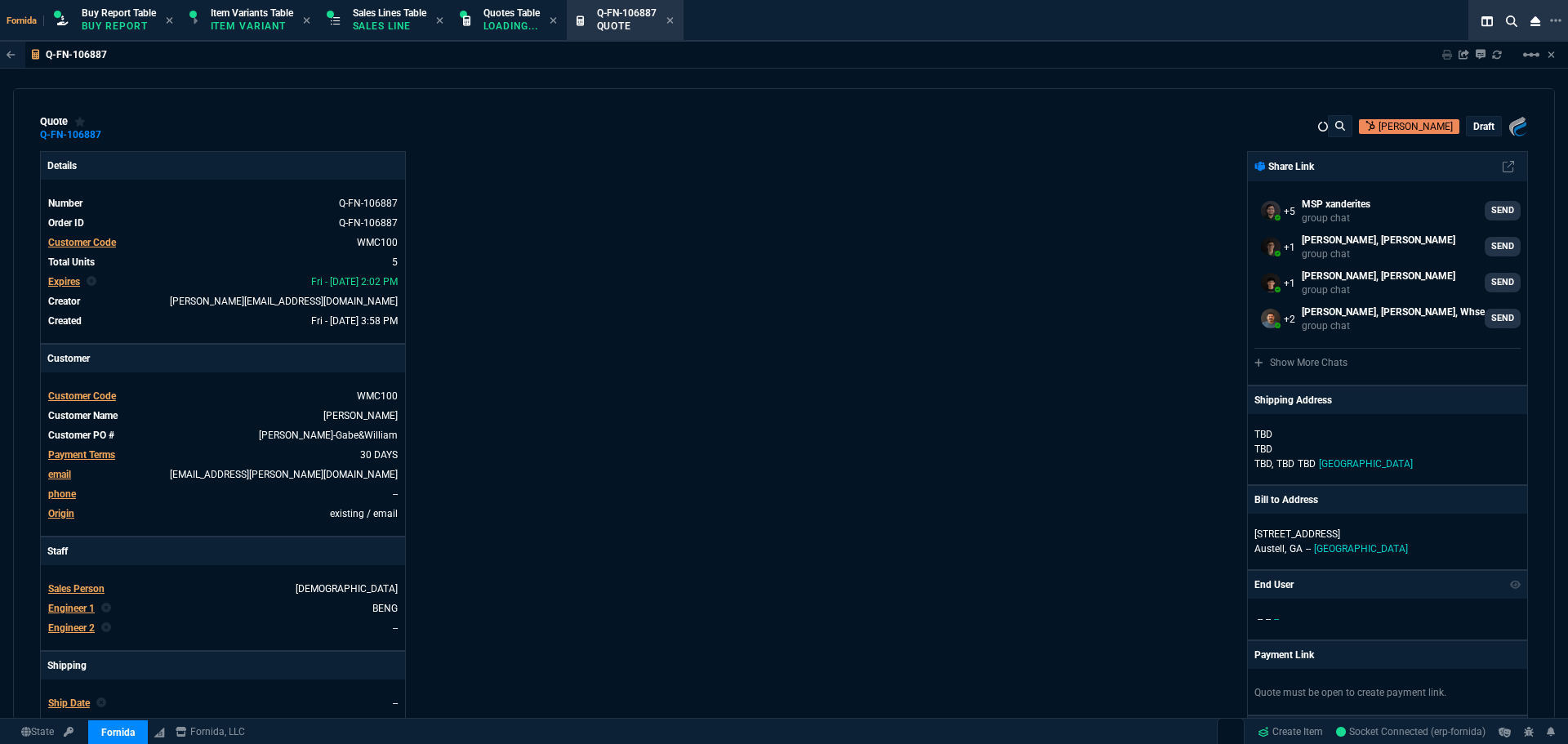
click at [1464, 127] on nx-fornida-erp-document "Q-FN-106887 Sharing Q-FN-106887 Link Dev Link Share on Teams linear_scale quote…" at bounding box center [784, 420] width 1568 height 757
click at [1474, 126] on p "draft" at bounding box center [1484, 127] width 21 height 13
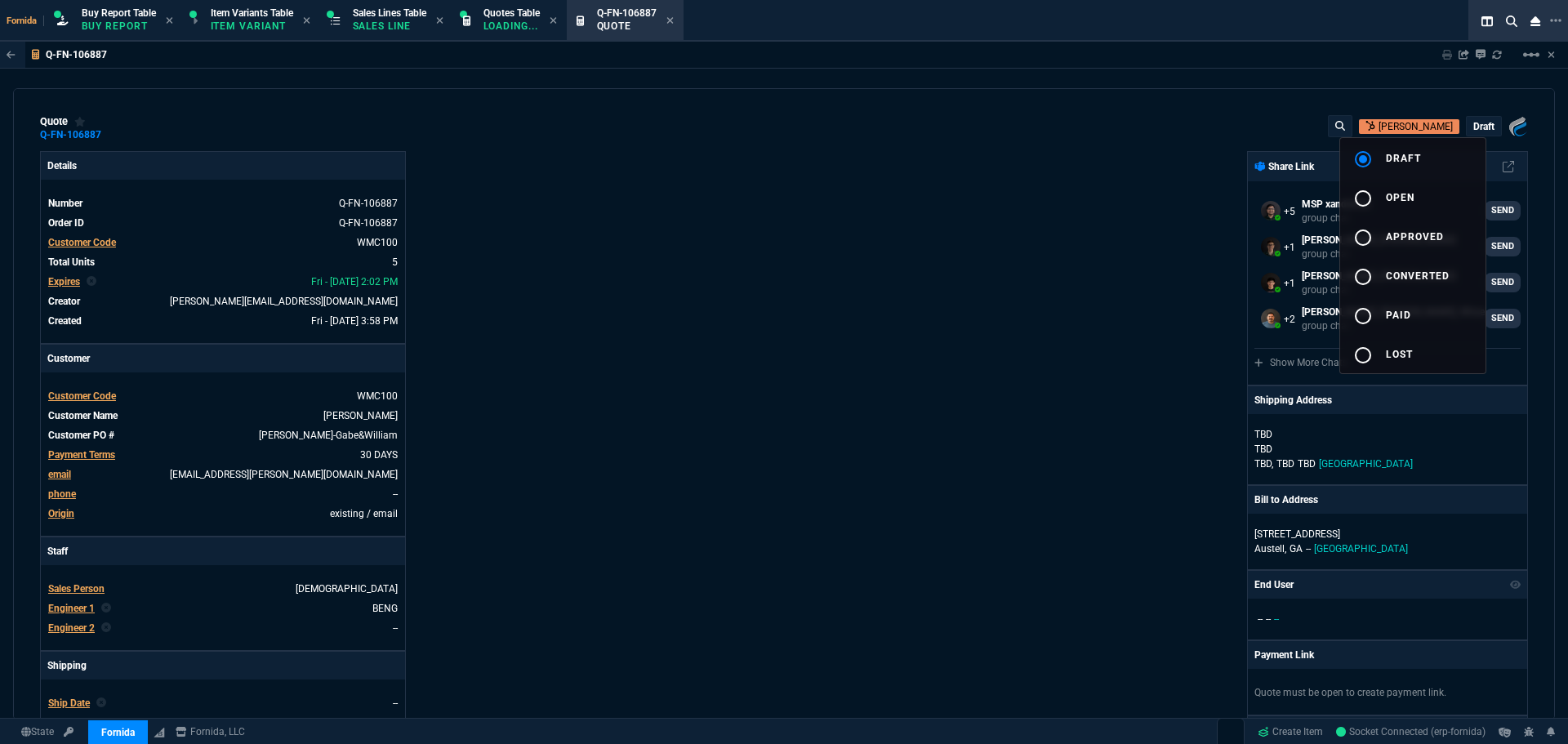
type input "22"
type input "176"
type input "100"
type input "250"
type input "9"
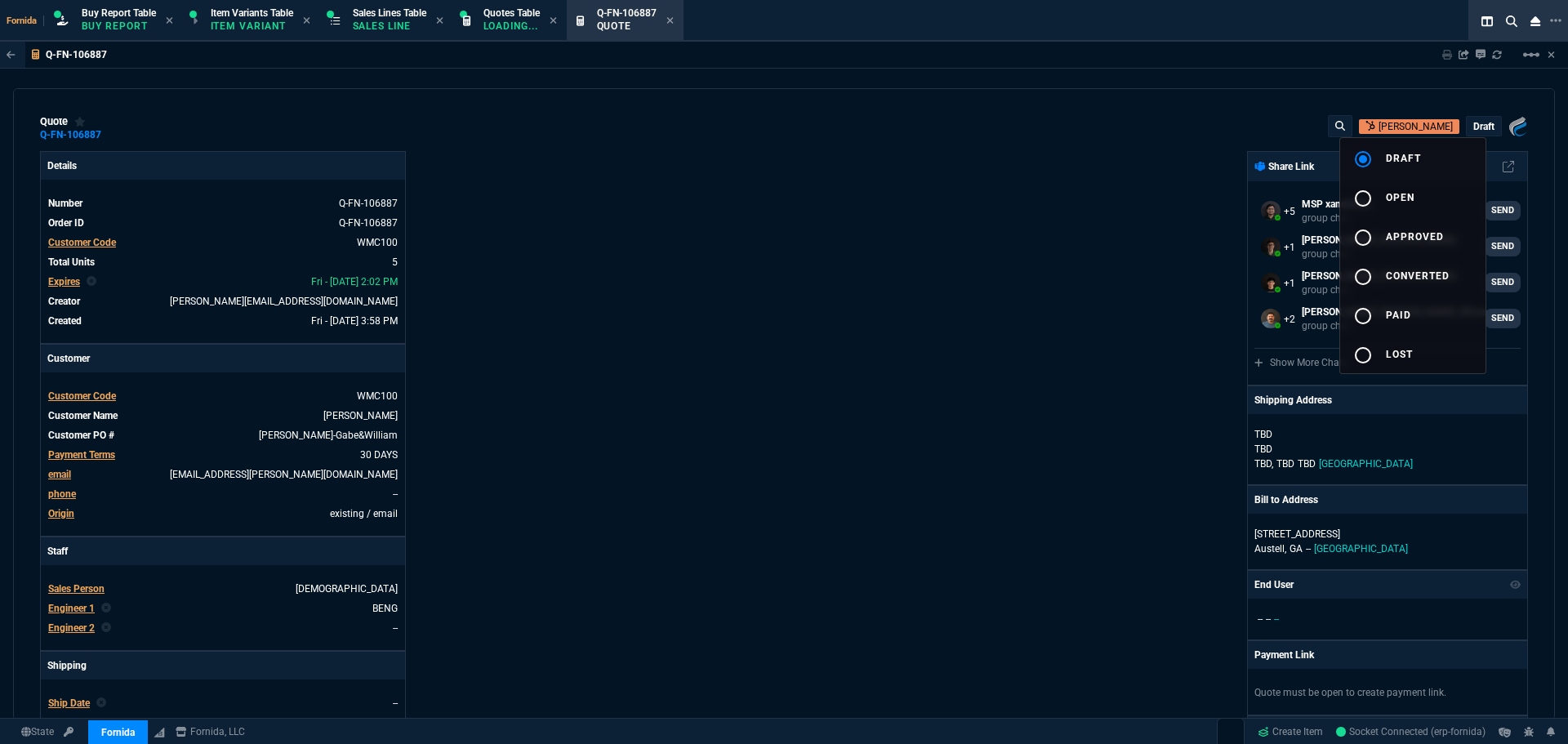
type input "118"
type input "25"
type input "48"
type input "100"
type input "250"
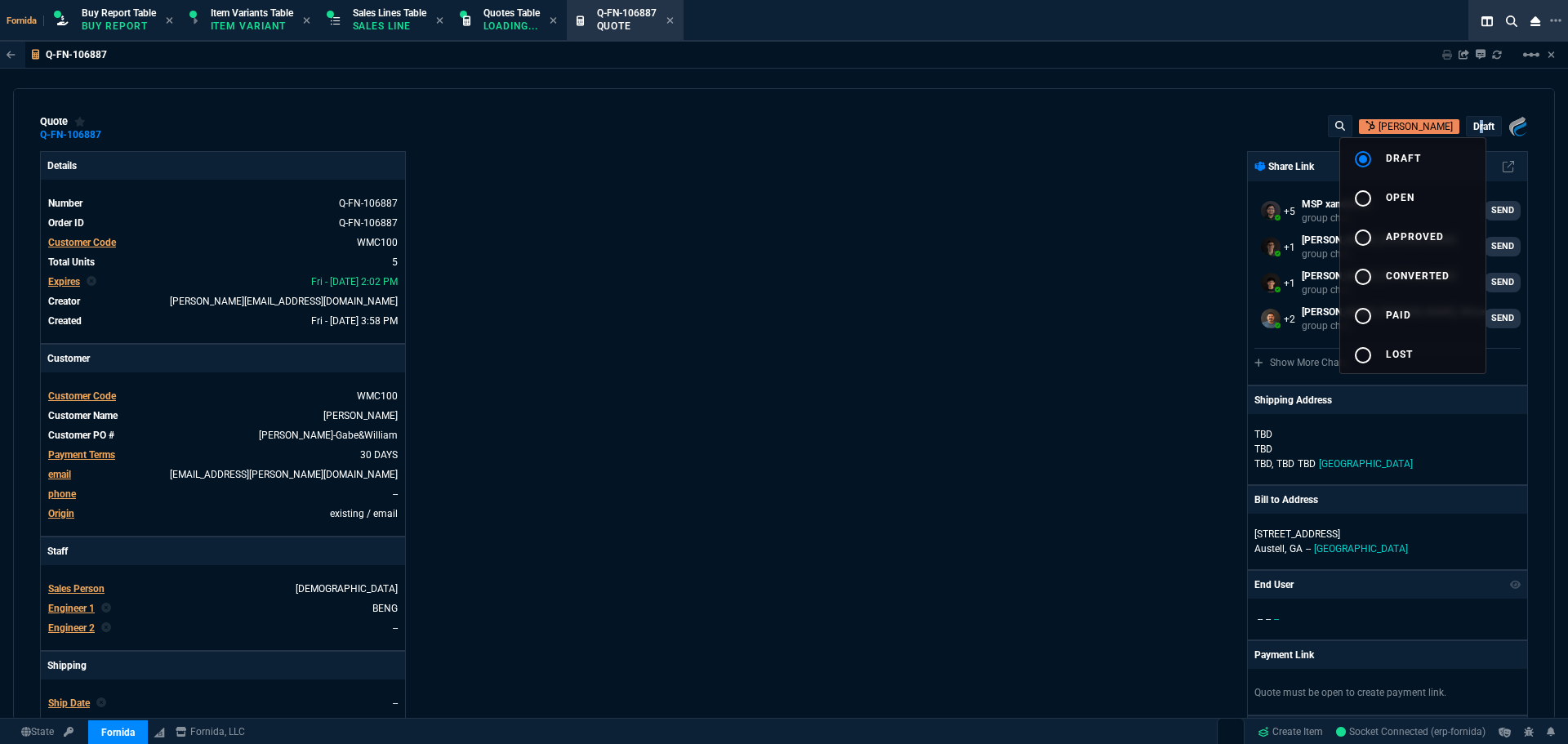
type input "-2"
type input "43"
click at [1417, 231] on span "approved" at bounding box center [1415, 237] width 58 height 11
click at [1099, 266] on div at bounding box center [784, 372] width 1568 height 744
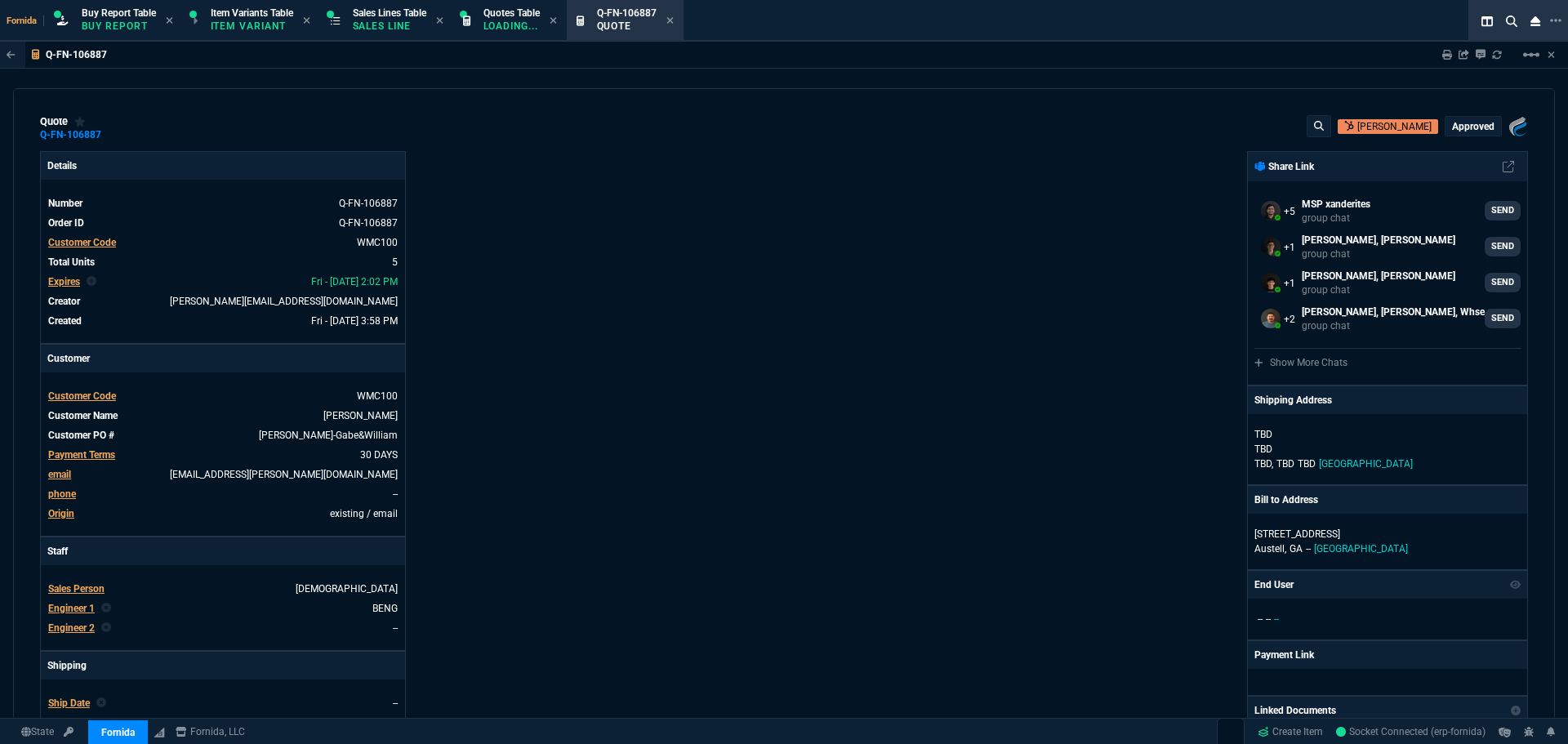
type input "22"
type input "176"
type input "100"
type input "250"
type input "9"
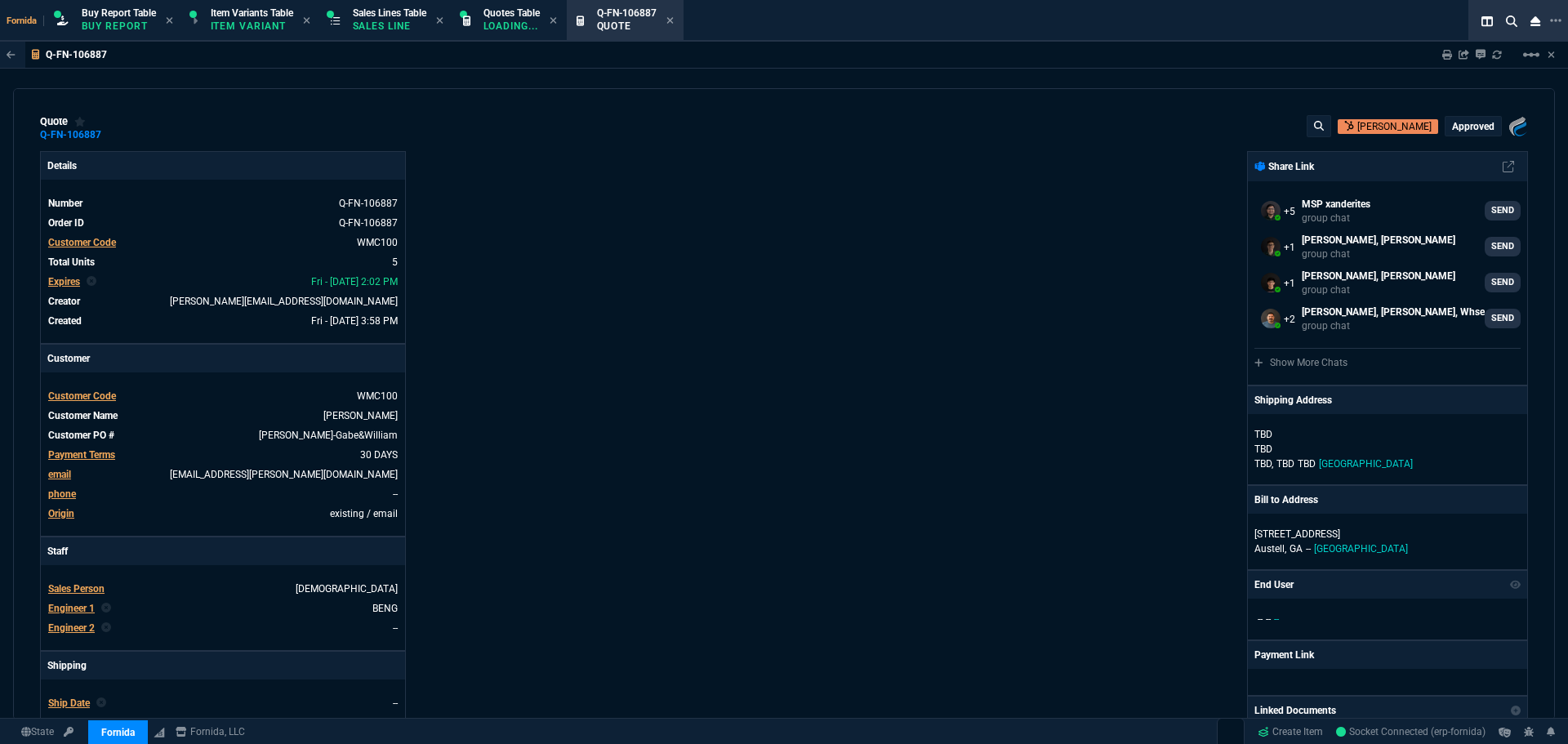
type input "118"
type input "25"
type input "48"
type input "100"
type input "250"
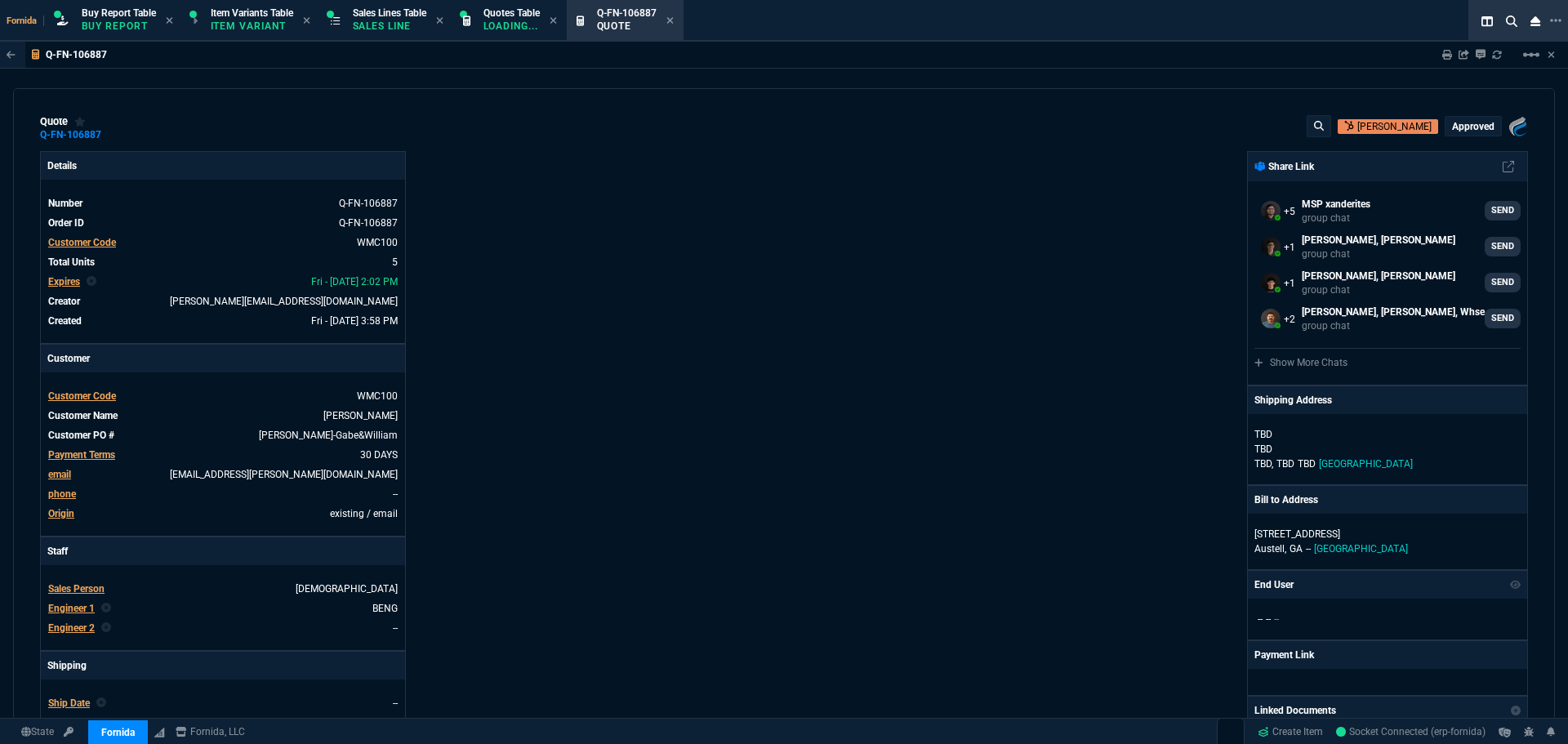
type input "-2"
type input "43"
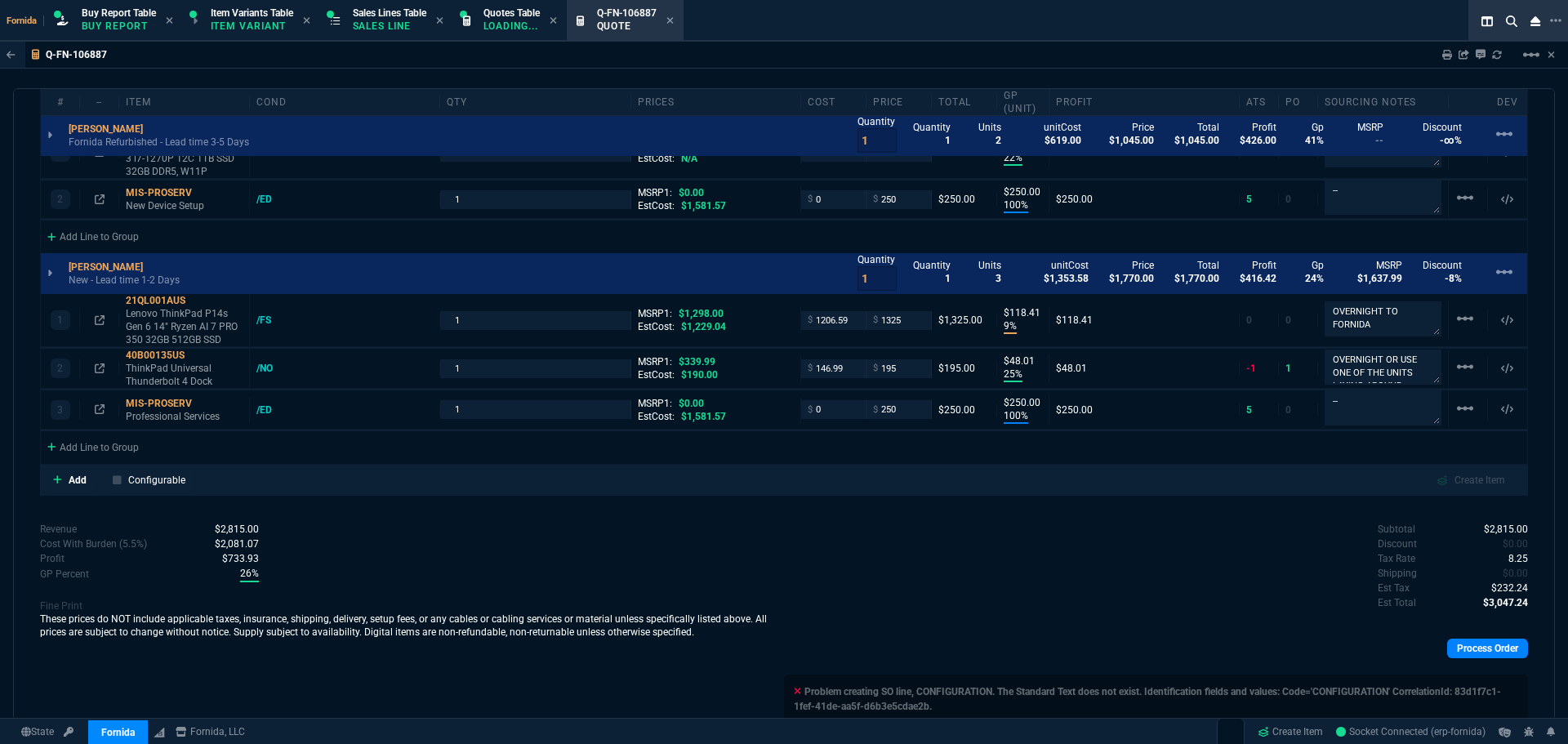
scroll to position [1081, 0]
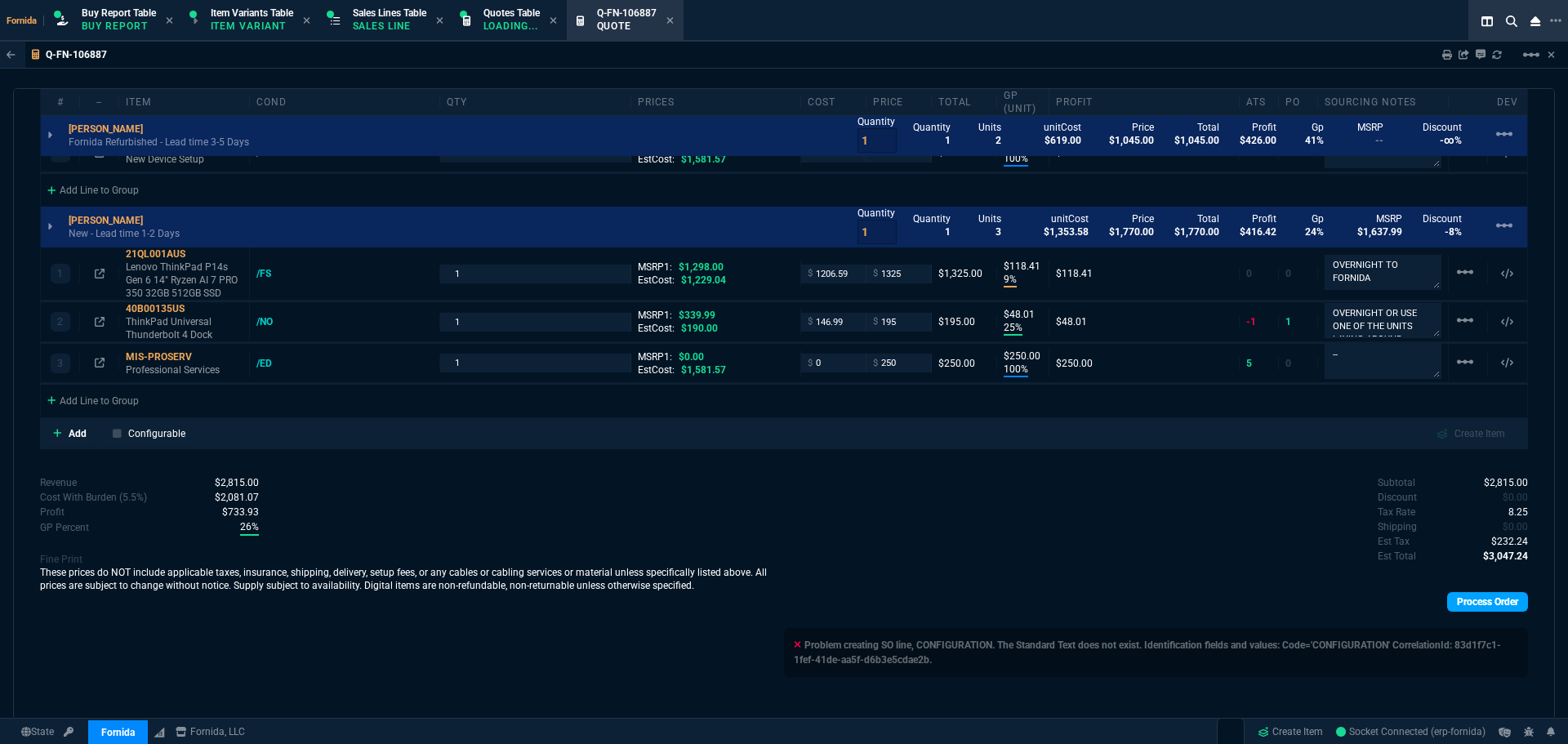
click at [1463, 595] on link "Process Order" at bounding box center [1488, 601] width 81 height 20
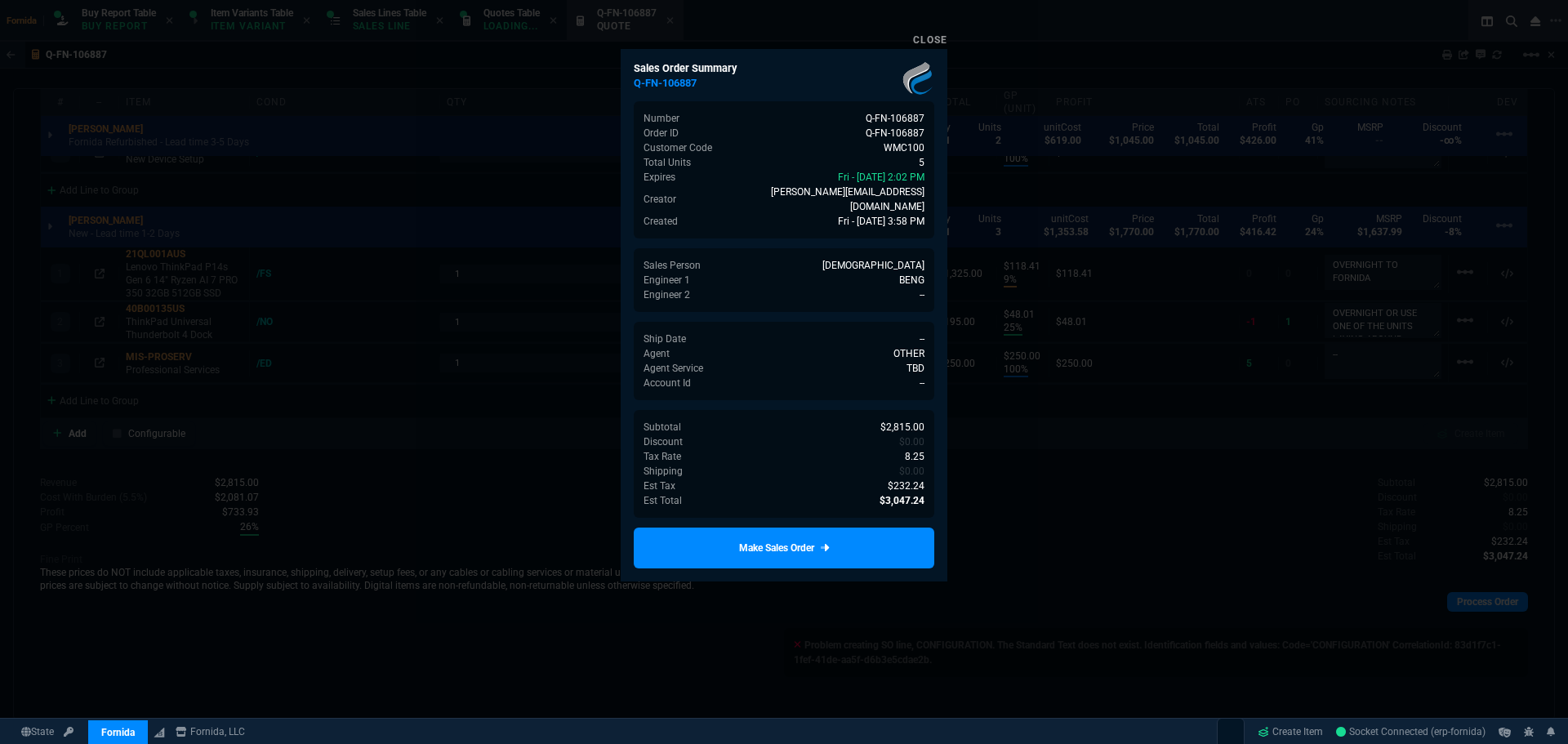
click at [895, 528] on link "Make Sales Order" at bounding box center [784, 548] width 300 height 41
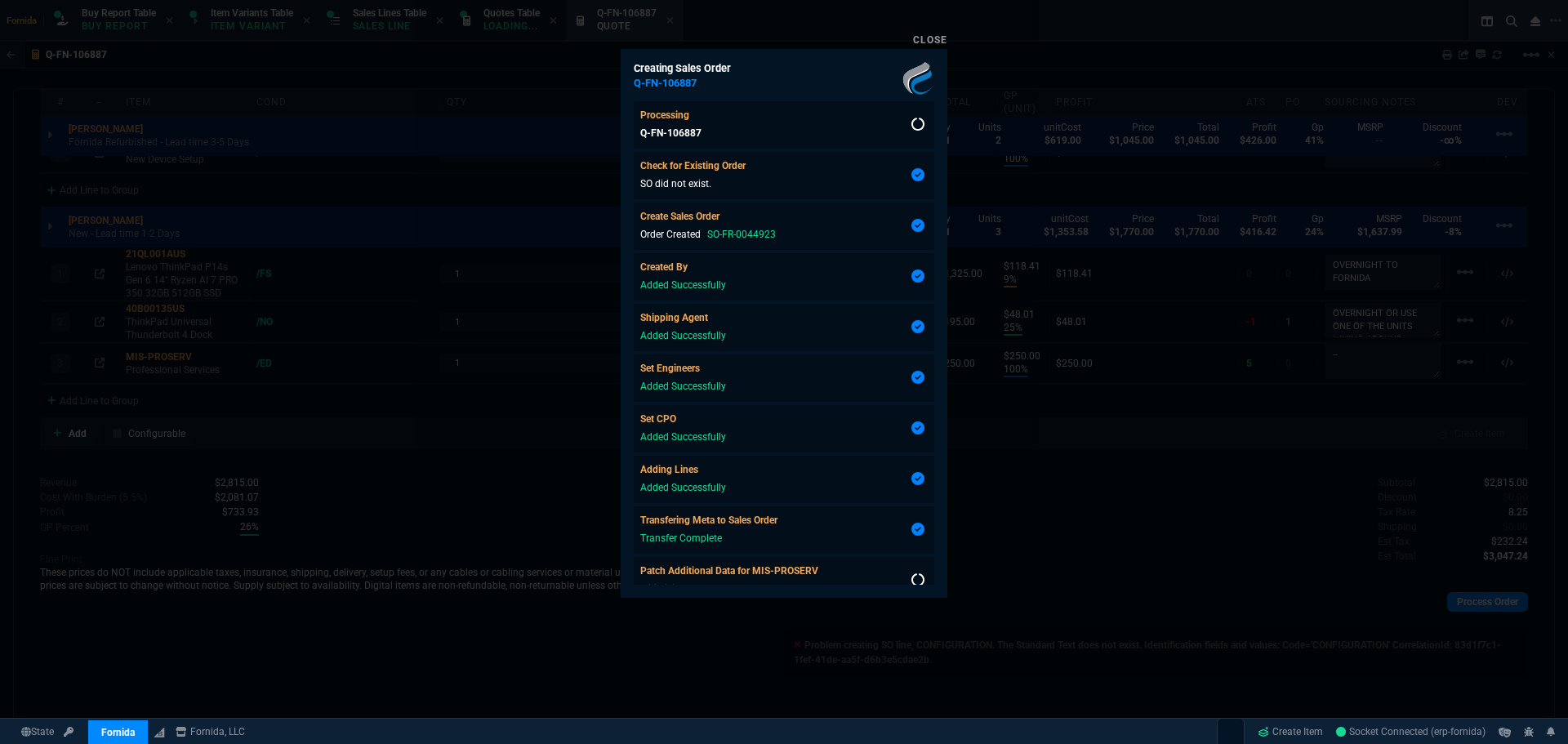
scroll to position [23, 0]
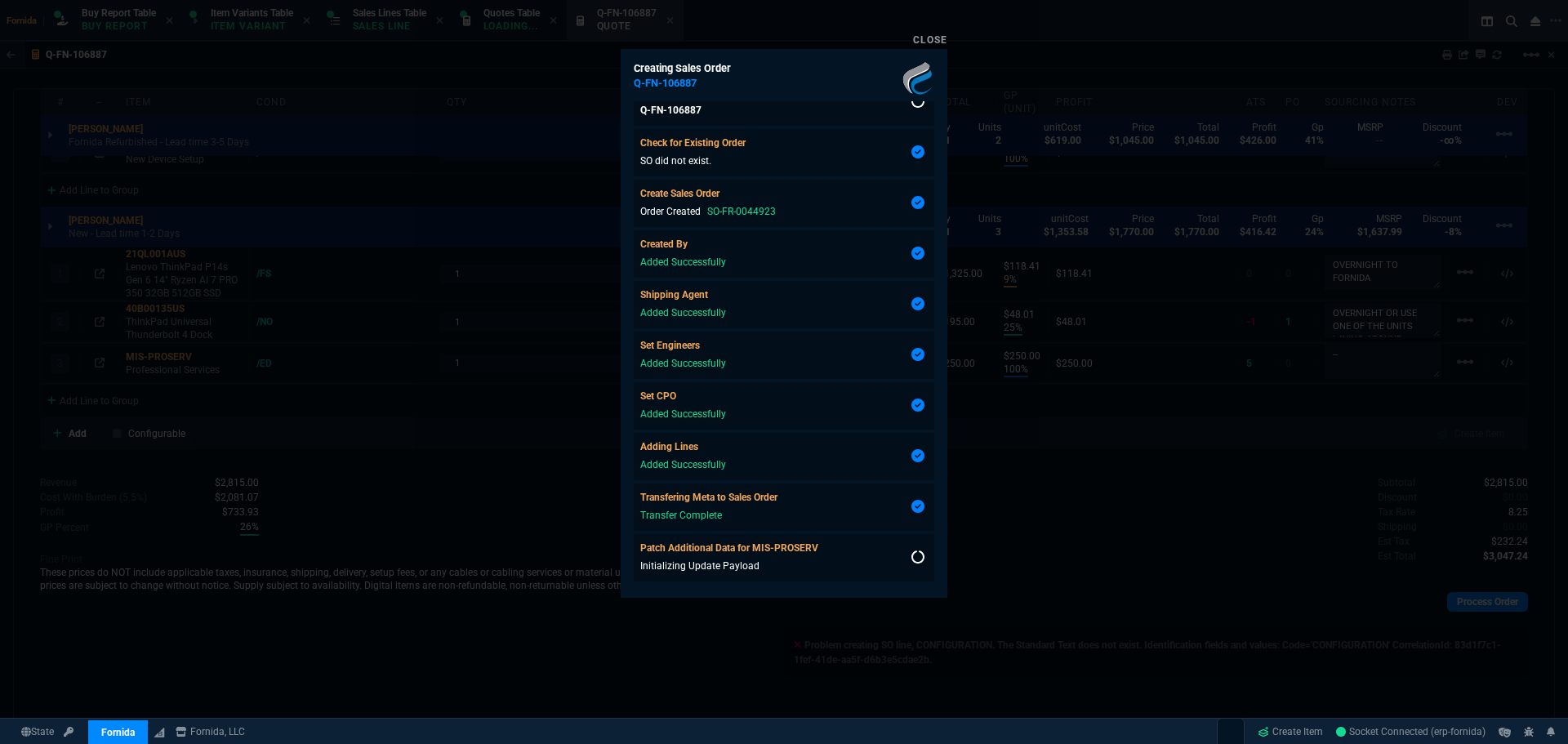
click at [529, 220] on div at bounding box center [784, 372] width 1568 height 744
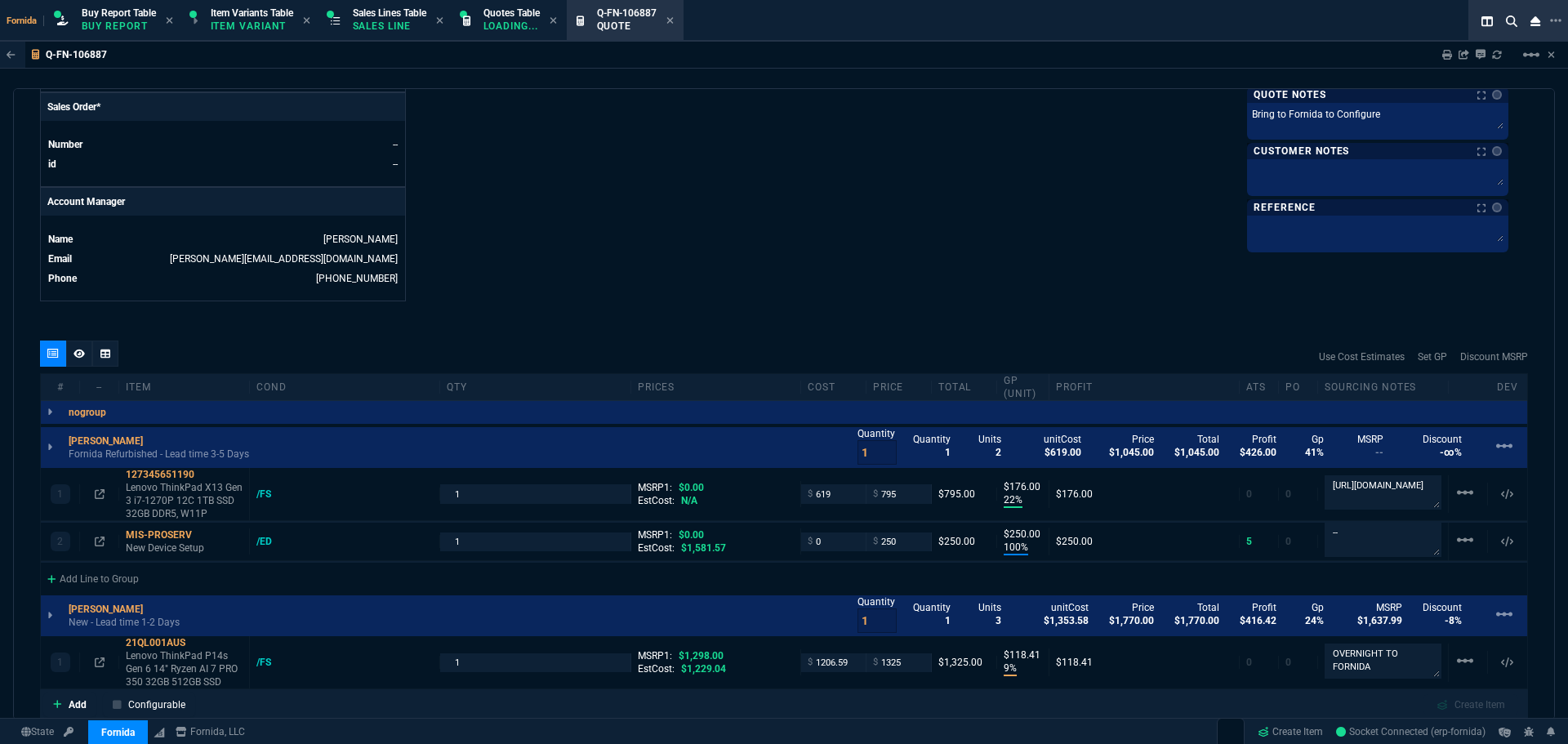
scroll to position [591, 0]
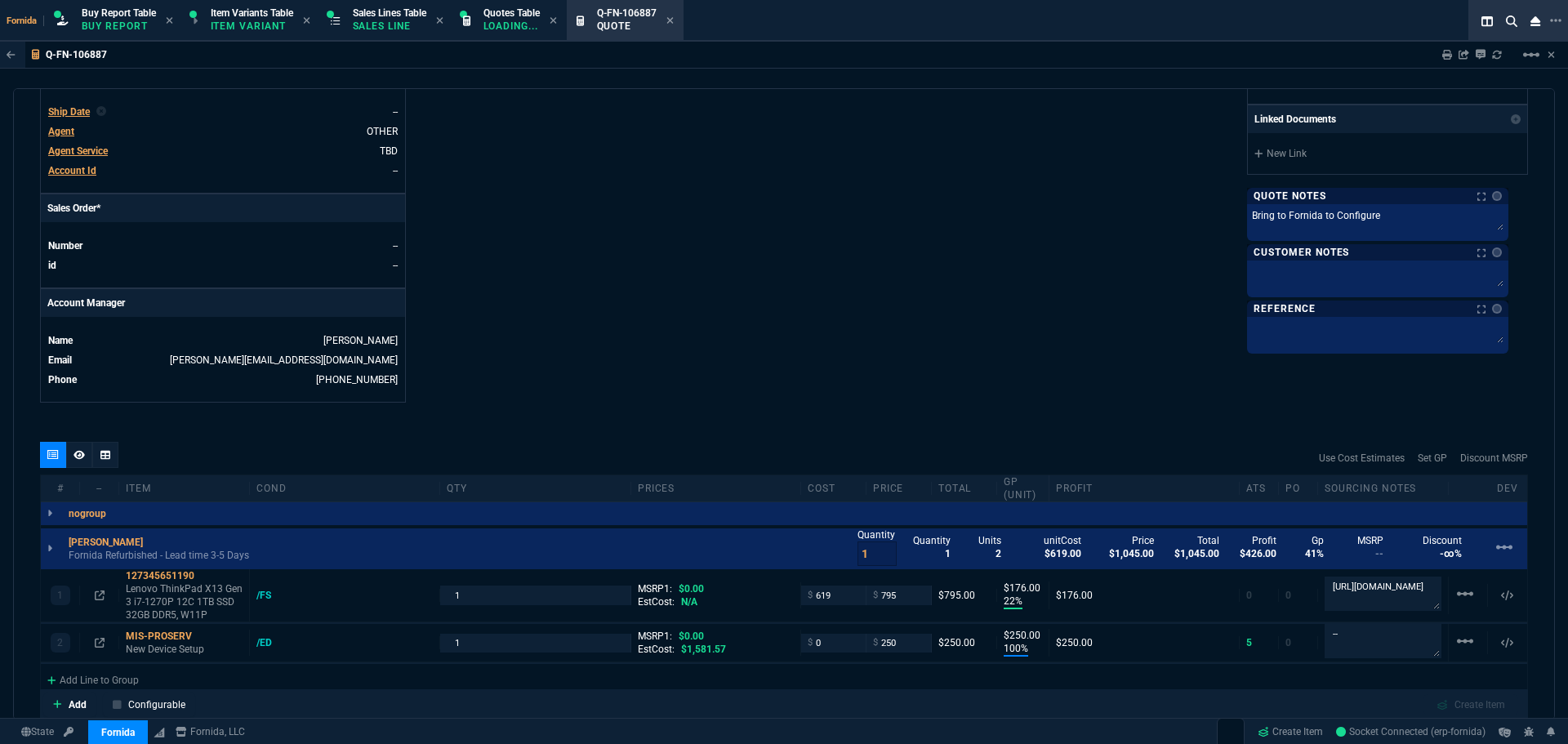
click at [130, 40] on div "Fornida Buy Report Table Buy Report Item Variants Table Item Variant Sales Line…" at bounding box center [751, 21] width 1503 height 42
click at [129, 28] on p "Buy Report" at bounding box center [118, 26] width 75 height 13
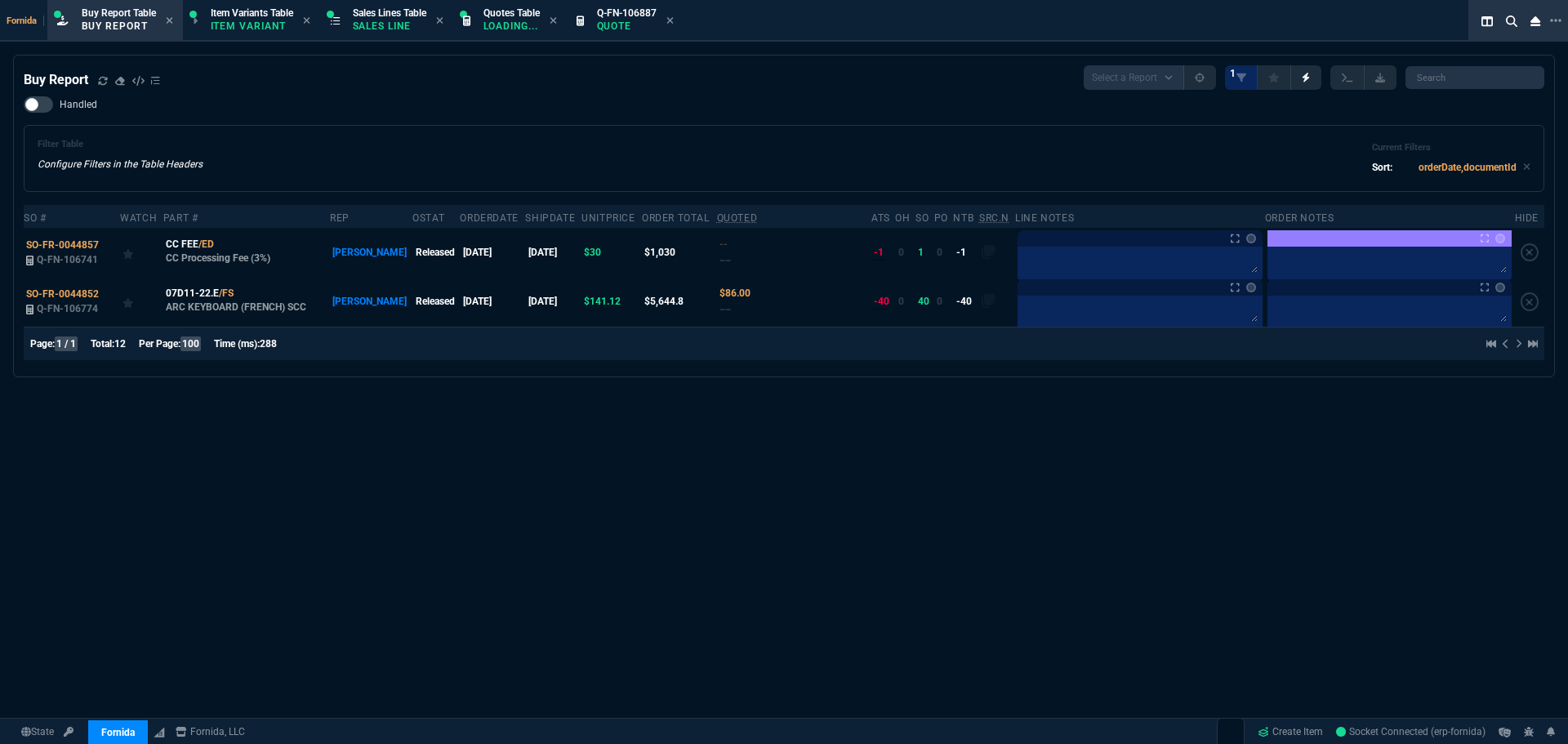
drag, startPoint x: 369, startPoint y: 135, endPoint x: 107, endPoint y: 123, distance: 262.3
click at [364, 135] on div "Filter Table Configure Filters in the Table Headers Current Filters Sort: order…" at bounding box center [784, 158] width 1521 height 67
click at [102, 81] on icon at bounding box center [103, 80] width 9 height 9
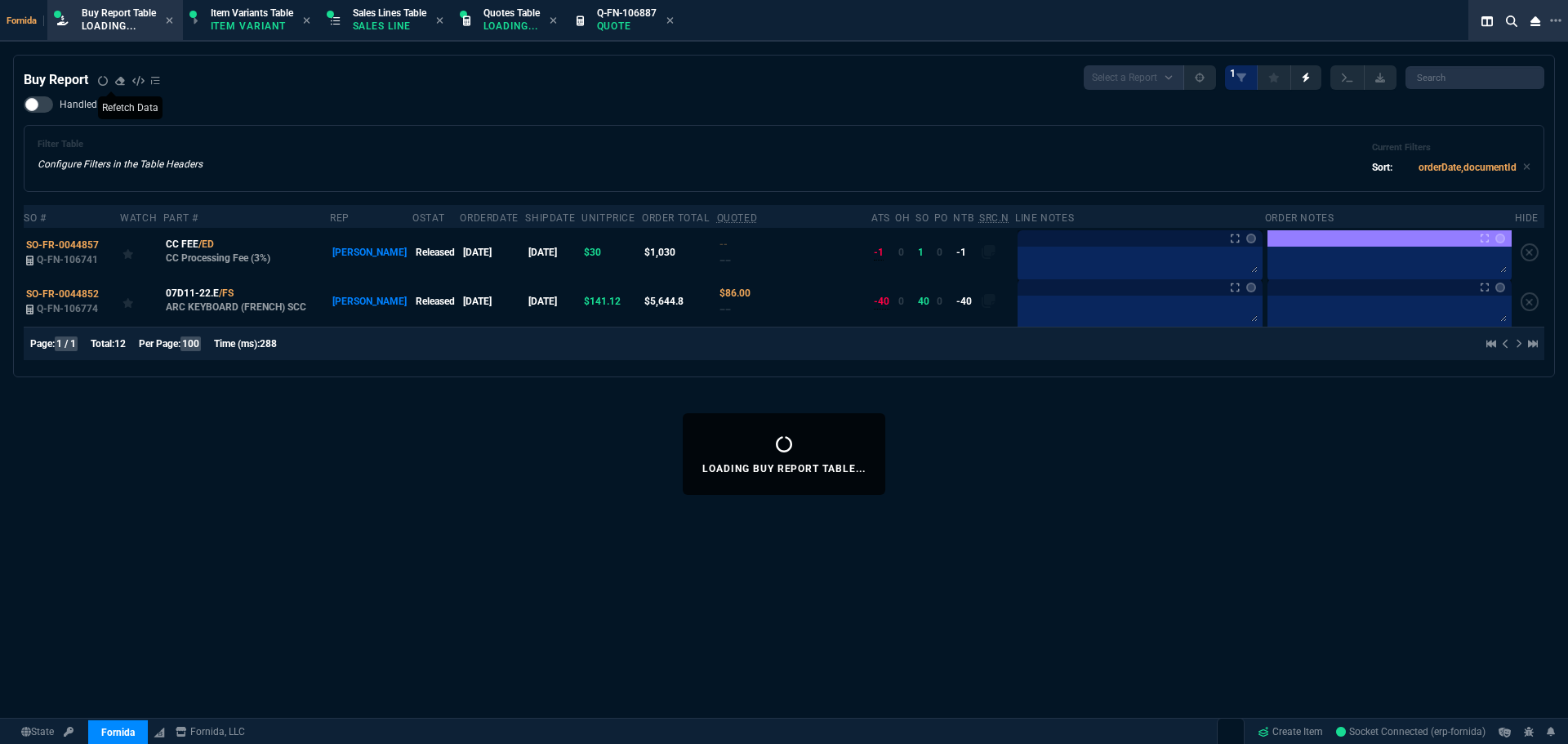
click at [511, 145] on div "Filter Table Configure Filters in the Table Headers Current Filters Sort: order…" at bounding box center [784, 159] width 1493 height 40
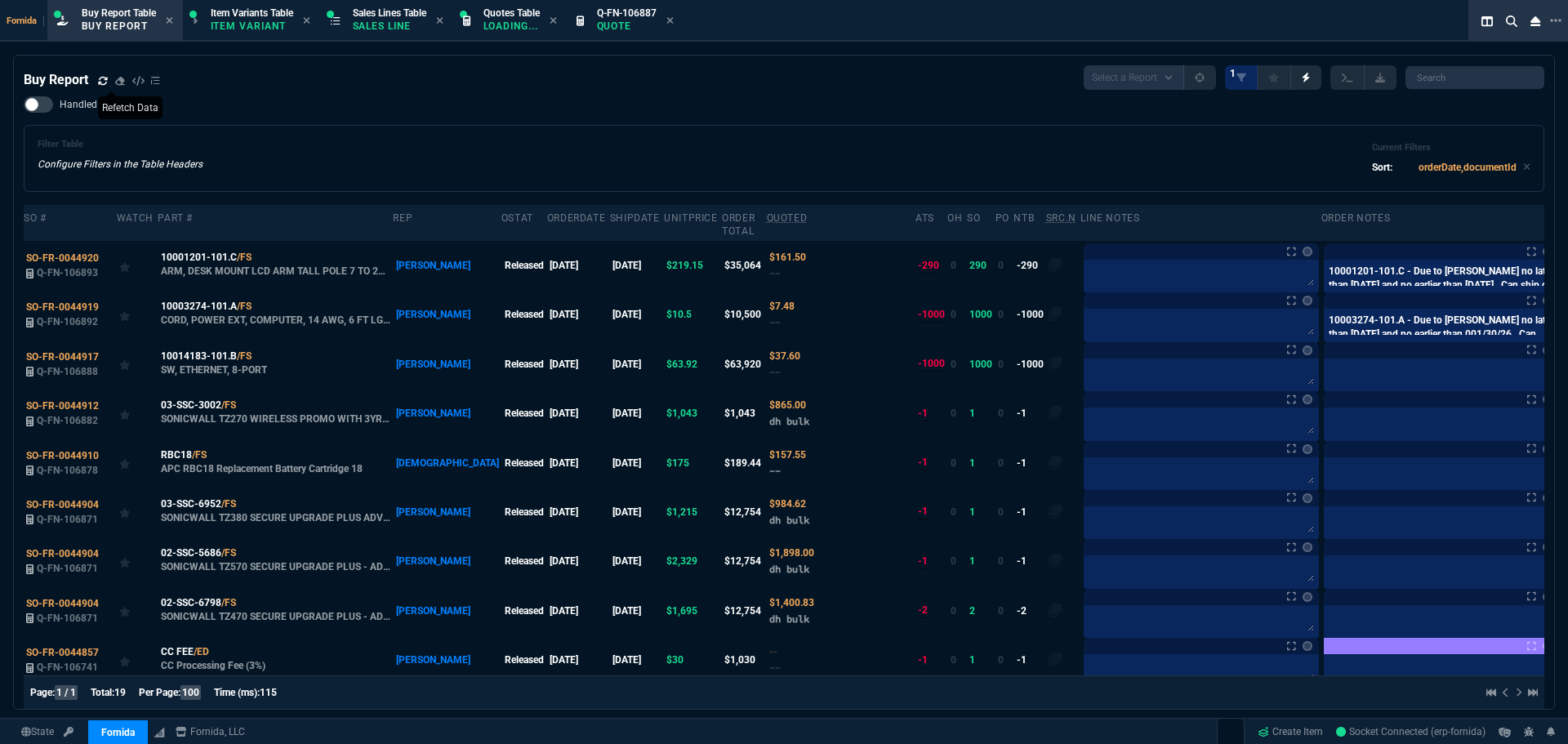
click at [632, 111] on div "Handled Filter Table Configure Filters in the Table Headers Current Filters Sor…" at bounding box center [784, 144] width 1521 height 95
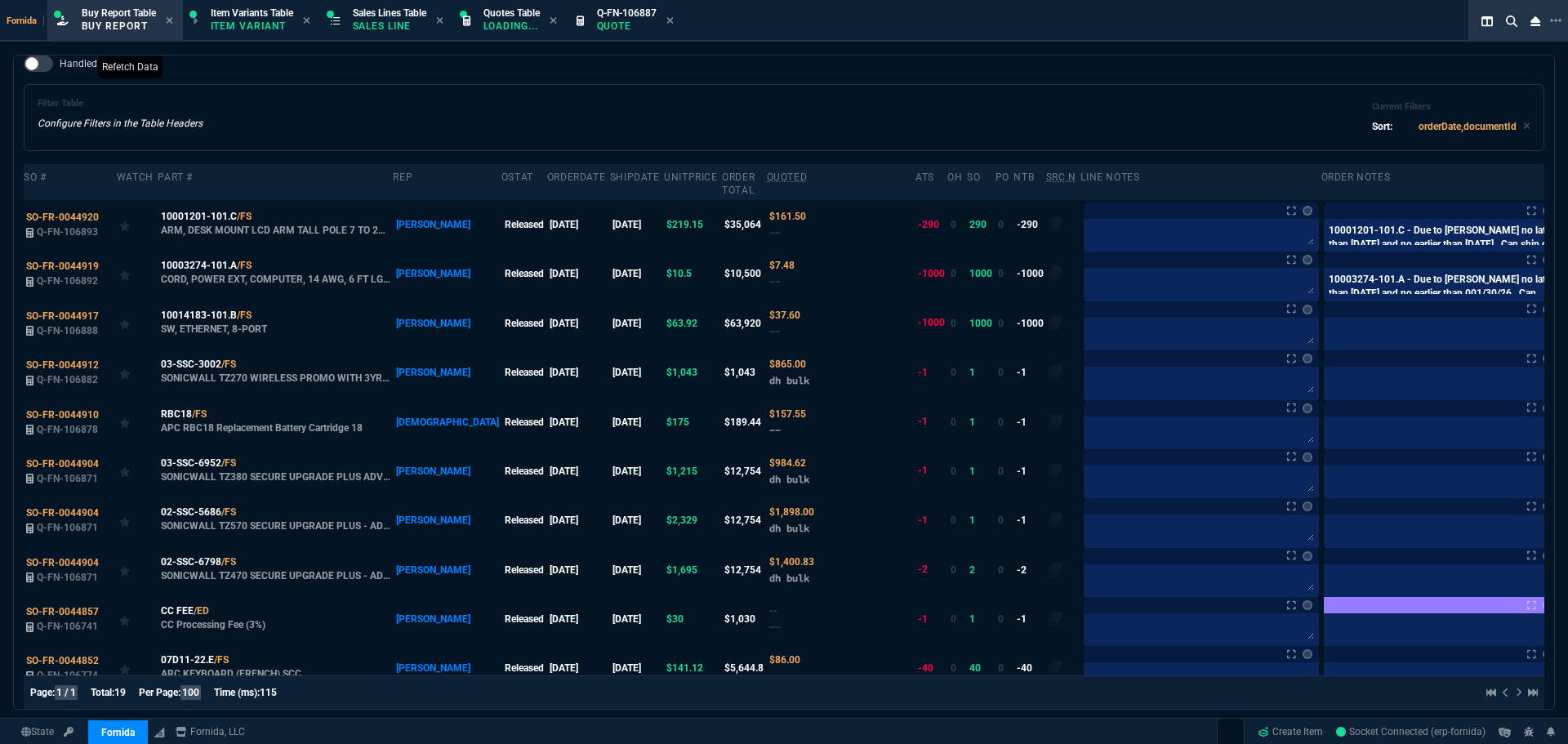
scroll to position [76, 0]
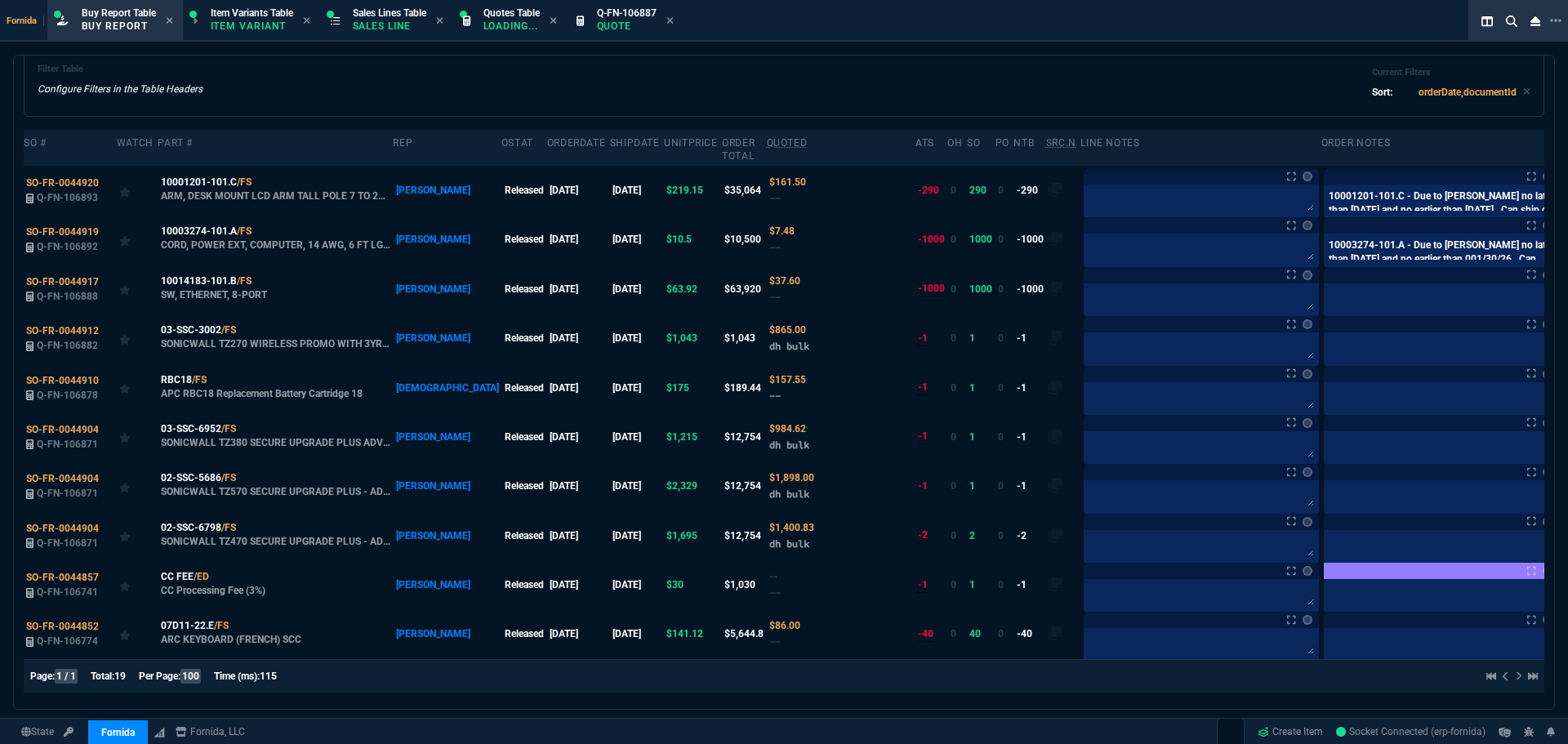
click at [815, 74] on div "Filter Table Configure Filters in the Table Headers Current Filters Sort: order…" at bounding box center [784, 83] width 1493 height 40
click at [214, 382] on icon at bounding box center [218, 379] width 9 height 9
click at [1106, 402] on textarea at bounding box center [1202, 397] width 229 height 25
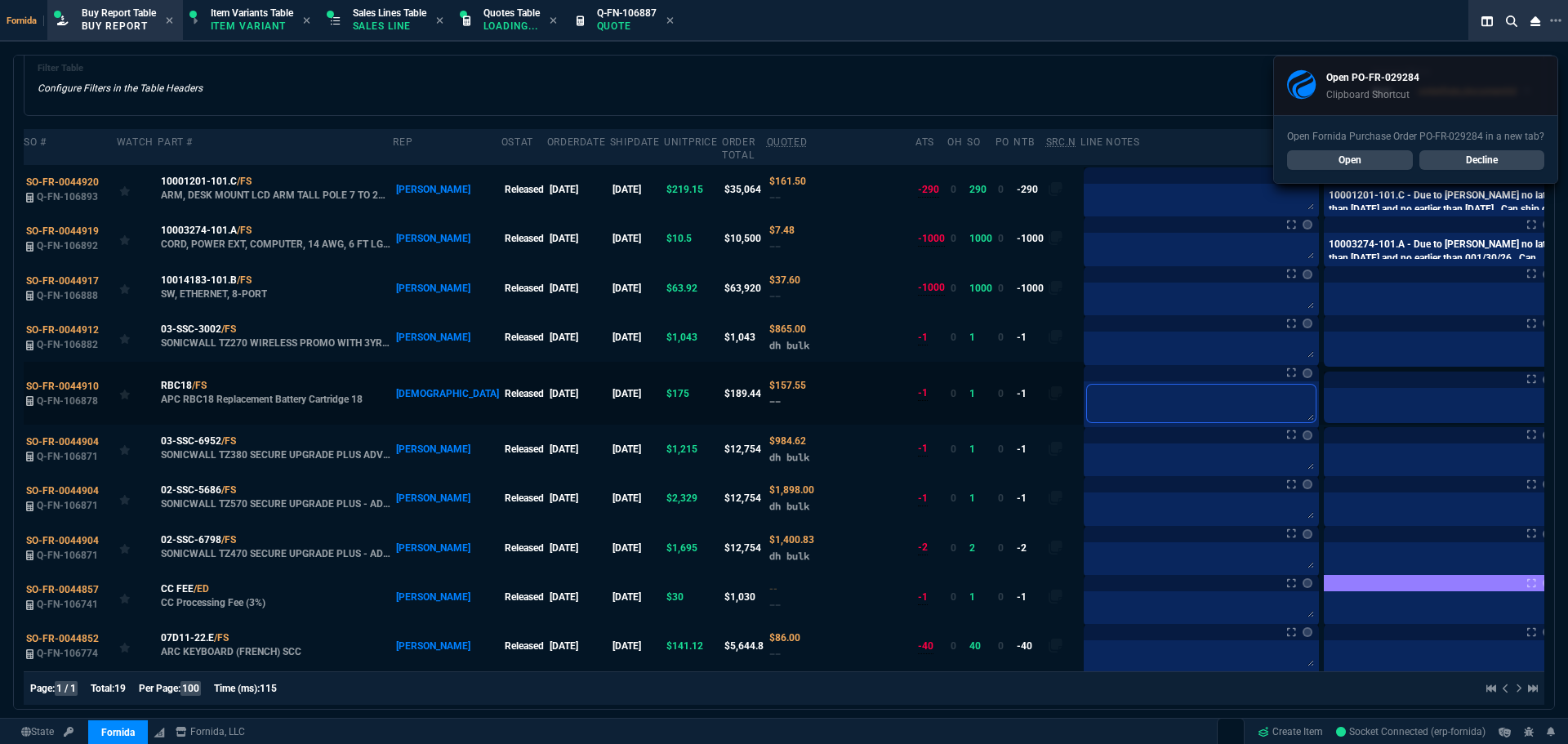
paste textarea "PO-FR-029284*"
type textarea "PO-FR-029284*"
type textarea "PO-FR-029284"
click at [1567, 385] on label at bounding box center [1576, 392] width 18 height 18
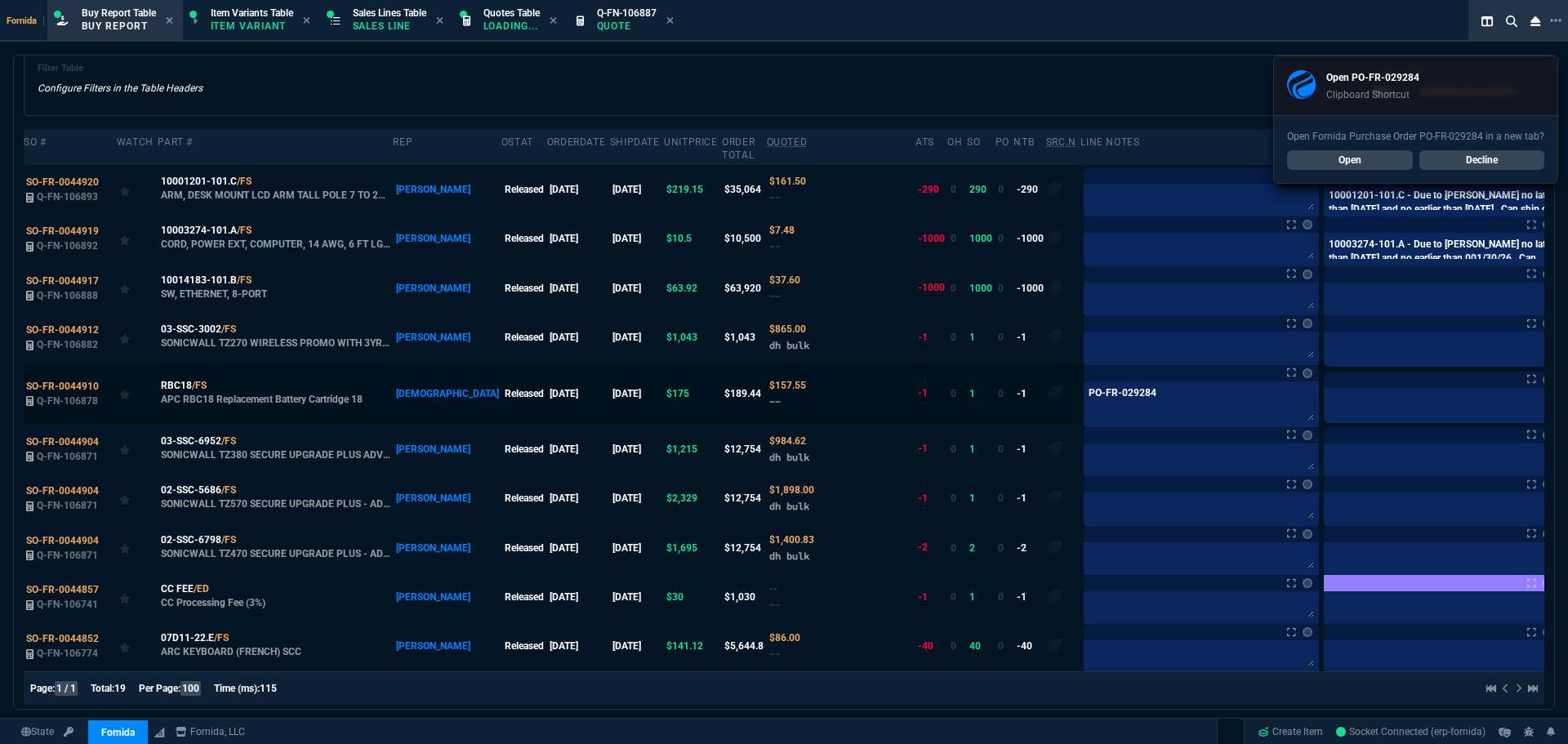
click at [0, 0] on input "checkbox" at bounding box center [0, 0] width 0 height 0
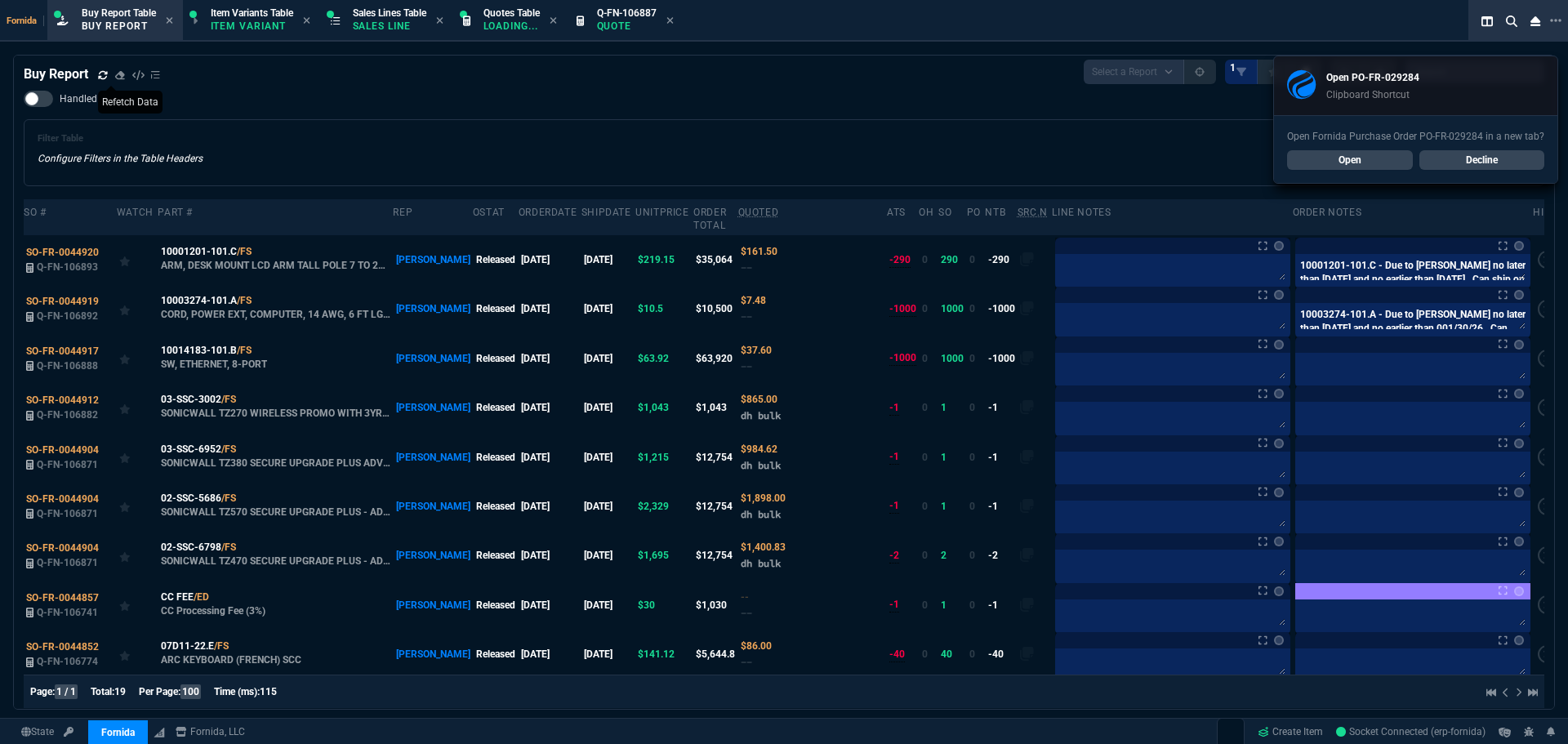
scroll to position [0, 0]
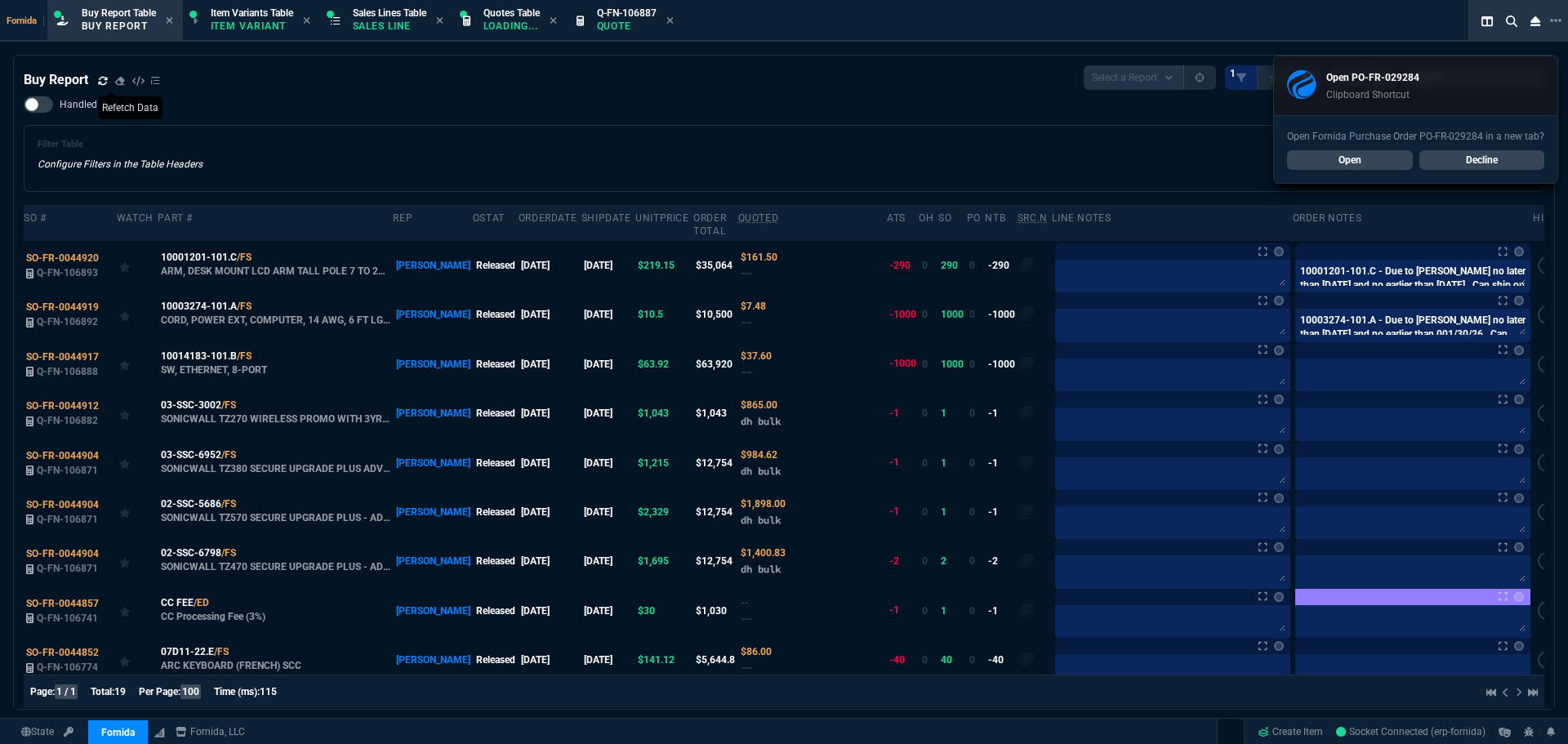
drag, startPoint x: 38, startPoint y: 95, endPoint x: 42, endPoint y: 103, distance: 8.9
click at [37, 95] on div "Buy Report Select a Report Not Purchased 1 Handled Filter Table Configure Filte…" at bounding box center [784, 395] width 1521 height 659
click at [44, 105] on div at bounding box center [38, 104] width 29 height 16
click at [24, 105] on input "Handled" at bounding box center [23, 105] width 1 height 1
checkbox input "true"
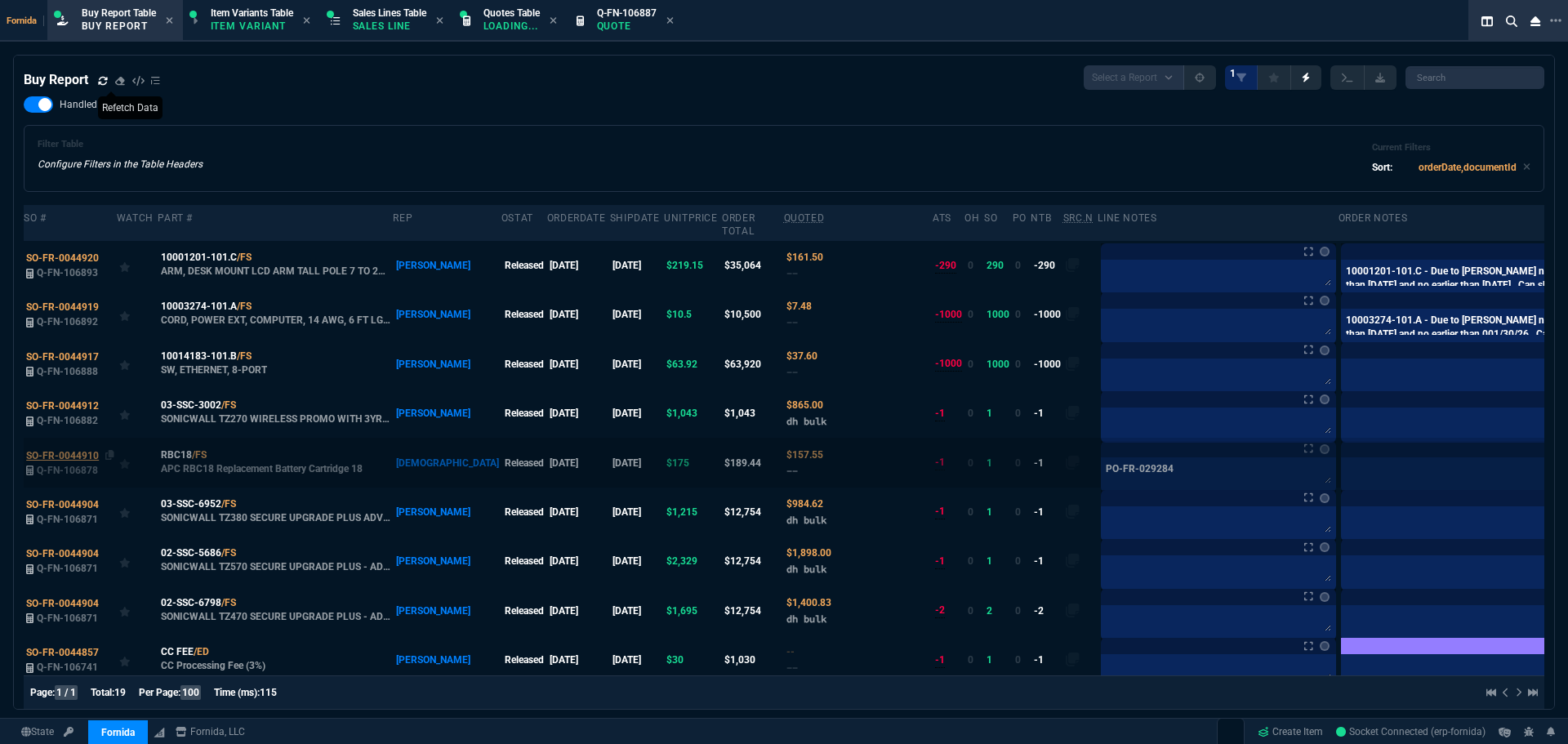
click at [45, 453] on span "SO-FR-0044910" at bounding box center [62, 456] width 73 height 11
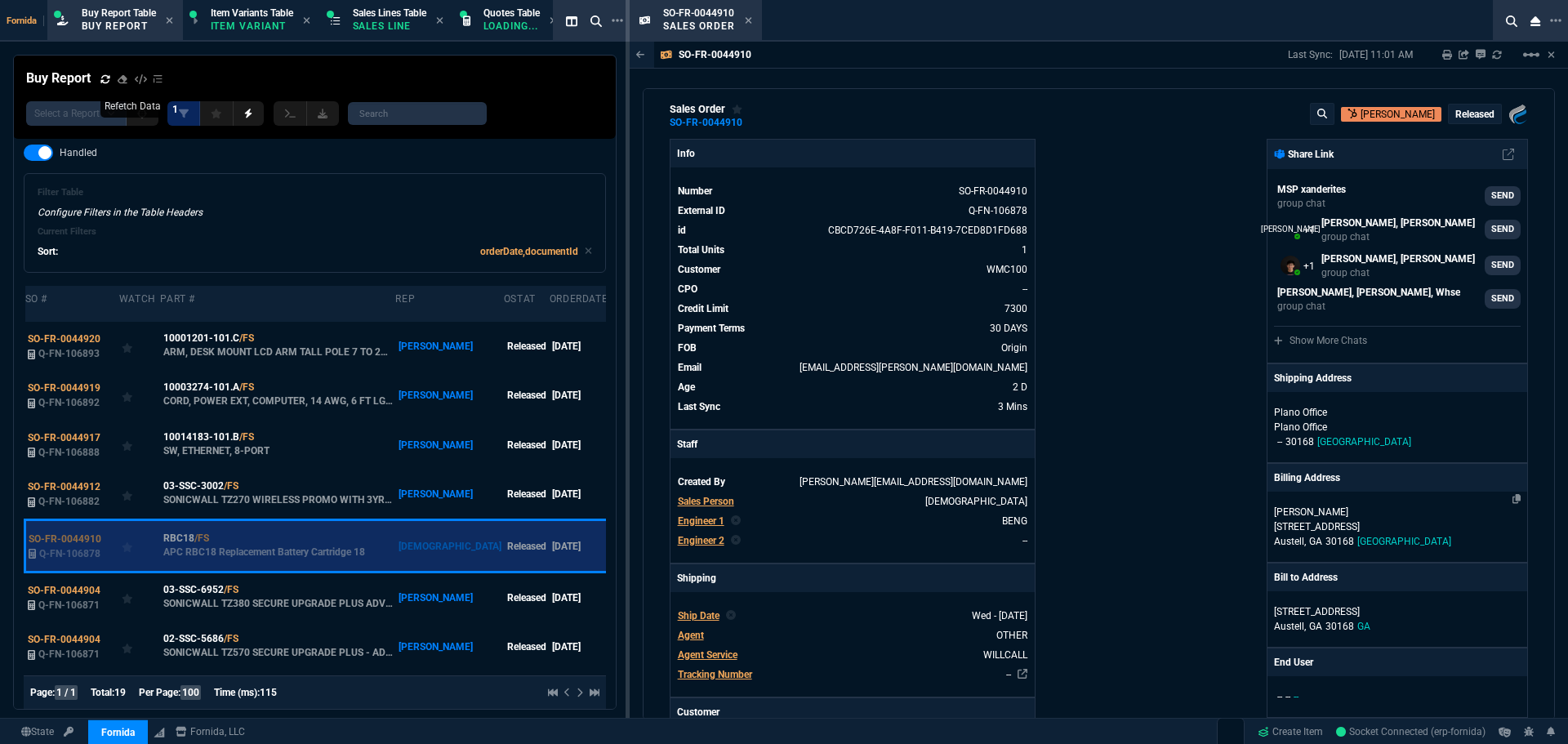
scroll to position [81, 0]
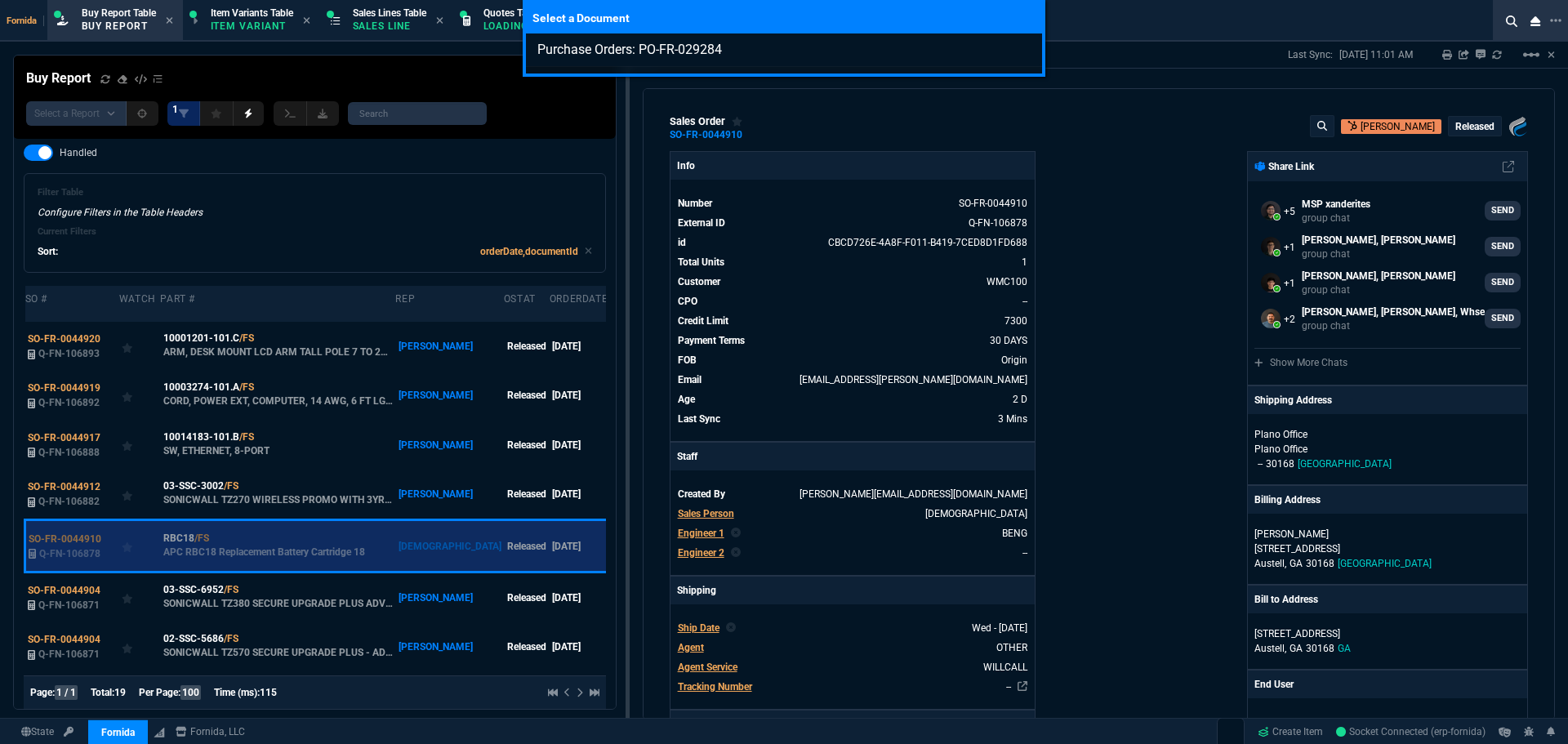
select select "1: BROV"
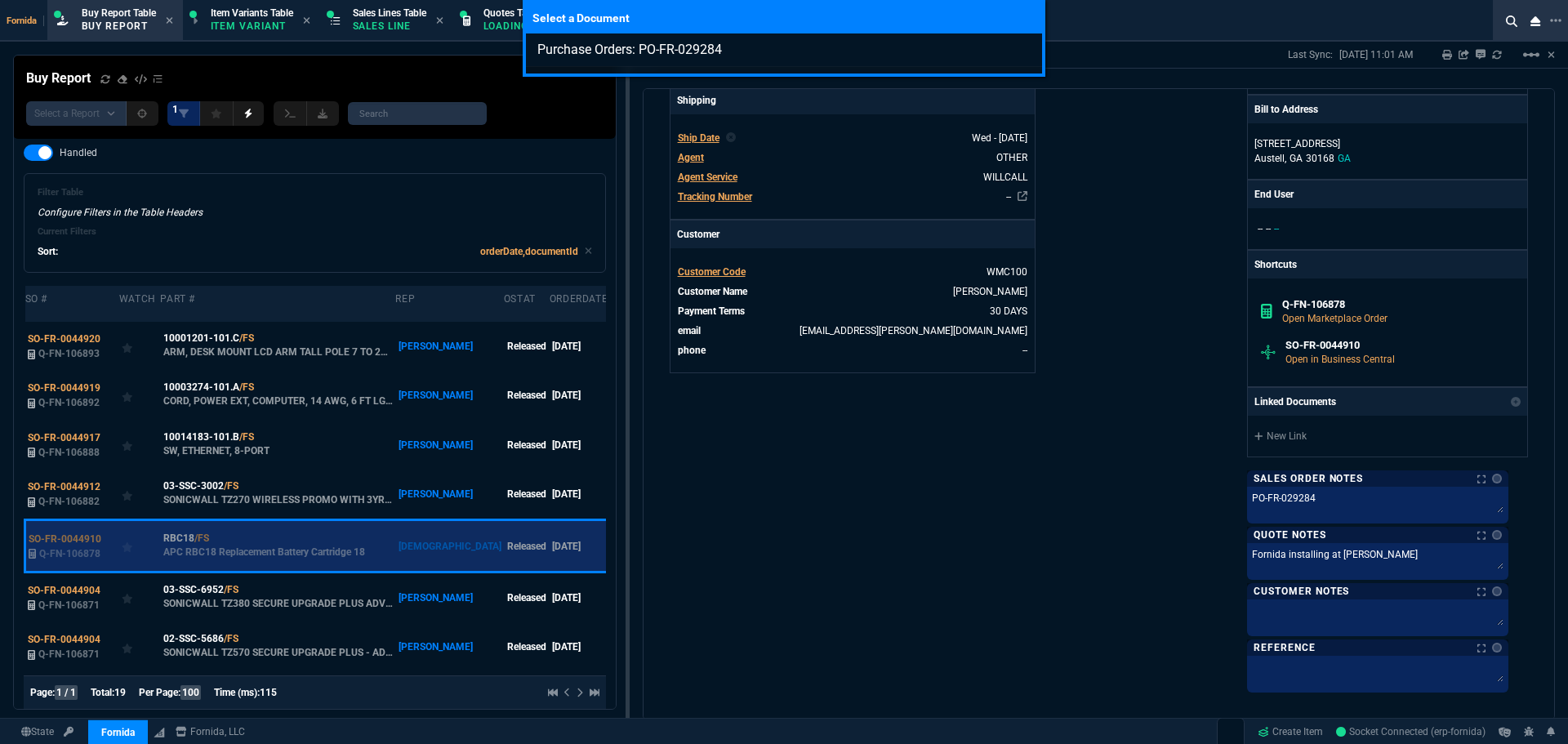
click at [775, 49] on input "Purchase Orders: PO-FR-029284" at bounding box center [784, 49] width 517 height 33
type input "pour"
drag, startPoint x: 960, startPoint y: 432, endPoint x: 1053, endPoint y: 442, distance: 93.5
click at [961, 433] on div "Select a Document pour" at bounding box center [784, 372] width 1568 height 744
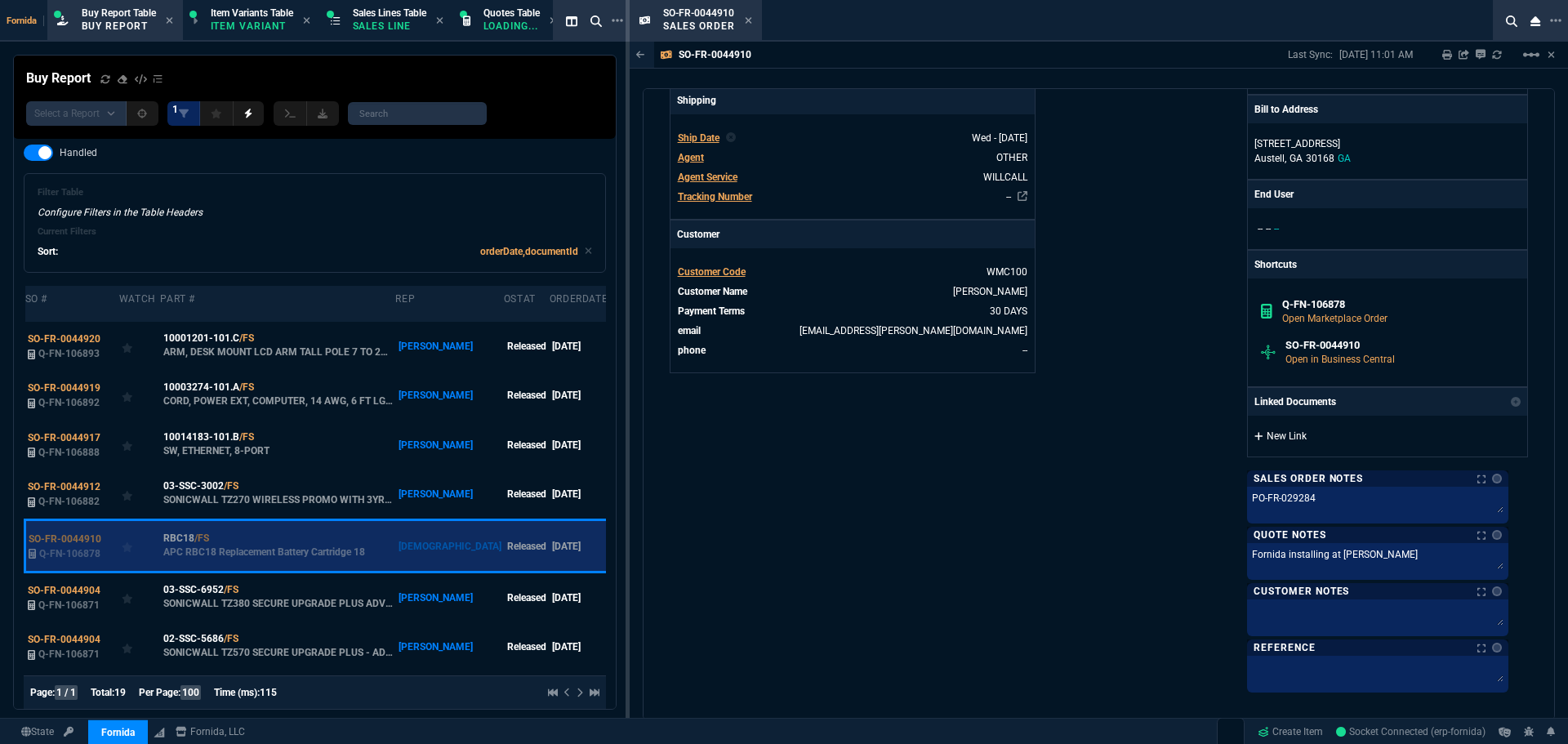
click at [1330, 442] on link "New Link" at bounding box center [1388, 436] width 266 height 15
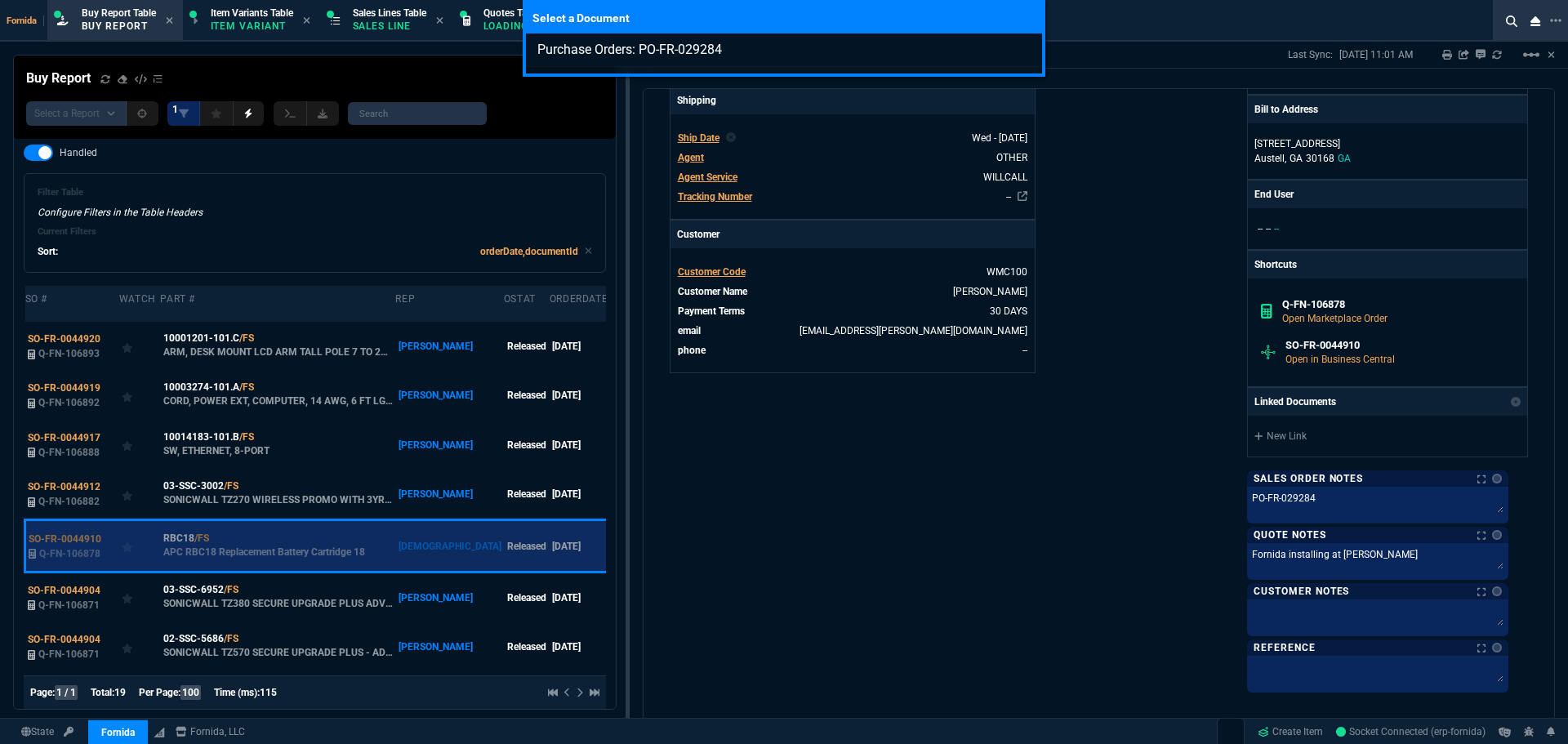
type input "Purchase Orders: PO-FR-029284"
click at [1167, 415] on div "Select a Document Purchase Orders: PO-FR-029284" at bounding box center [784, 372] width 1568 height 744
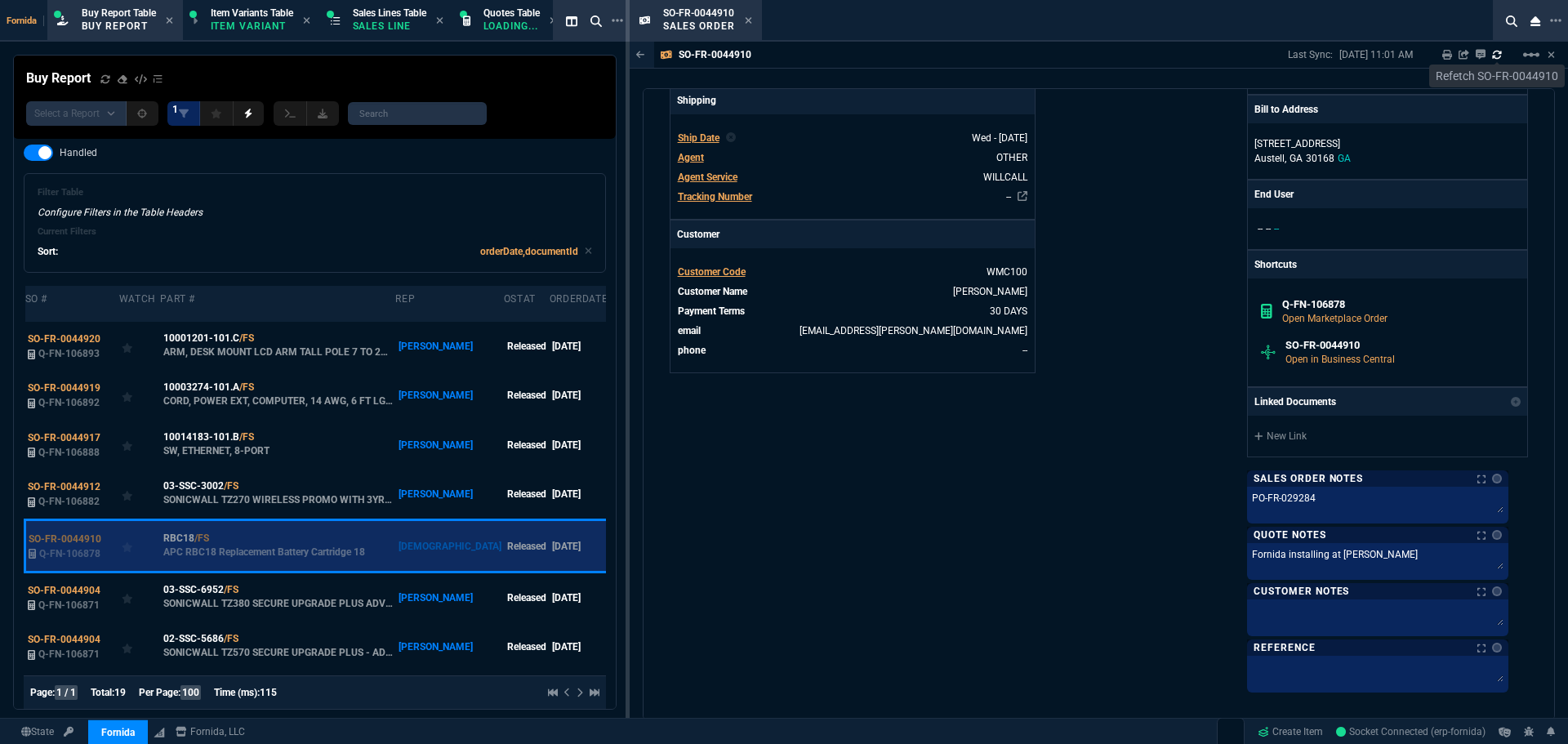
click at [1497, 45] on div "Last Sync: [DATE] 11:01 AM Sharing SO-FR-0044910 Link Dev Link Share on Teams l…" at bounding box center [1423, 55] width 268 height 26
click at [1494, 54] on icon at bounding box center [1497, 54] width 9 height 8
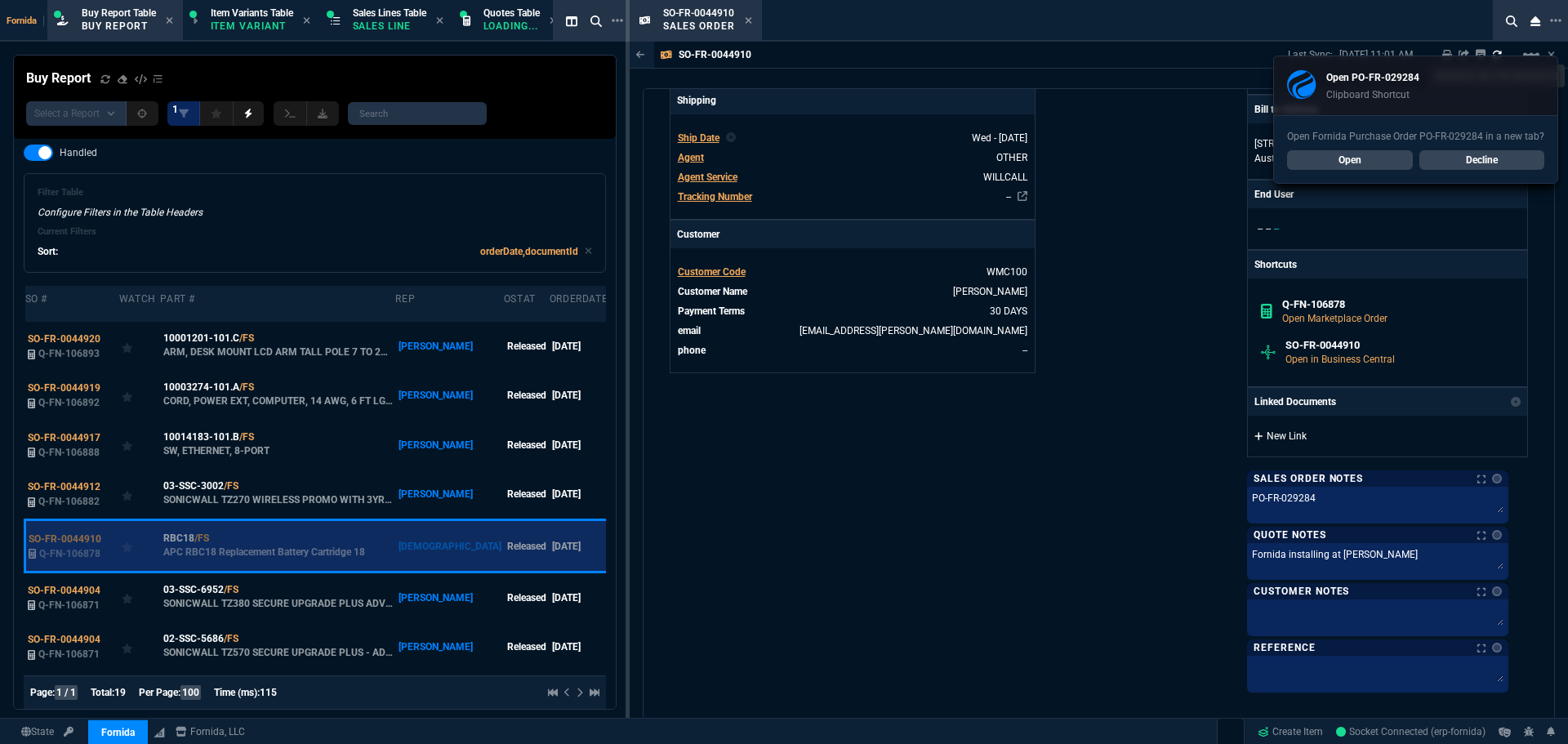
click at [1321, 431] on link "New Link" at bounding box center [1388, 436] width 266 height 15
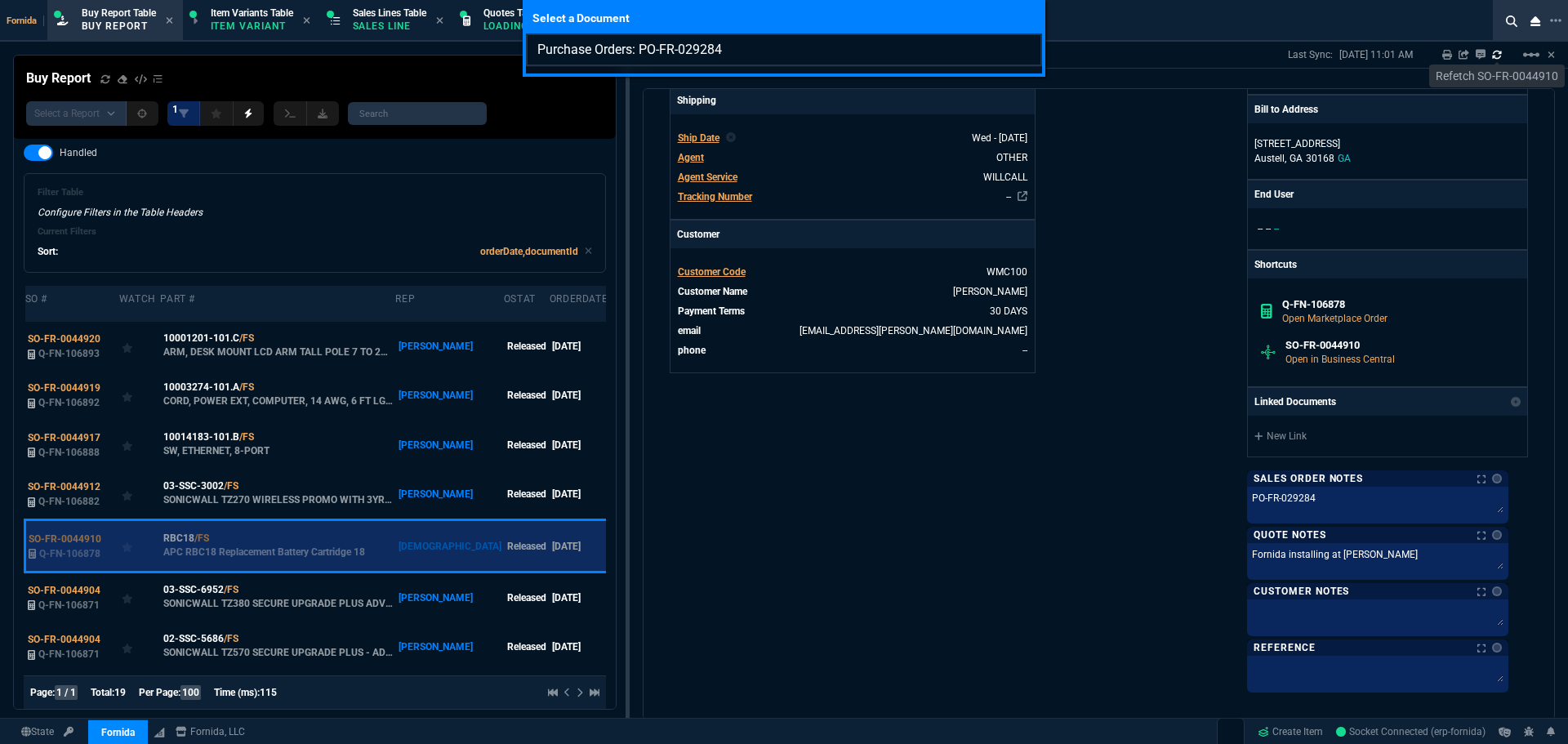
drag, startPoint x: 709, startPoint y: 50, endPoint x: 639, endPoint y: 51, distance: 70.0
click at [639, 51] on input "Purchase Orders: PO-FR-029284" at bounding box center [784, 49] width 517 height 33
type input "Purchase Orders: PO-FR-029284*"
click at [968, 605] on div "Select a Document Purchase Orders: PO-FR-029284*" at bounding box center [784, 372] width 1568 height 744
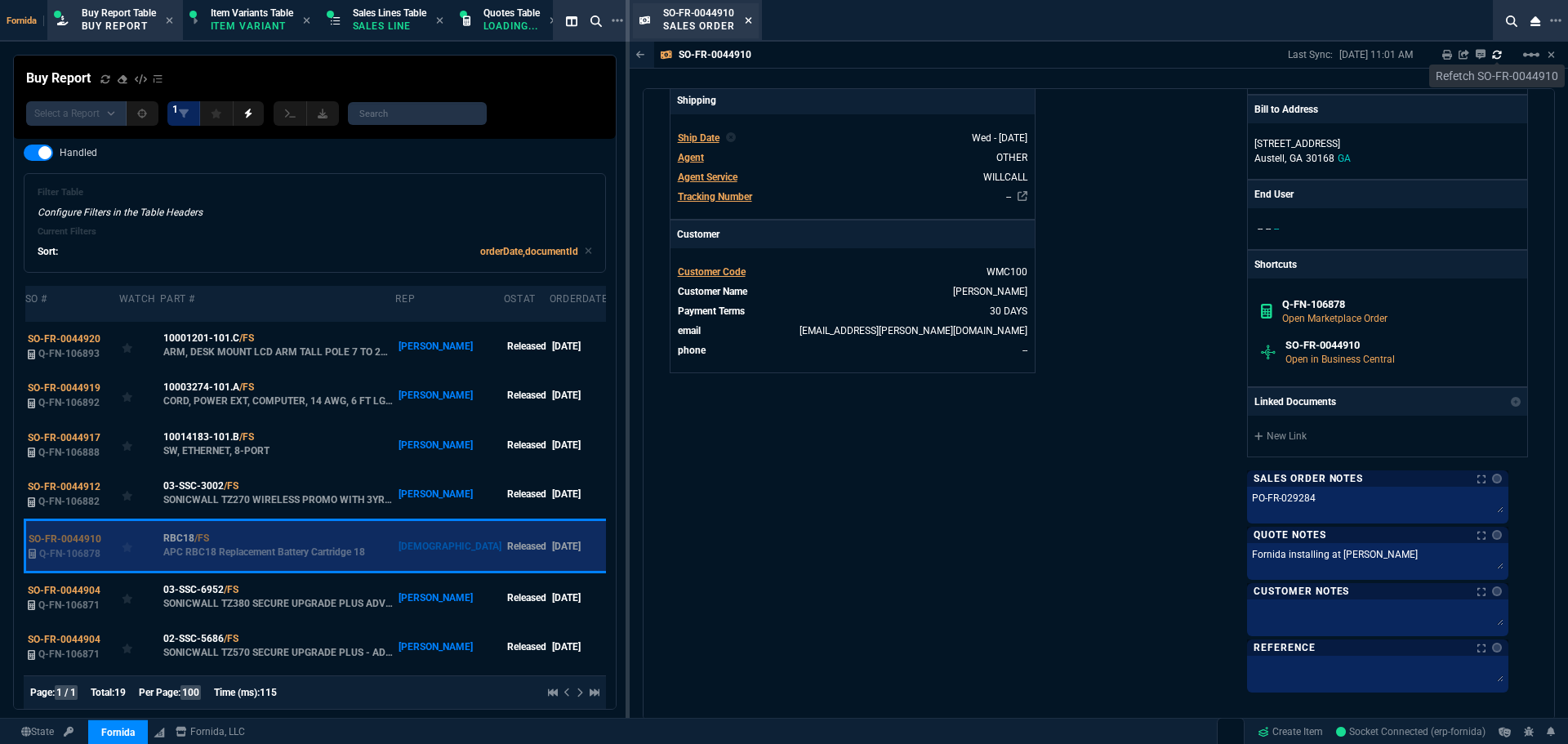
click at [749, 20] on icon at bounding box center [748, 20] width 7 height 7
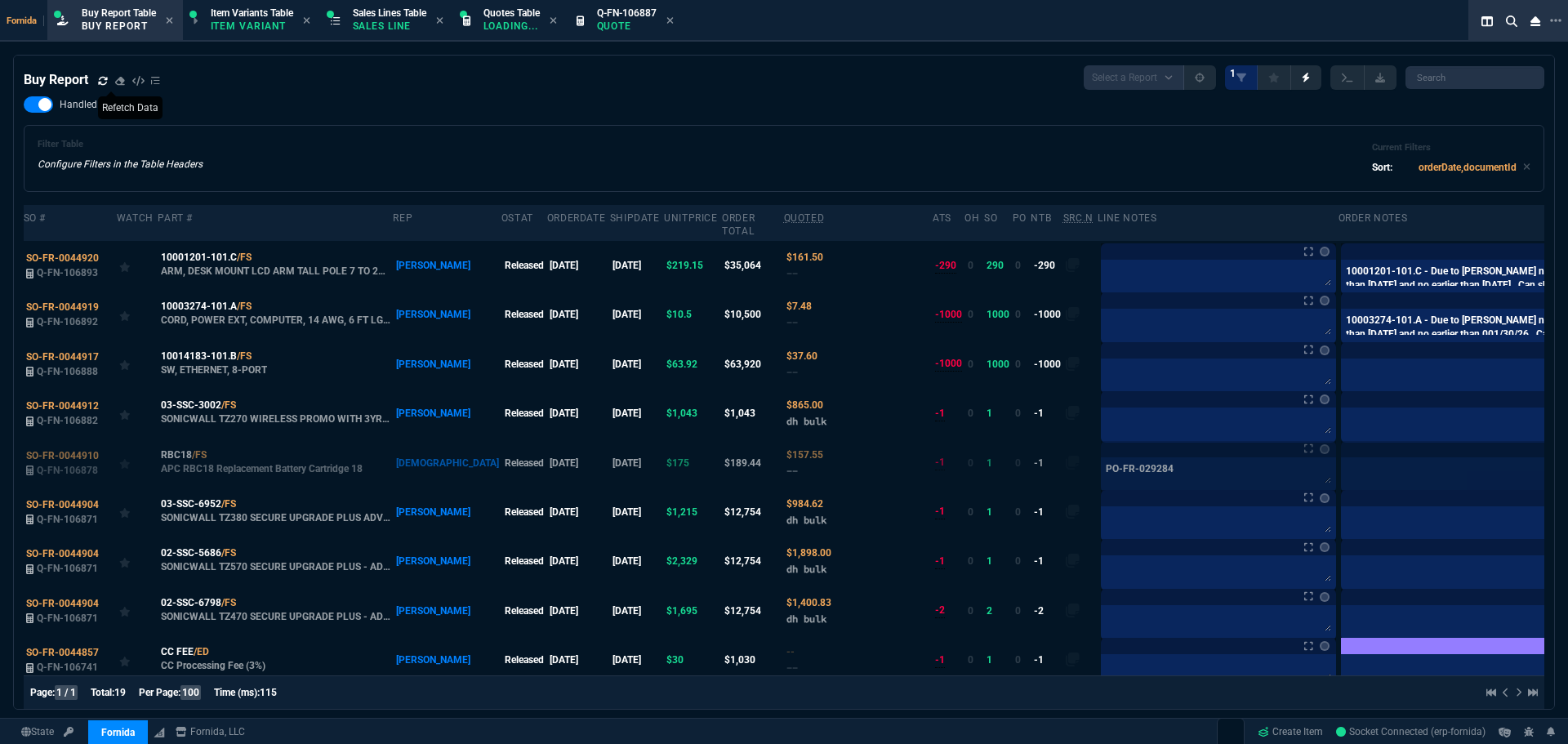
click at [100, 79] on icon at bounding box center [103, 79] width 9 height 8
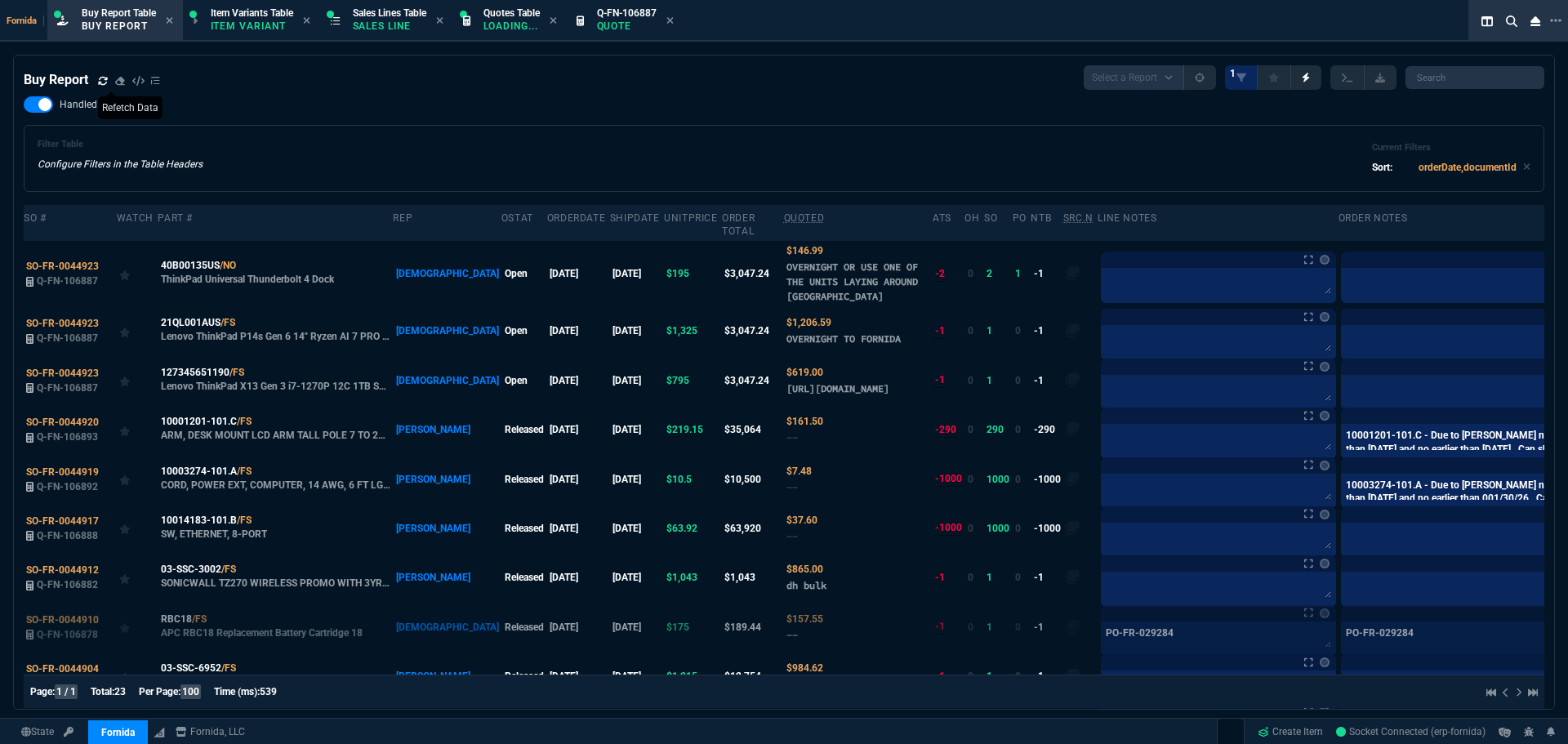
click at [104, 82] on icon at bounding box center [103, 80] width 9 height 9
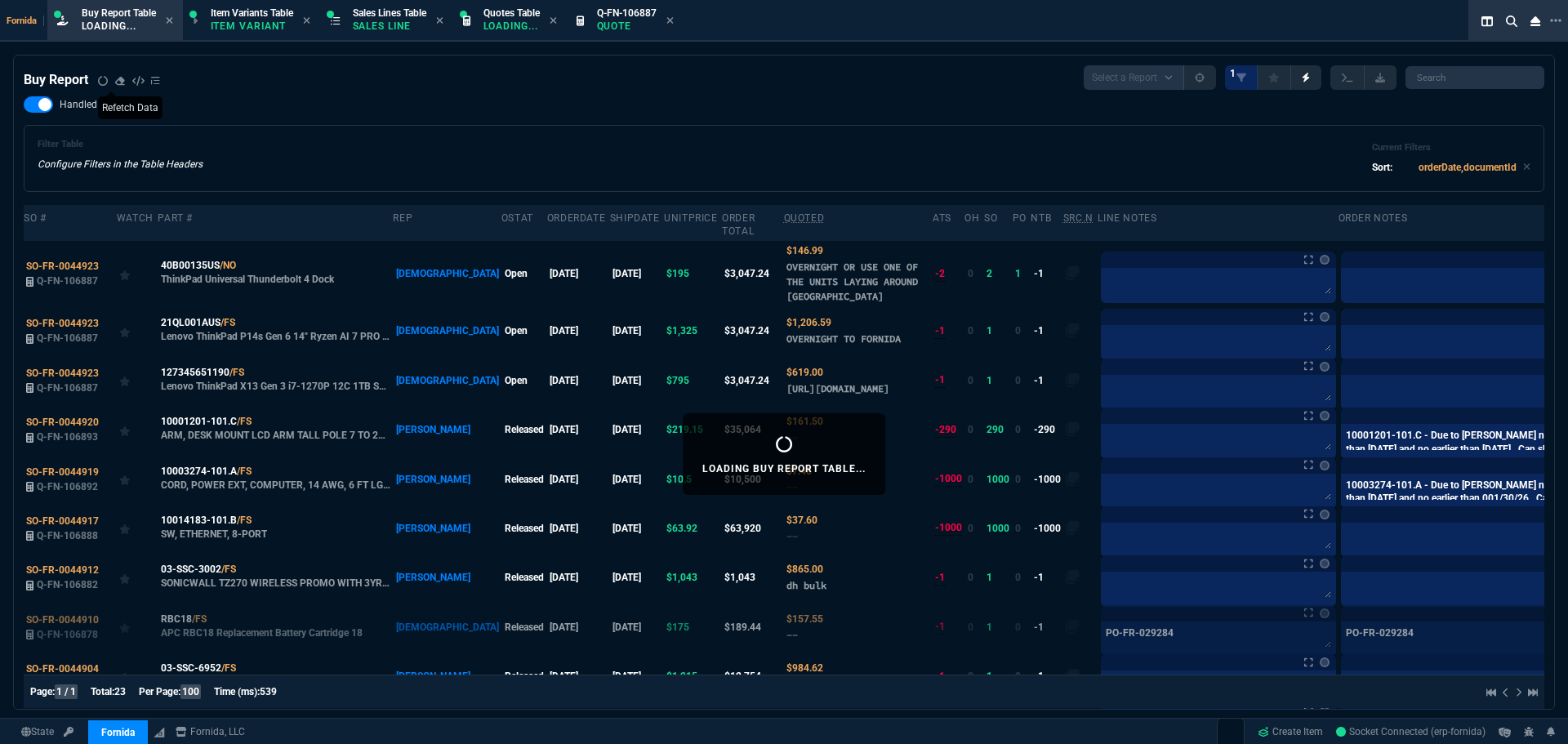
click at [438, 124] on div "Handled Filter Table Configure Filters in the Table Headers Current Filters Sor…" at bounding box center [784, 144] width 1521 height 95
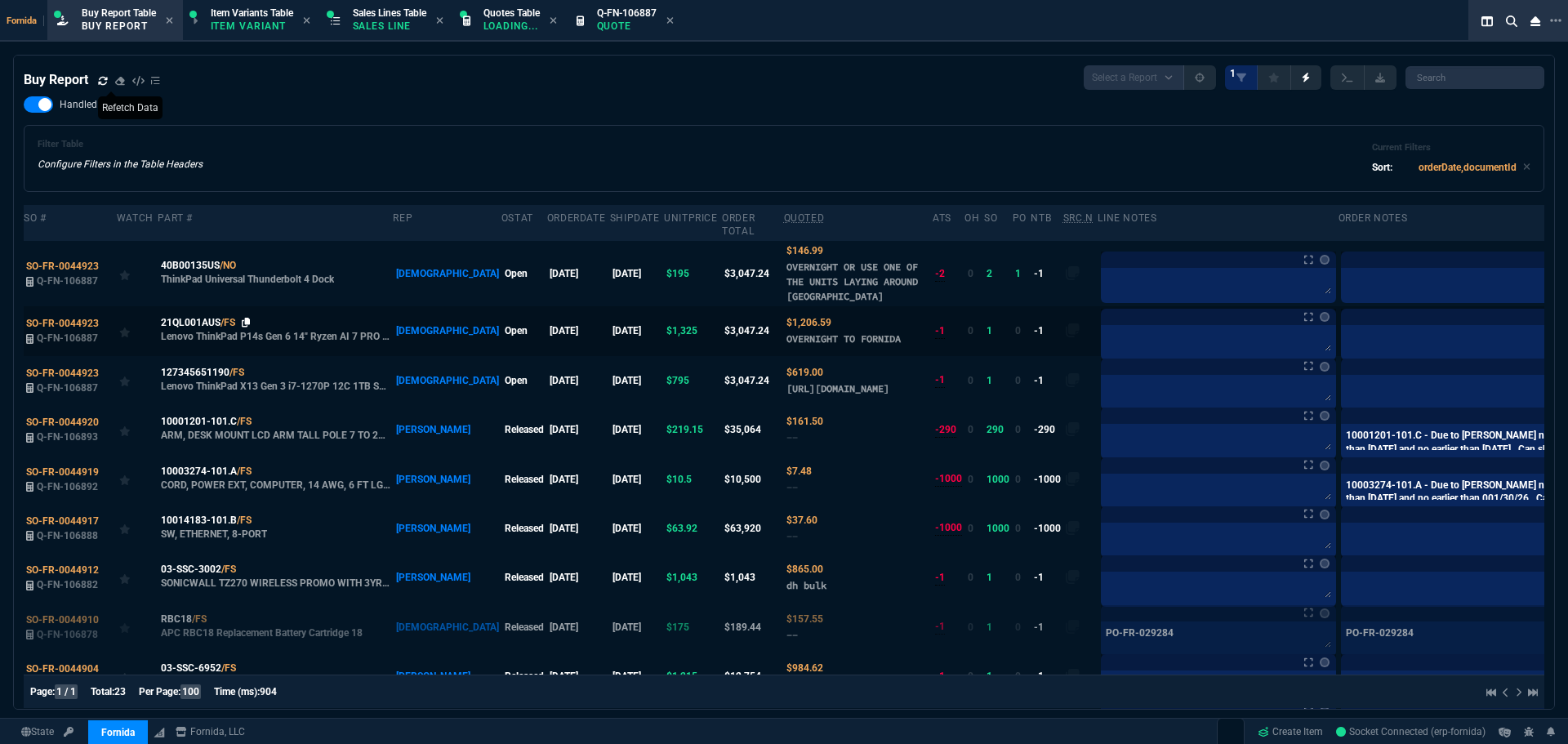
click at [243, 325] on icon at bounding box center [247, 322] width 9 height 9
click at [239, 266] on div "40B00135US /NO" at bounding box center [276, 265] width 230 height 15
click at [243, 267] on icon at bounding box center [247, 265] width 9 height 9
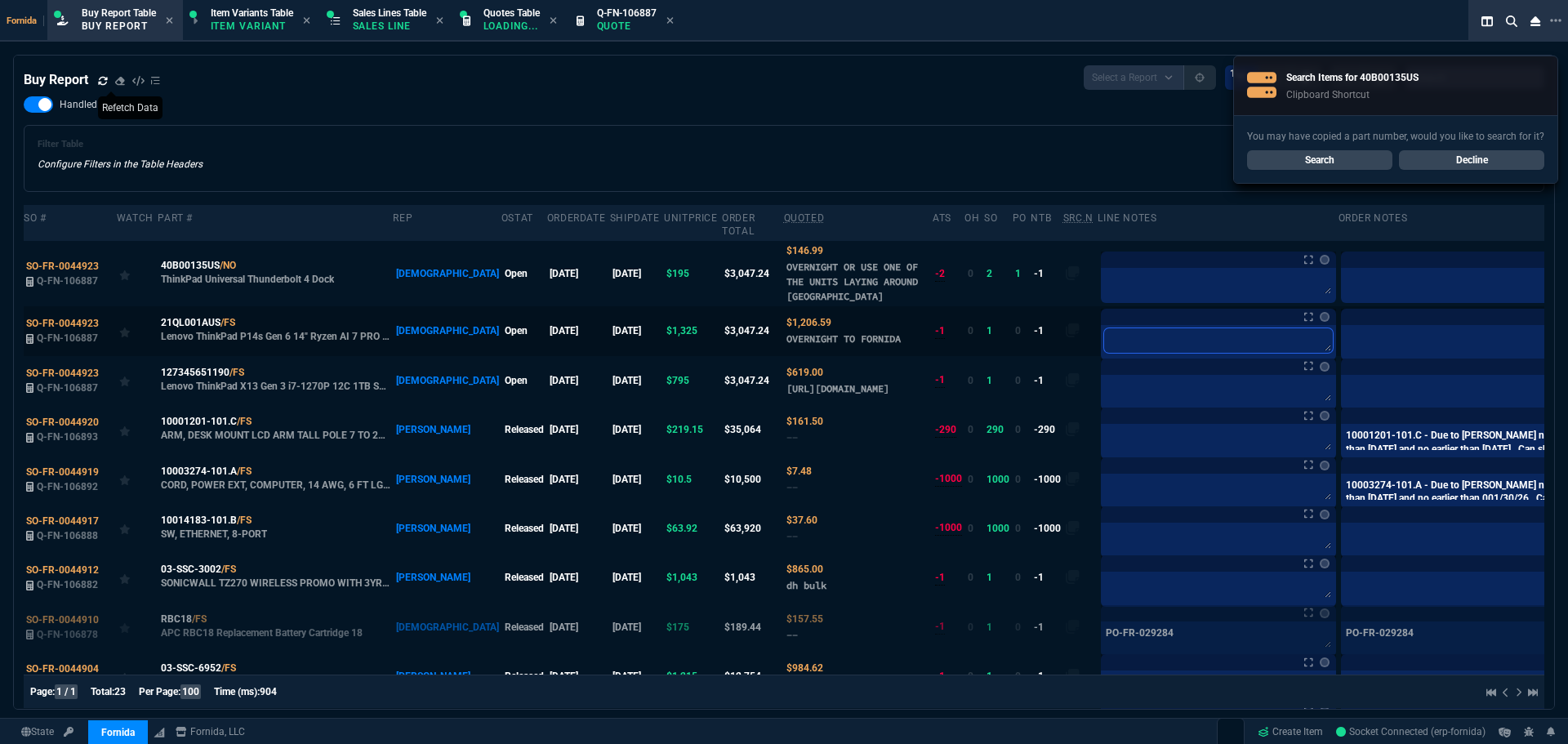
click at [1127, 343] on textarea at bounding box center [1219, 341] width 229 height 25
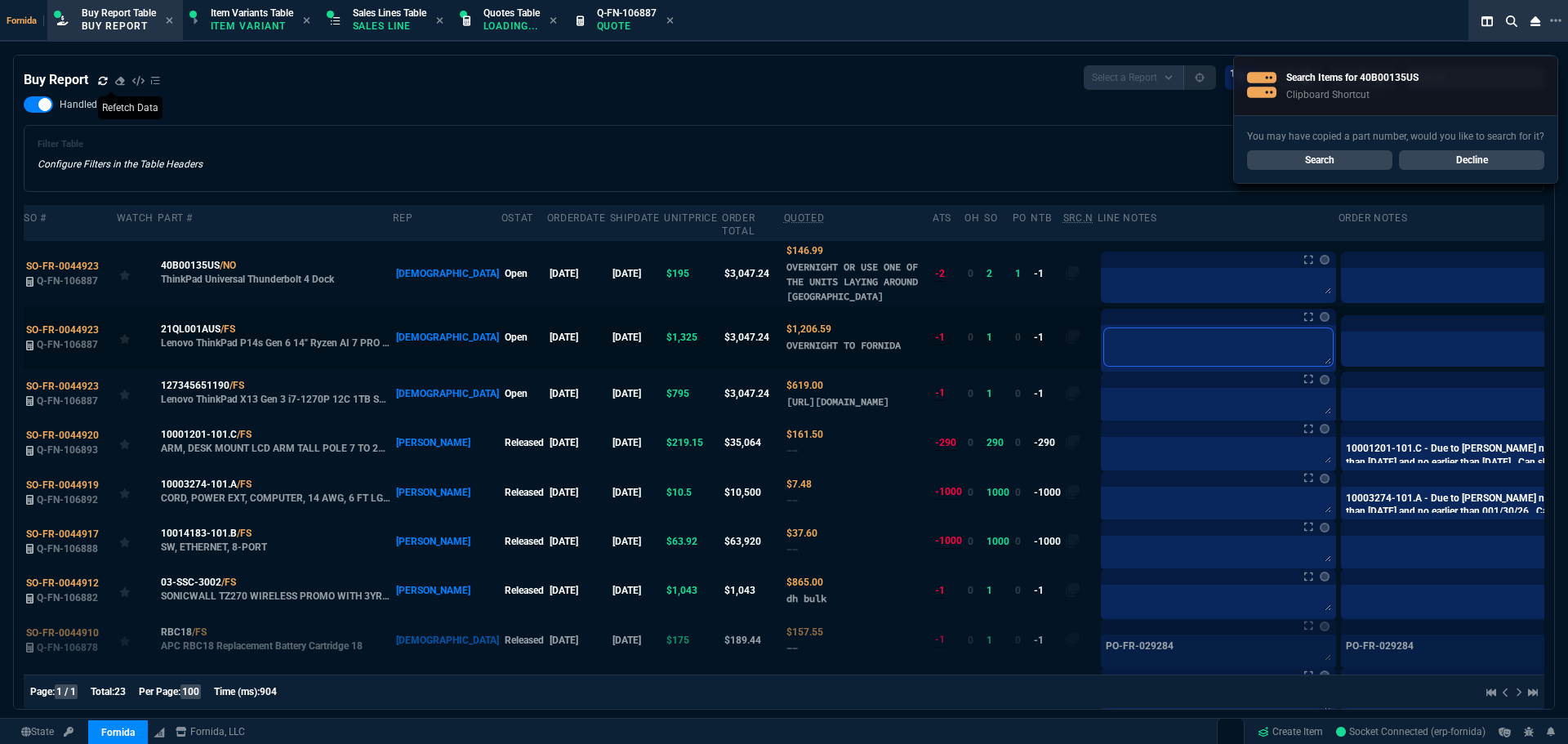
type textarea "B"
type textarea "Br"
type textarea "Bri"
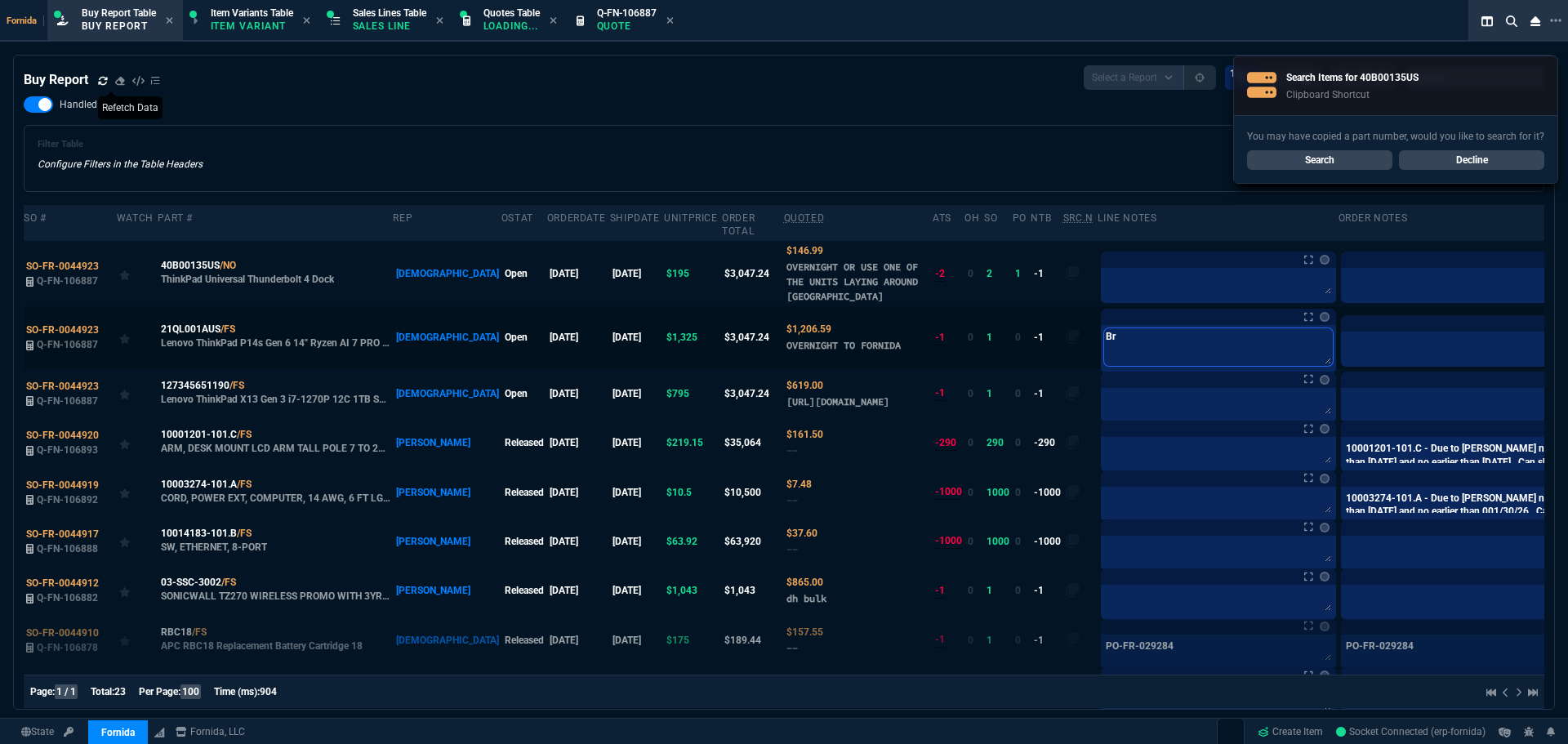
type textarea "Bri"
type textarea "Bria"
type textarea "Brian"
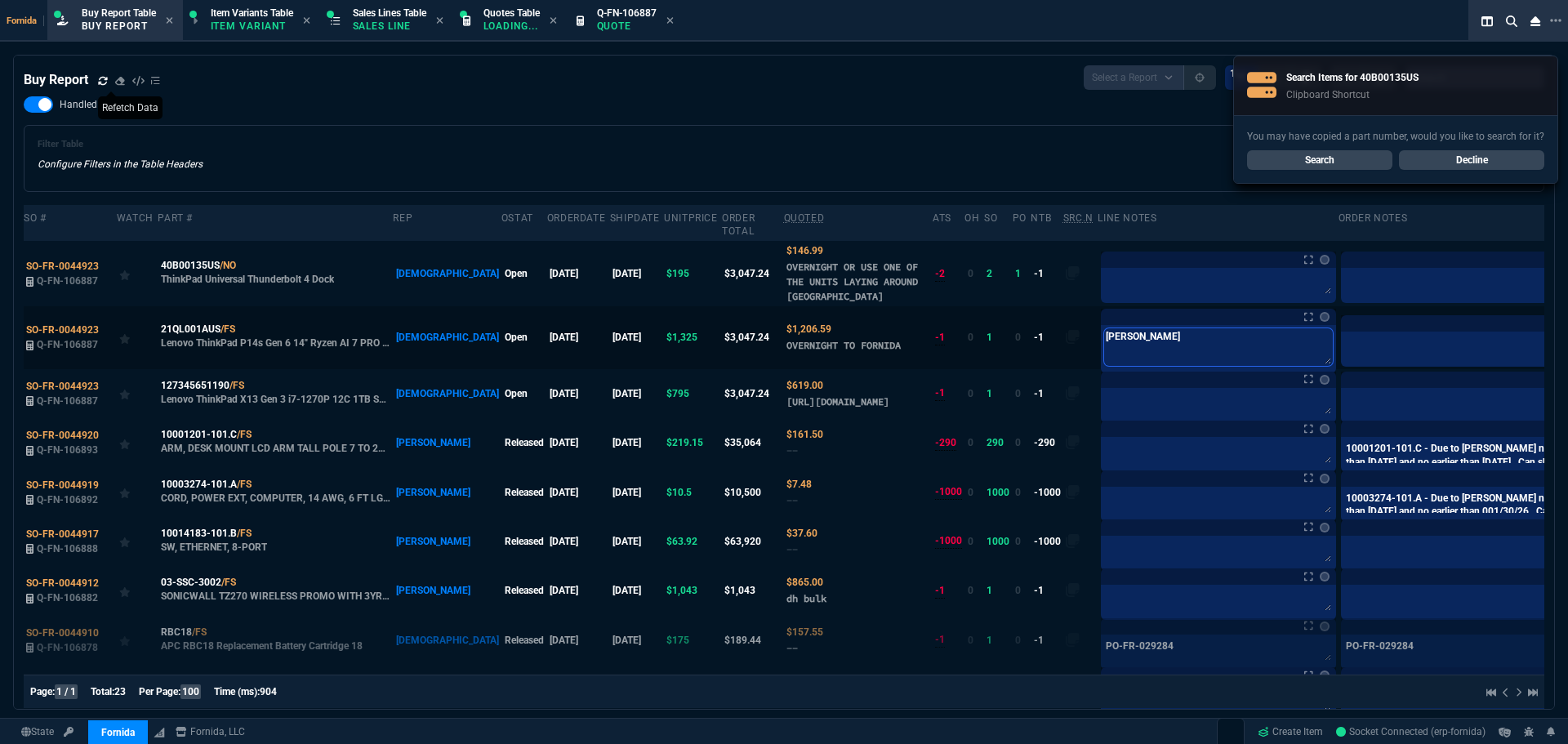
type textarea "Brian w"
type textarea "Brian wo"
type textarea "Brian wor"
type textarea "Brian work"
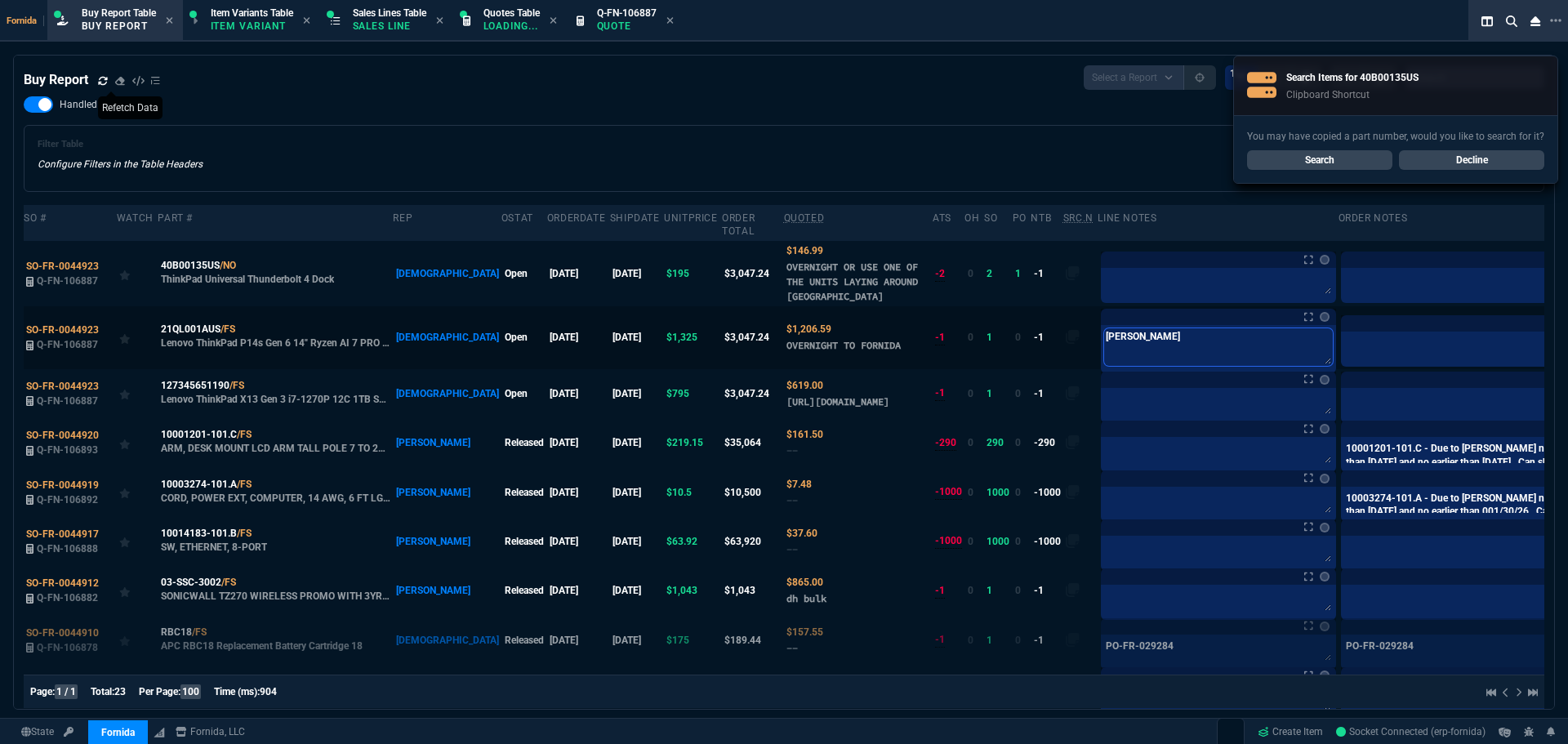
type textarea "Brian work"
type textarea "Brian worki"
type textarea "Brian workin"
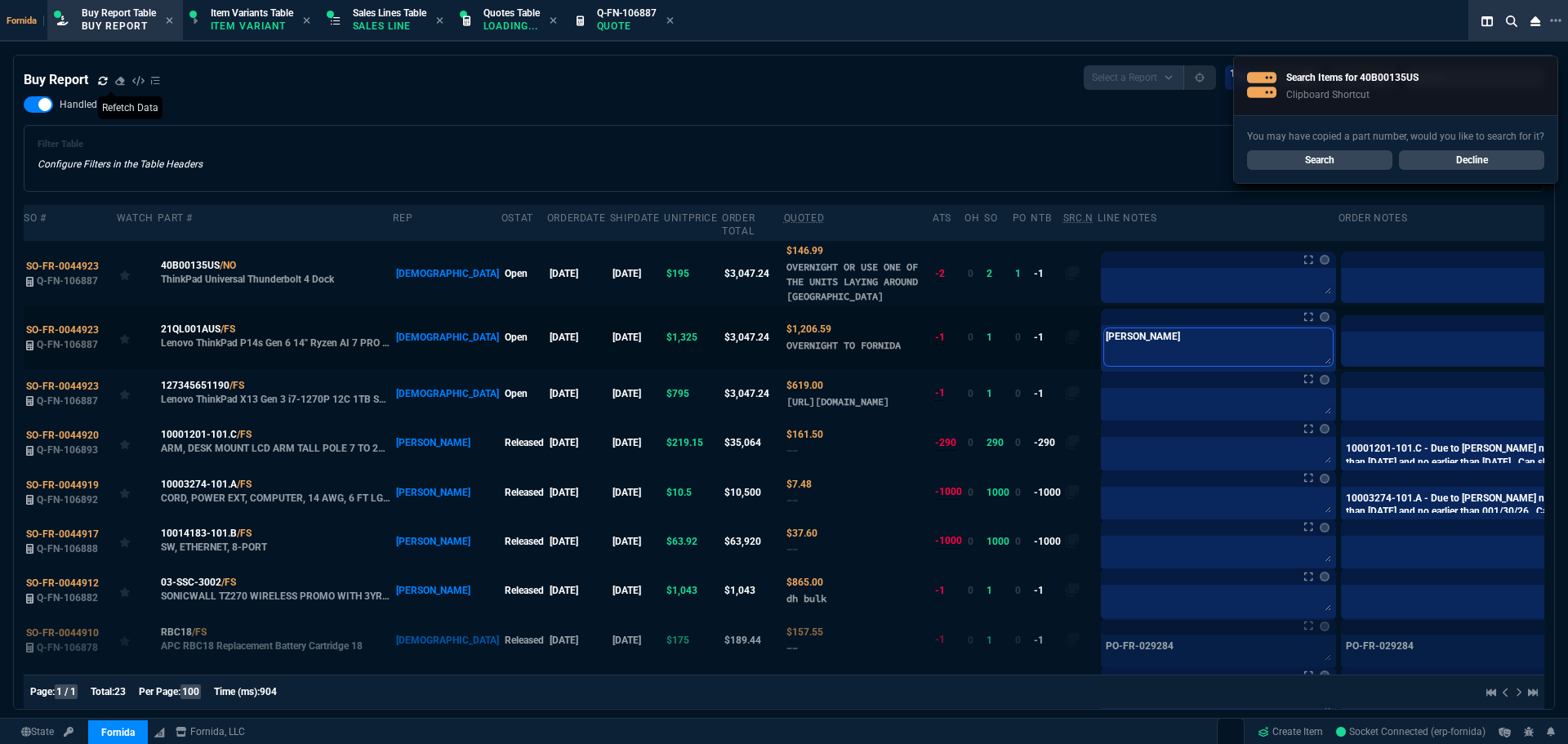
type textarea "Brian working"
type textarea "Brian working o"
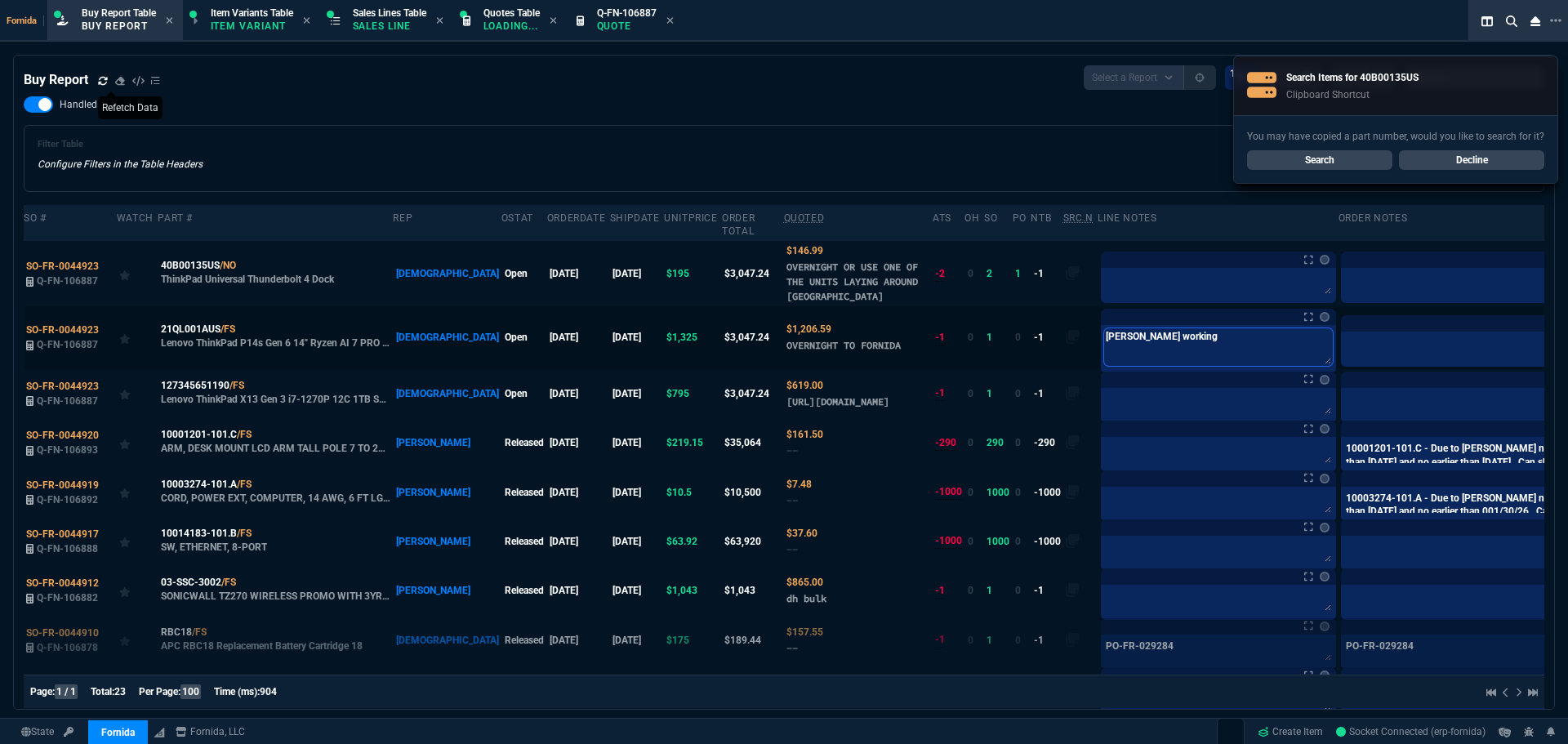
type textarea "Brian working o"
type textarea "[PERSON_NAME] working on"
click at [1122, 279] on textarea at bounding box center [1219, 283] width 229 height 25
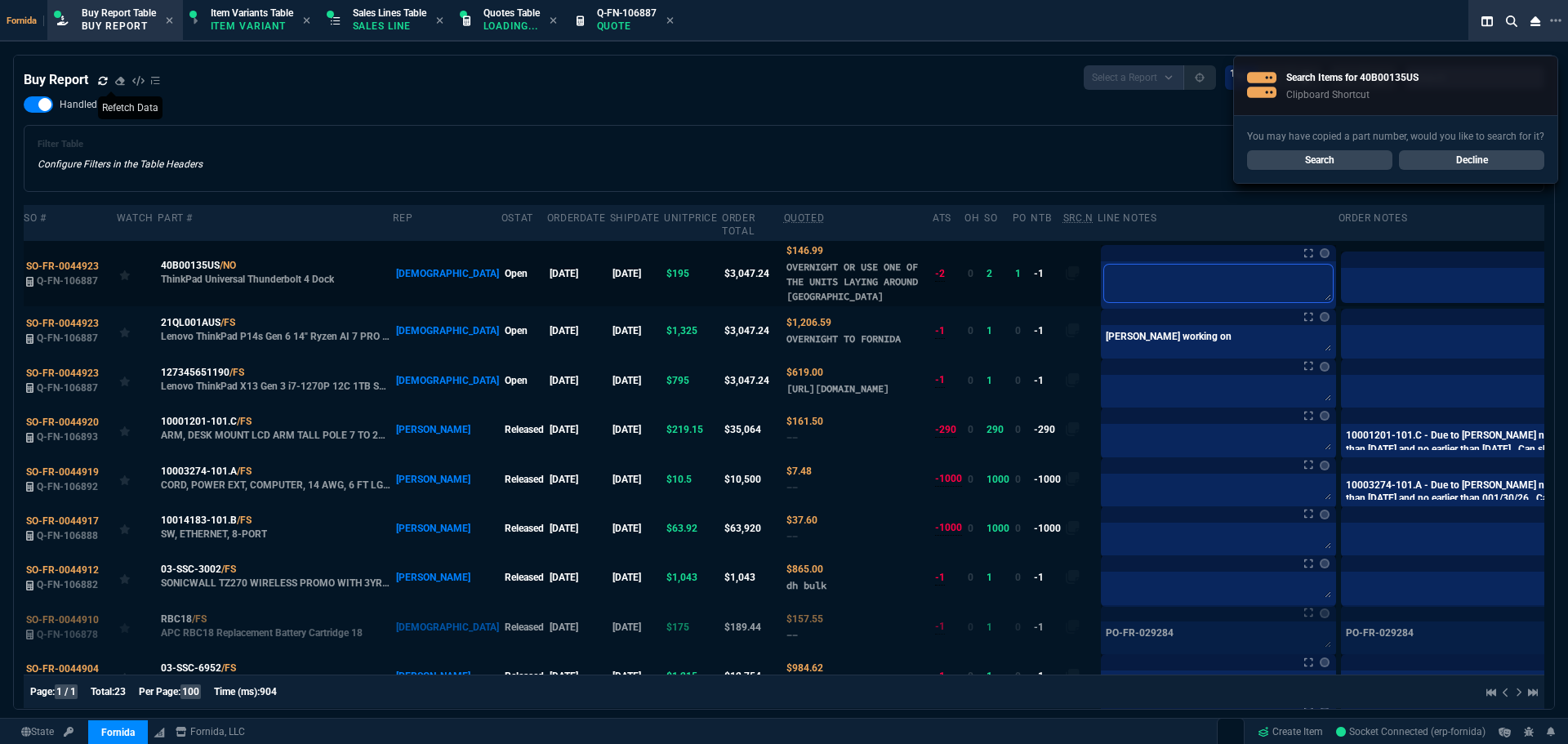
type textarea "C"
type textarea "Ca"
type textarea "Can"
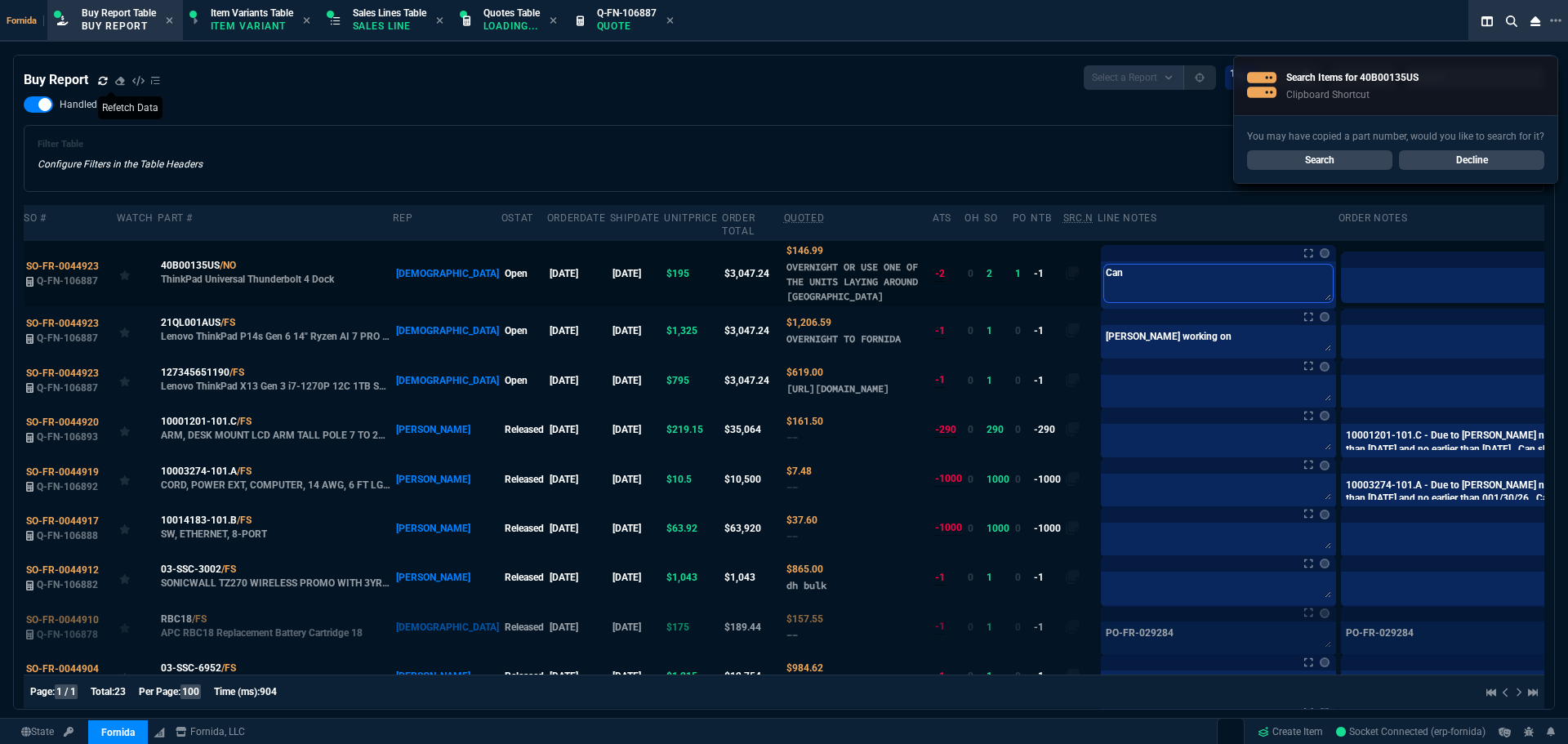
type textarea "Can"
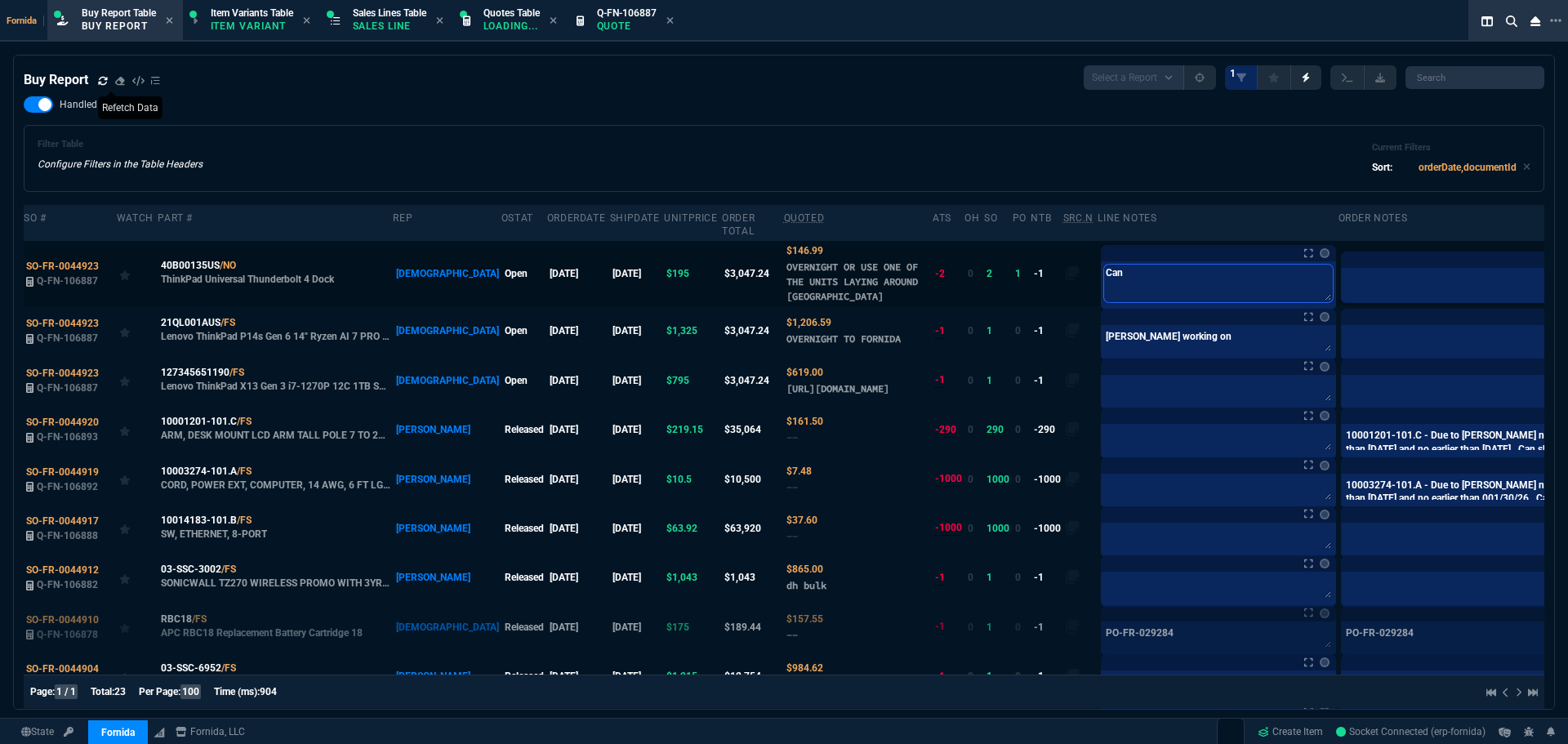
type textarea "B"
type textarea "Br"
type textarea "Bri"
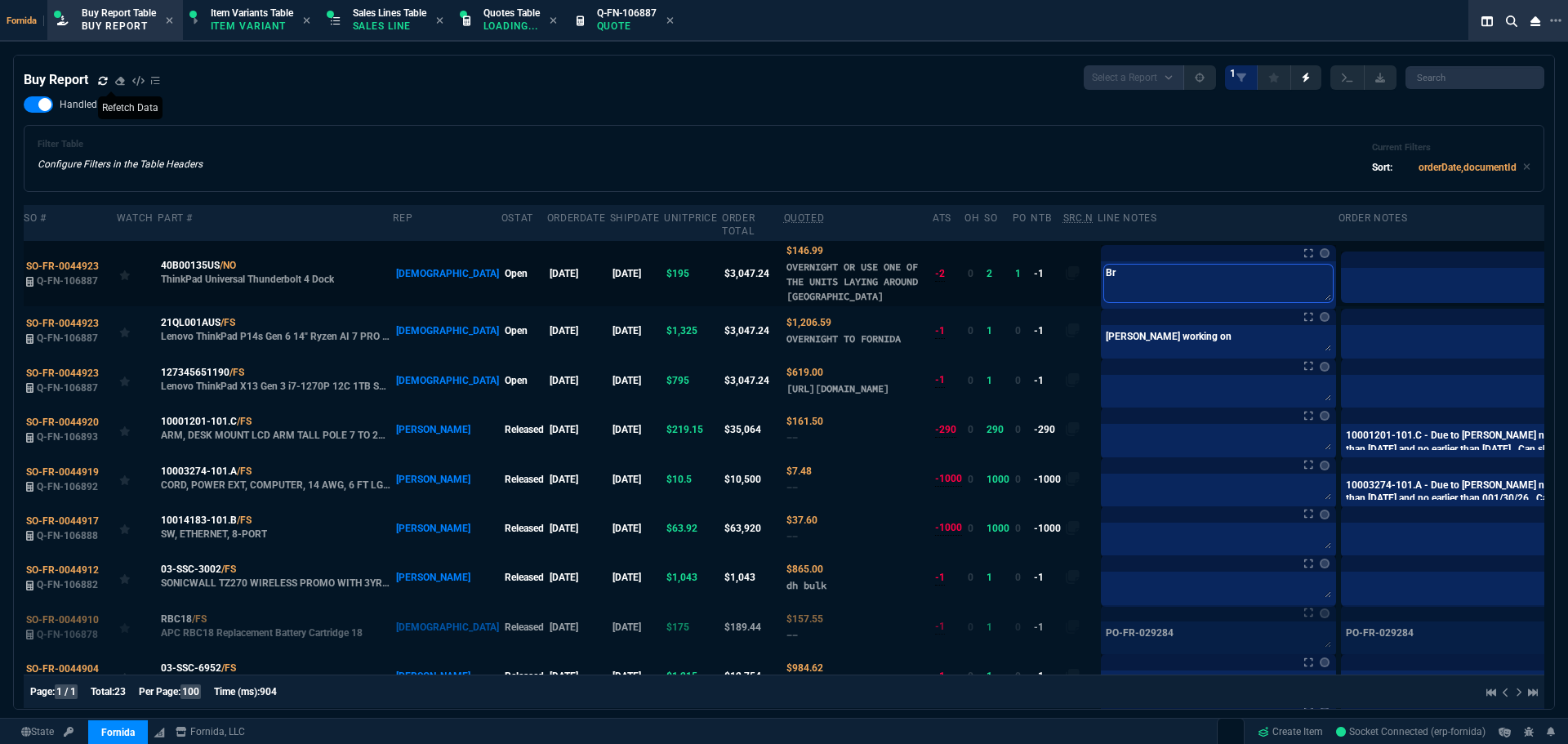
type textarea "Bri"
type textarea "Bria"
type textarea "Brian"
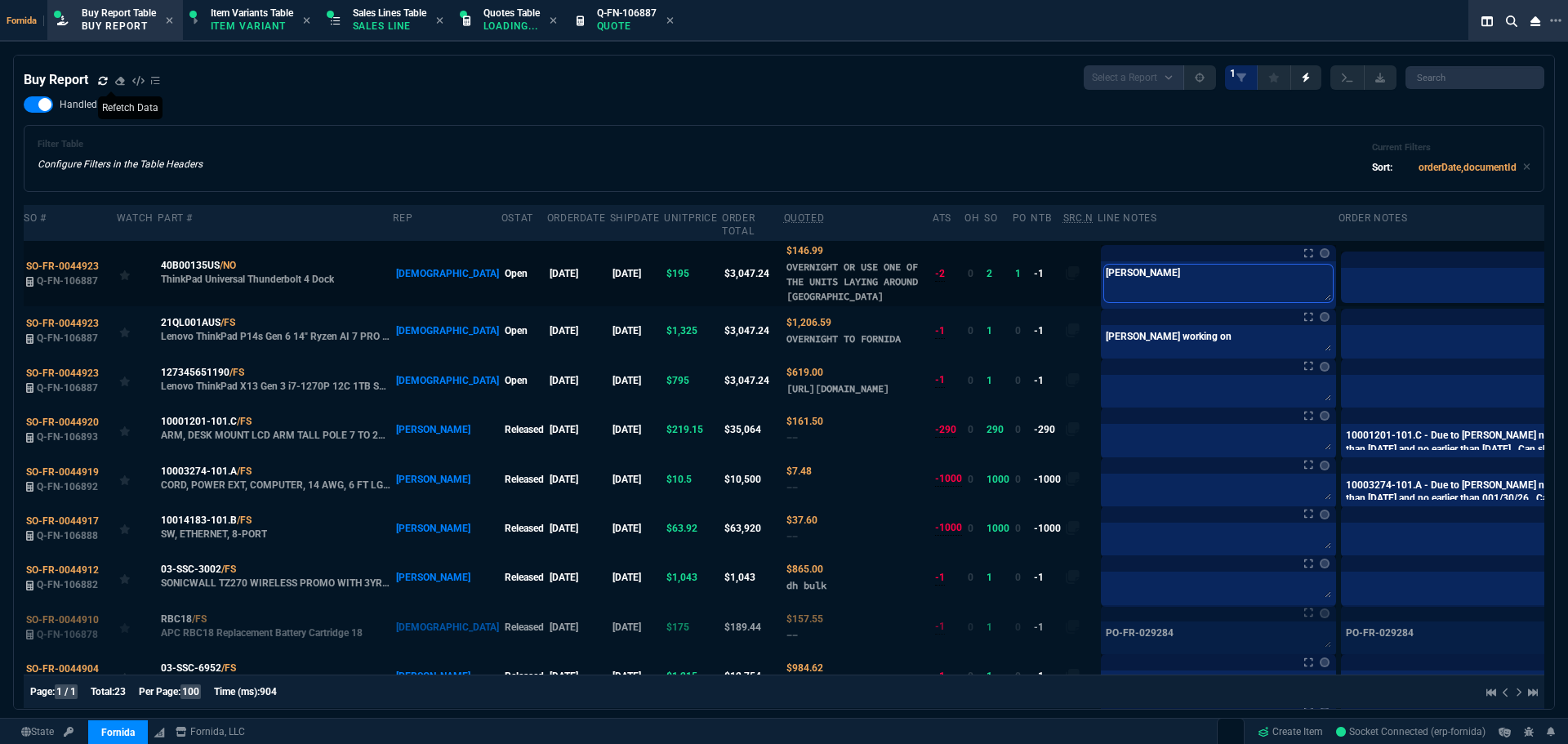
type textarea "Brian"
type textarea "Brian c"
type textarea "Brian ch"
type textarea "Brian che"
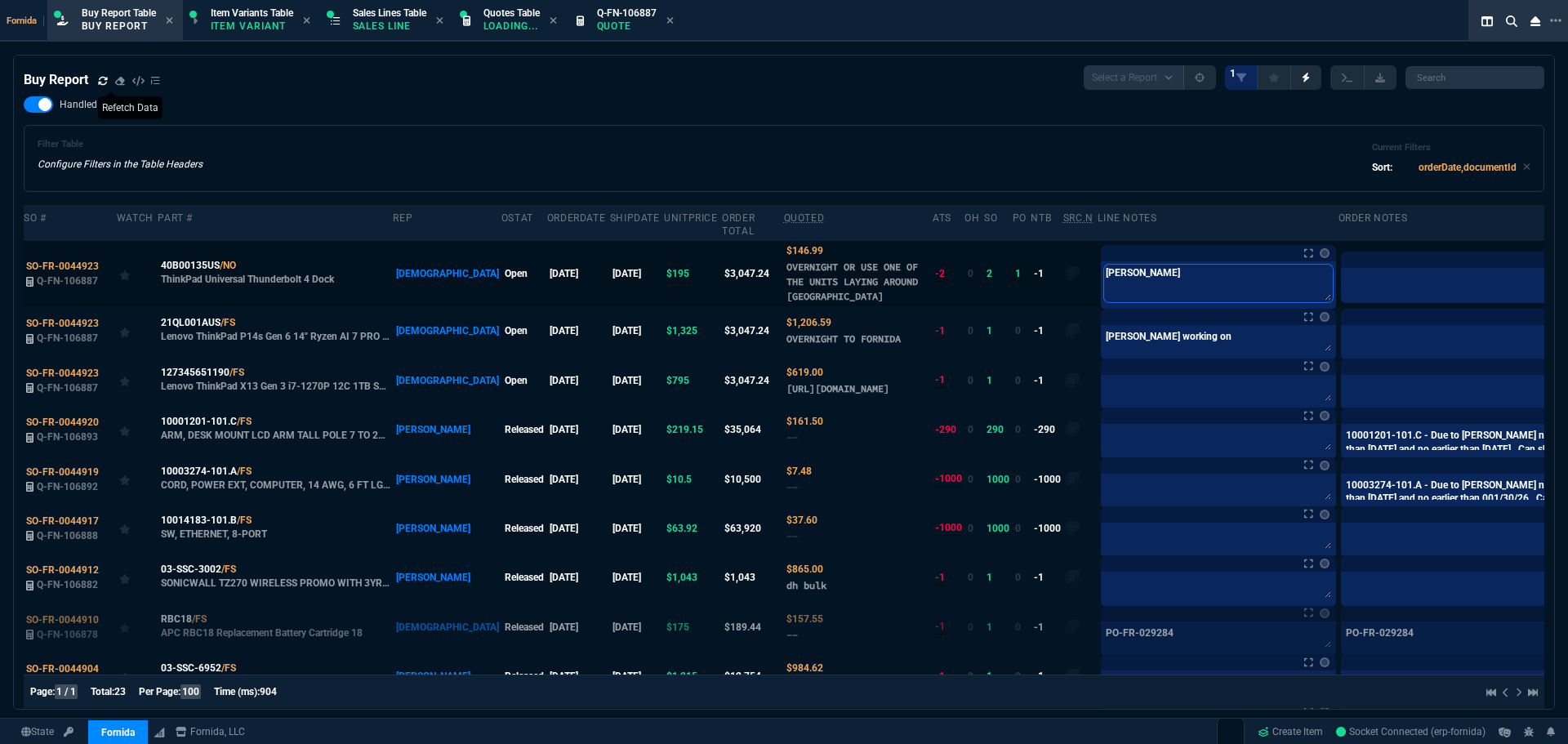
type textarea "Brian chec"
type textarea "Brian check"
type textarea "Brian checki"
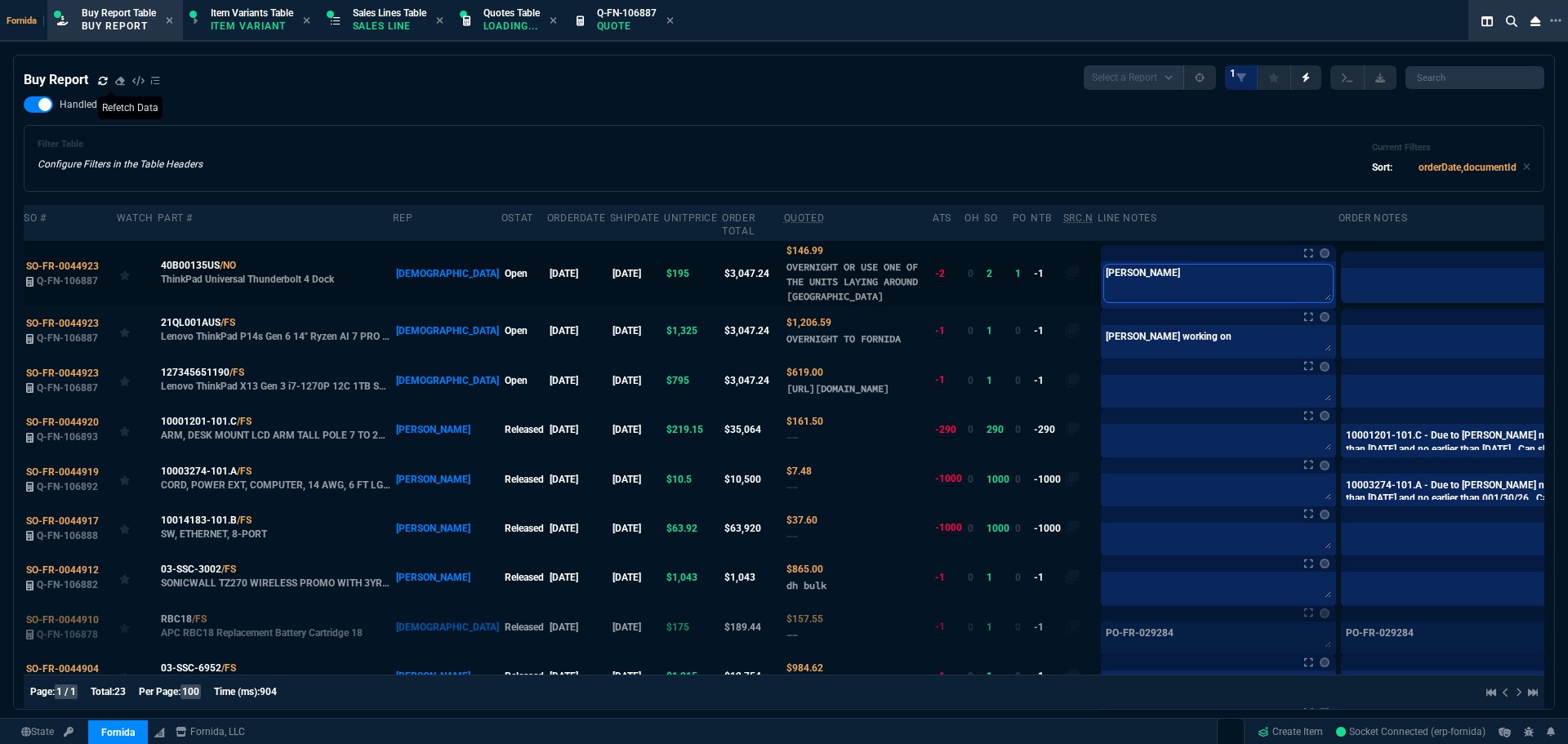
type textarea "Brian checkin"
type textarea "Brian checking"
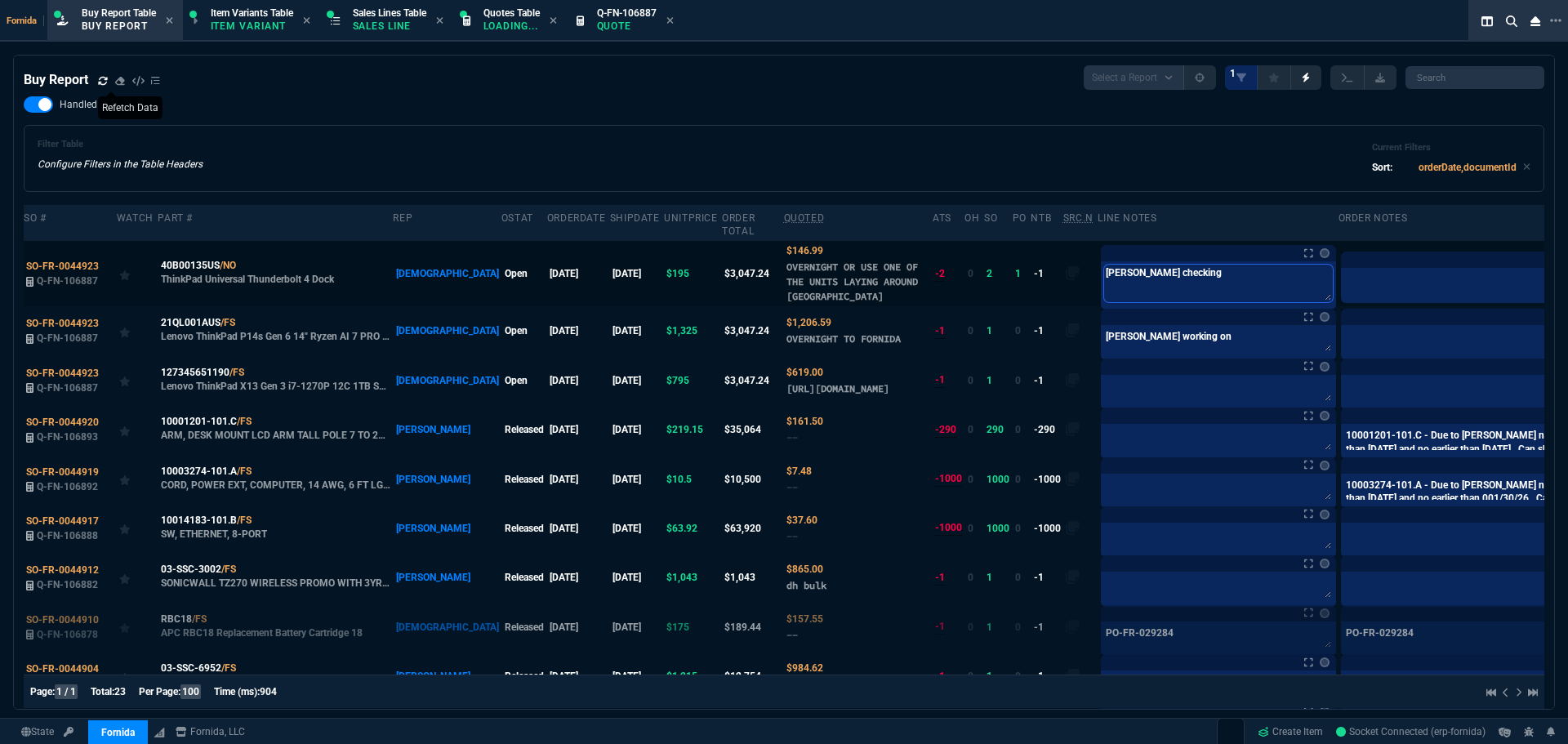
type textarea "Brian checking i"
type textarea "Brian checking if"
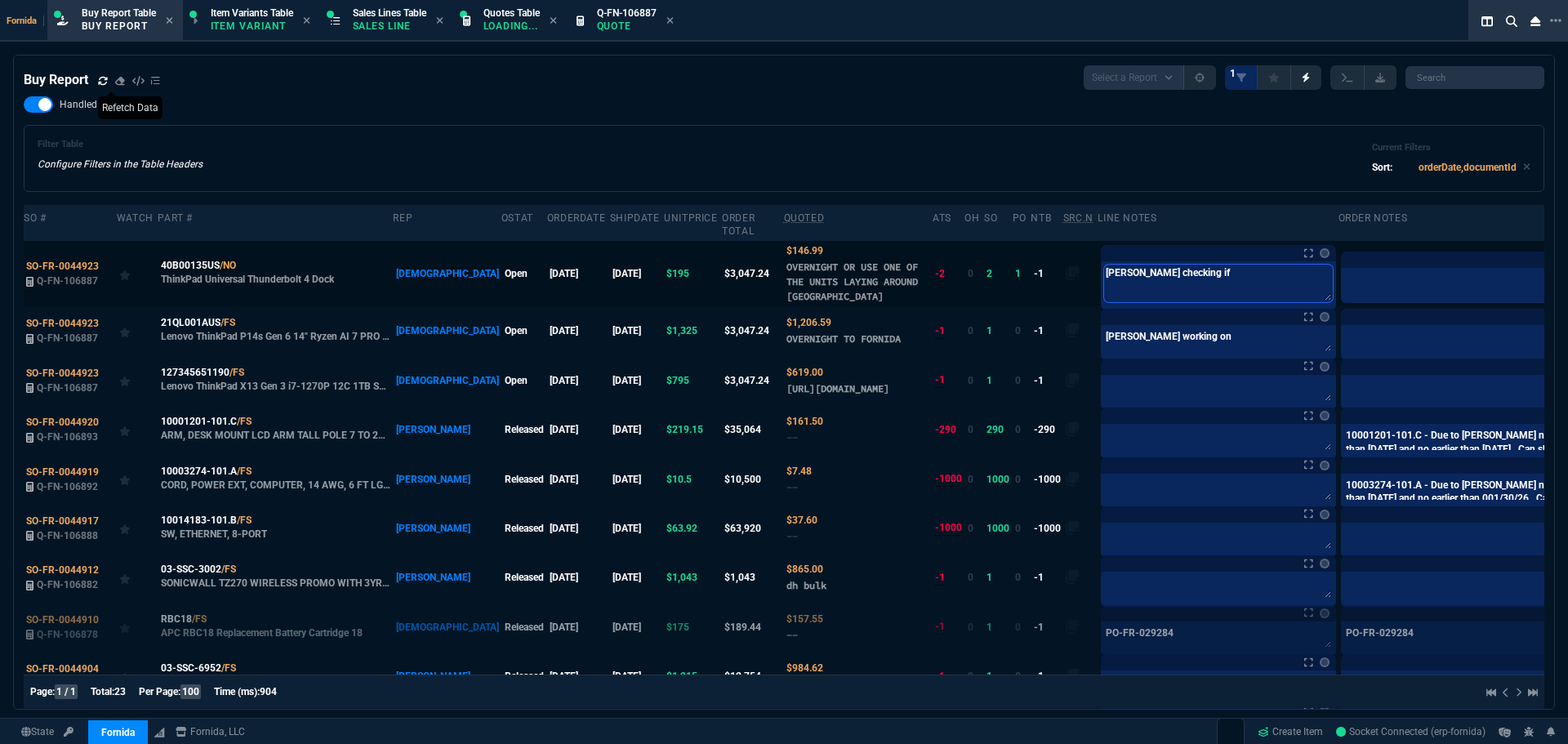
type textarea "Brian checking if w"
type textarea "Brian checking if we"
type textarea "Brian checking if we h"
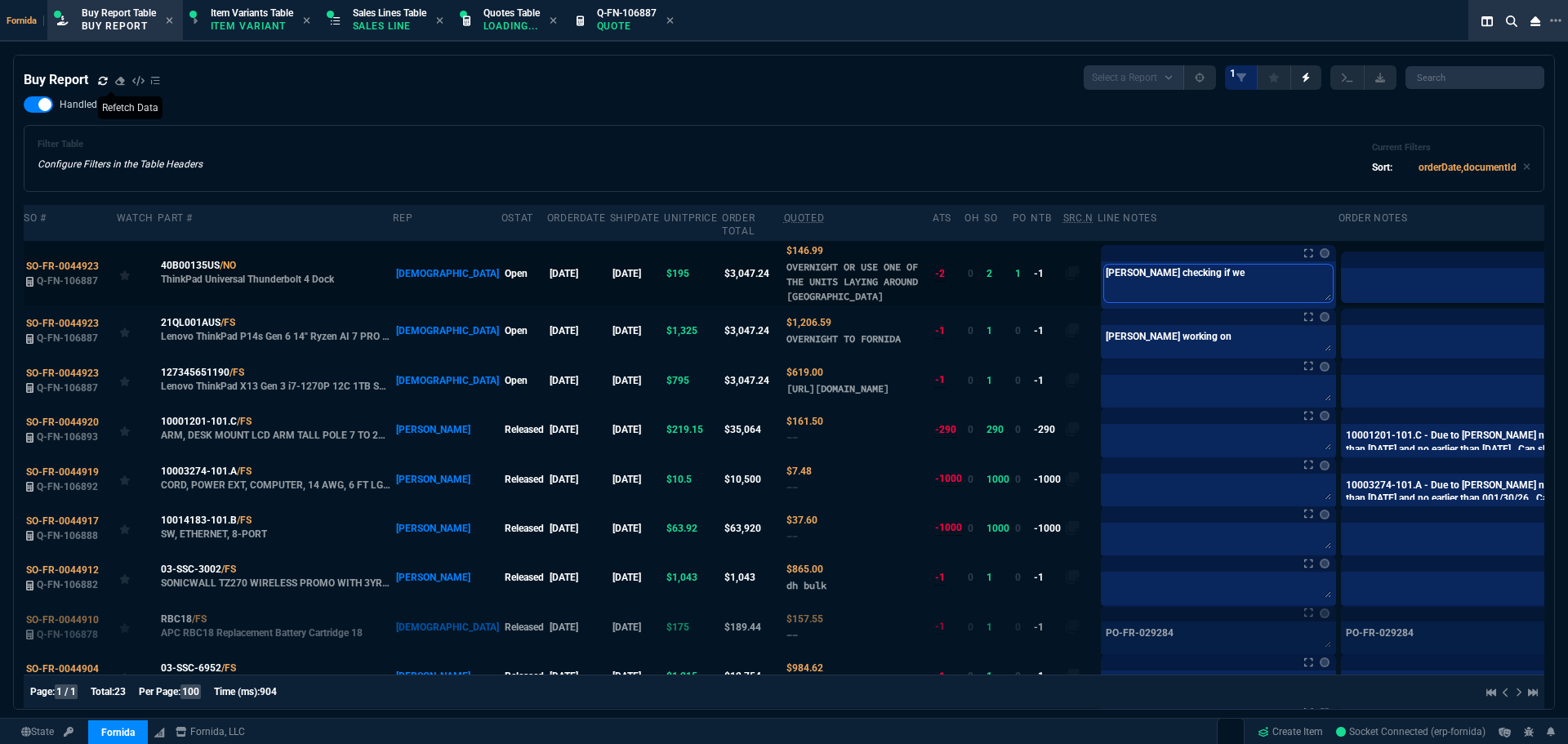
type textarea "Brian checking if we h"
type textarea "Brian checking if we ha"
type textarea "Brian checking if we hav"
type textarea "Brian checking if we have"
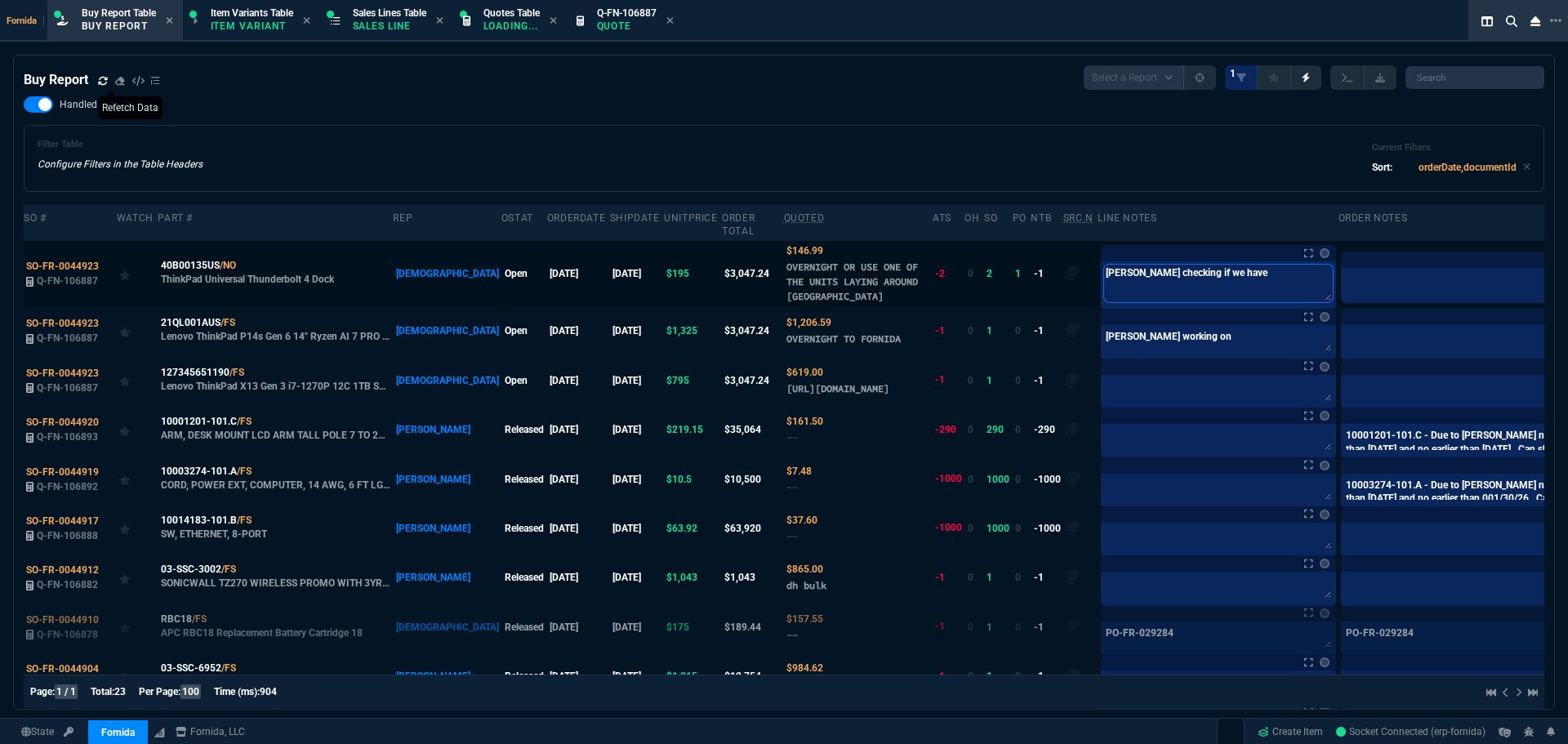
type textarea "Brian checking if we have"
type textarea "Brian checking if we have l"
type textarea "Brian checking if we have ly"
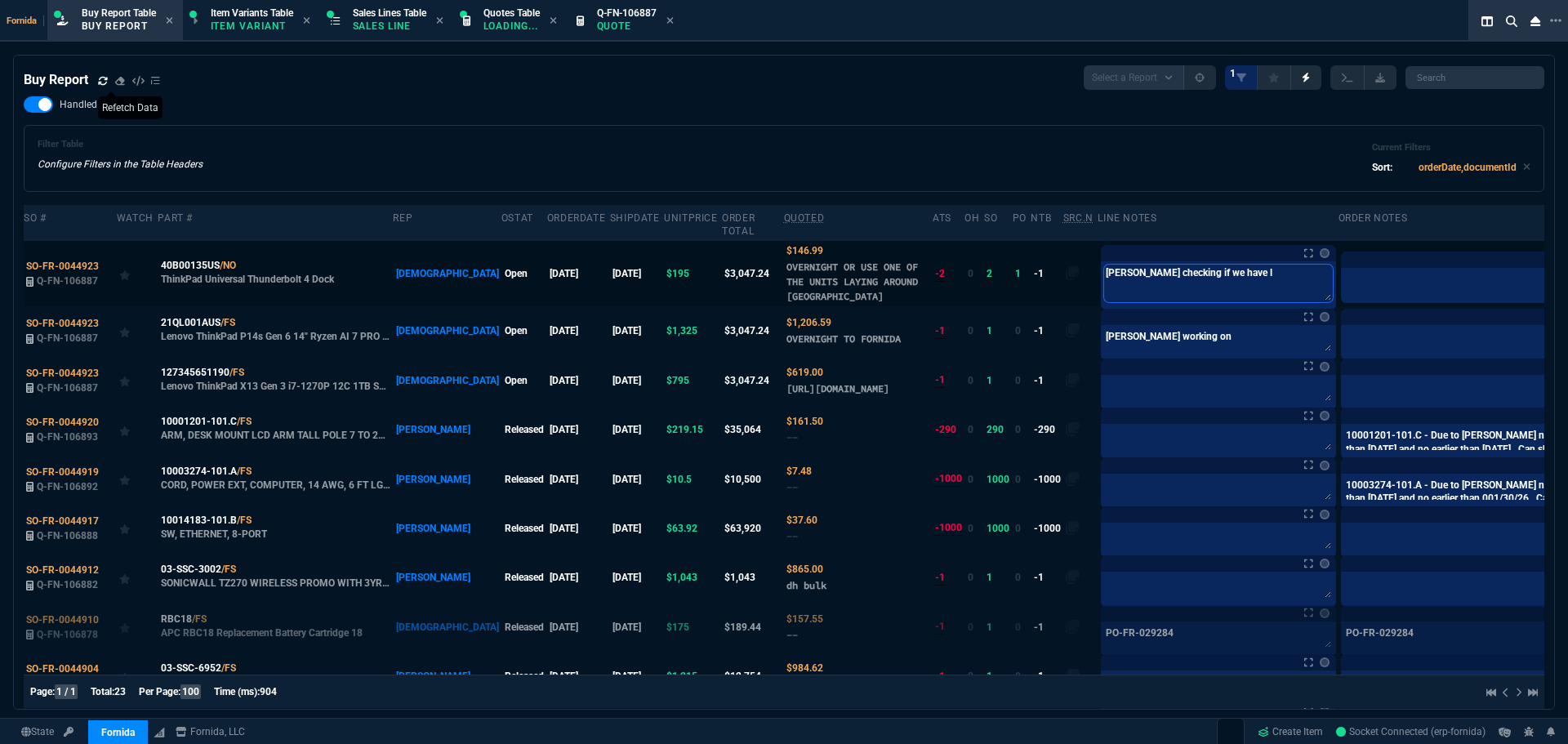
type textarea "Brian checking if we have ly"
type textarea "Brian checking if we have lyi"
type textarea "Brian checking if we have lyin"
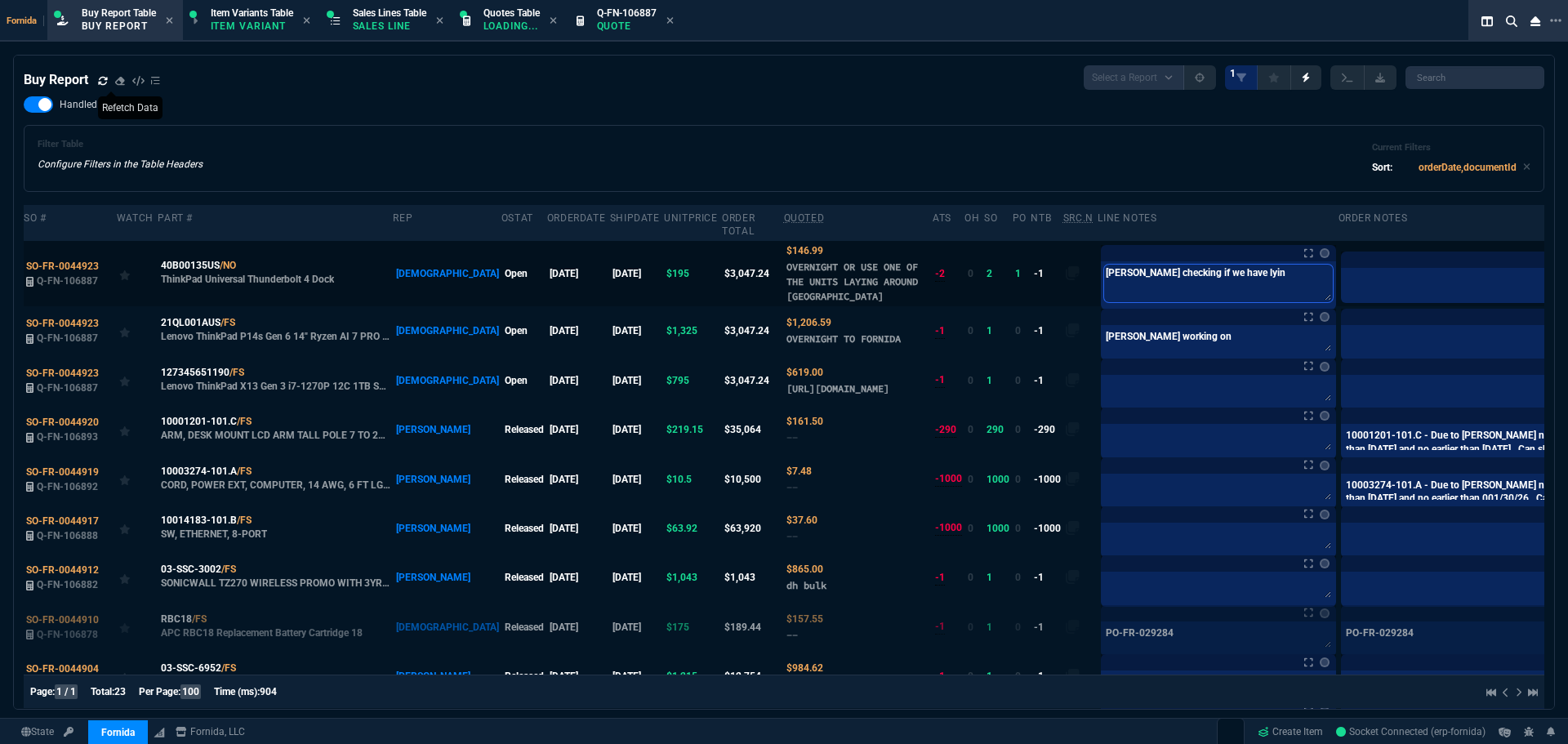
type textarea "Brian checking if we have lying"
type textarea "Brian checking if we have lying a"
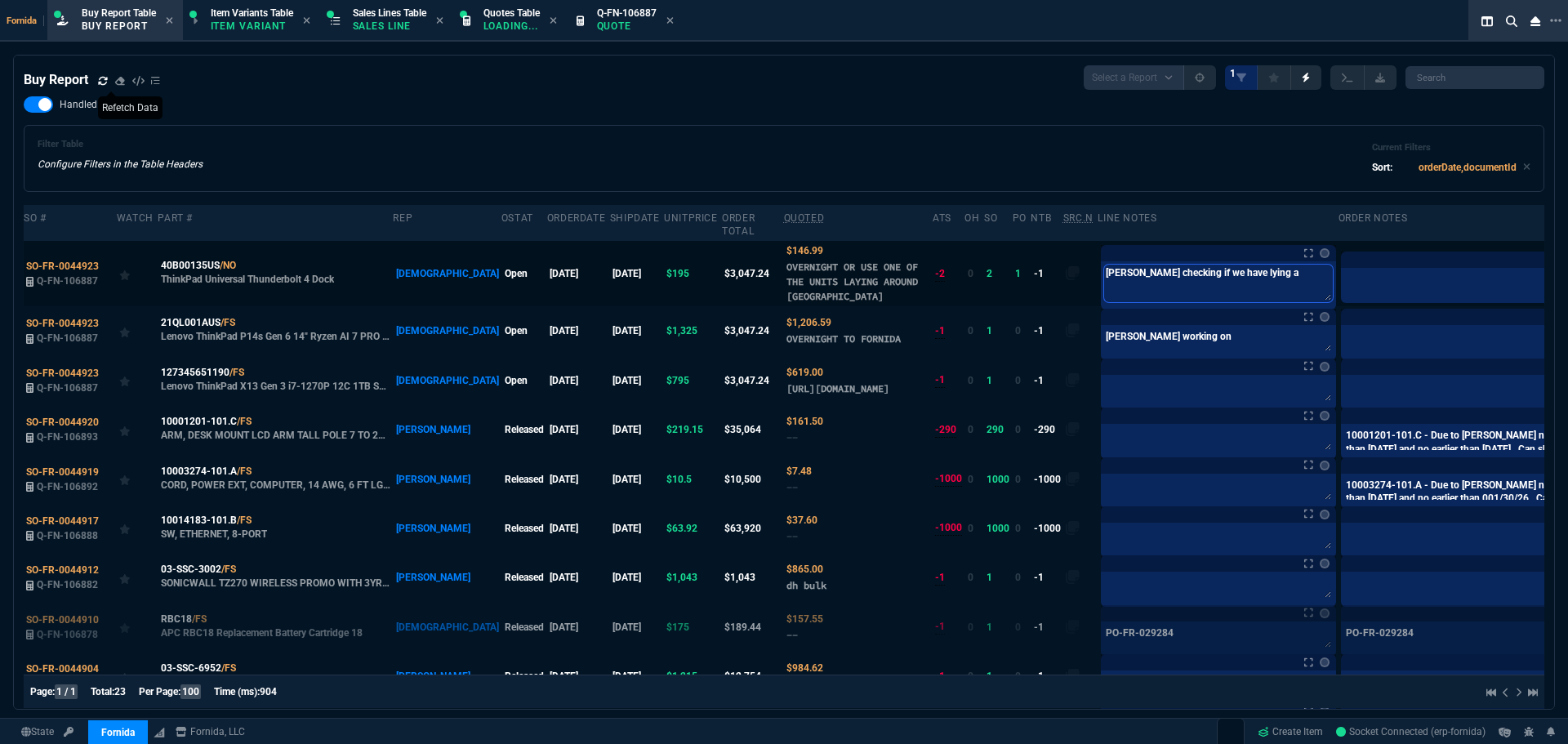
type textarea "Brian checking if we have lying ar"
type textarea "Brian checking if we have lying aro"
type textarea "Brian checking if we have lying arou"
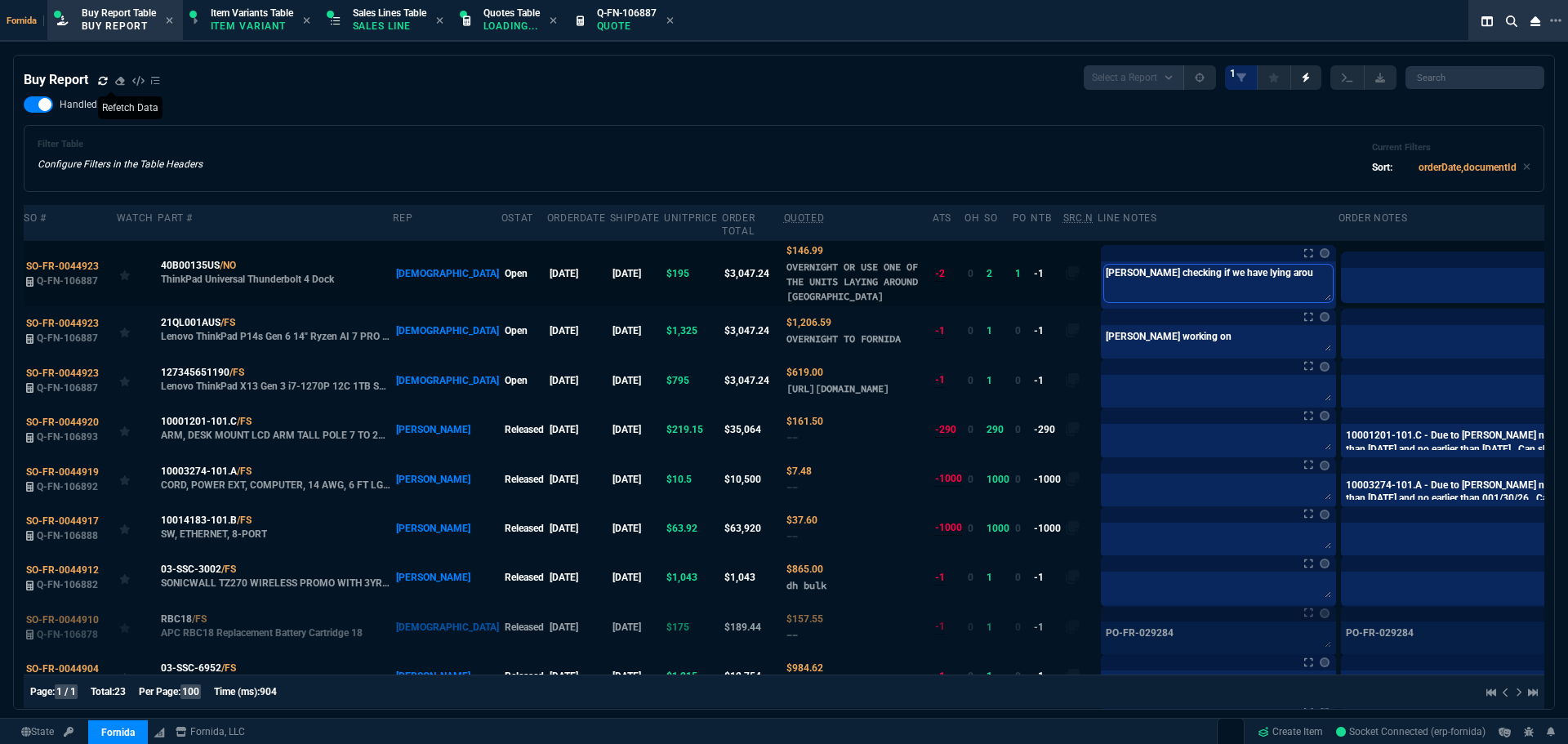
type textarea "Brian checking if we have lying aroun"
type textarea "Brian checking if we have lying around"
type textarea "Brian checking if we have lying around F"
type textarea "Brian checking if we have lying around Fo"
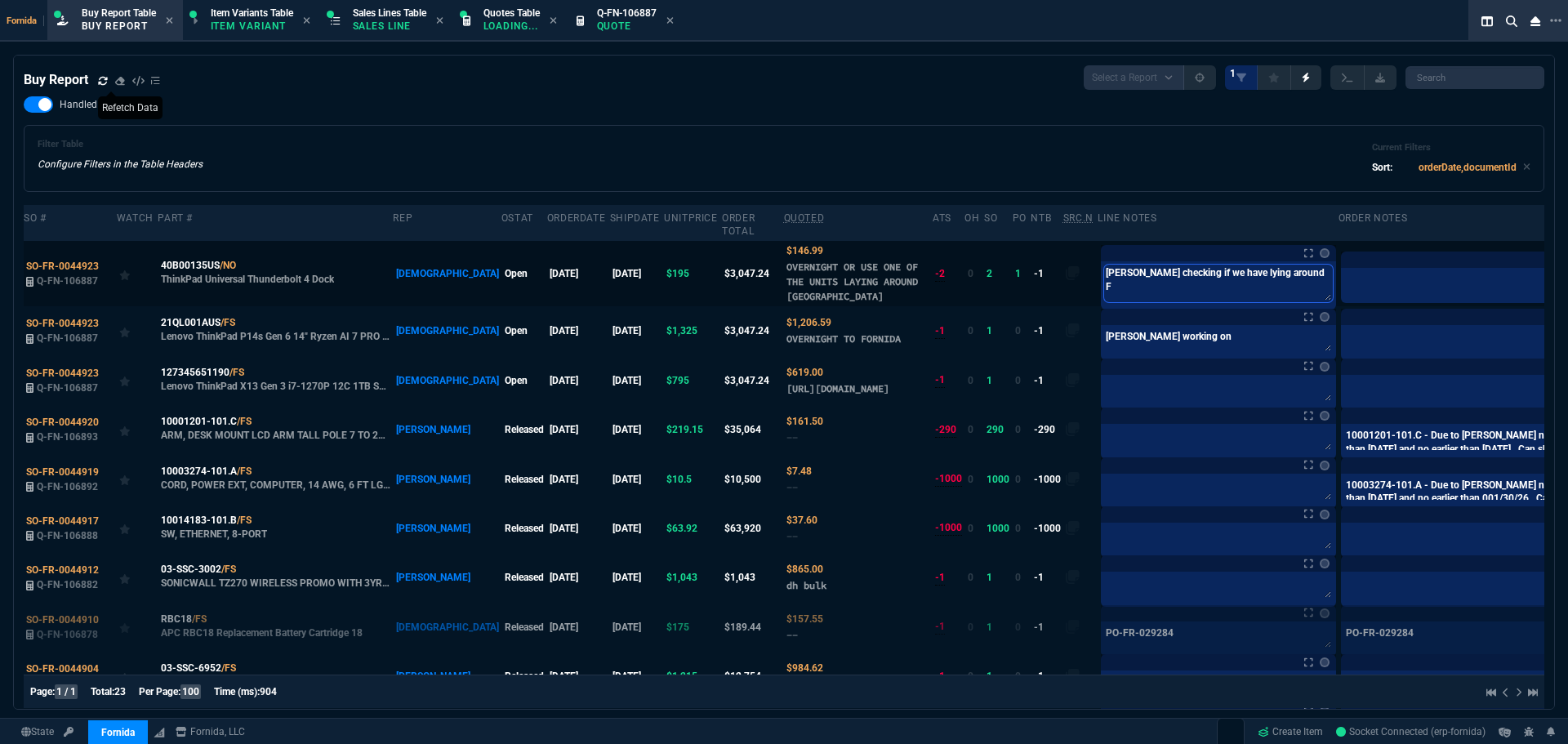
type textarea "Brian checking if we have lying around Fo"
type textarea "Brian checking if we have lying around For"
type textarea "Brian checking if we have lying around Forn"
type textarea "Brian checking if we have lying around Forni"
type textarea "Brian checking if we have lying around Fornid"
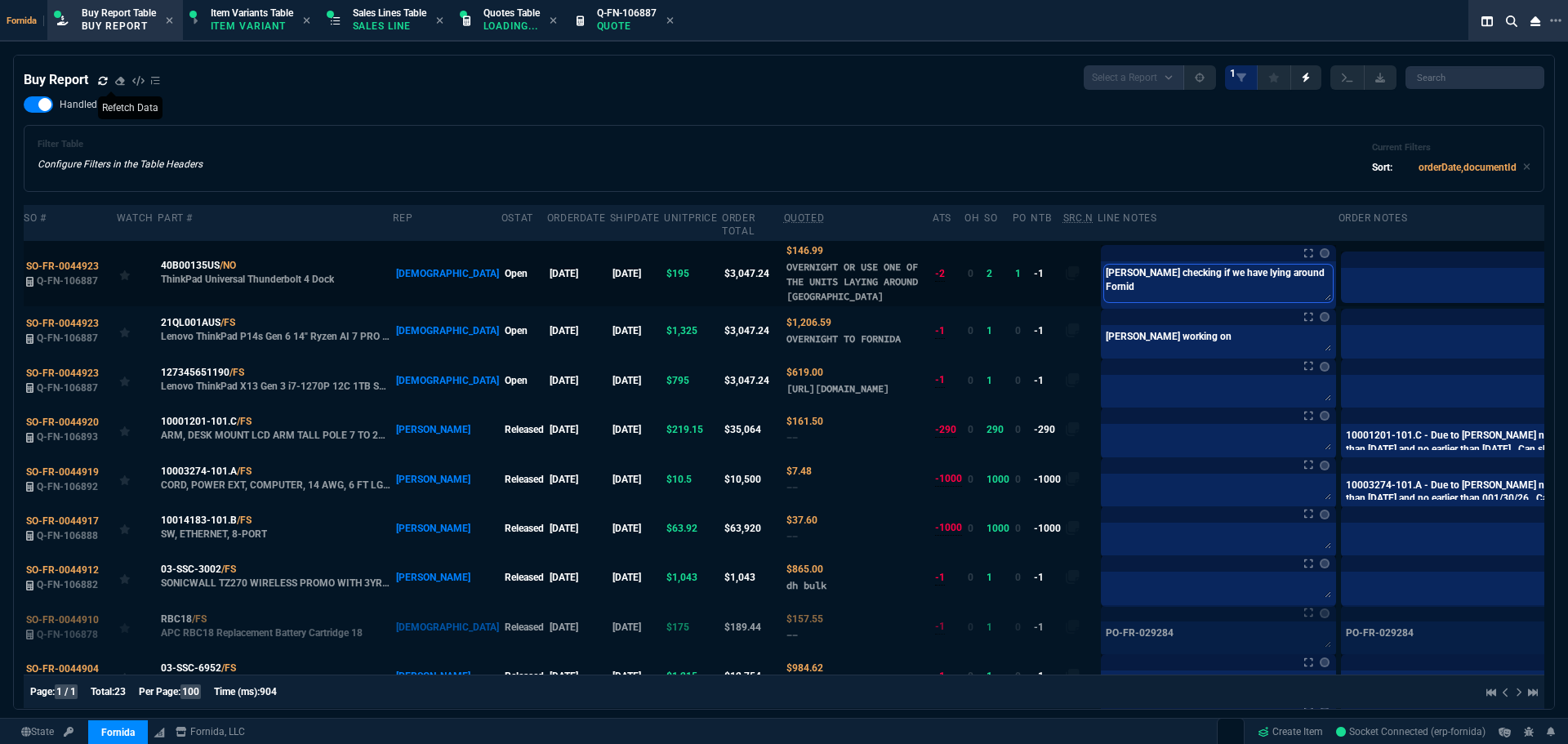
type textarea "Brian checking if we have lying around Fornid"
type textarea "[PERSON_NAME] checking if we have lying around Fornida"
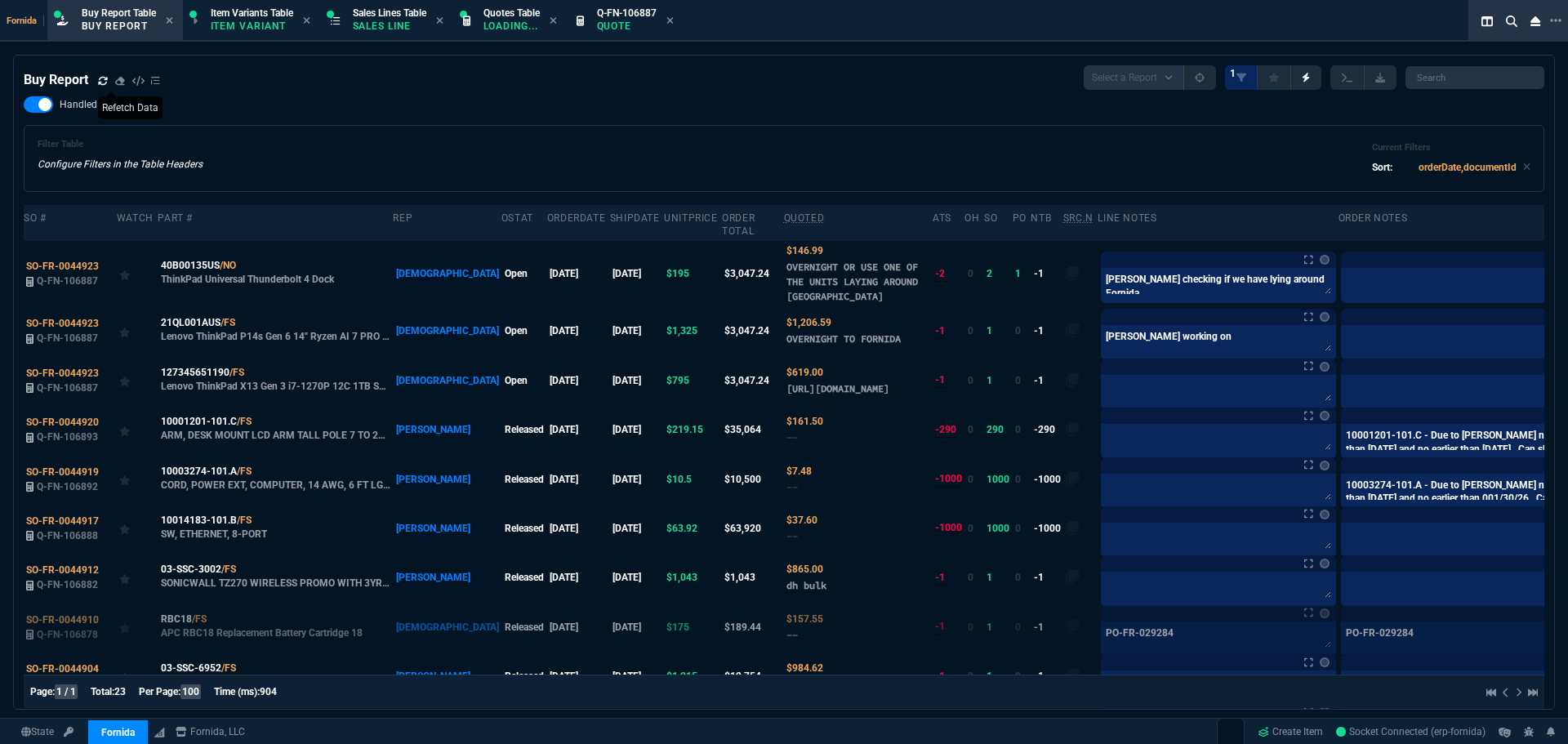
drag, startPoint x: 928, startPoint y: 147, endPoint x: 903, endPoint y: 150, distance: 25.2
click at [927, 147] on div "Filter Table Configure Filters in the Table Headers Current Filters Sort: order…" at bounding box center [784, 159] width 1493 height 40
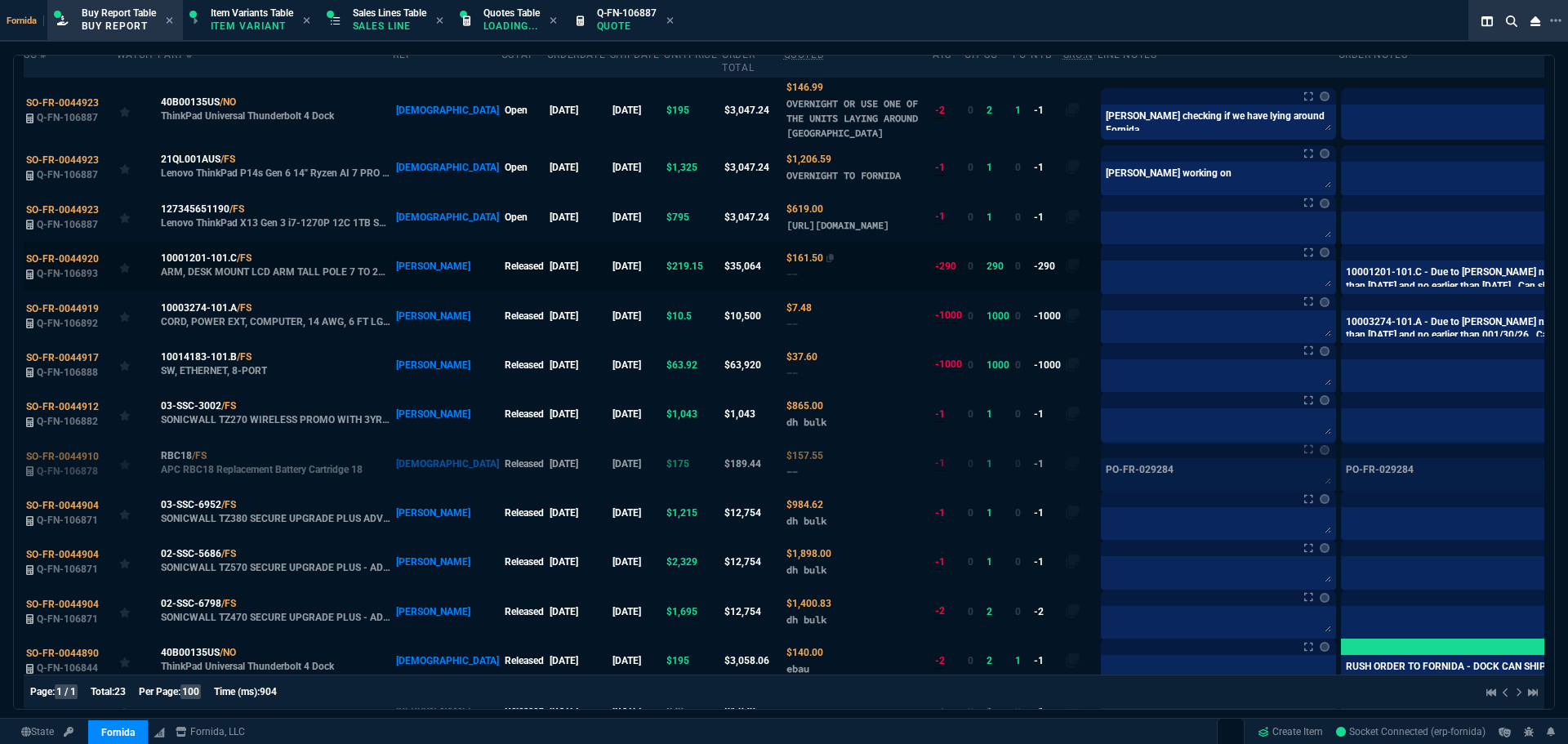
scroll to position [81, 0]
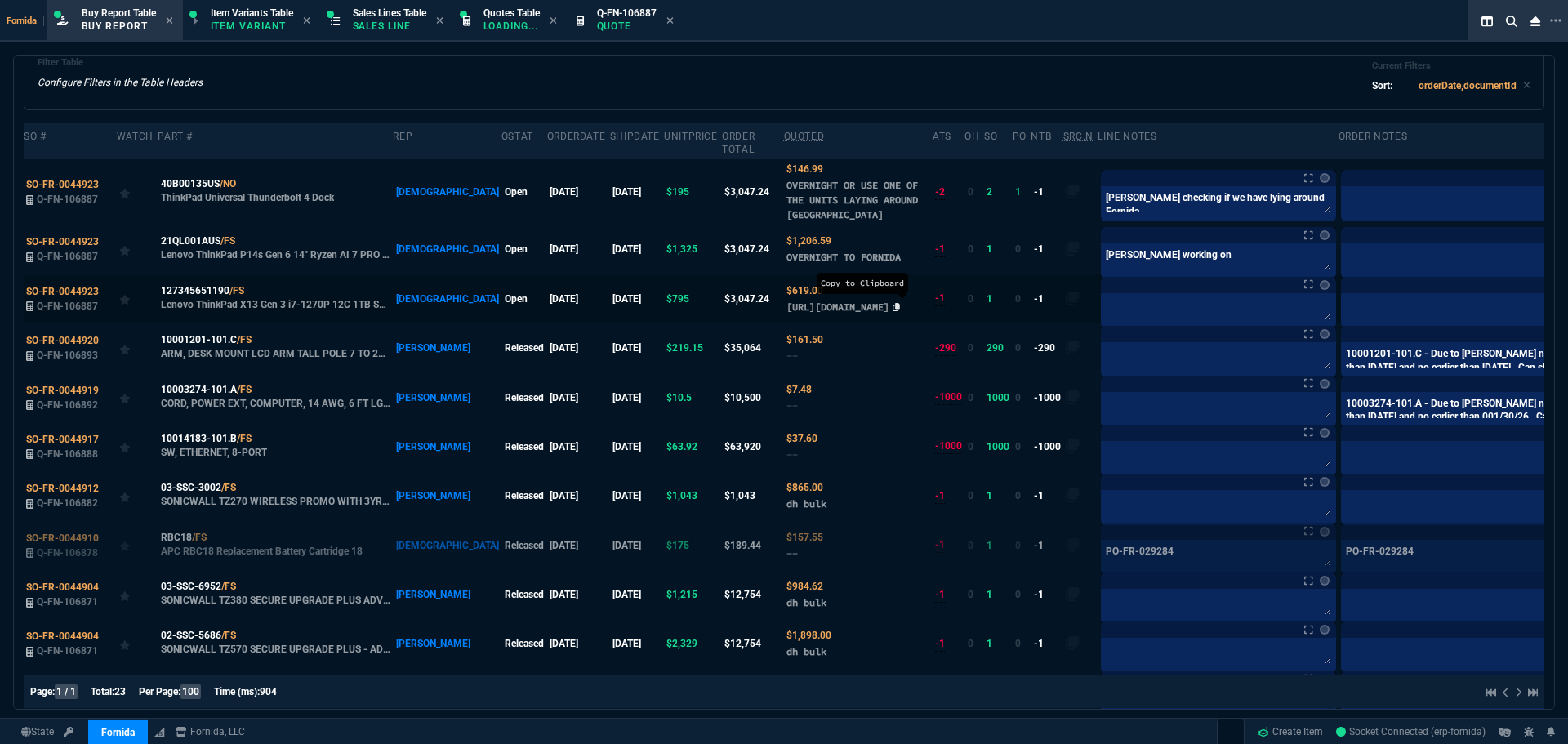
click at [893, 311] on icon at bounding box center [896, 307] width 8 height 8
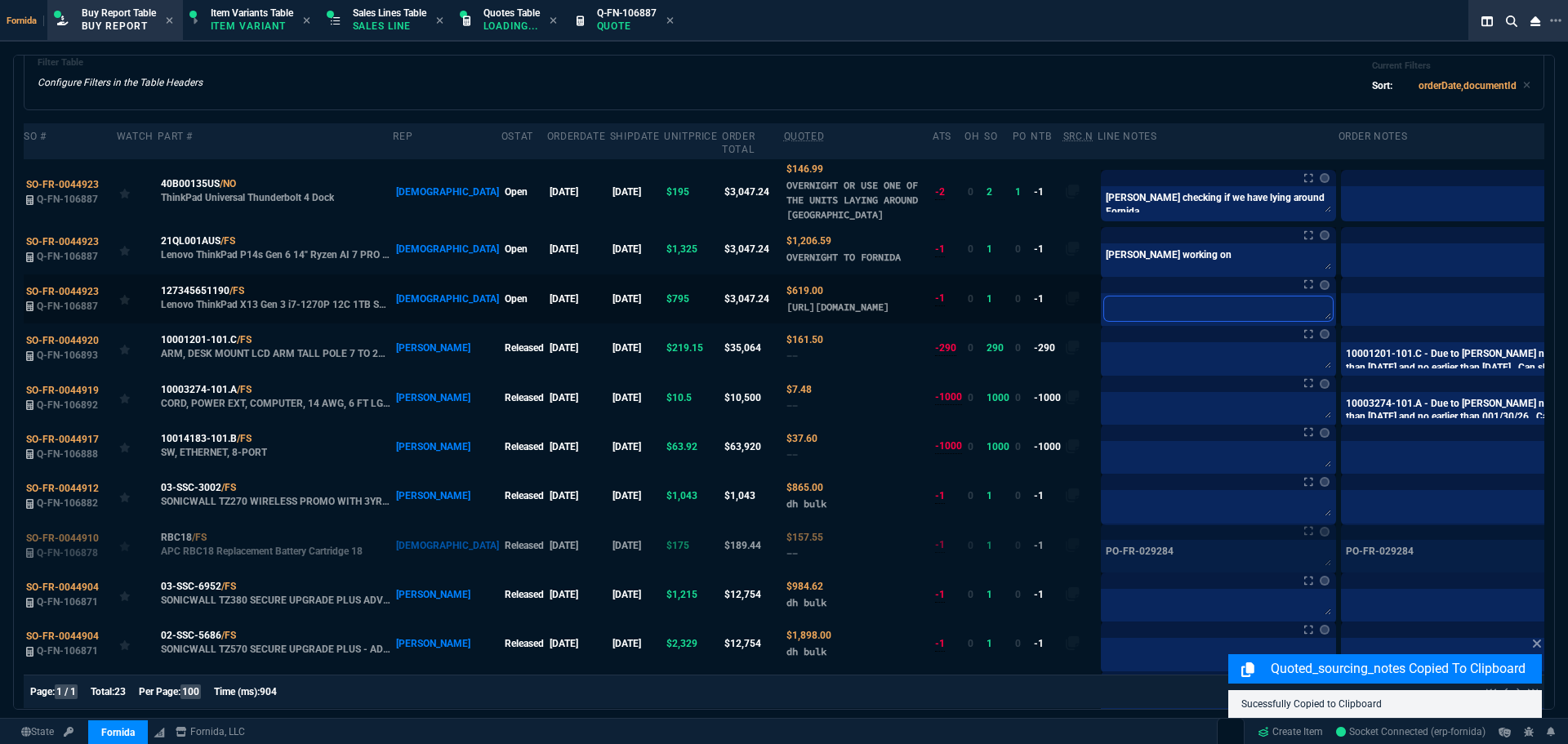
click at [1131, 314] on textarea at bounding box center [1219, 309] width 229 height 25
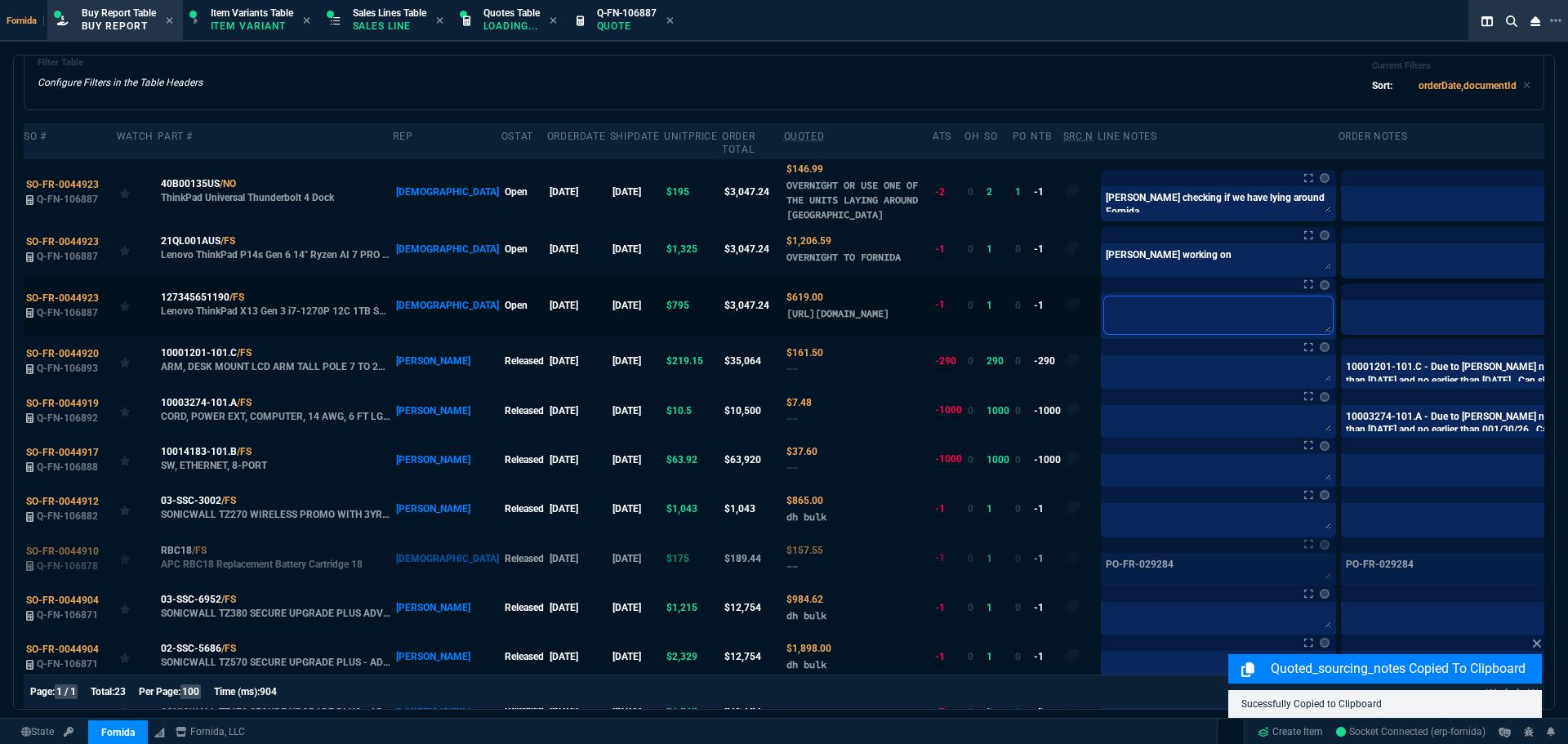
type textarea "B"
type textarea "Br"
type textarea "Bri"
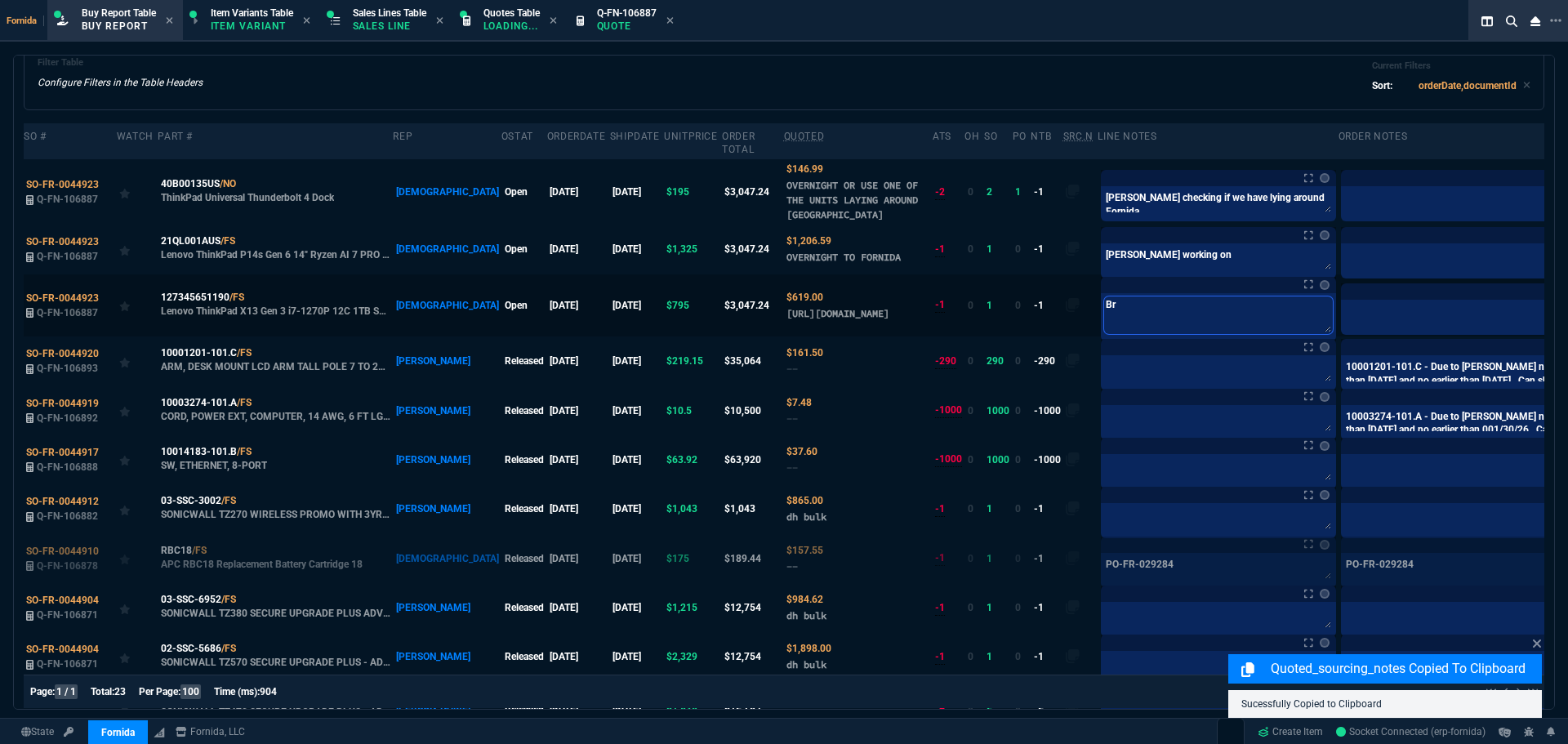
type textarea "Bri"
type textarea "Bria"
type textarea "Brian"
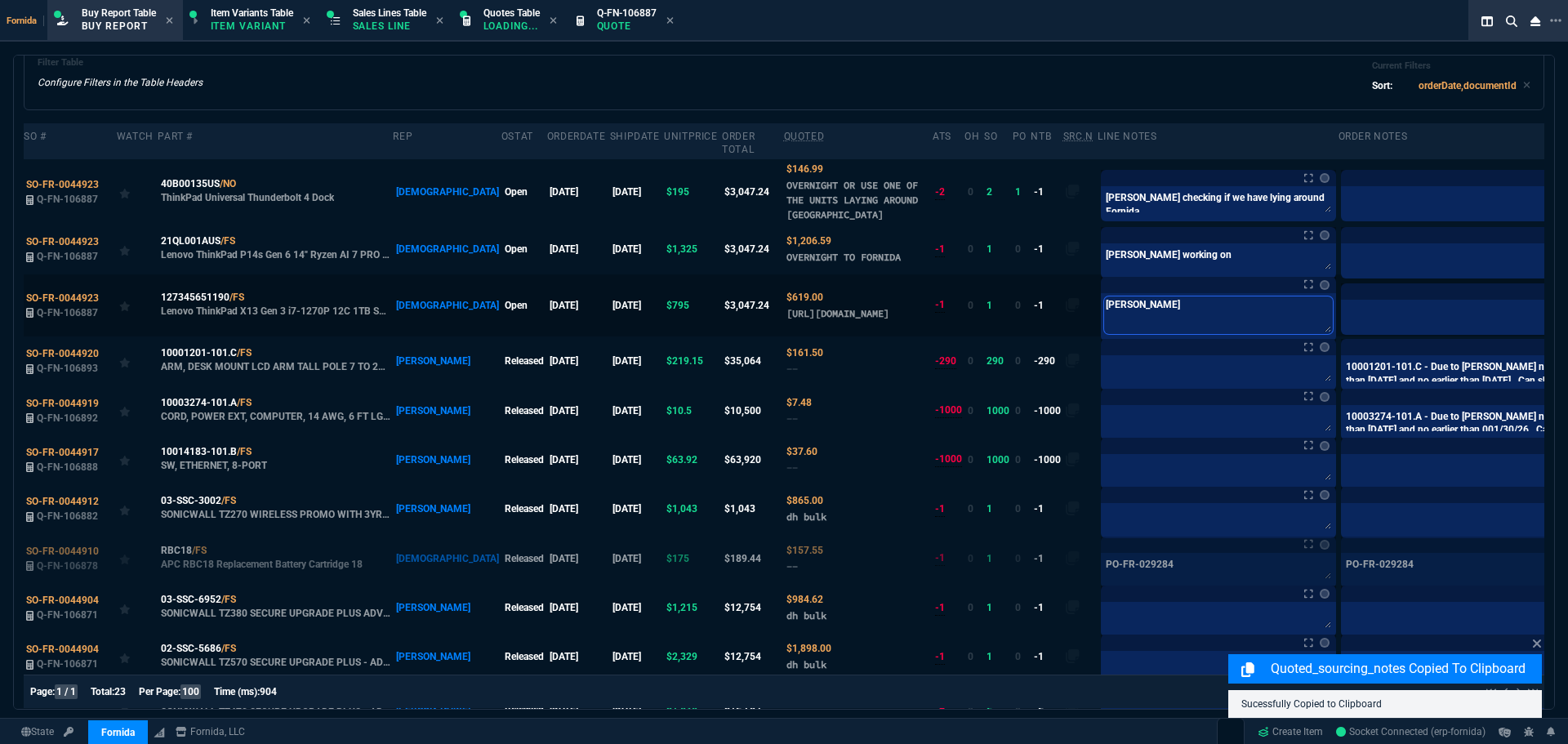
type textarea "Brian"
type textarea "Brian b"
type textarea "Brian bu"
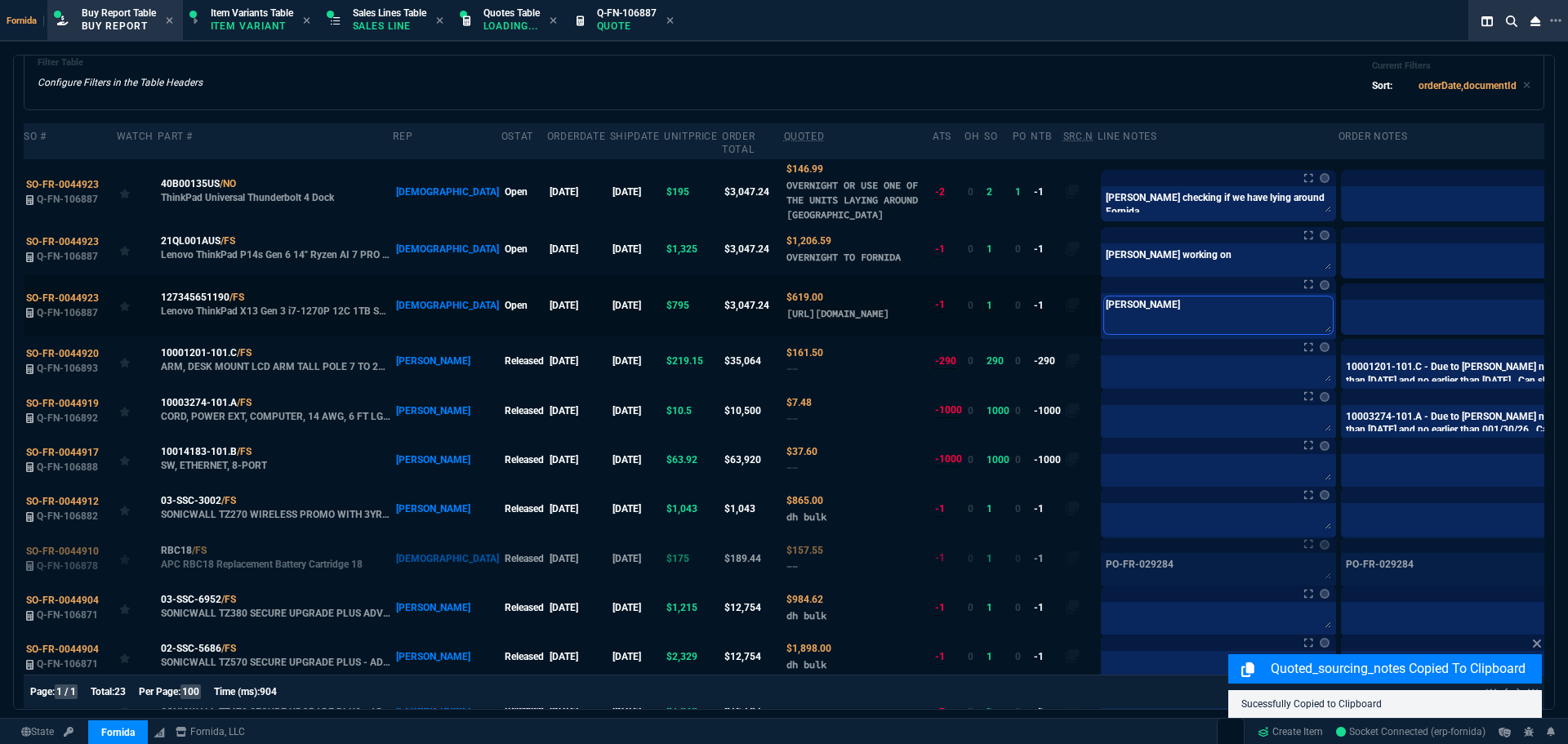
type textarea "Brian bu"
type textarea "Brian buy"
type textarea "Brian buyi"
type textarea "Brian buyin"
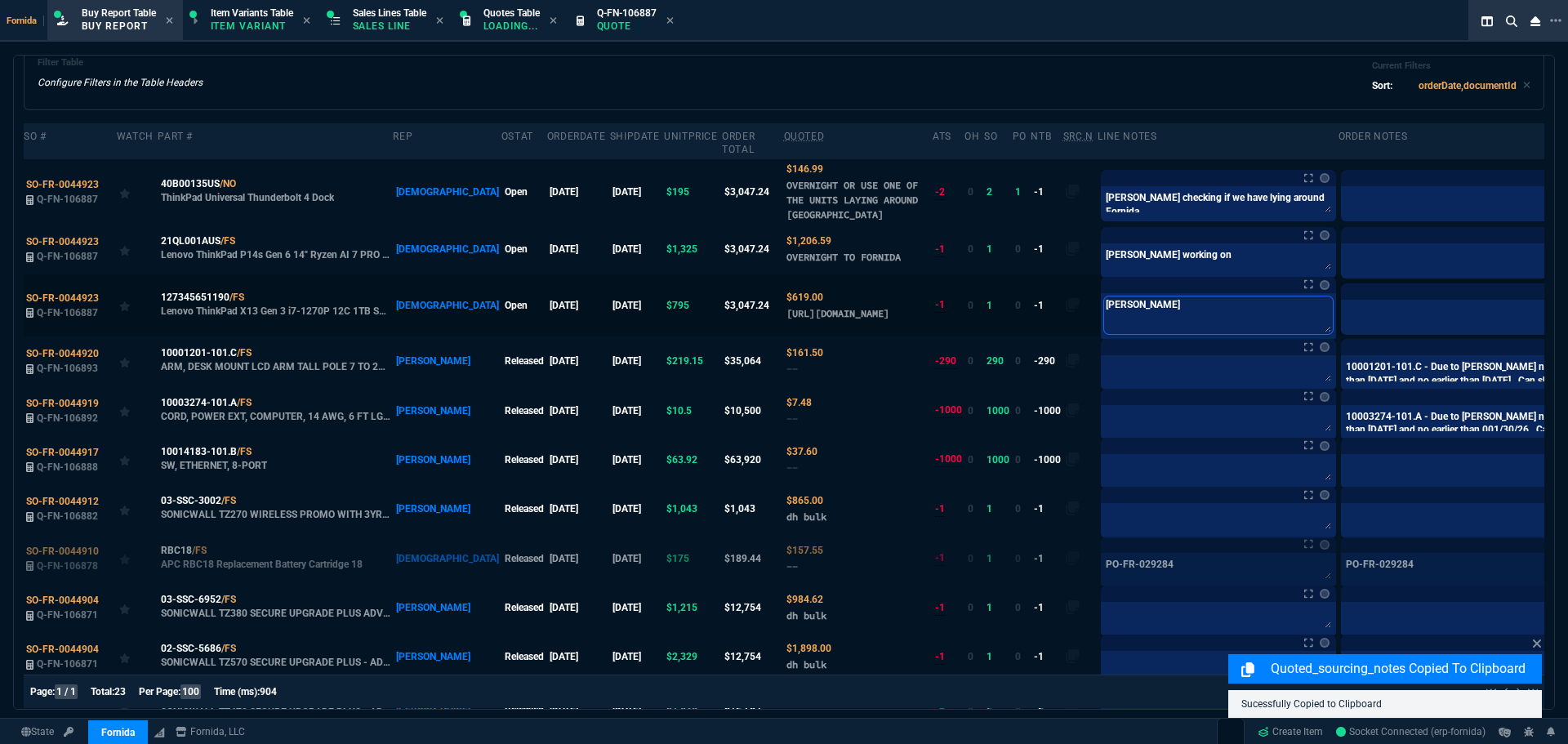
type textarea "Brian buying"
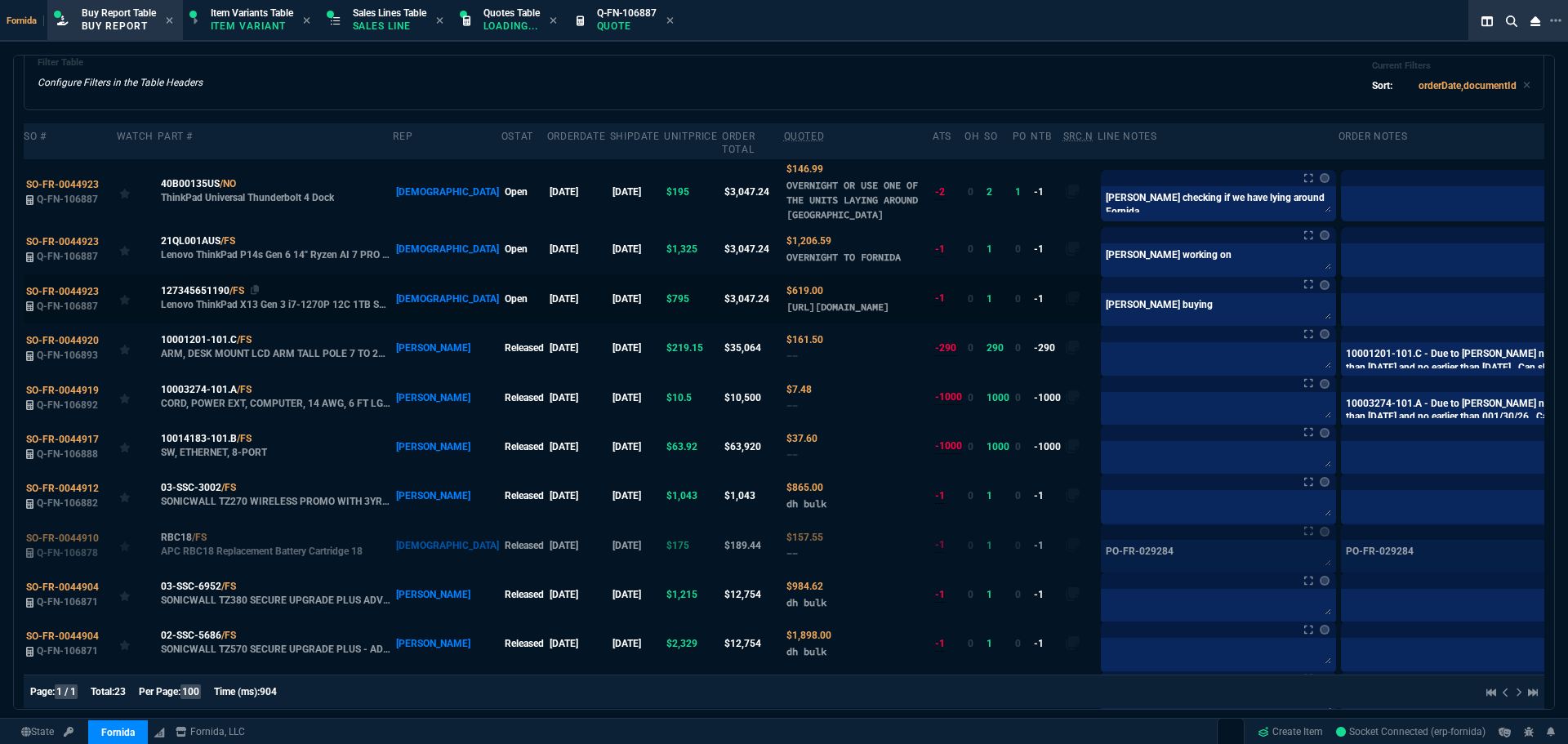
drag, startPoint x: 251, startPoint y: 299, endPoint x: 240, endPoint y: 299, distance: 11.0
click at [251, 295] on icon at bounding box center [255, 290] width 9 height 9
click at [1141, 321] on textarea "Brian buying" at bounding box center [1219, 309] width 229 height 25
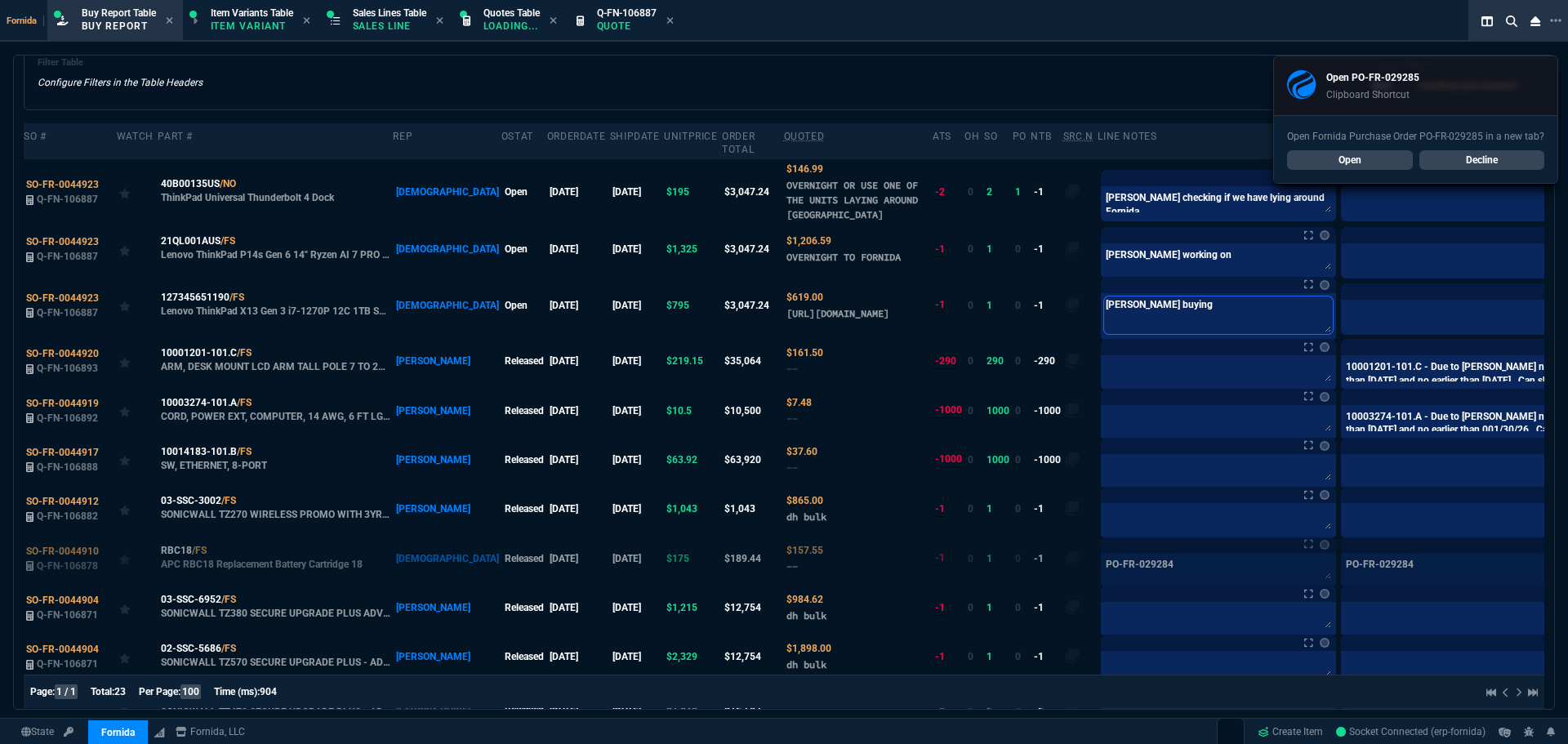
paste textarea "PO-FR-029285*"
type textarea "PO-FR-029285*"
click at [1568, 312] on label at bounding box center [1593, 305] width 18 height 18
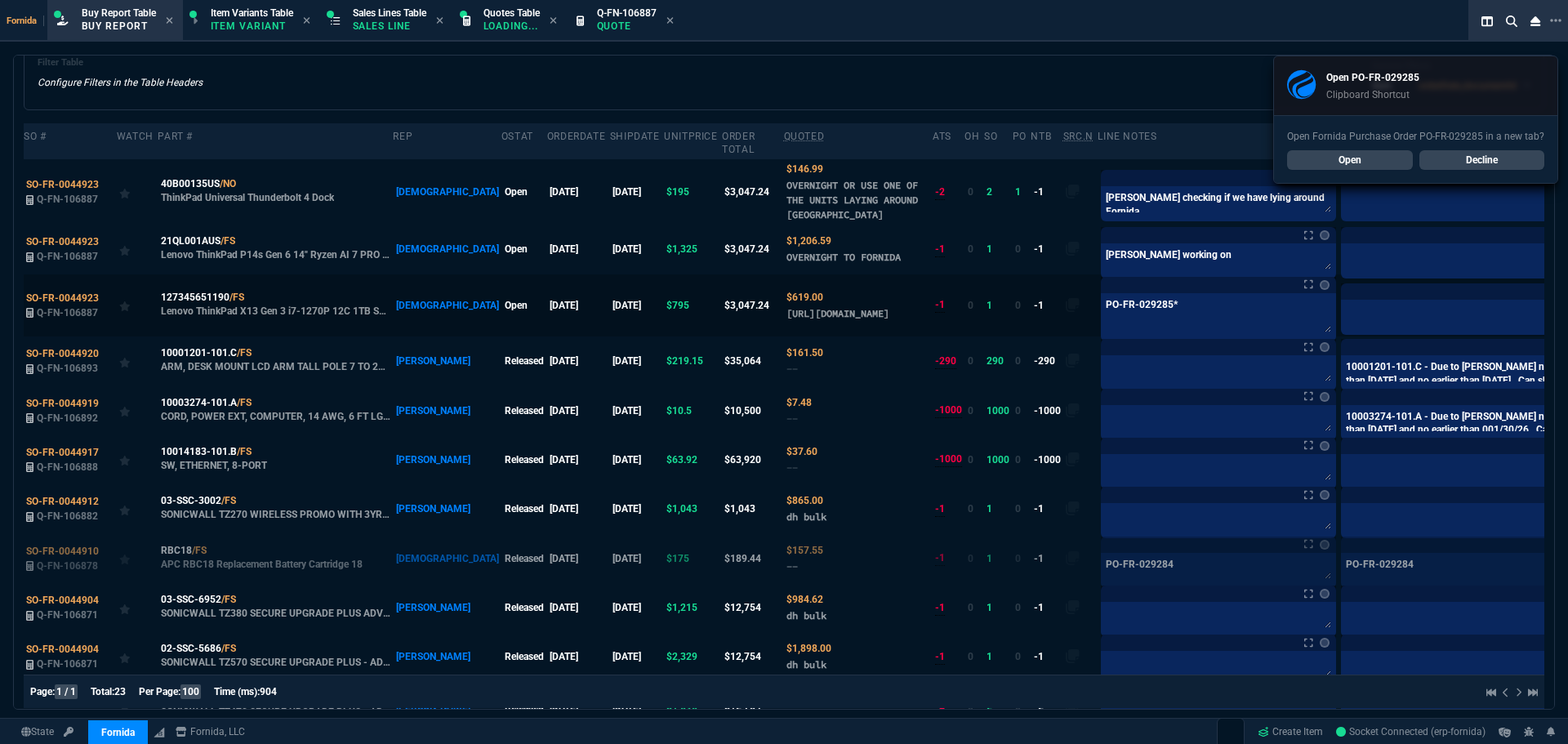
click at [0, 0] on input "checkbox" at bounding box center [0, 0] width 0 height 0
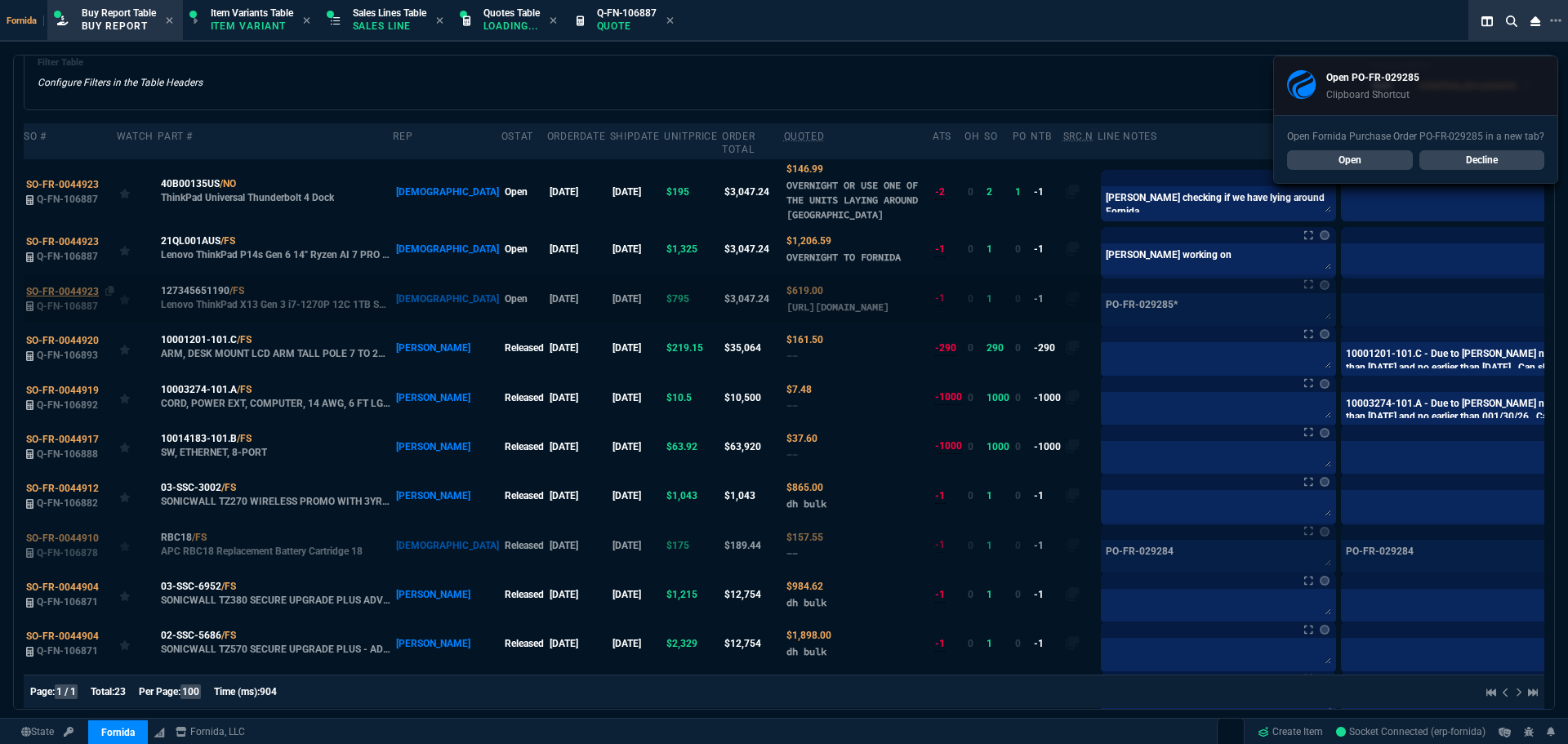
click at [67, 297] on span "SO-FR-0044923" at bounding box center [62, 292] width 73 height 11
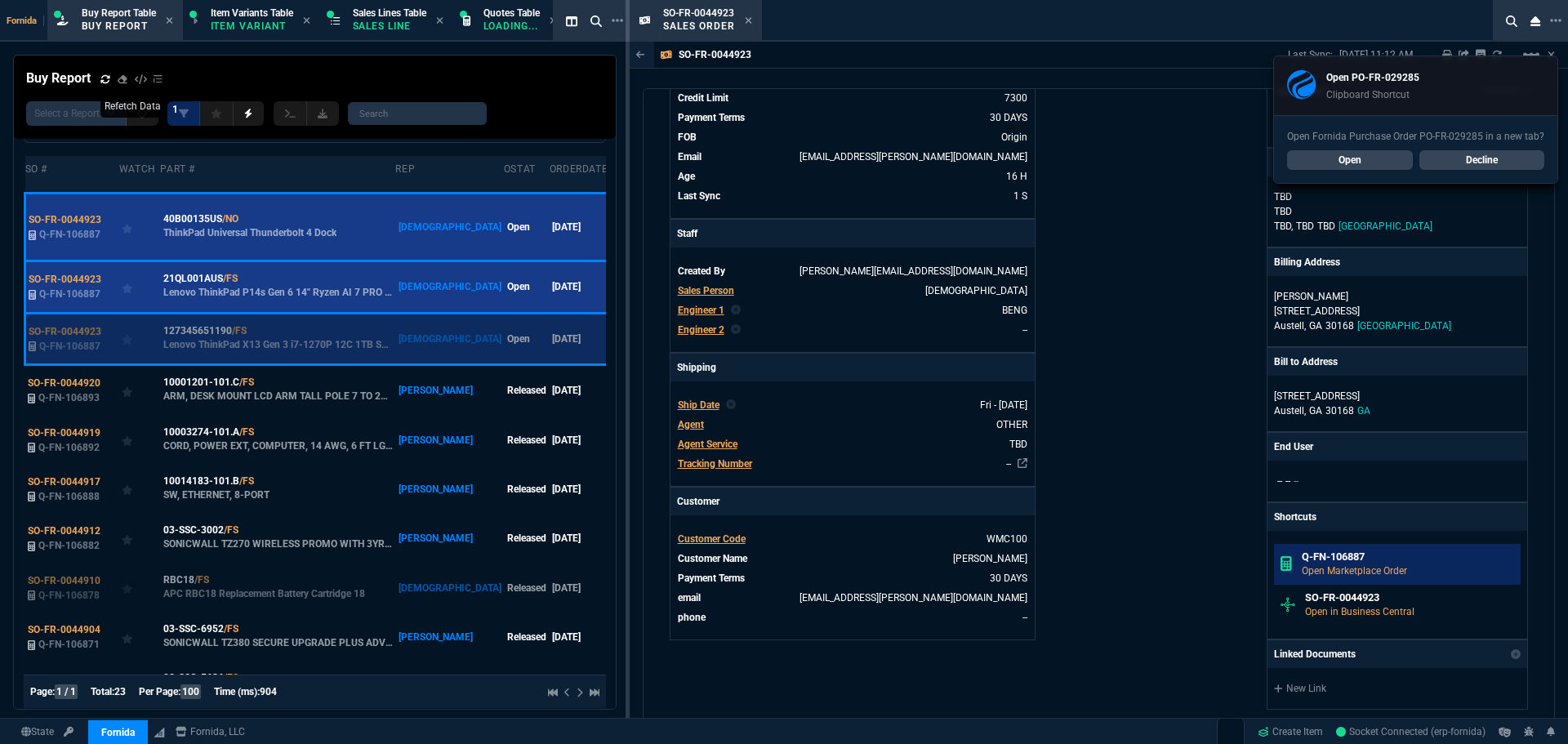
scroll to position [245, 0]
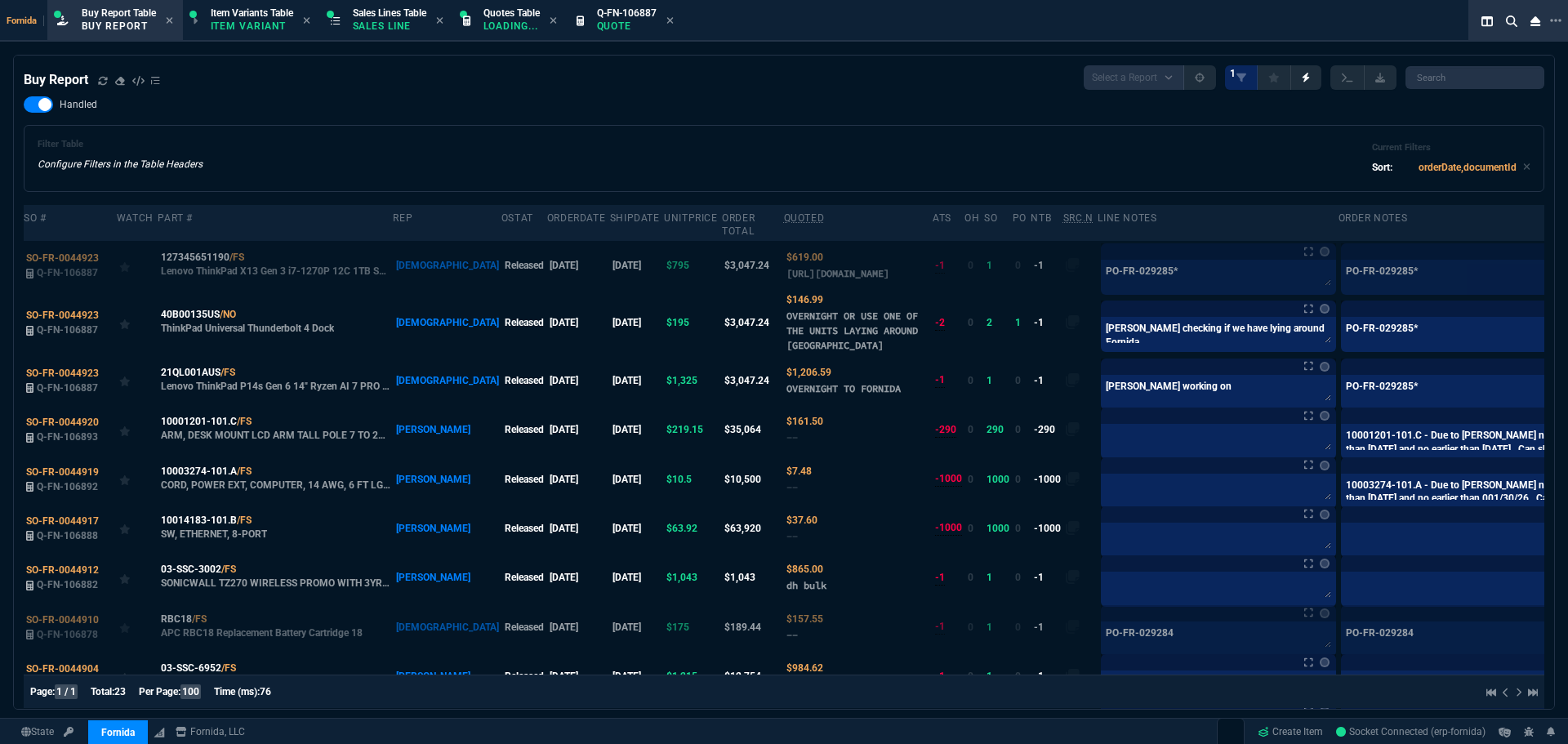
select select "1: BROV"
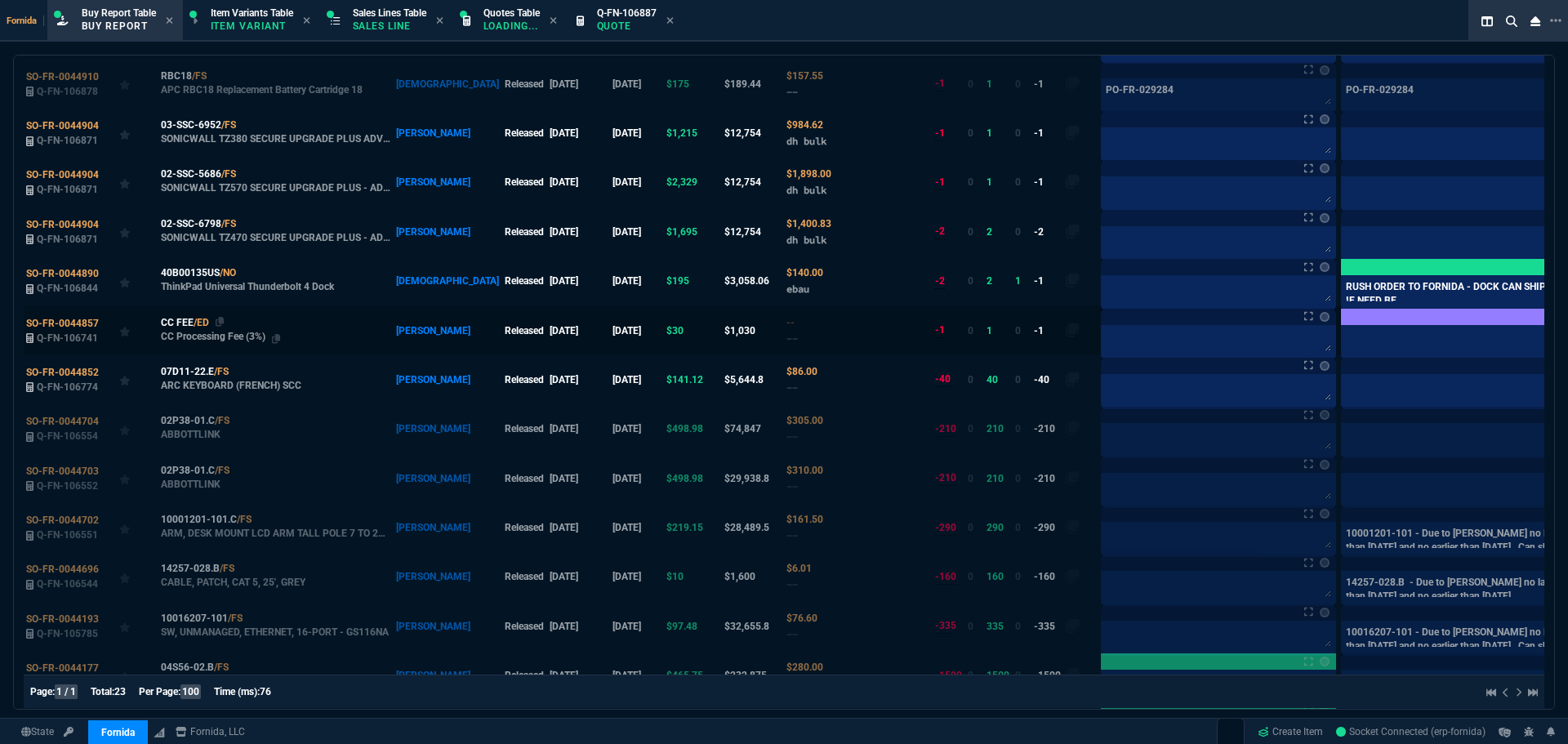
scroll to position [504, 0]
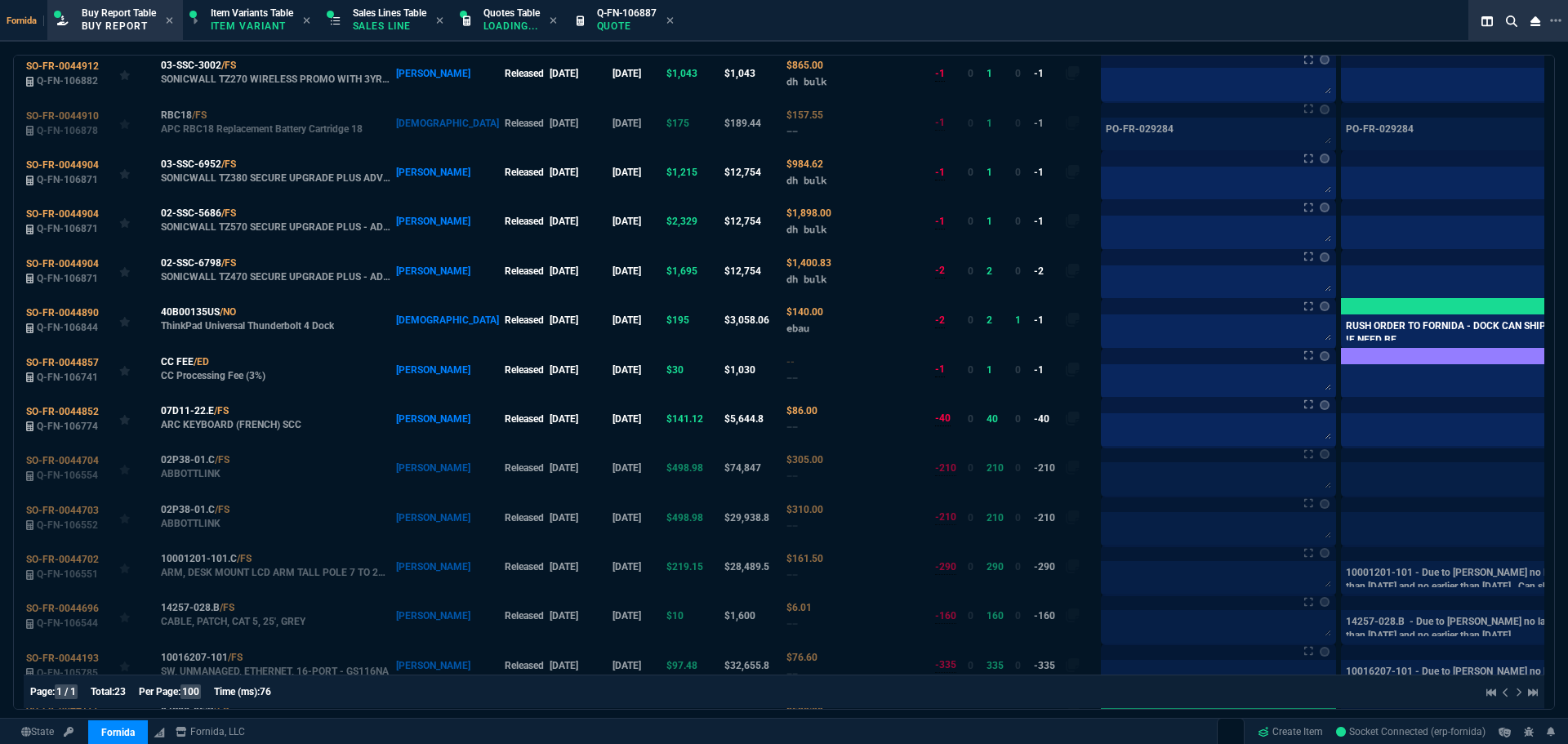
click at [1340, 346] on table "SO # Watch Part # Rep oStat OrderDate shipDate unitPrice Order Total Quoted ATS…" at bounding box center [815, 294] width 1584 height 1187
click at [1568, 330] on label at bounding box center [1593, 319] width 18 height 18
click at [0, 0] on input "checkbox" at bounding box center [0, 0] width 0 height 0
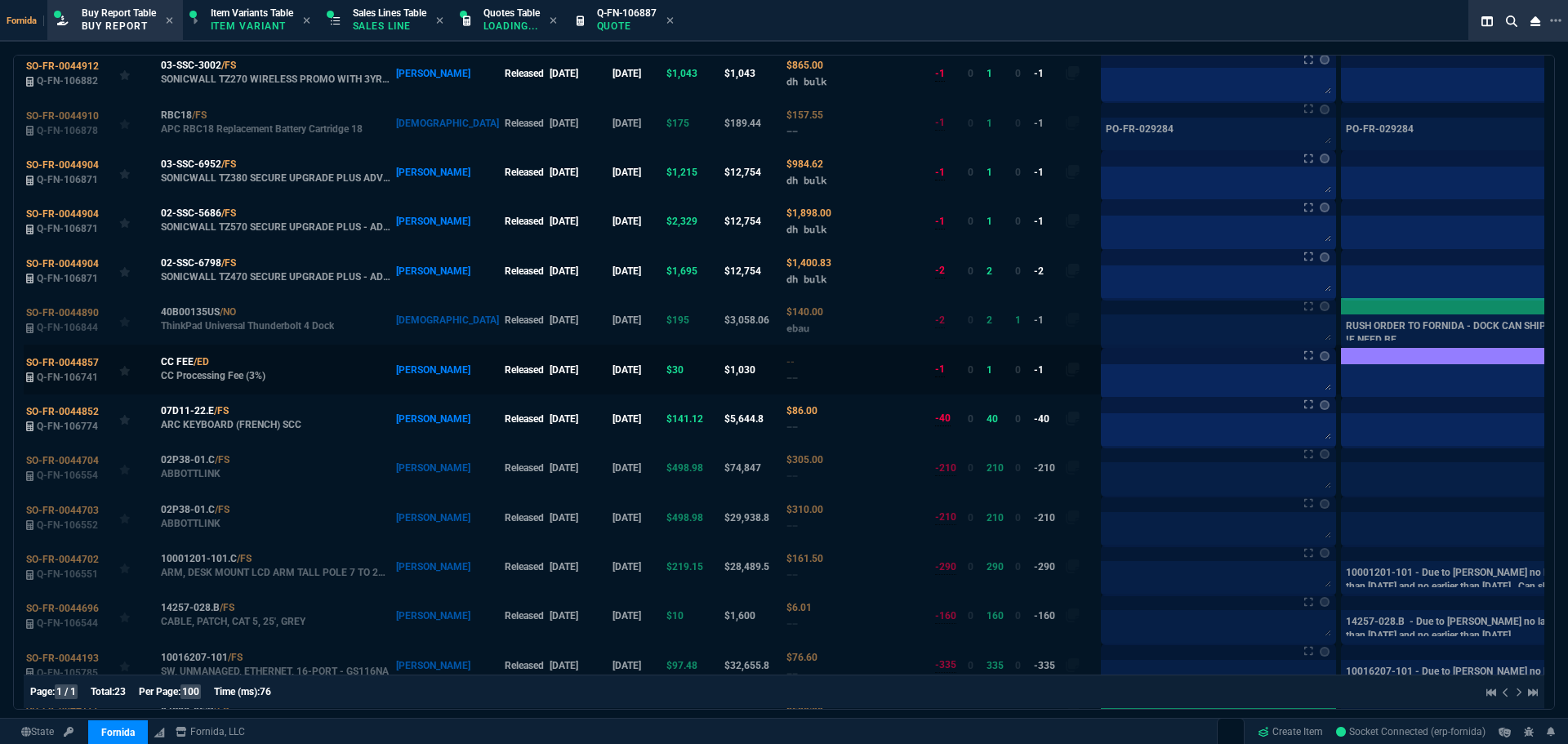
click at [1568, 378] on label at bounding box center [1593, 368] width 18 height 18
click at [0, 0] on FEE12-neoncheckobx "checkbox" at bounding box center [0, 0] width 0 height 0
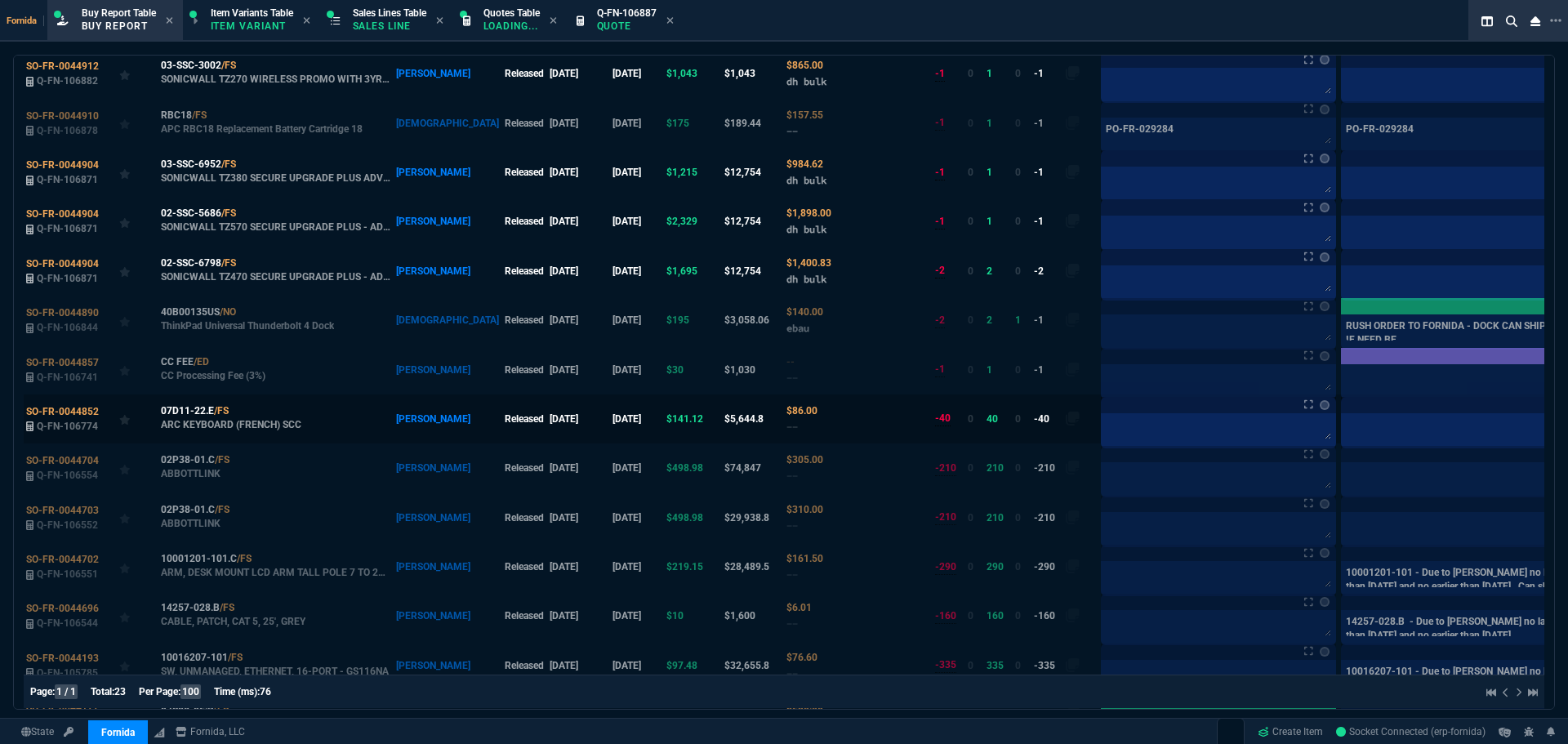
click at [1568, 428] on label at bounding box center [1593, 418] width 18 height 18
click at [0, 0] on input "checkbox" at bounding box center [0, 0] width 0 height 0
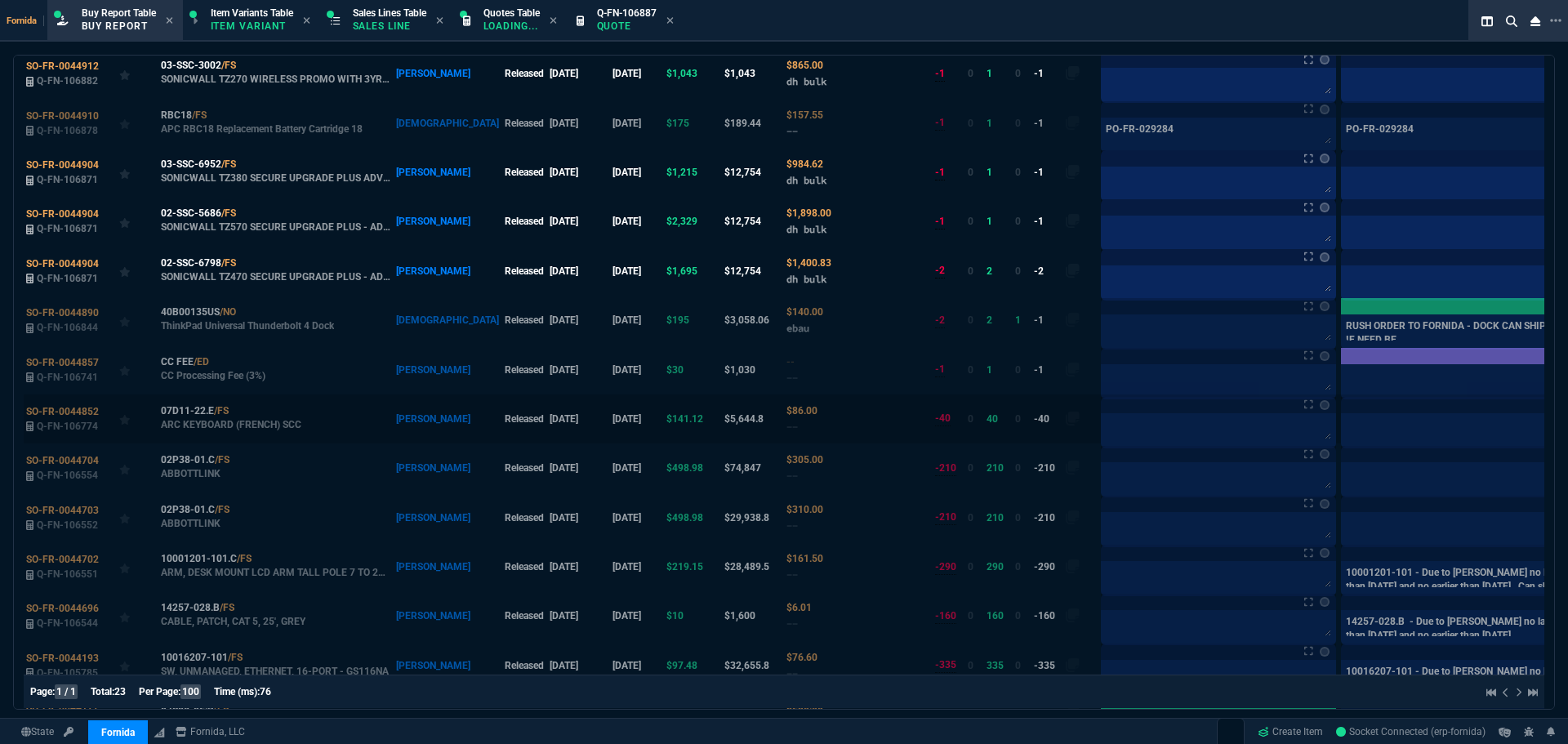
click at [1568, 428] on label at bounding box center [1593, 418] width 18 height 18
click at [0, 0] on input "checkbox" at bounding box center [0, 0] width 0 height 0
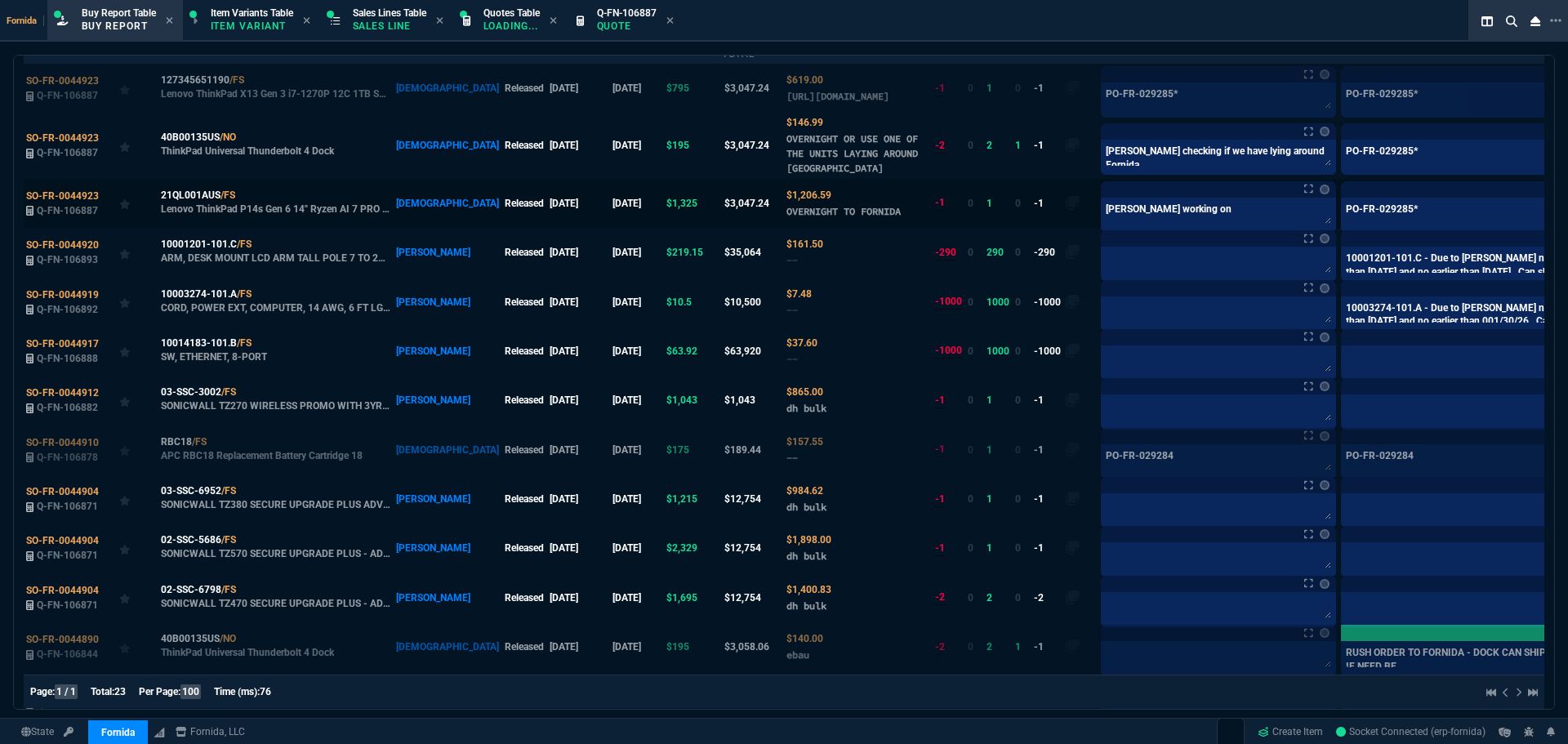
scroll to position [0, 0]
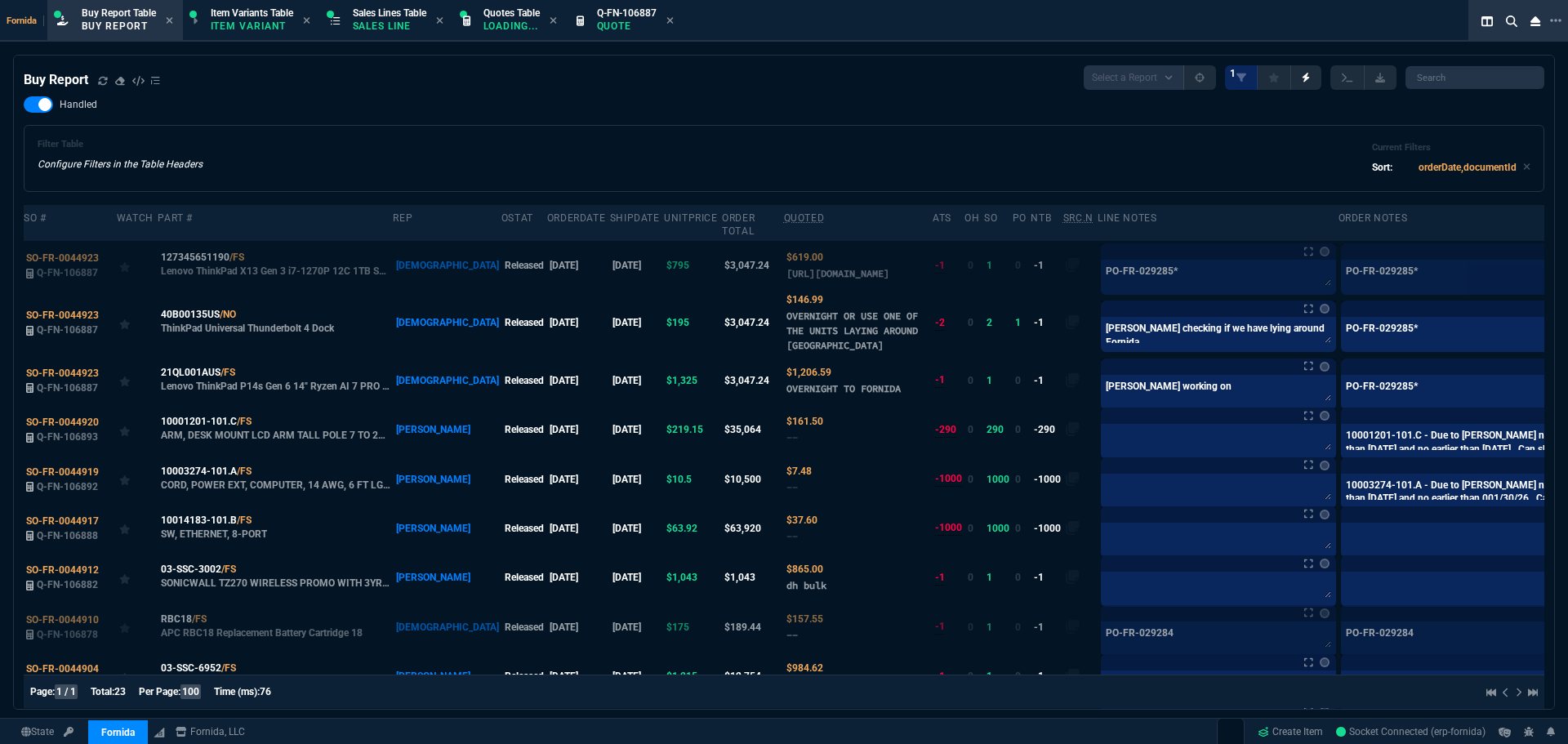
click at [391, 24] on p "Sales Line" at bounding box center [390, 26] width 74 height 13
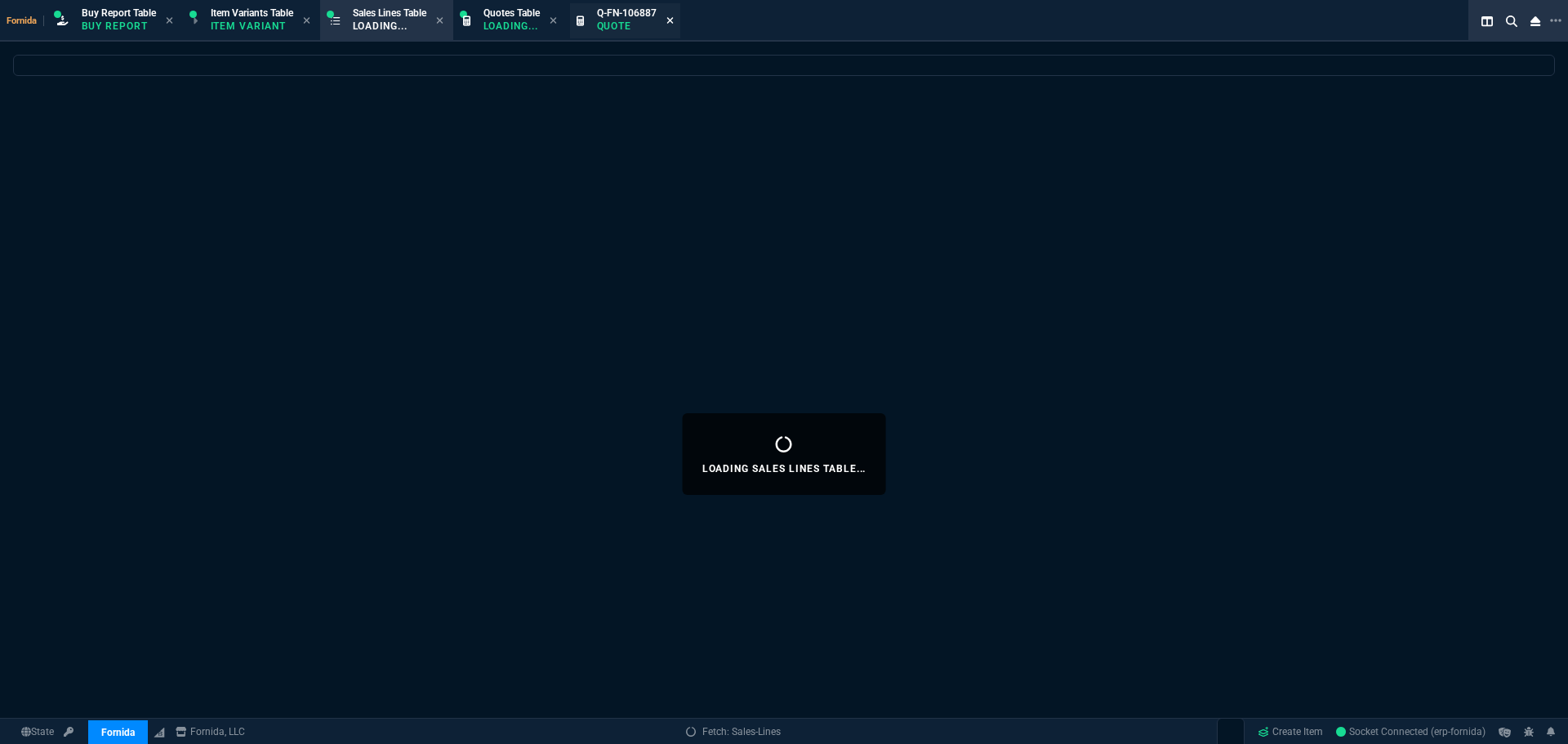
click at [673, 21] on icon at bounding box center [670, 20] width 7 height 7
select select
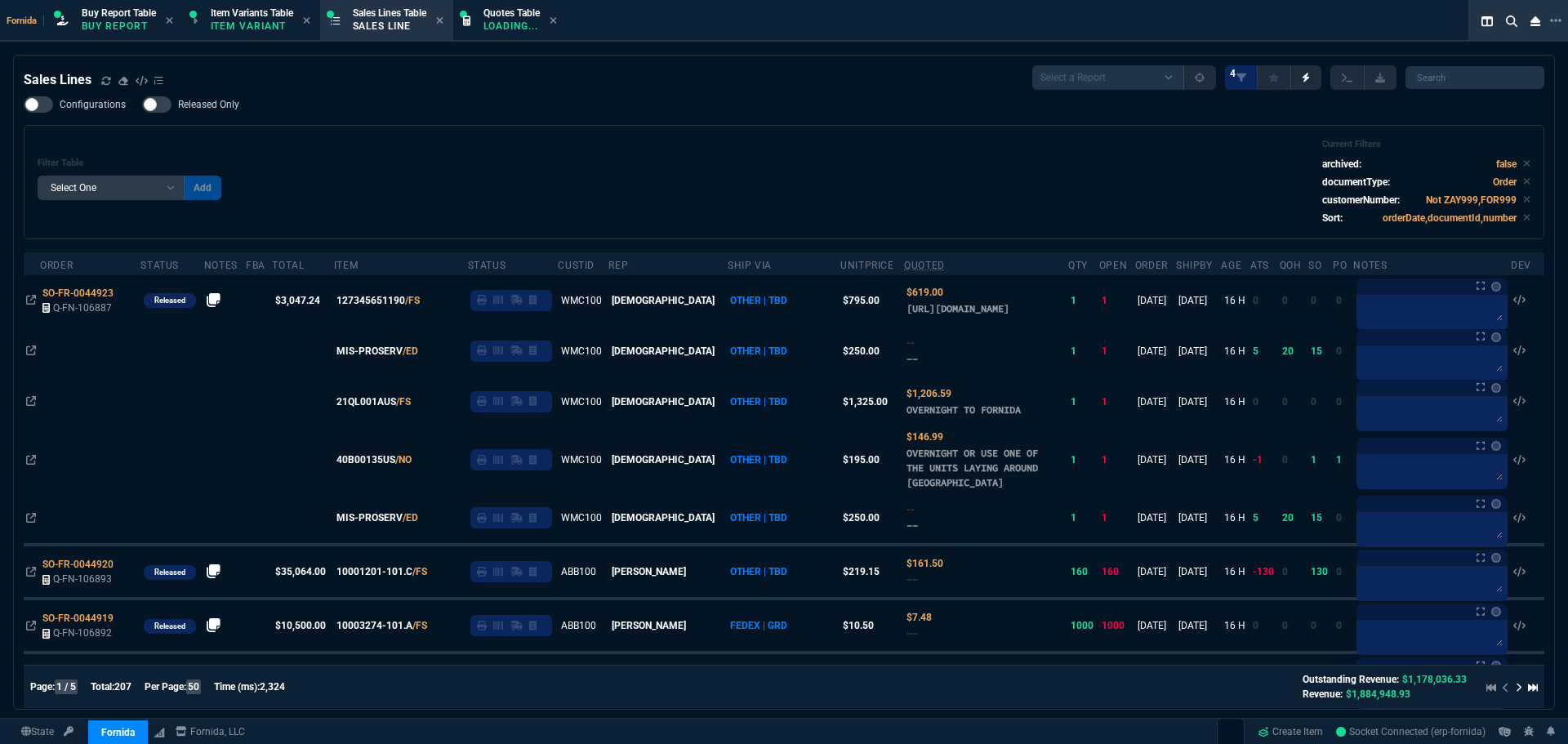
click at [492, 133] on div "Filter Table Select One Add Filter () Age () ATS () Cond (itemVariantCode) Cust…" at bounding box center [784, 181] width 1521 height 114
click at [121, 297] on icon at bounding box center [125, 292] width 9 height 9
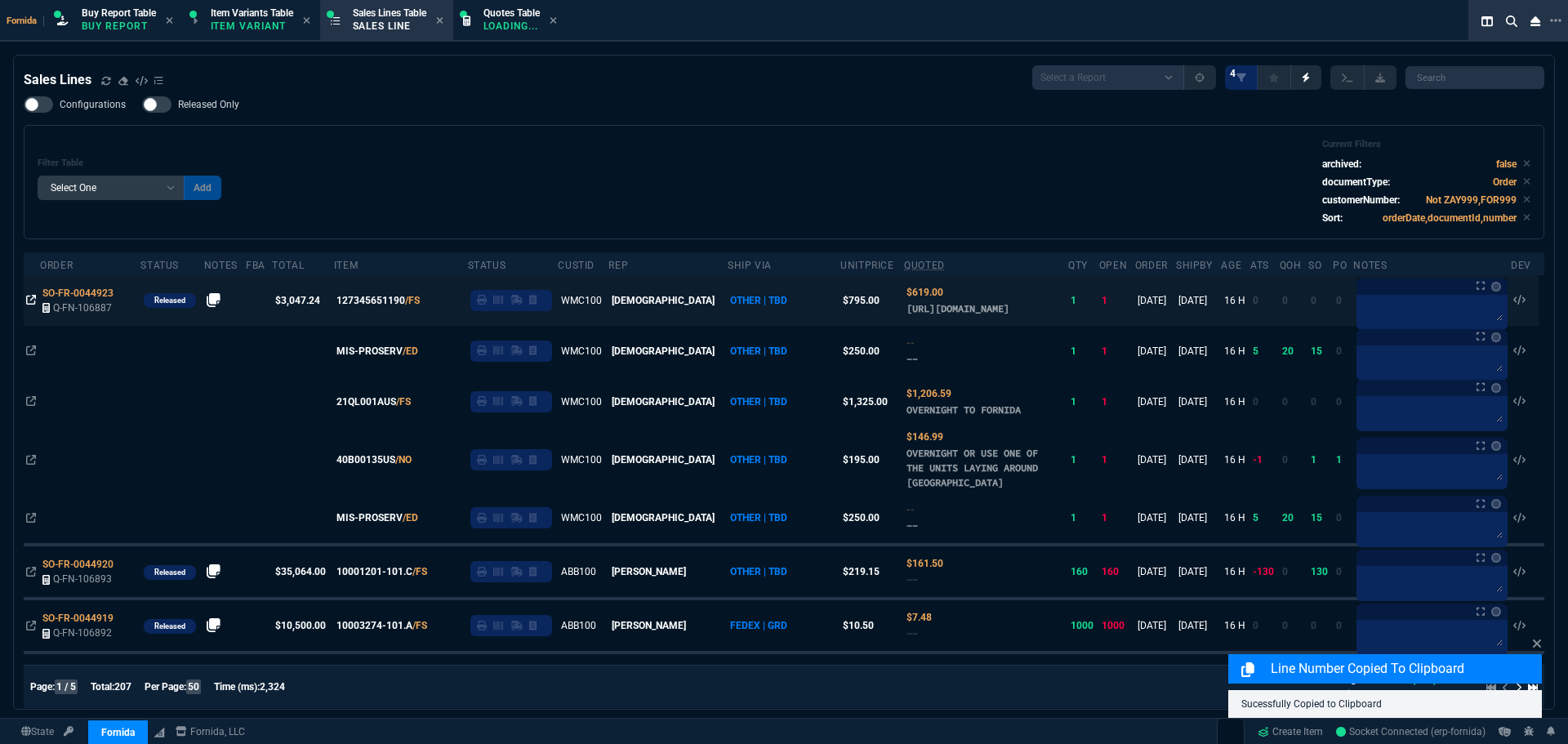
drag, startPoint x: 31, startPoint y: 305, endPoint x: 0, endPoint y: 298, distance: 31.8
click at [31, 305] on icon at bounding box center [31, 299] width 9 height 9
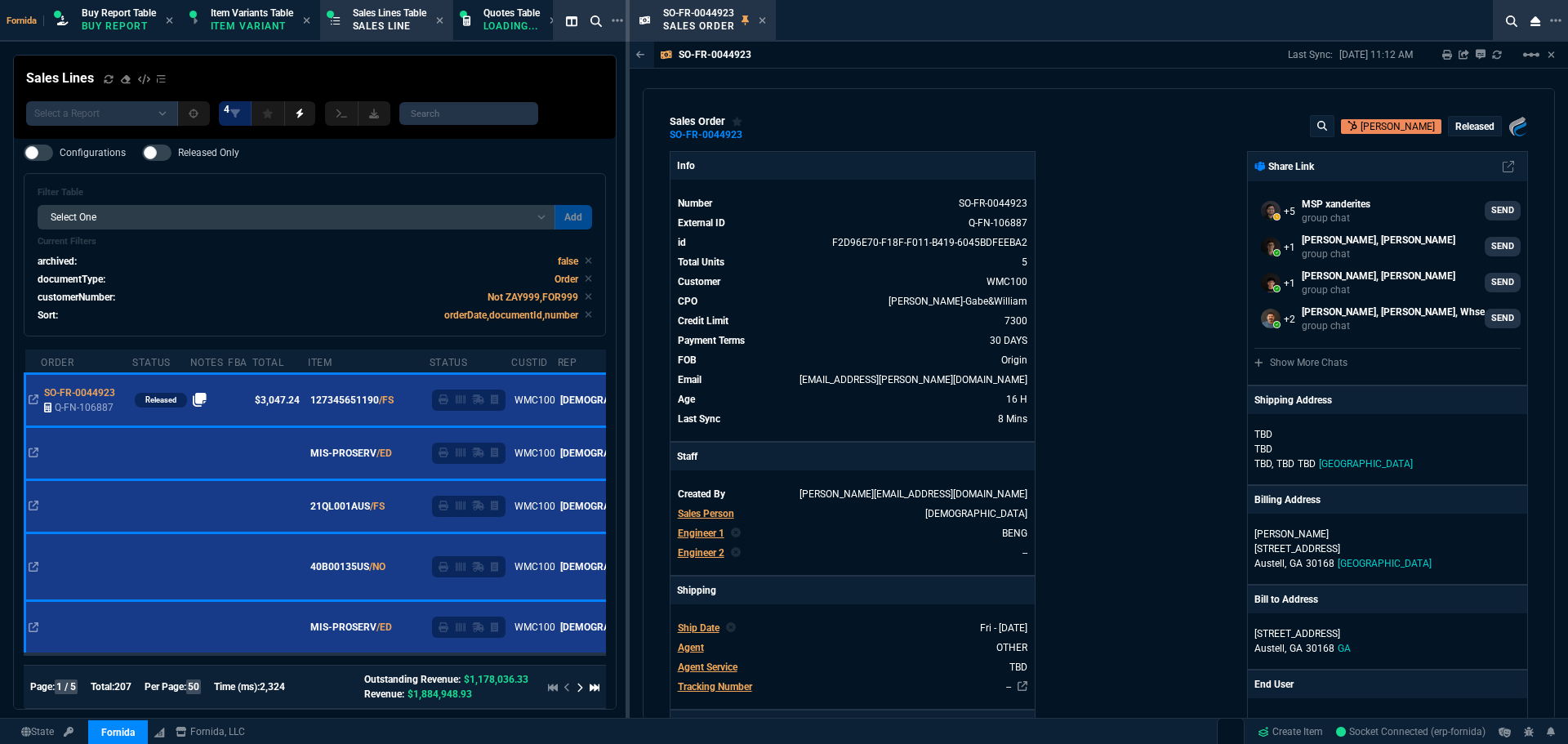
drag, startPoint x: 757, startPoint y: 21, endPoint x: 111, endPoint y: 188, distance: 667.2
click at [757, 21] on div "SO-FR-0044923 Sales Order" at bounding box center [714, 21] width 103 height 28
drag, startPoint x: 759, startPoint y: 21, endPoint x: 746, endPoint y: 25, distance: 13.6
click at [758, 20] on icon at bounding box center [762, 20] width 8 height 9
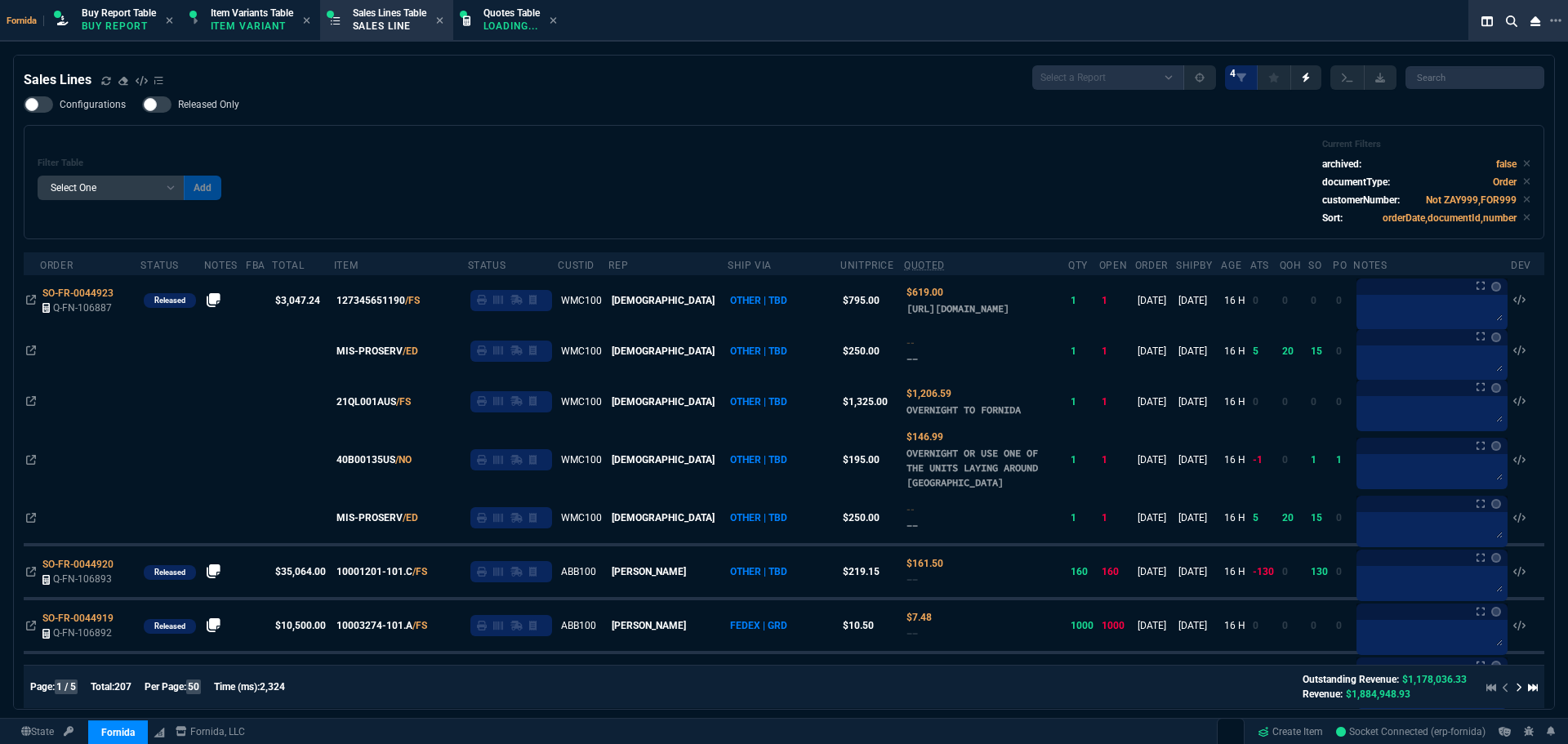
drag, startPoint x: 834, startPoint y: 130, endPoint x: 797, endPoint y: 250, distance: 125.6
click at [838, 128] on div "Filter Table Select One Add Filter () Age () ATS () Cond (itemVariantCode) Cust…" at bounding box center [784, 181] width 1521 height 114
